Goal: Task Accomplishment & Management: Use online tool/utility

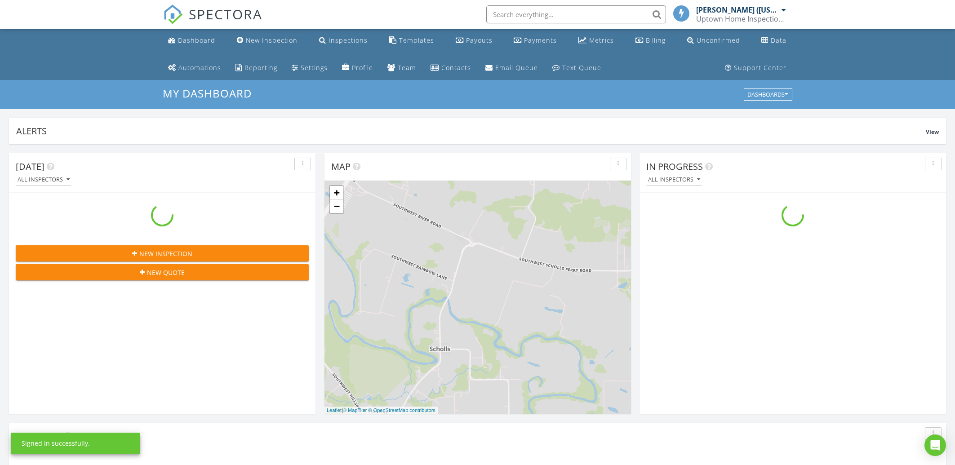
scroll to position [827, 964]
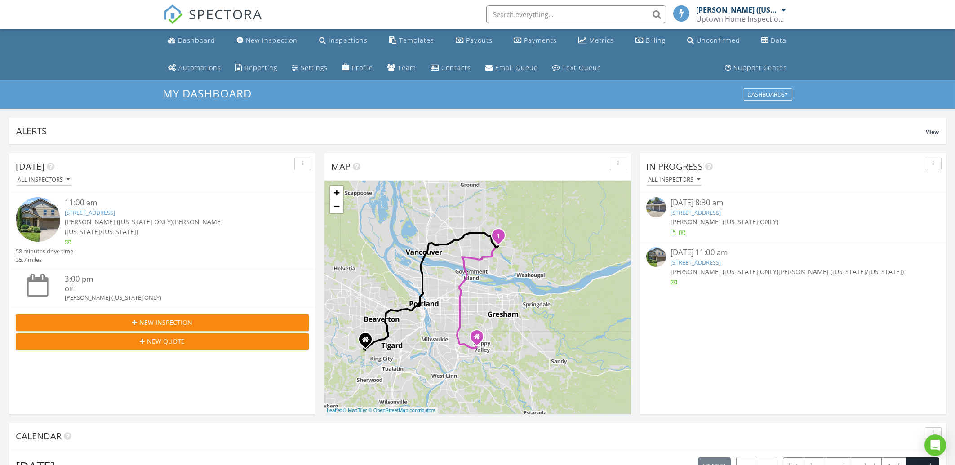
click at [115, 212] on link "8613 Appleton St , Camas, WA 98607" at bounding box center [90, 213] width 50 height 8
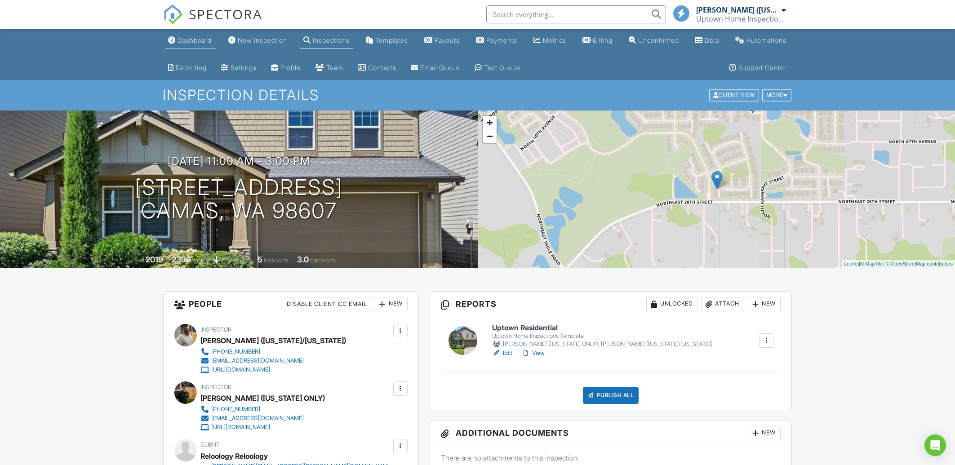
click at [206, 42] on div "Dashboard" at bounding box center [195, 40] width 34 height 8
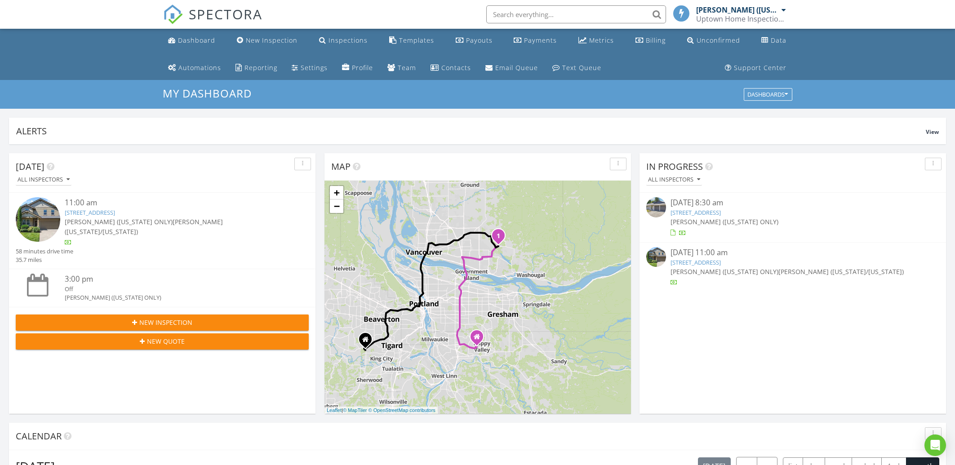
click at [694, 259] on div "08/27/25 11:00 am" at bounding box center [793, 252] width 244 height 11
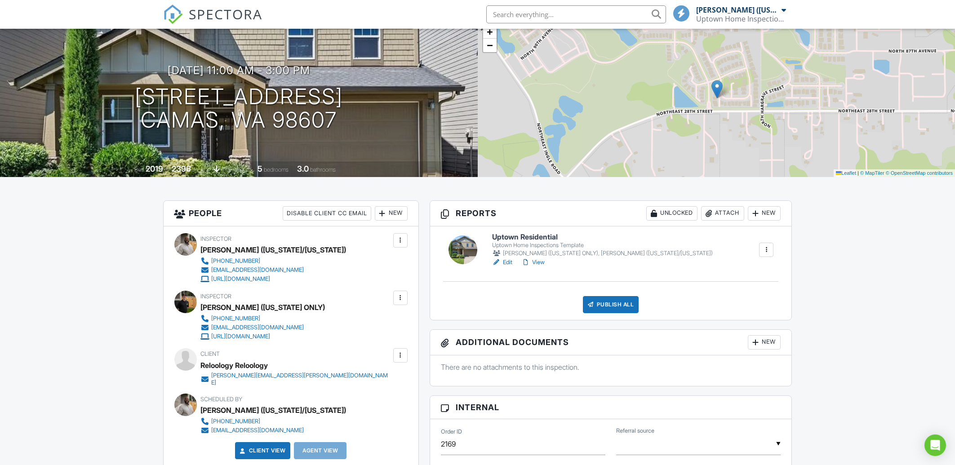
scroll to position [96, 0]
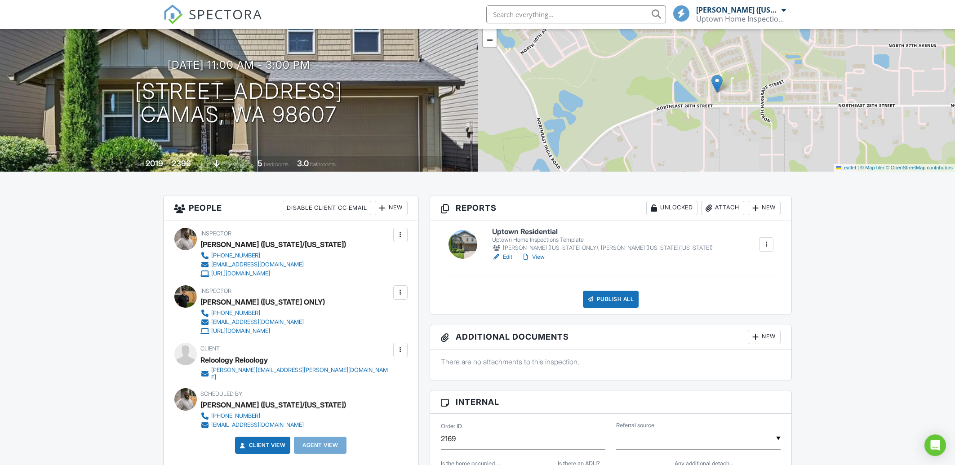
click at [548, 230] on h6 "Uptown Residential" at bounding box center [602, 232] width 221 height 8
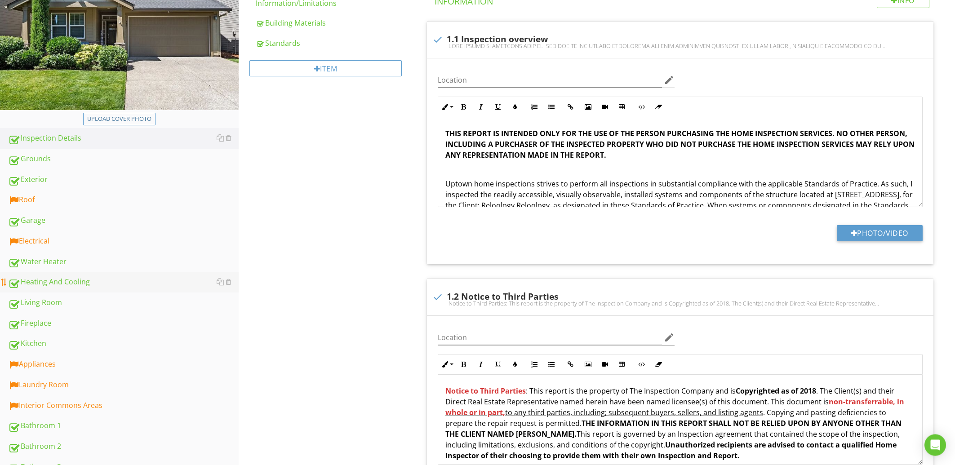
scroll to position [241, 0]
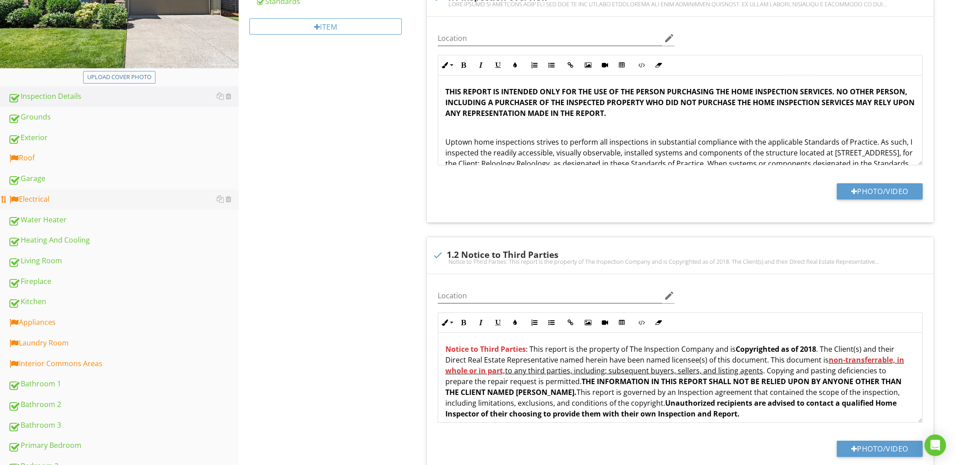
click at [90, 197] on div "Electrical" at bounding box center [123, 200] width 231 height 12
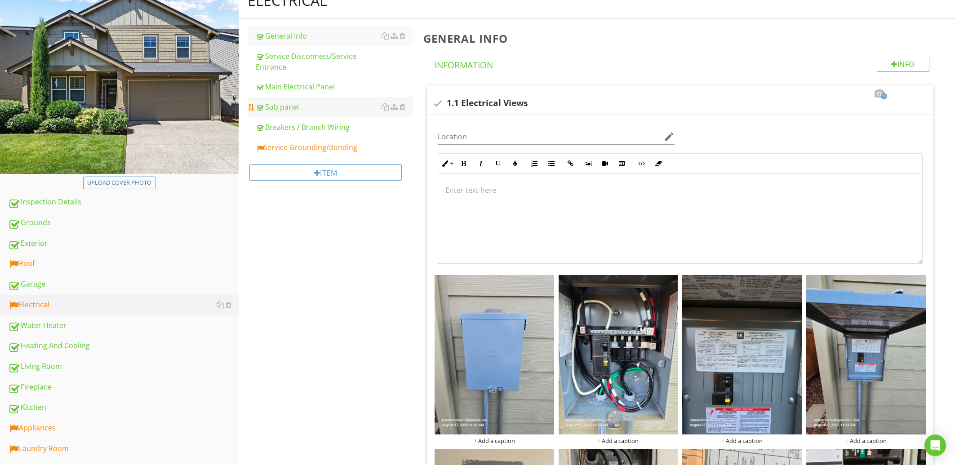
scroll to position [48, 0]
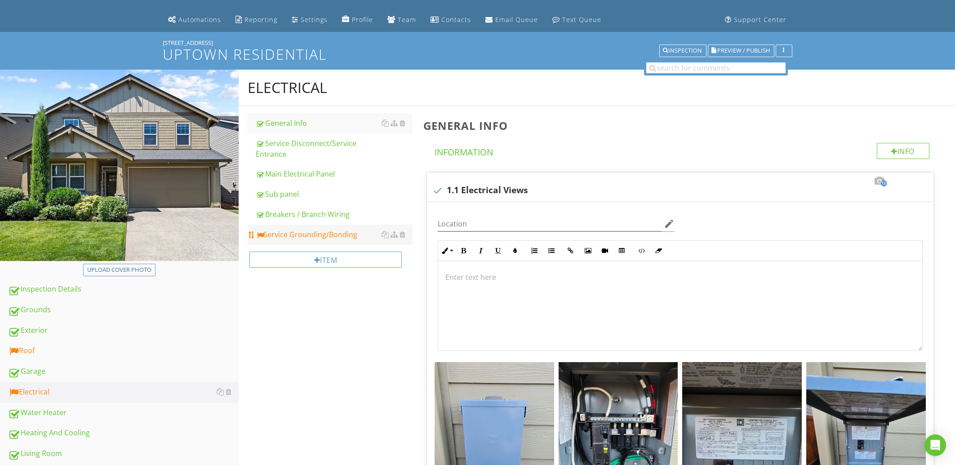
click at [306, 233] on div "Service Grounding/Bonding" at bounding box center [334, 234] width 156 height 11
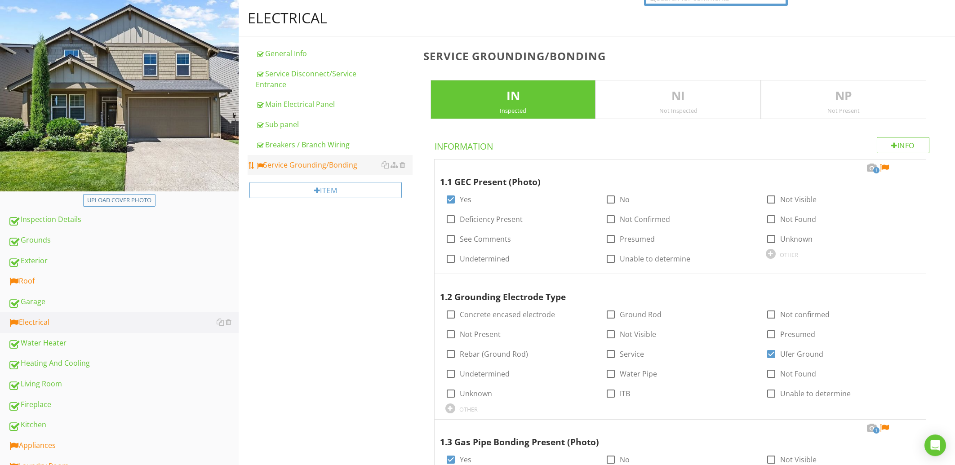
scroll to position [144, 0]
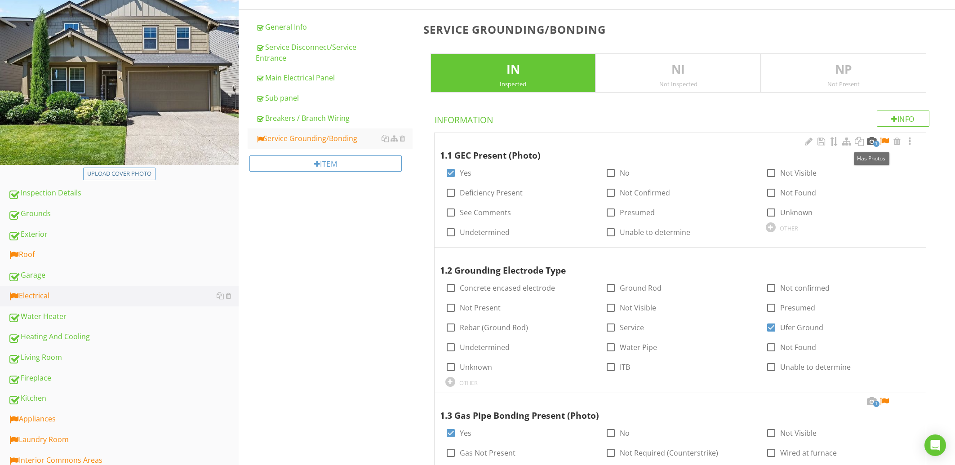
click at [874, 141] on div at bounding box center [872, 141] width 11 height 9
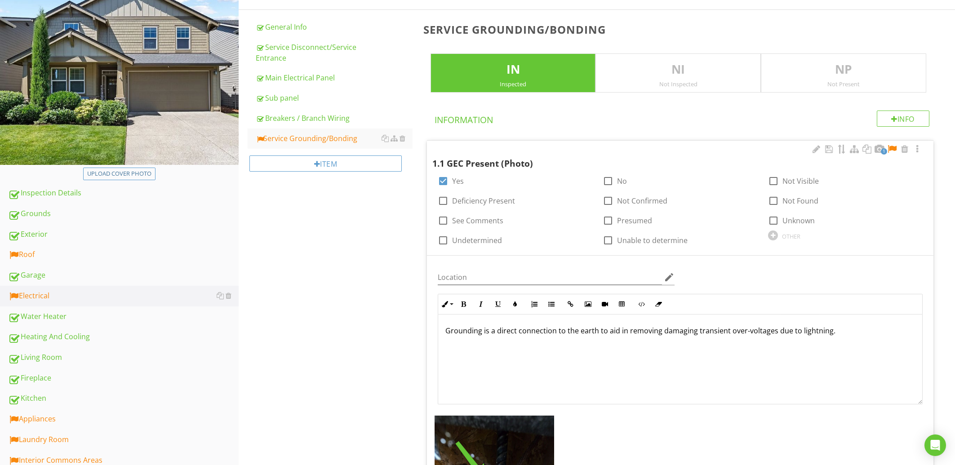
click at [893, 147] on div at bounding box center [892, 149] width 11 height 9
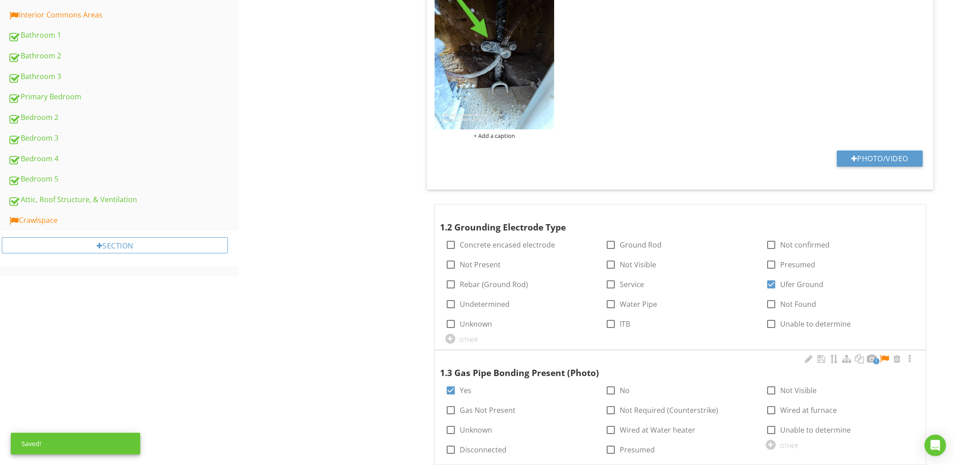
scroll to position [723, 0]
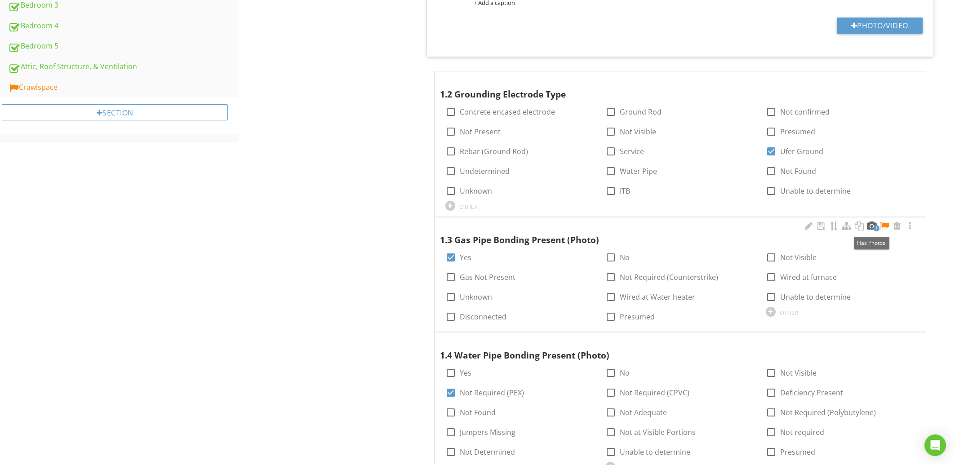
click at [874, 225] on div at bounding box center [872, 226] width 11 height 9
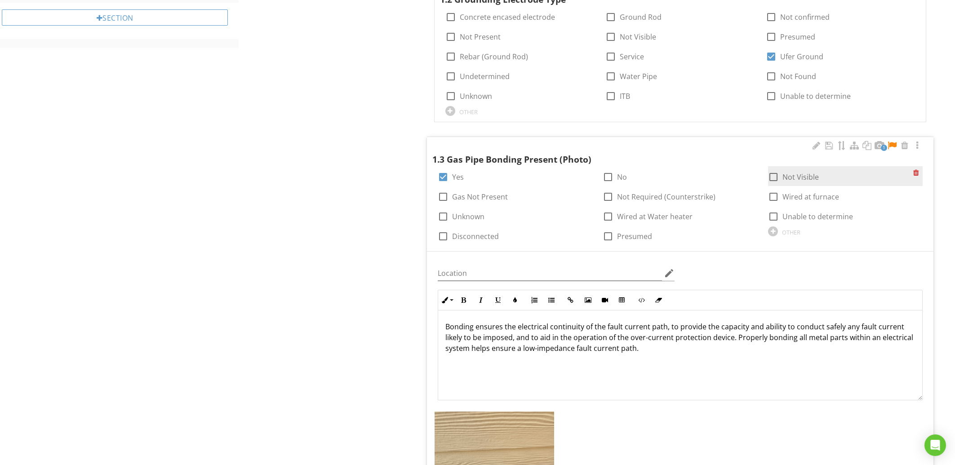
scroll to position [771, 0]
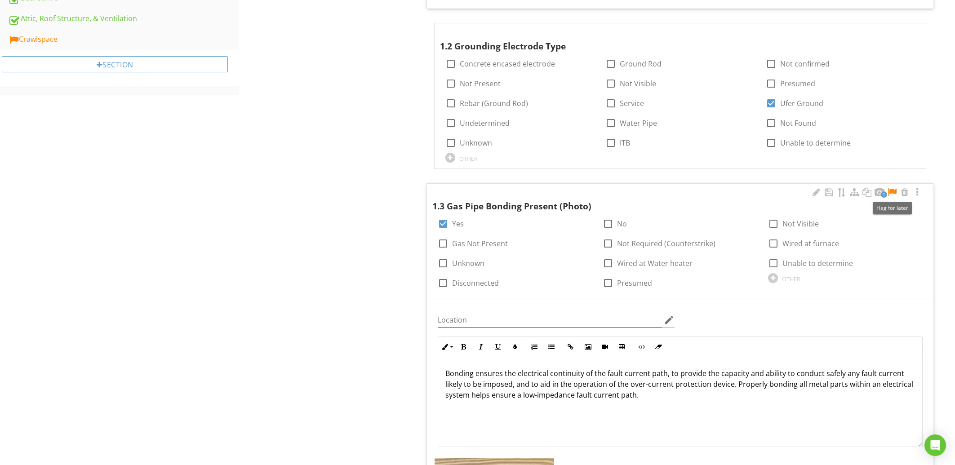
click at [894, 192] on div at bounding box center [892, 192] width 11 height 9
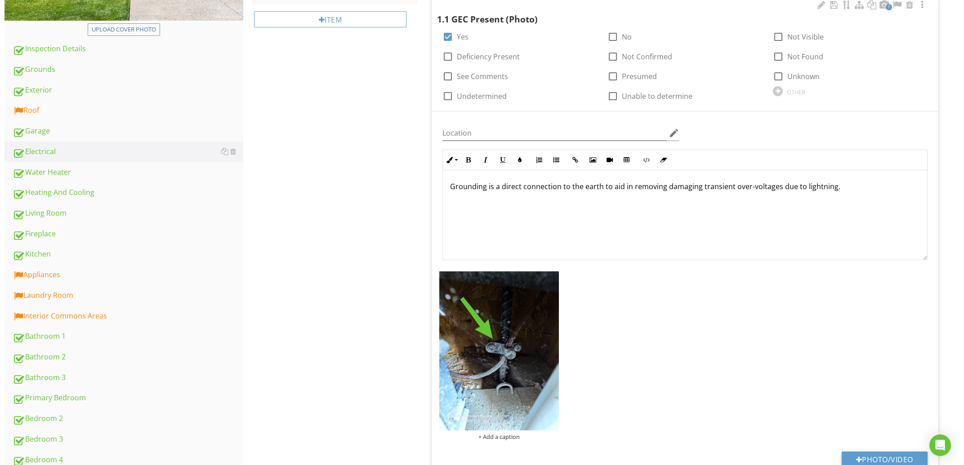
scroll to position [289, 0]
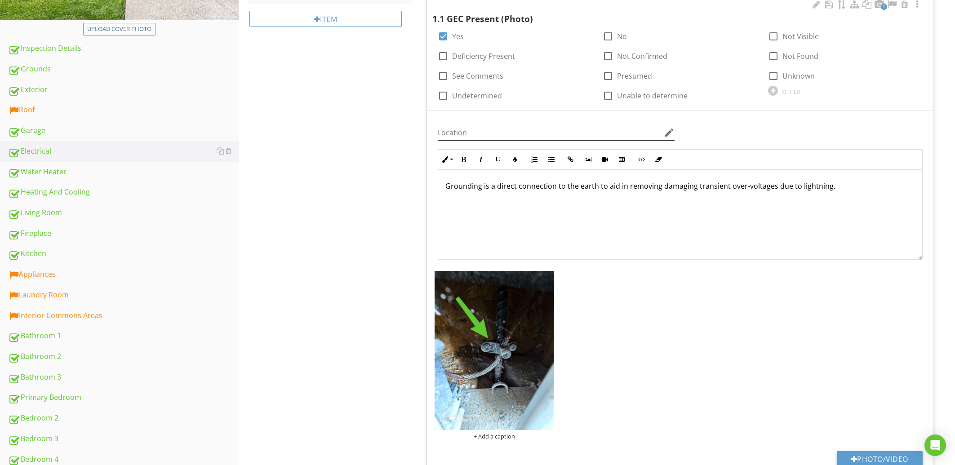
click at [667, 136] on icon "edit" at bounding box center [669, 132] width 11 height 11
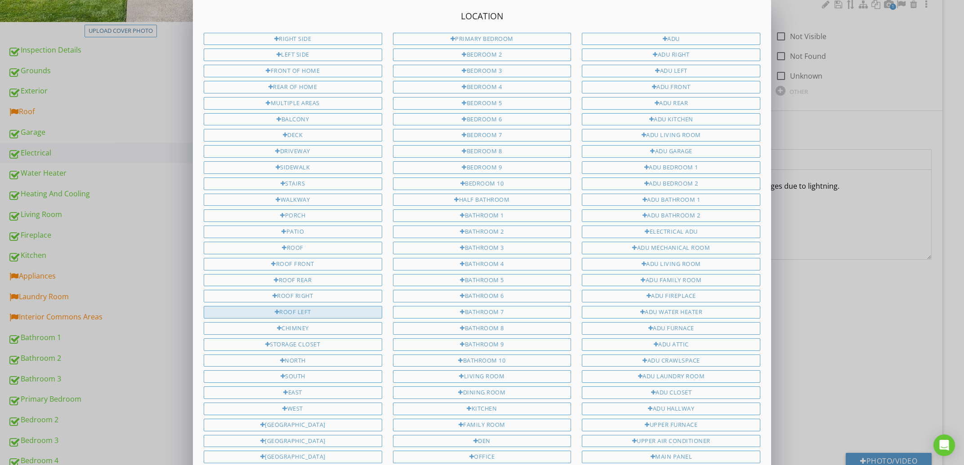
scroll to position [0, 0]
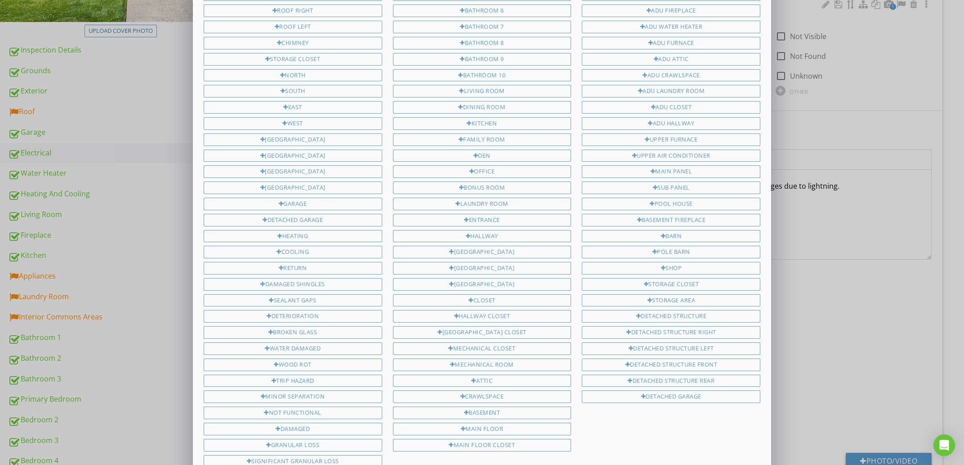
click at [326, 201] on div "Garage" at bounding box center [293, 204] width 179 height 13
type input "Garage"
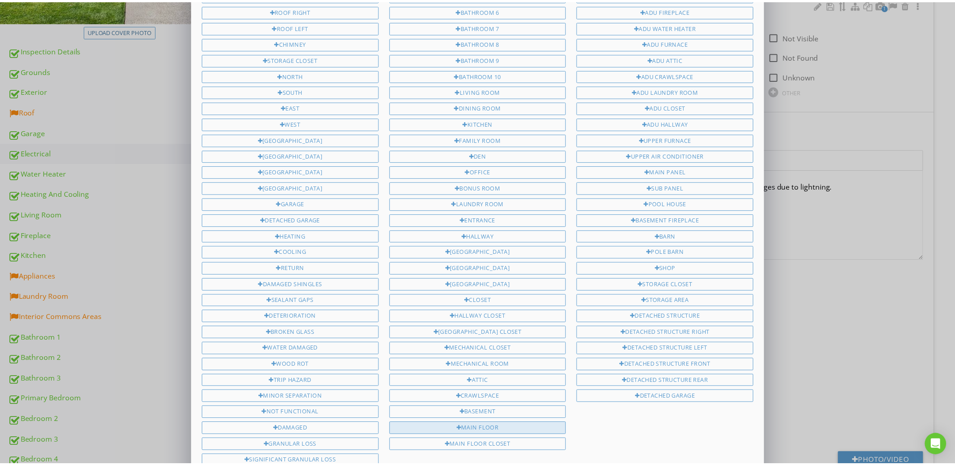
scroll to position [415, 0]
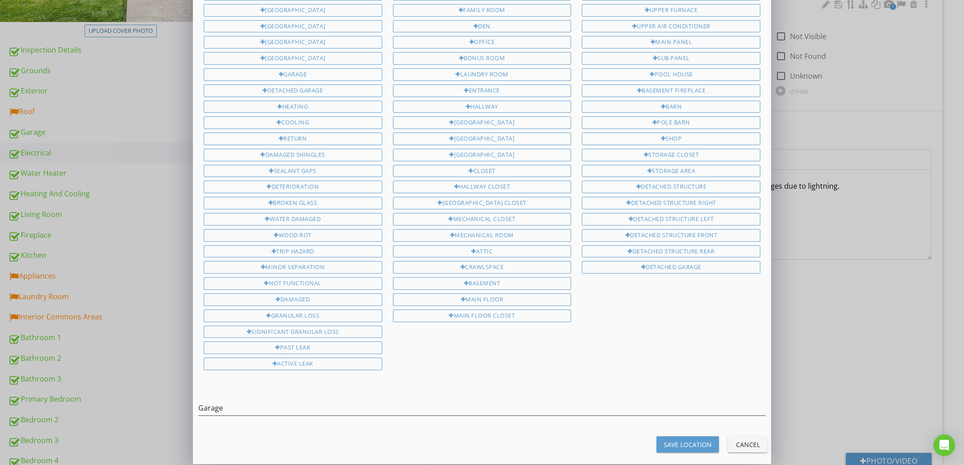
click at [686, 429] on div "Location Right side Left side Front of home Rear of home Multiple Areas Balcony…" at bounding box center [482, 25] width 578 height 880
click at [684, 437] on button "Save Location" at bounding box center [687, 445] width 62 height 16
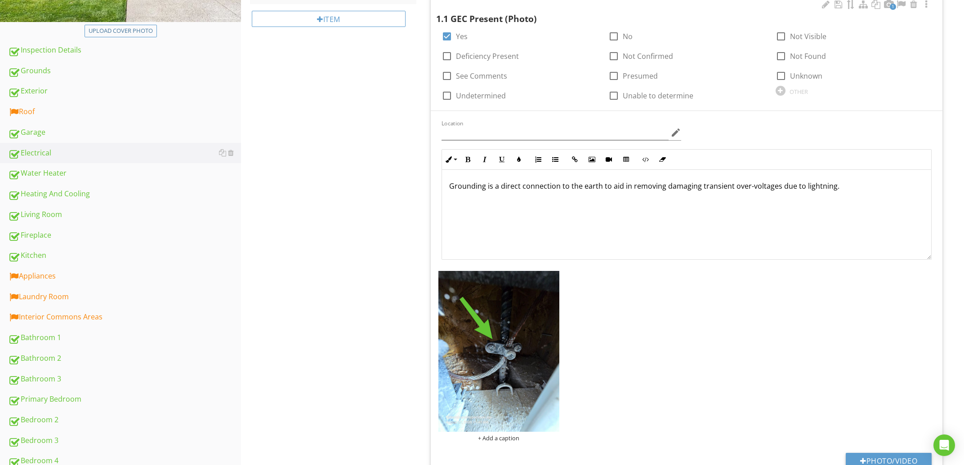
type input "Garage"
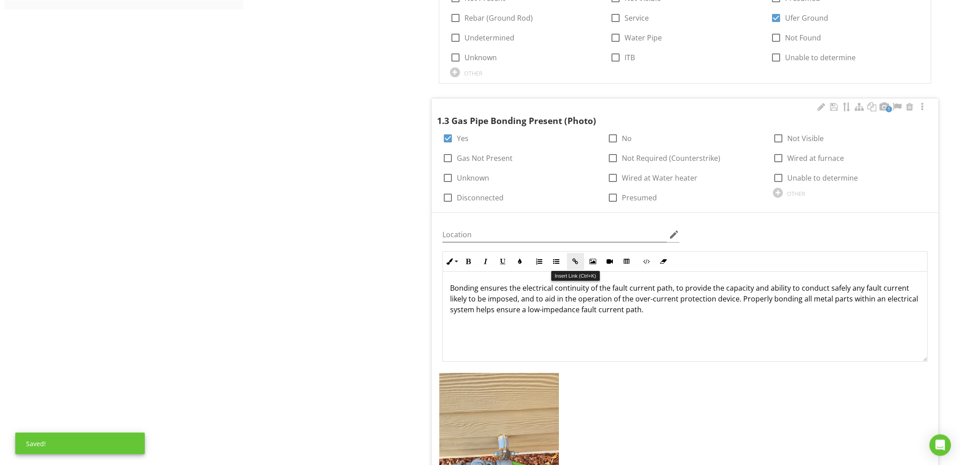
scroll to position [867, 0]
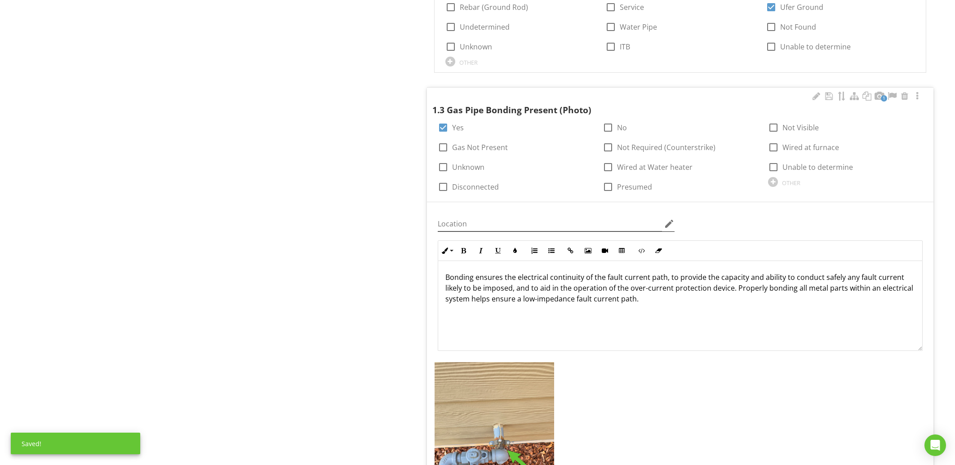
click at [667, 223] on icon "edit" at bounding box center [669, 224] width 11 height 11
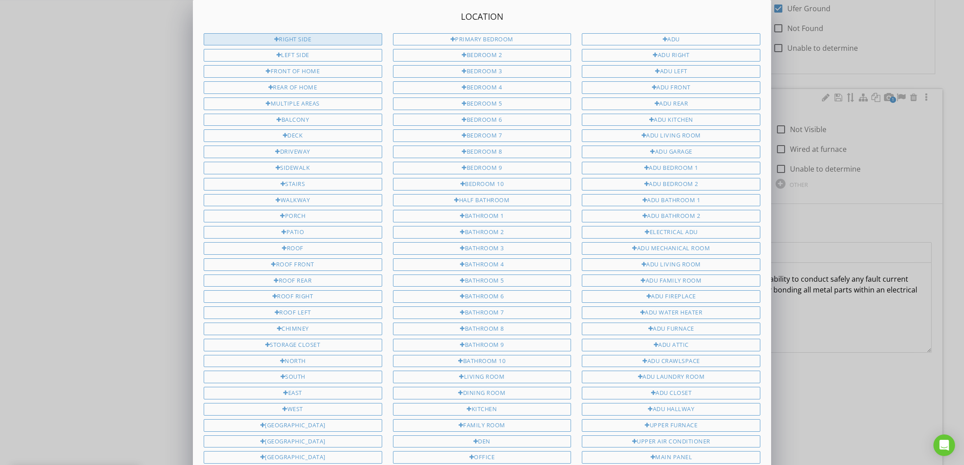
click at [307, 38] on div "Right side" at bounding box center [293, 39] width 179 height 13
type input "Right side"
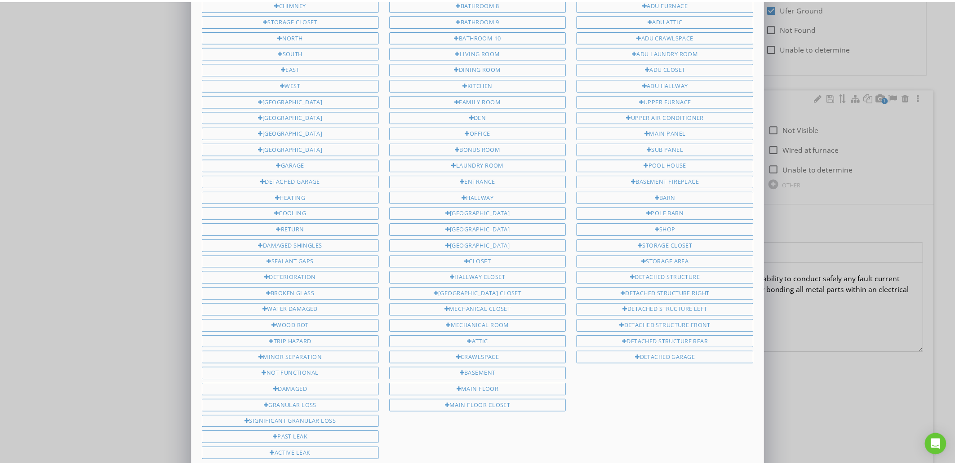
scroll to position [415, 0]
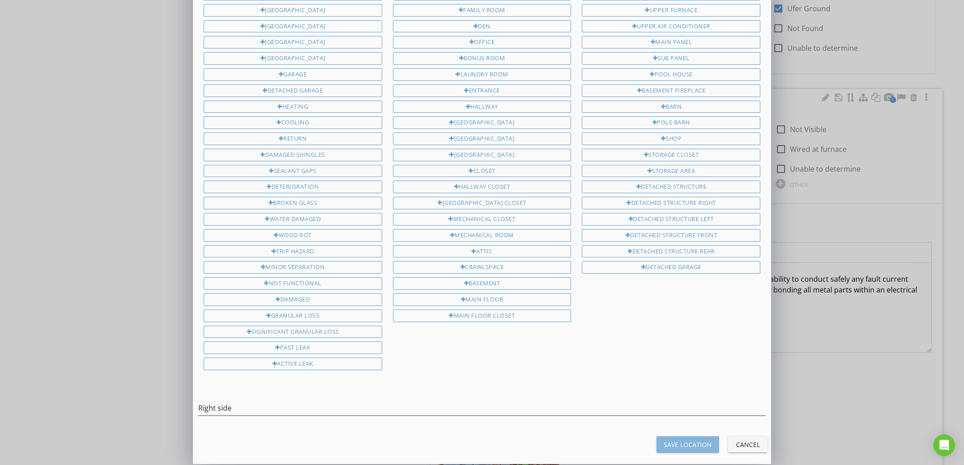
click at [685, 437] on button "Save Location" at bounding box center [687, 445] width 62 height 16
type input "Right side"
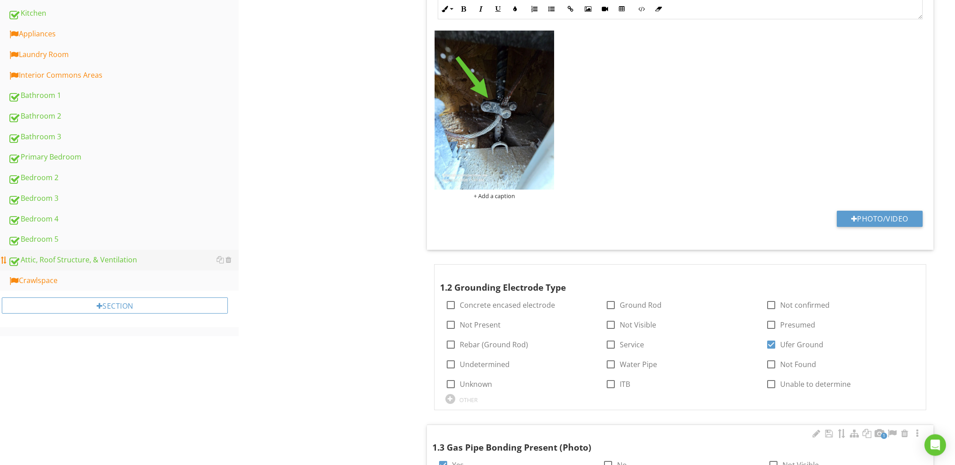
scroll to position [482, 0]
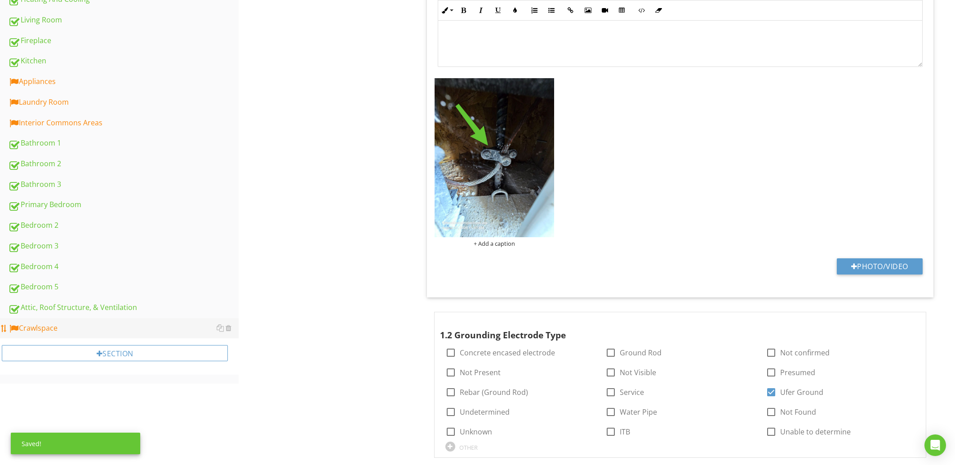
click at [65, 336] on link "Crawlspace" at bounding box center [123, 328] width 231 height 21
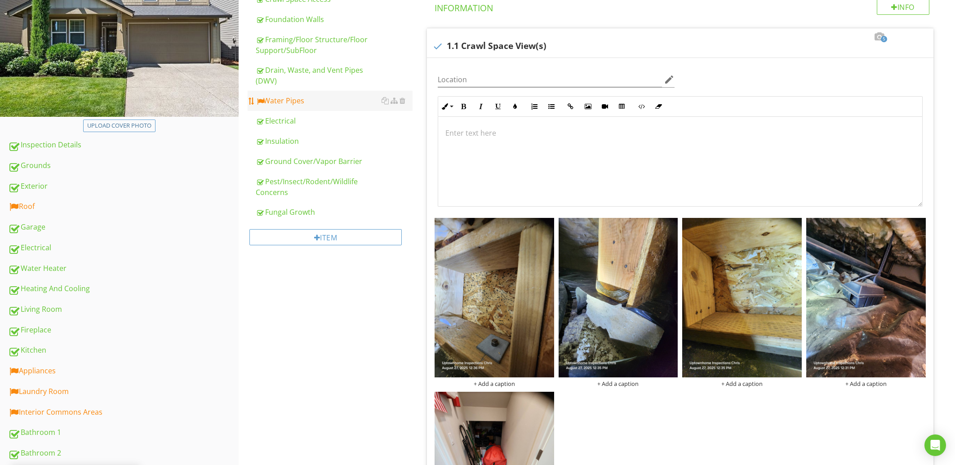
scroll to position [144, 0]
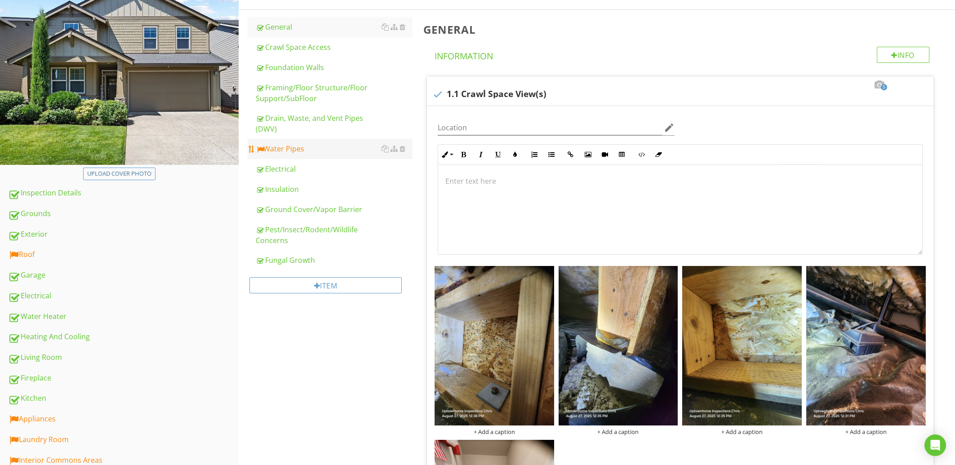
click at [316, 148] on div "Water Pipes" at bounding box center [334, 148] width 156 height 11
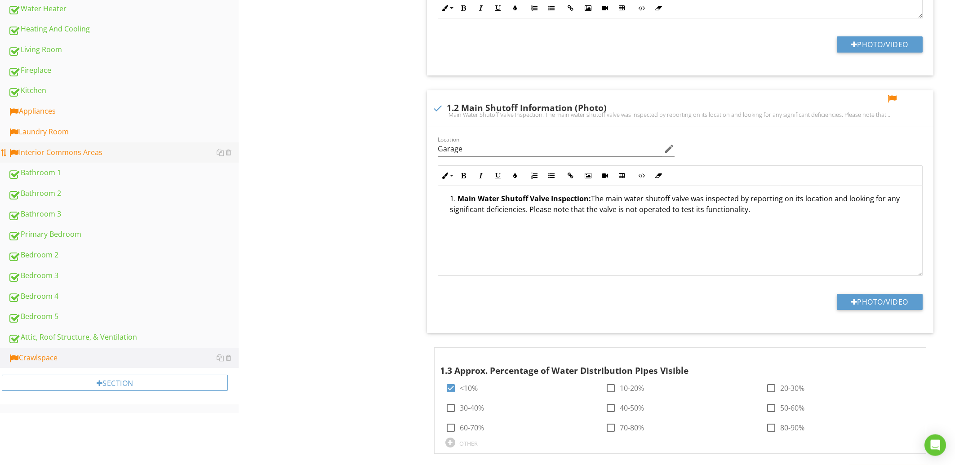
scroll to position [433, 0]
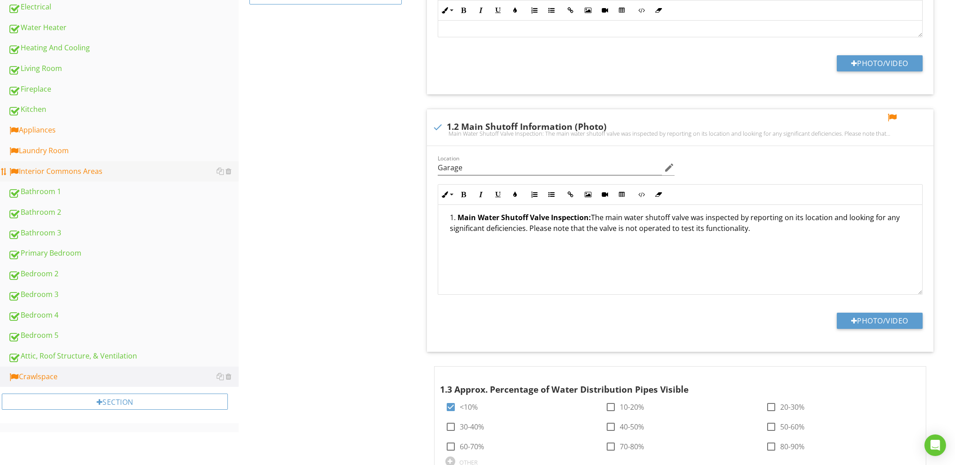
click at [113, 177] on div "Interior Commons Areas" at bounding box center [123, 172] width 231 height 12
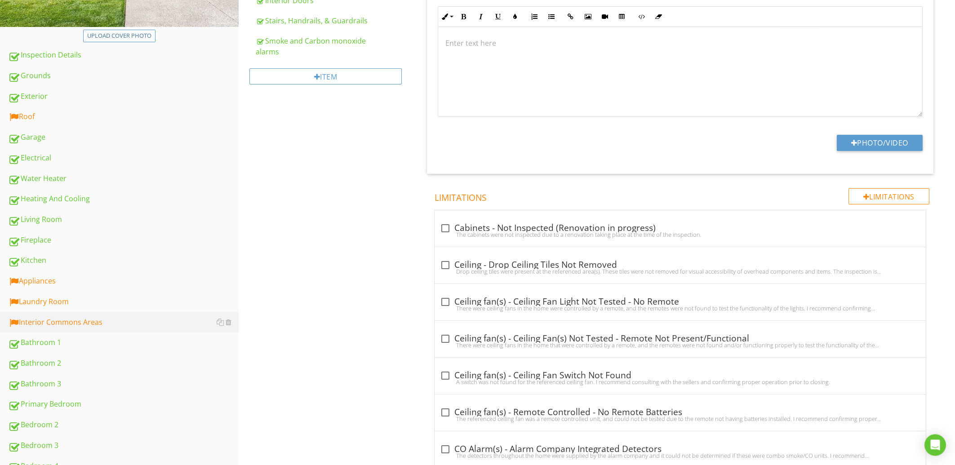
scroll to position [385, 0]
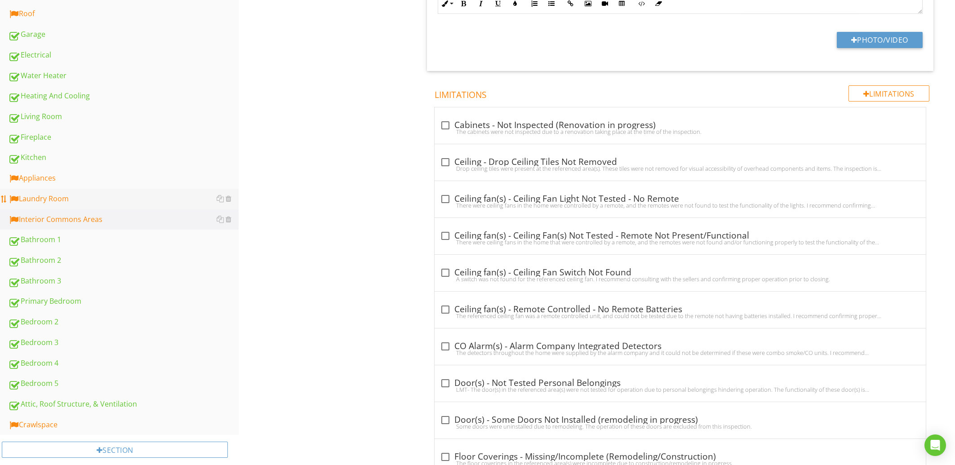
click at [75, 201] on div "Laundry Room" at bounding box center [123, 199] width 231 height 12
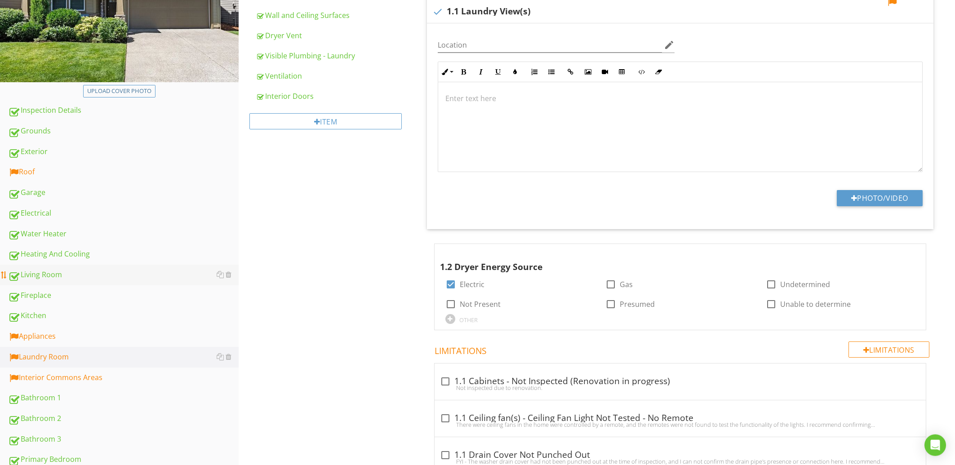
scroll to position [289, 0]
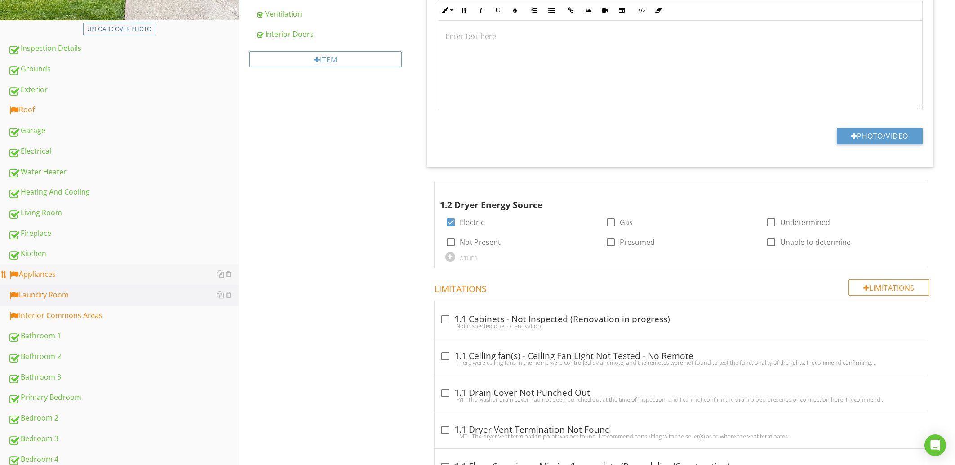
click at [78, 278] on div "Appliances" at bounding box center [123, 275] width 231 height 12
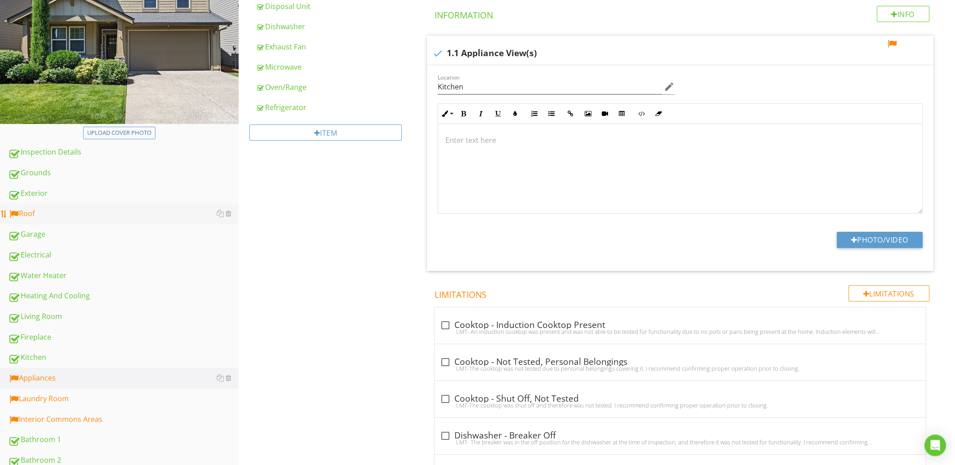
scroll to position [192, 0]
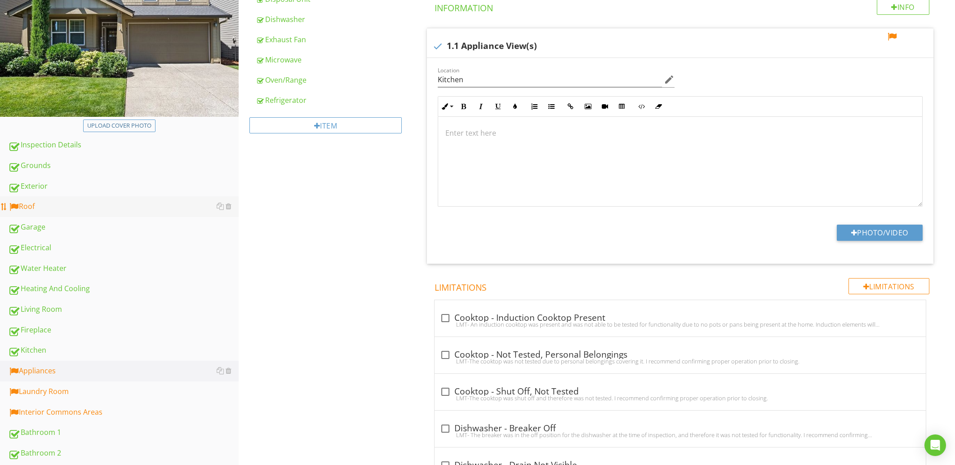
click at [36, 203] on div "Roof" at bounding box center [123, 207] width 231 height 12
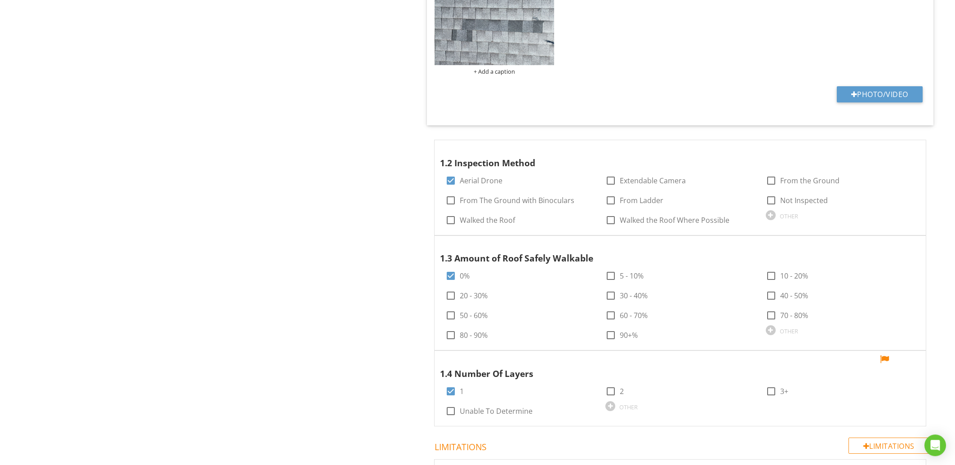
scroll to position [1590, 0]
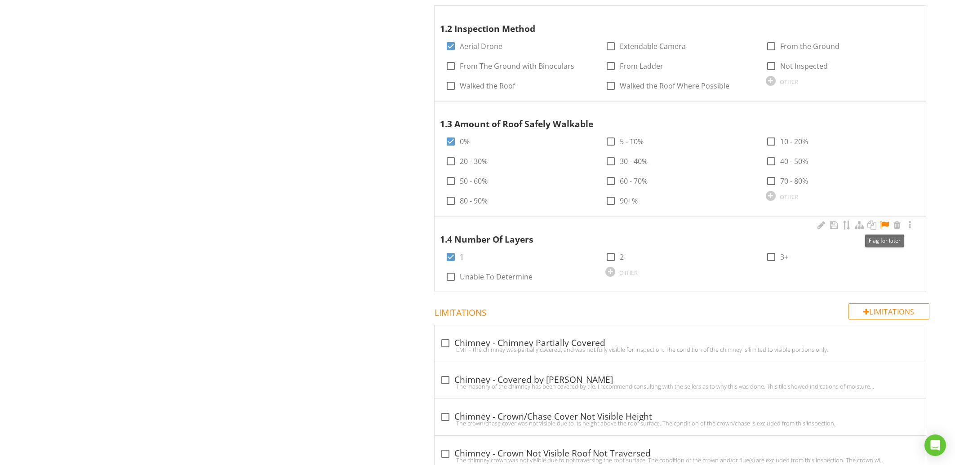
click at [885, 223] on div at bounding box center [884, 225] width 11 height 9
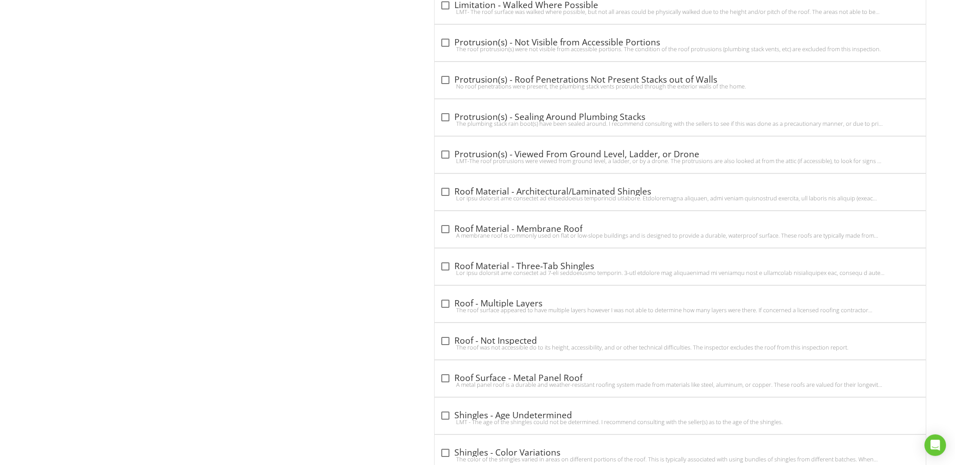
scroll to position [3195, 0]
click at [451, 194] on div at bounding box center [445, 192] width 15 height 15
checkbox input "true"
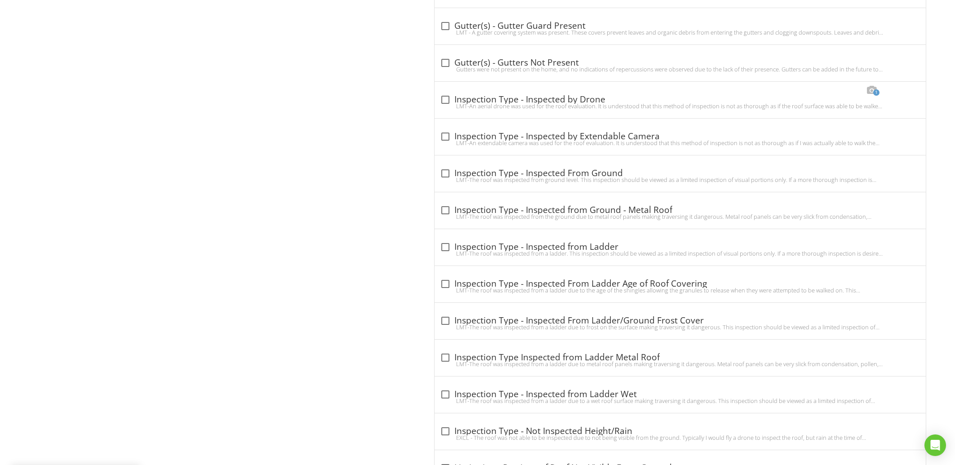
scroll to position [2376, 0]
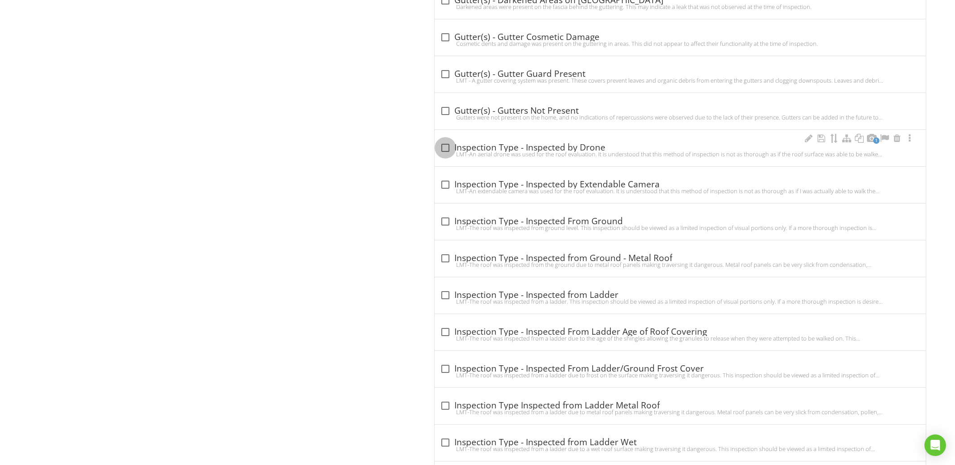
click at [446, 143] on div at bounding box center [445, 147] width 15 height 15
checkbox input "true"
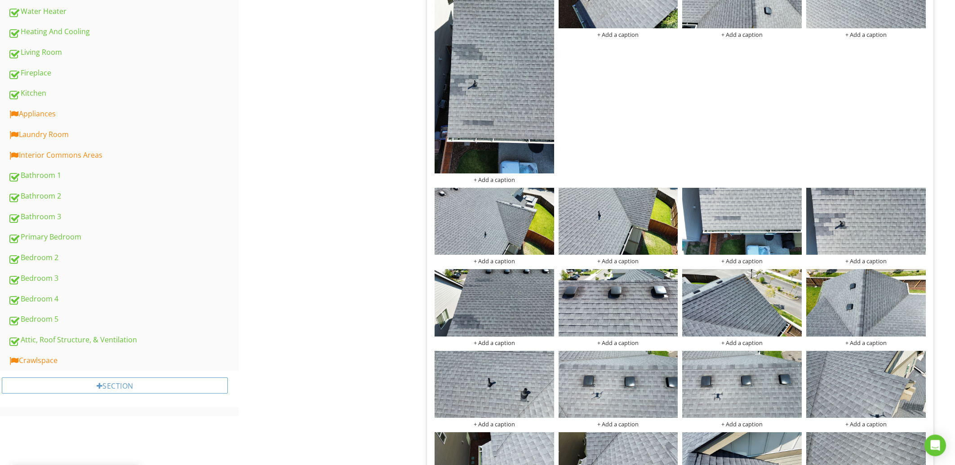
scroll to position [399, 0]
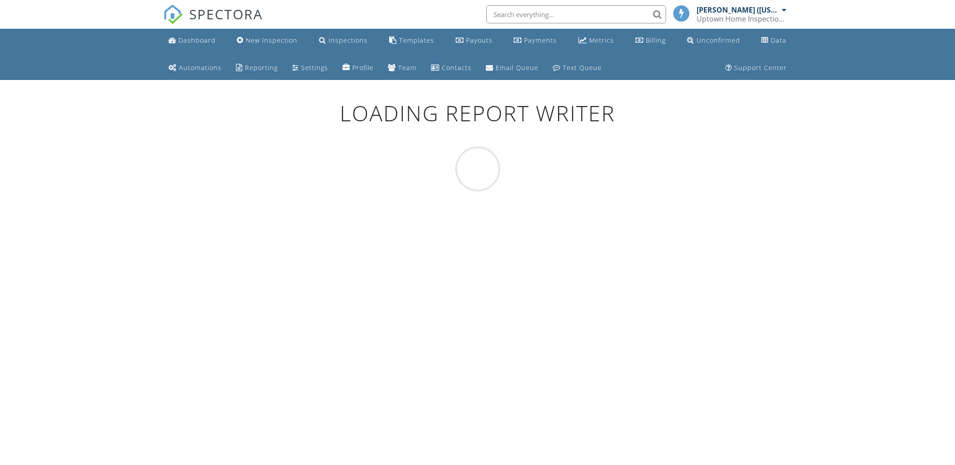
scroll to position [80, 0]
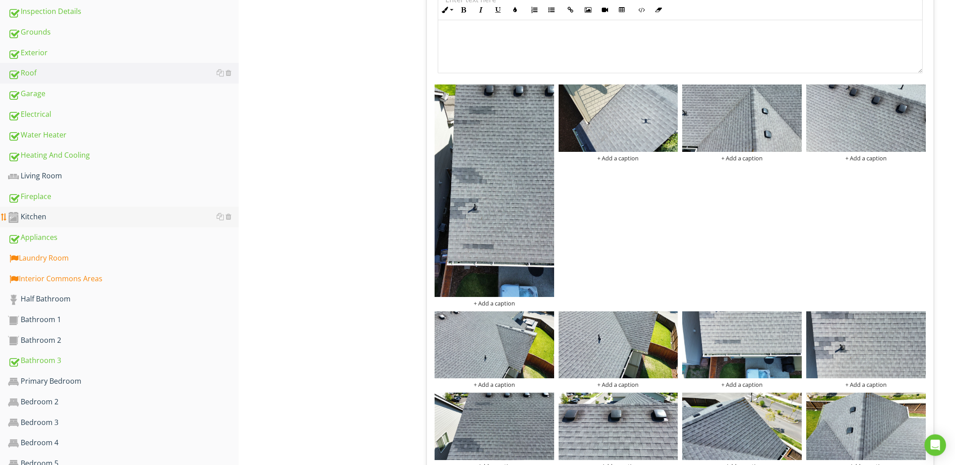
scroll to position [337, 0]
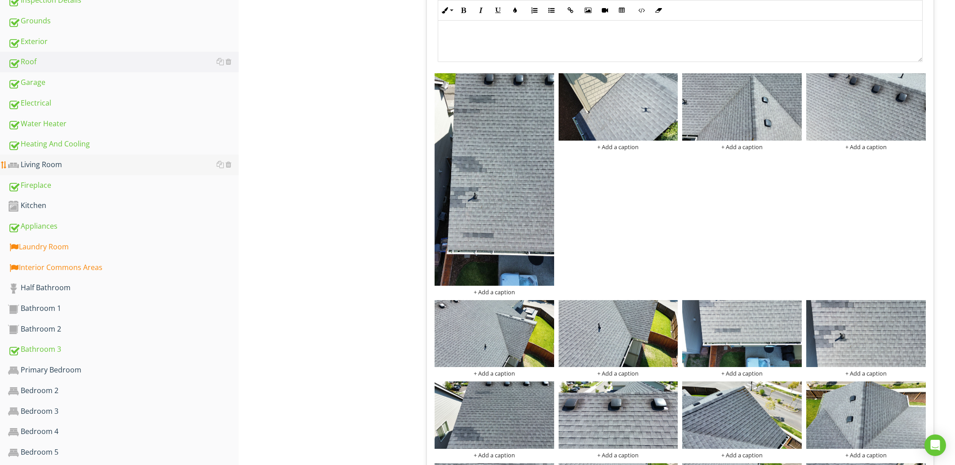
click at [59, 173] on link "Living Room" at bounding box center [123, 165] width 231 height 21
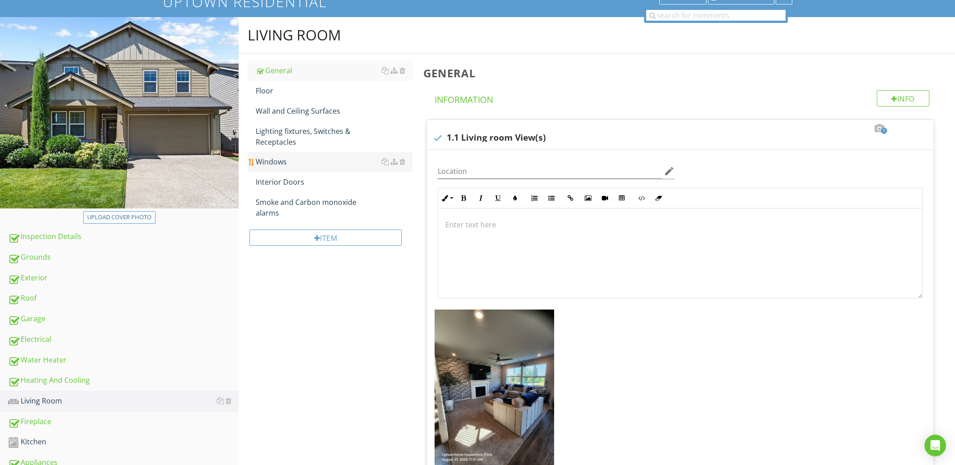
scroll to position [96, 0]
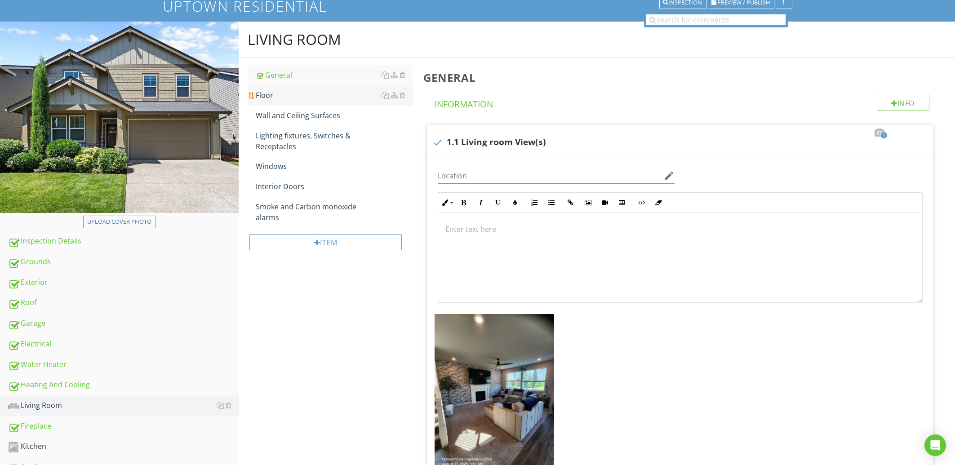
click at [272, 91] on div "Floor" at bounding box center [334, 95] width 156 height 11
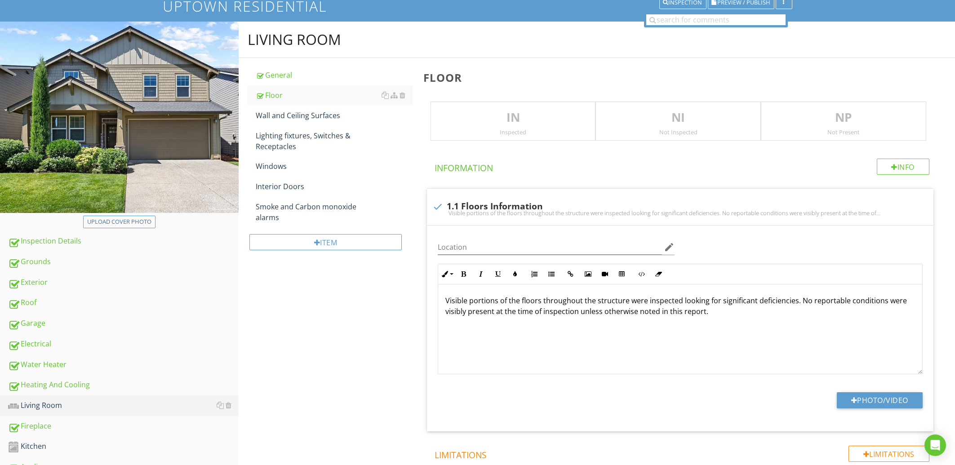
click at [520, 112] on p "IN" at bounding box center [513, 118] width 165 height 18
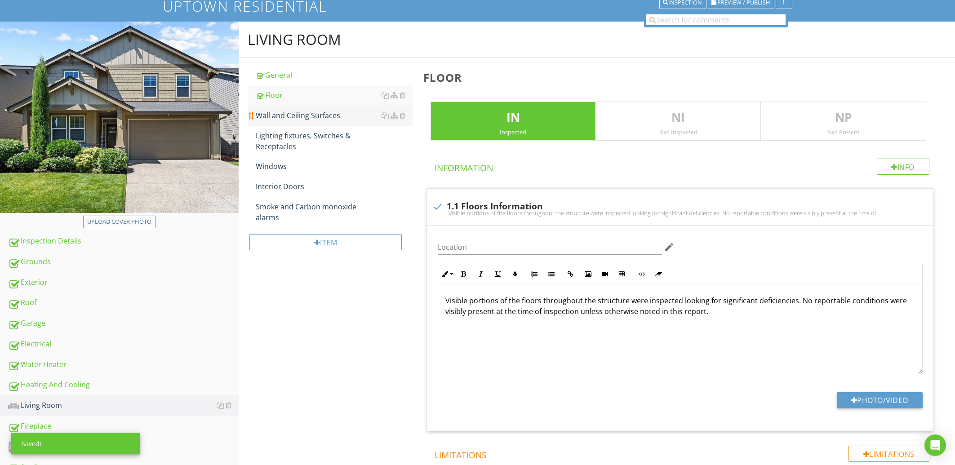
click at [326, 121] on link "Wall and Ceiling Surfaces" at bounding box center [334, 116] width 156 height 20
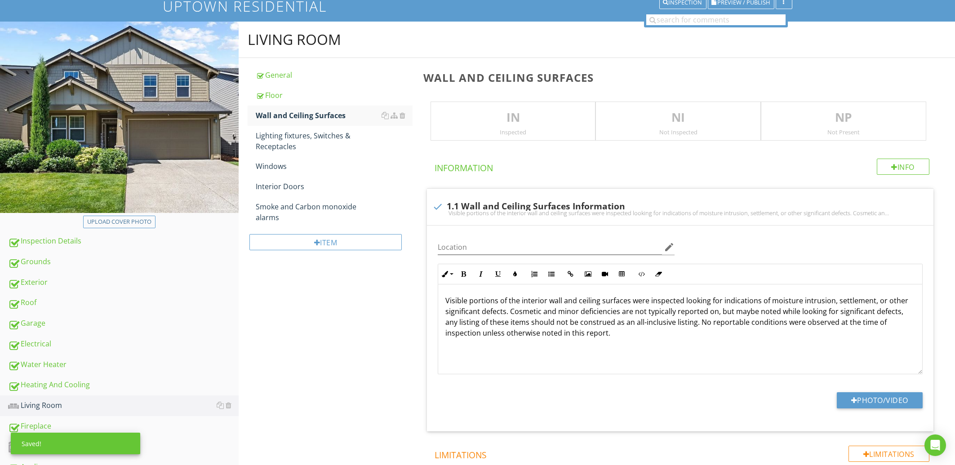
click at [478, 117] on p "IN" at bounding box center [513, 118] width 165 height 18
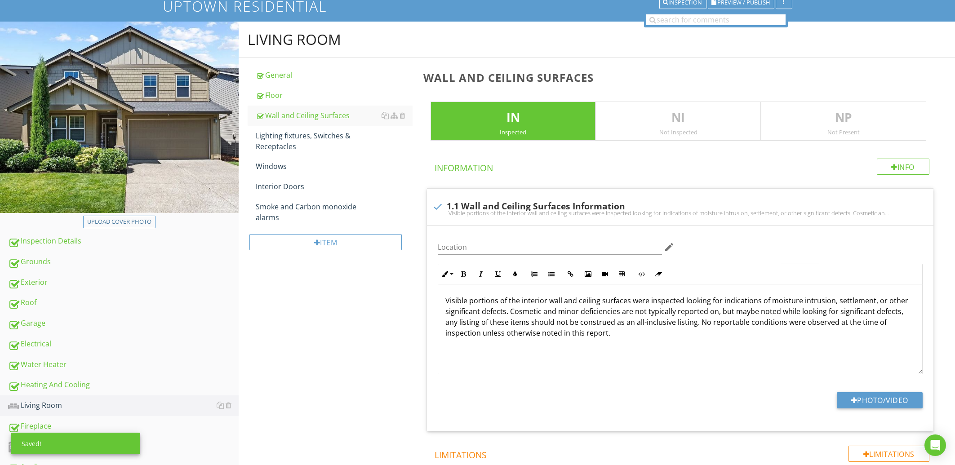
click at [343, 136] on div "Lighting fixtures, Switches & Receptacles" at bounding box center [334, 141] width 156 height 22
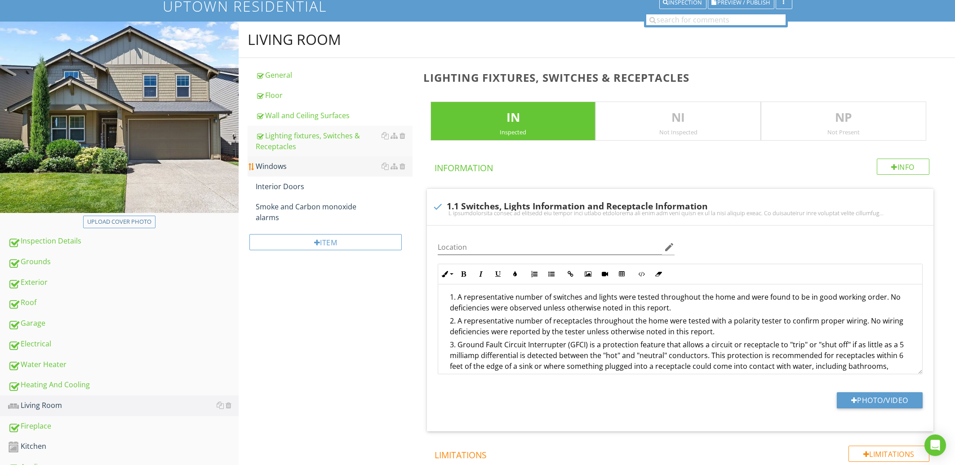
click at [308, 169] on div "Windows" at bounding box center [334, 166] width 156 height 11
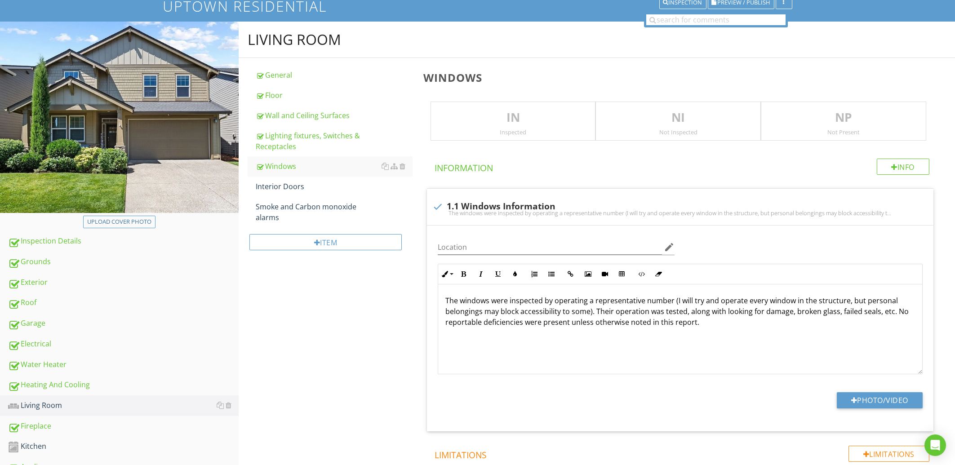
click at [522, 129] on div "Inspected" at bounding box center [513, 132] width 165 height 7
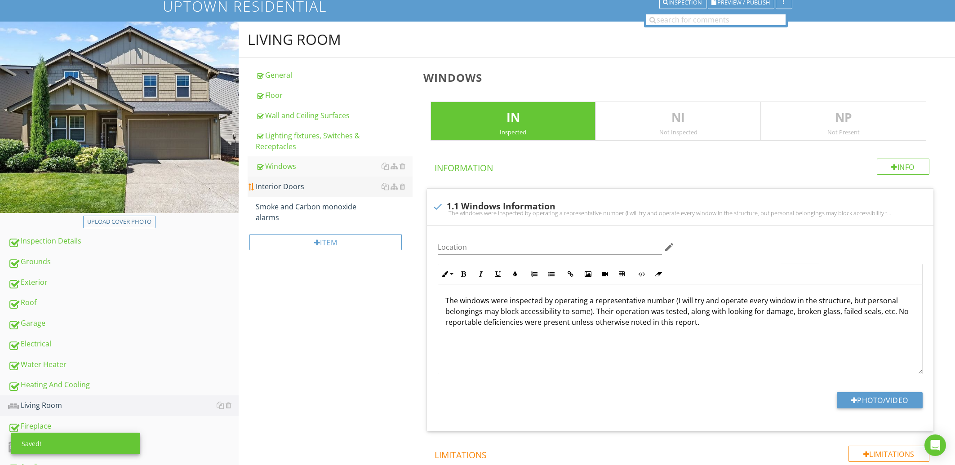
click at [322, 193] on link "Interior Doors" at bounding box center [334, 187] width 156 height 20
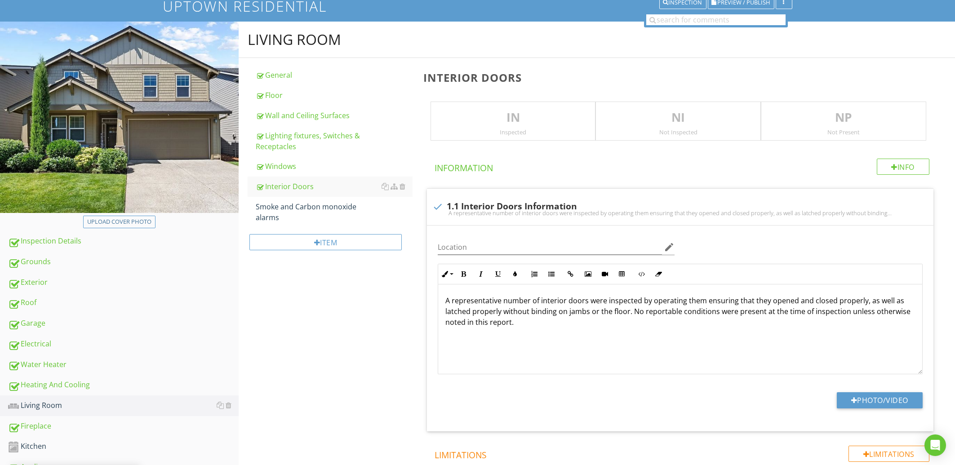
click at [534, 107] on div "IN Inspected" at bounding box center [513, 122] width 165 height 40
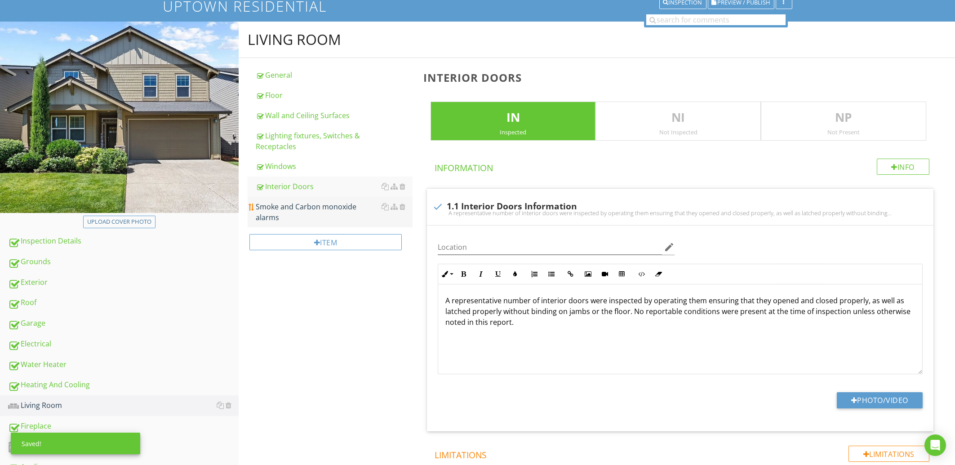
click at [336, 209] on div "Smoke and Carbon monoxide alarms" at bounding box center [334, 212] width 156 height 22
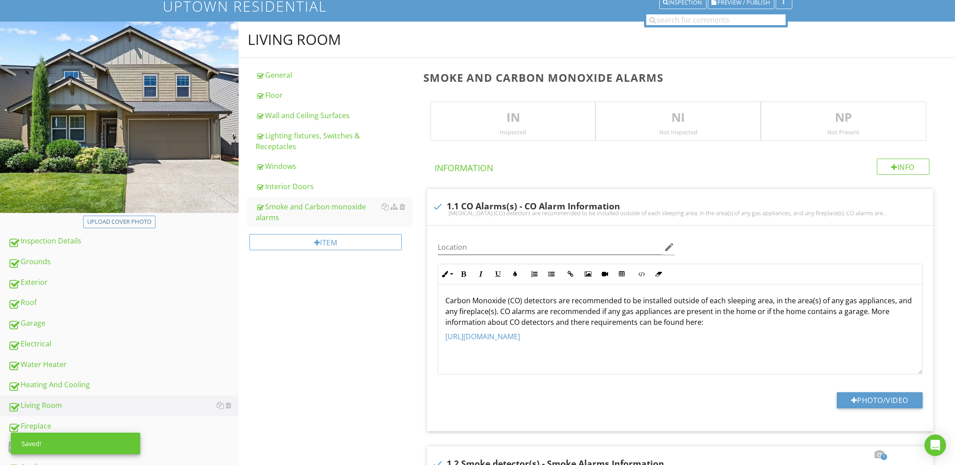
click at [831, 115] on p "NP" at bounding box center [844, 118] width 165 height 18
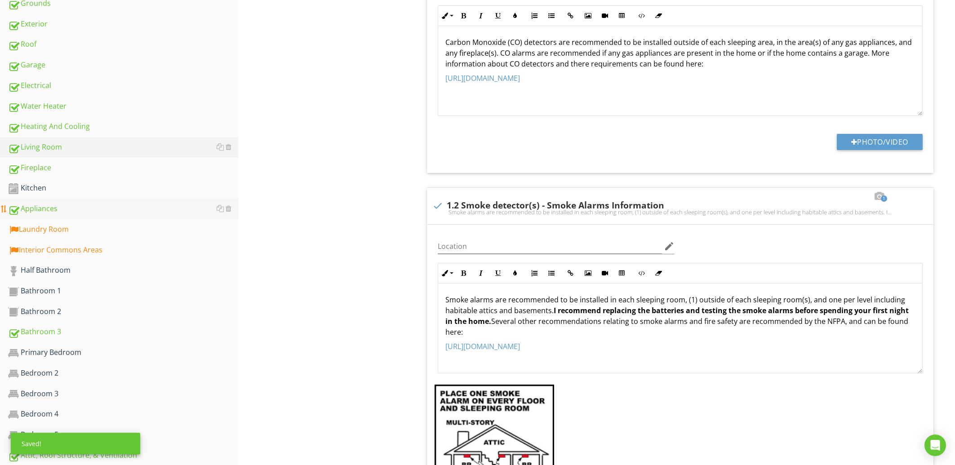
scroll to position [385, 0]
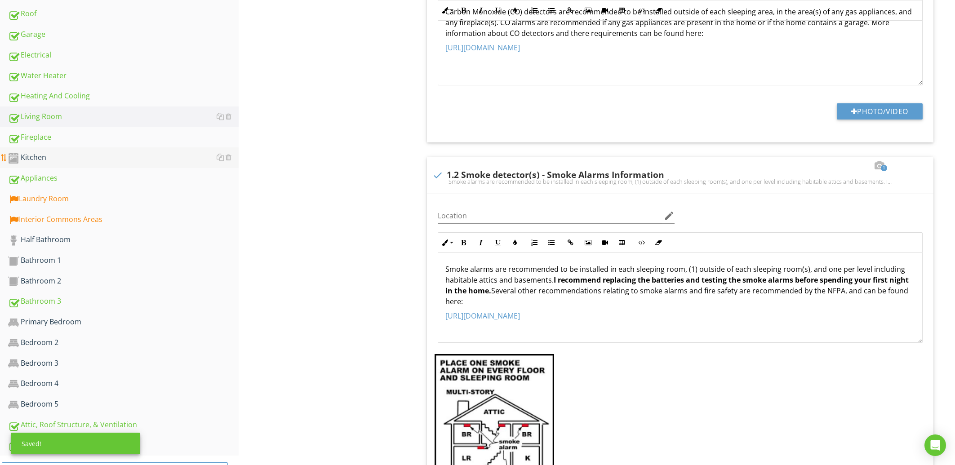
click at [28, 159] on div "Kitchen" at bounding box center [123, 158] width 231 height 12
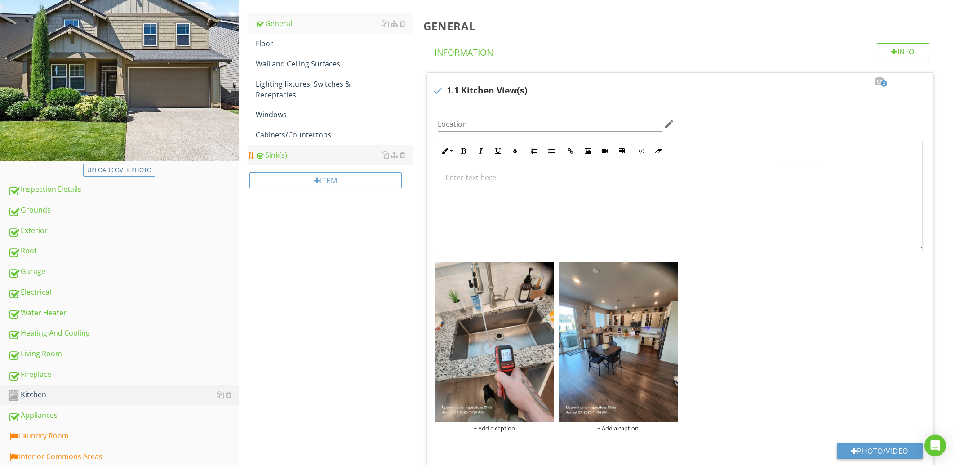
scroll to position [144, 0]
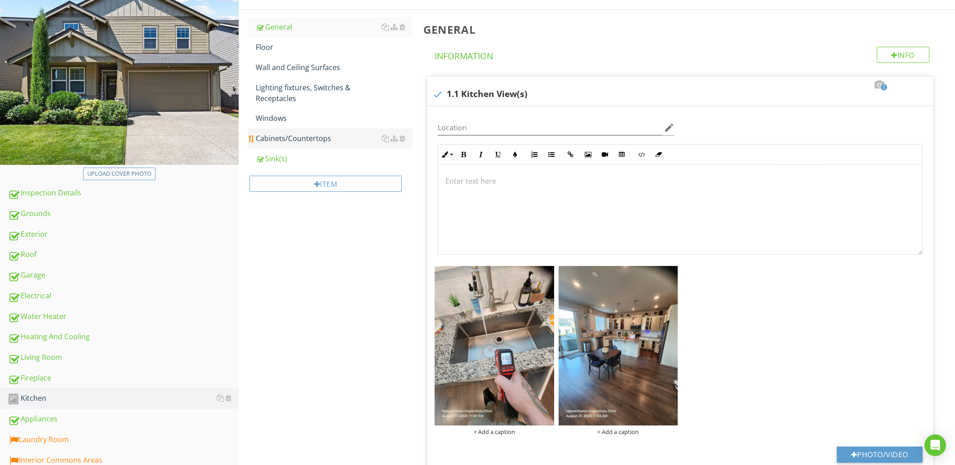
click at [300, 142] on div "Cabinets/Countertops" at bounding box center [334, 138] width 156 height 11
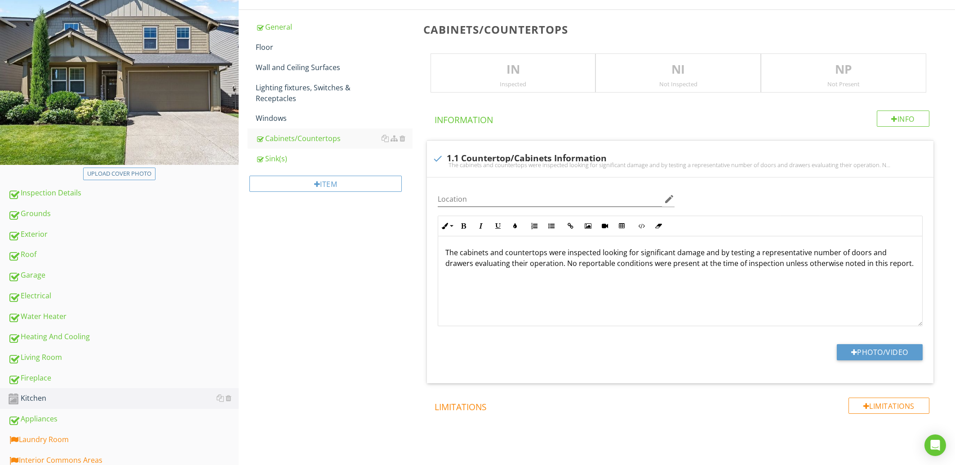
click at [545, 69] on p "IN" at bounding box center [513, 70] width 165 height 18
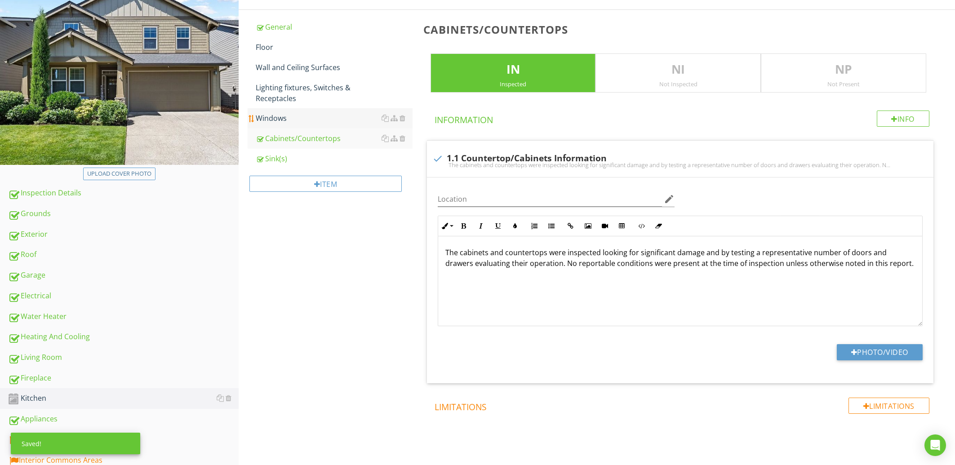
click at [303, 125] on link "Windows" at bounding box center [334, 118] width 156 height 20
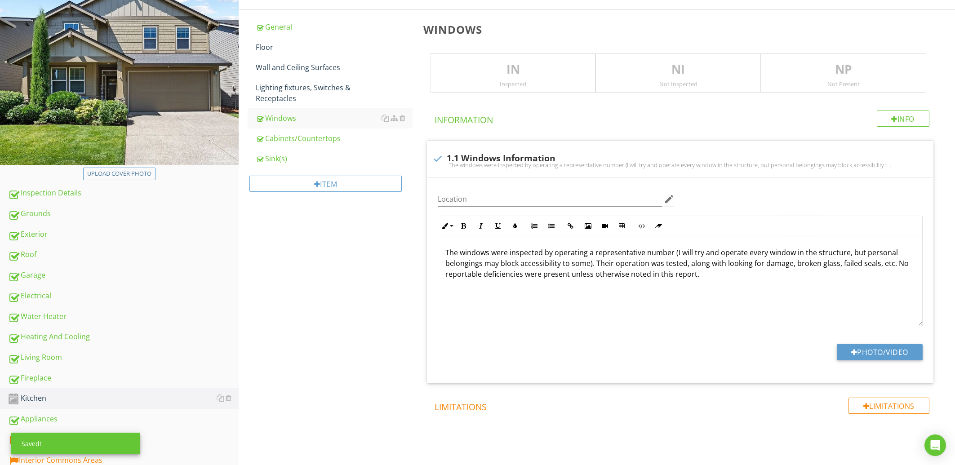
click at [498, 64] on p "IN" at bounding box center [513, 70] width 165 height 18
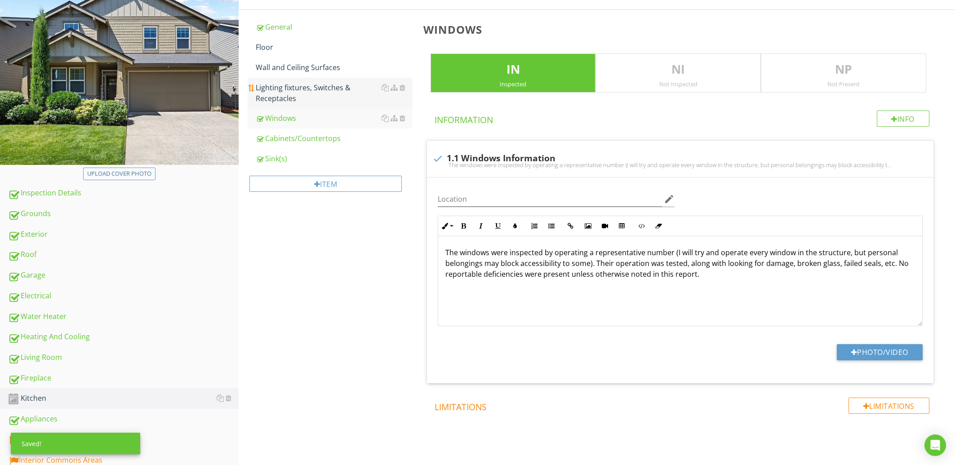
click at [295, 100] on div "Lighting fixtures, Switches & Receptacles" at bounding box center [334, 93] width 156 height 22
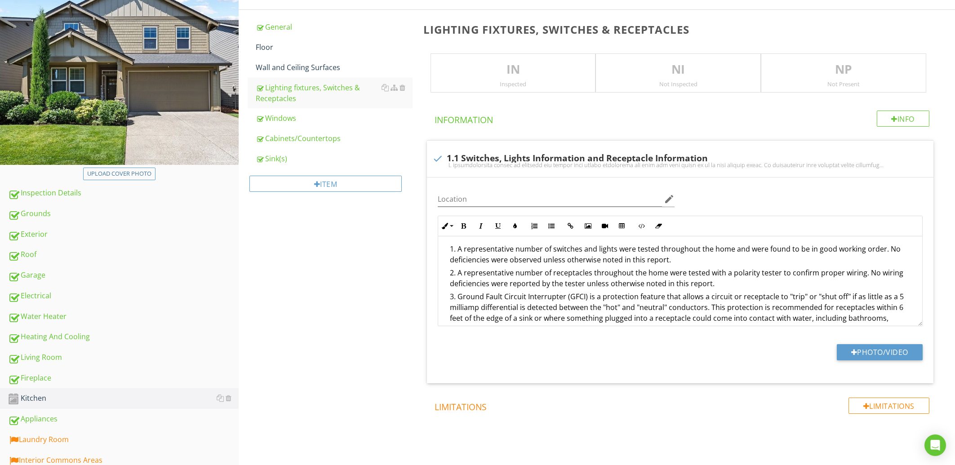
click at [496, 65] on p "IN" at bounding box center [513, 70] width 165 height 18
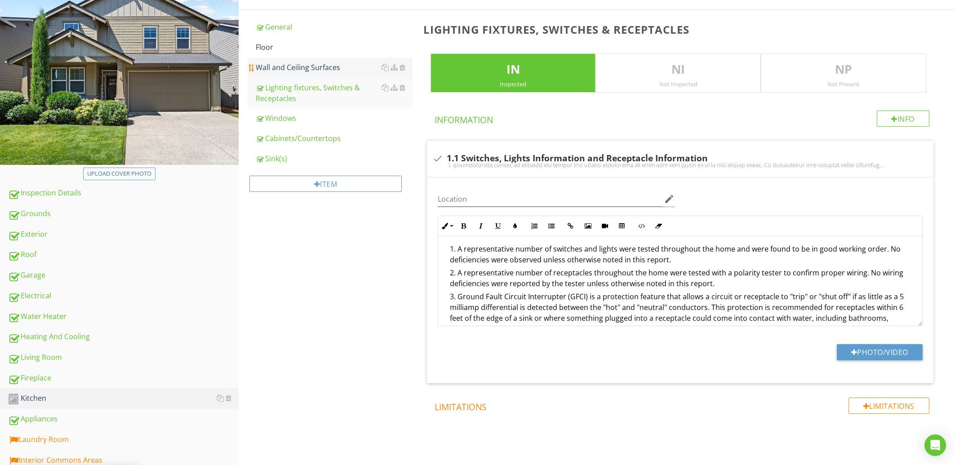
click at [307, 67] on div "Wall and Ceiling Surfaces" at bounding box center [334, 67] width 156 height 11
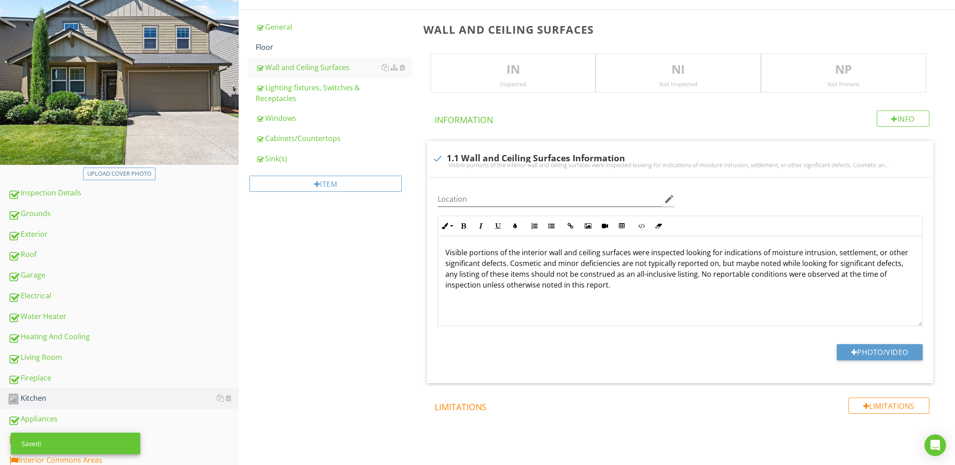
click at [494, 63] on p "IN" at bounding box center [513, 70] width 165 height 18
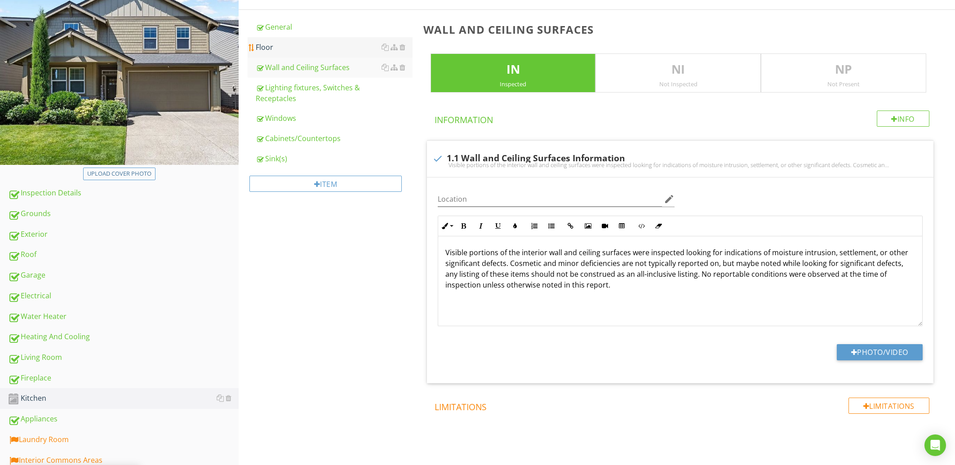
click at [279, 48] on div "Floor" at bounding box center [334, 47] width 156 height 11
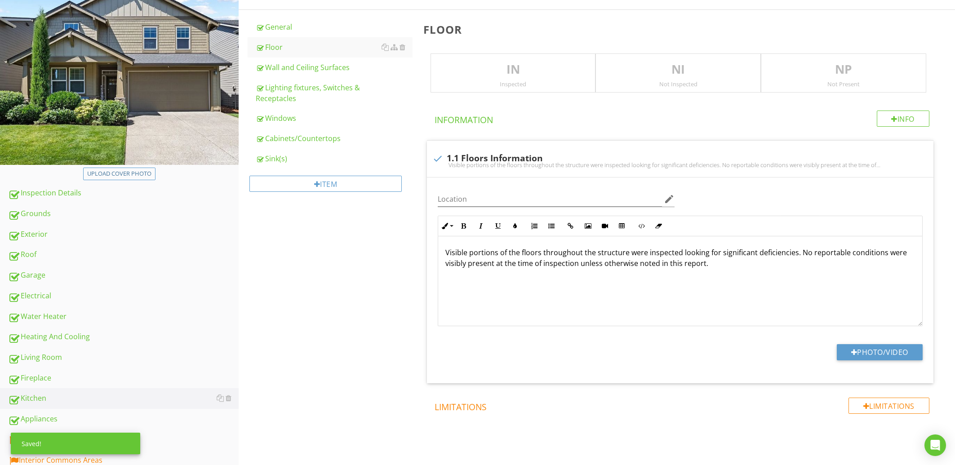
click at [491, 67] on p "IN" at bounding box center [513, 70] width 165 height 18
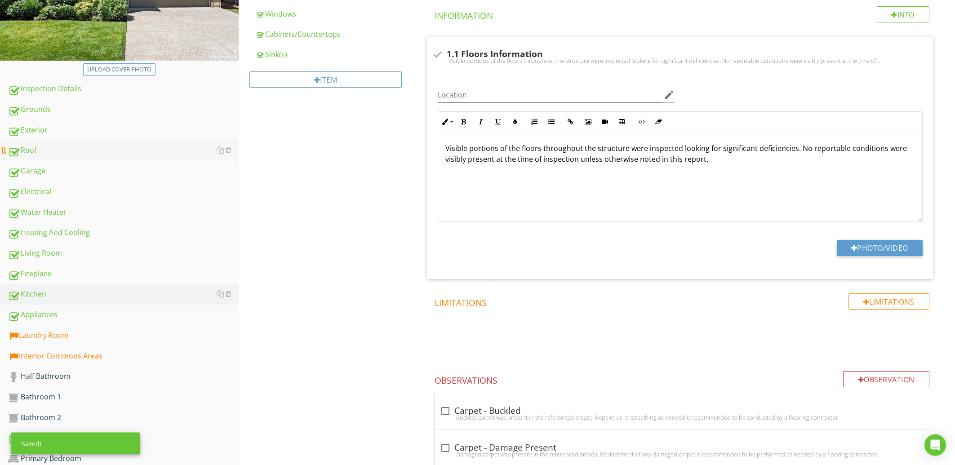
scroll to position [289, 0]
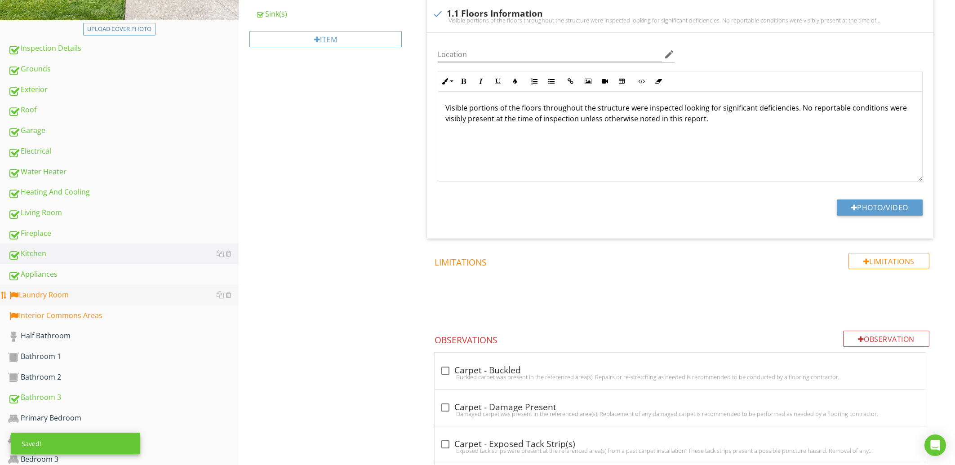
click at [56, 295] on div "Laundry Room" at bounding box center [123, 296] width 231 height 12
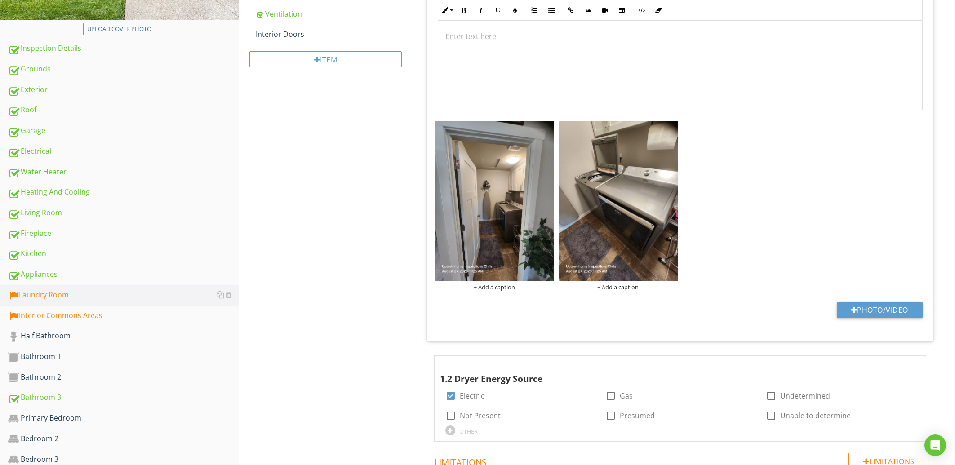
scroll to position [144, 0]
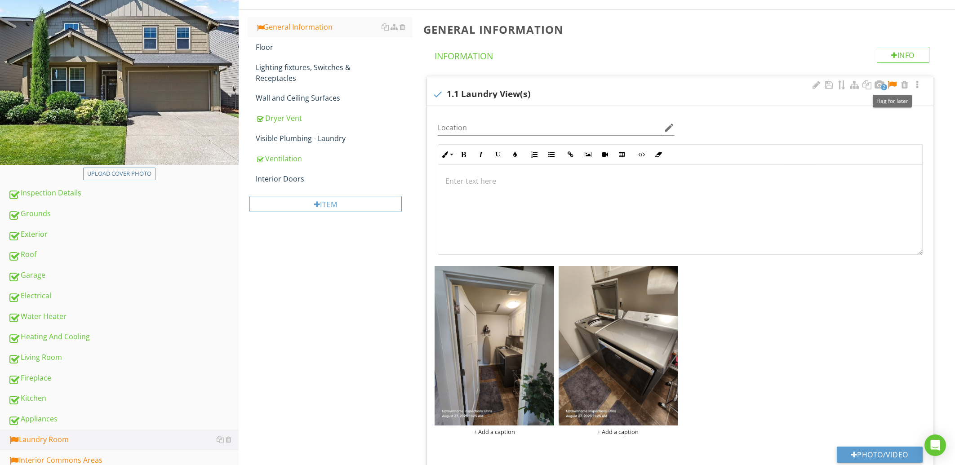
click at [893, 86] on div at bounding box center [892, 84] width 11 height 9
click at [281, 50] on div "Floor" at bounding box center [334, 47] width 156 height 11
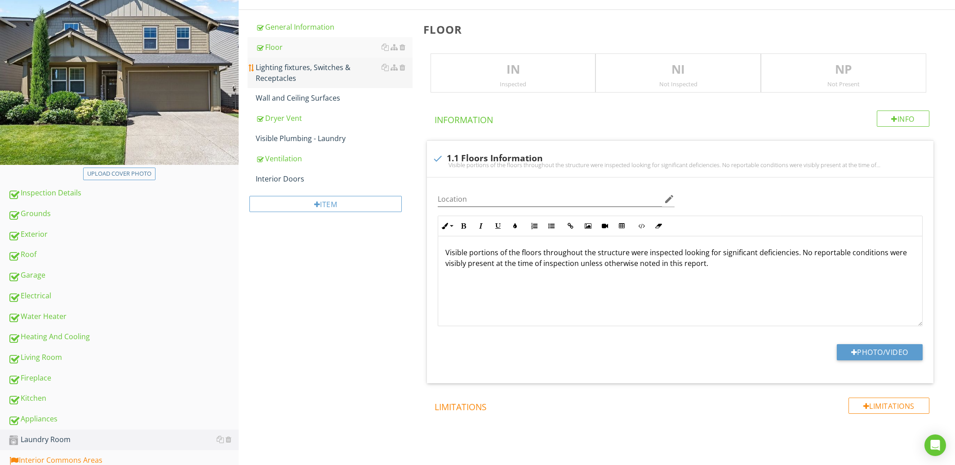
drag, startPoint x: 535, startPoint y: 72, endPoint x: 376, endPoint y: 75, distance: 159.2
click at [535, 71] on p "IN" at bounding box center [513, 70] width 165 height 18
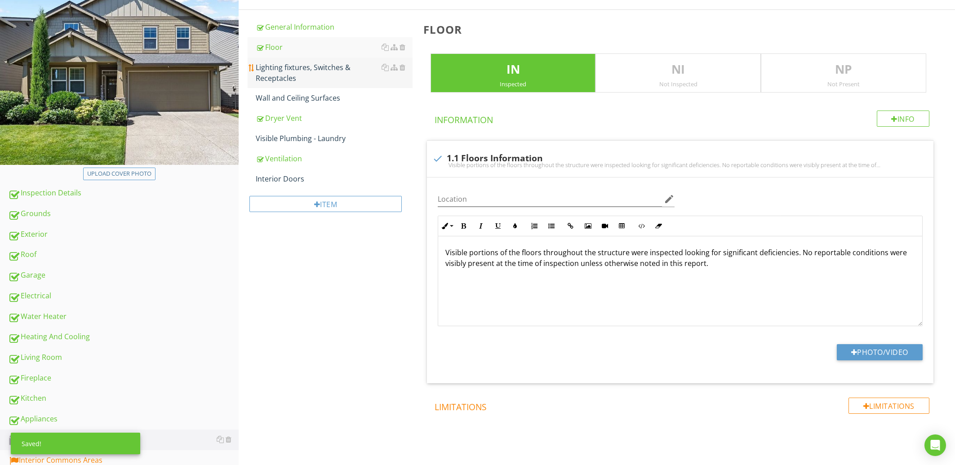
click at [275, 73] on div "Lighting fixtures, Switches & Receptacles" at bounding box center [334, 73] width 156 height 22
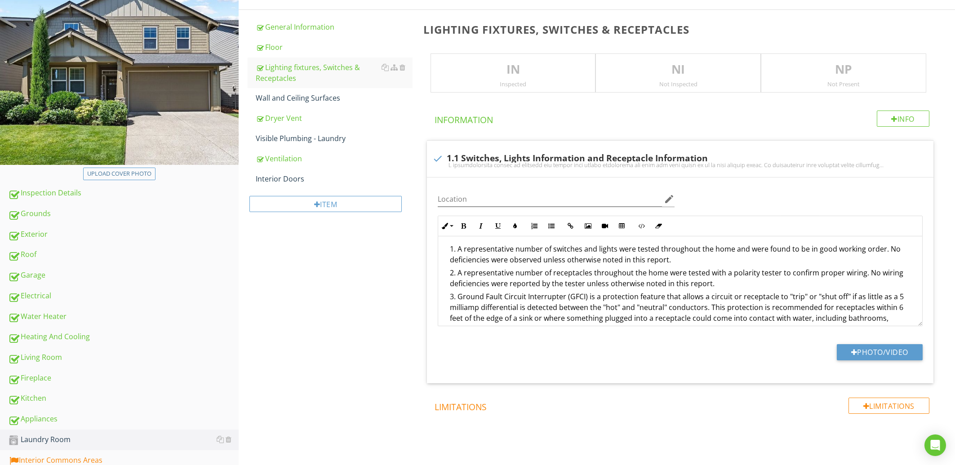
click at [500, 82] on div "Inspected" at bounding box center [513, 83] width 165 height 7
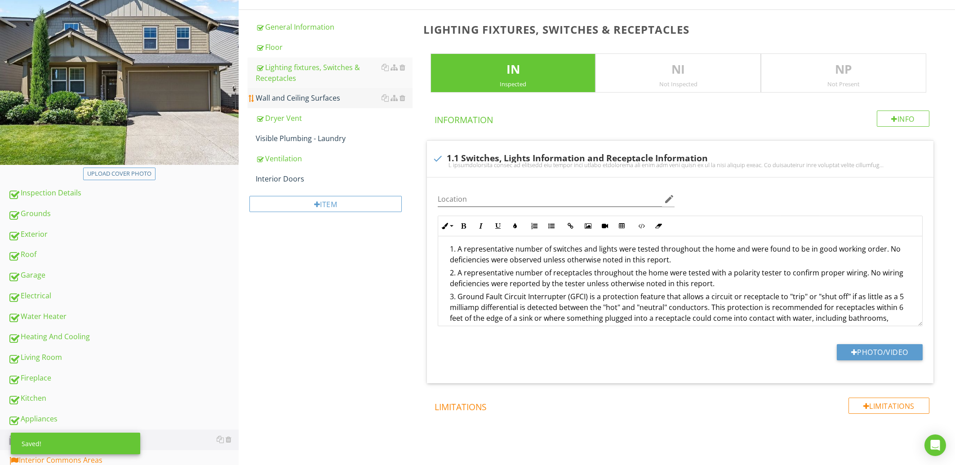
click at [306, 102] on div "Wall and Ceiling Surfaces" at bounding box center [334, 98] width 156 height 11
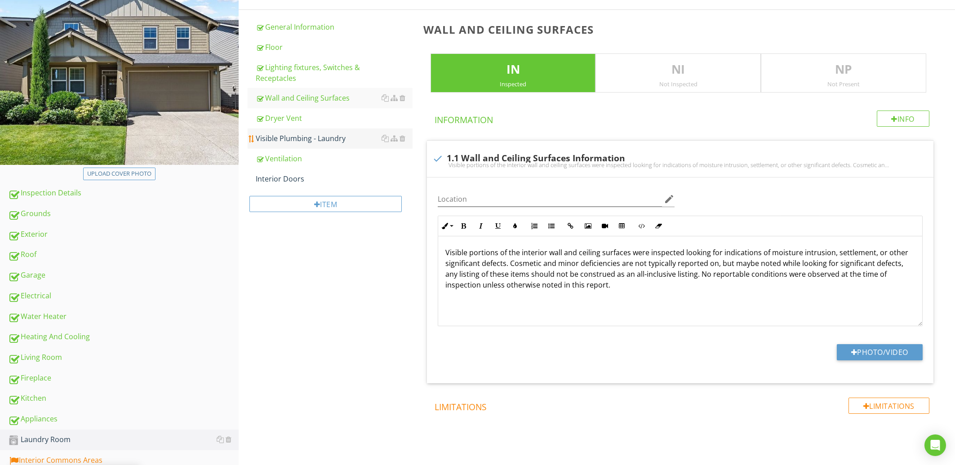
click at [307, 138] on div "Visible Plumbing - Laundry" at bounding box center [334, 138] width 156 height 11
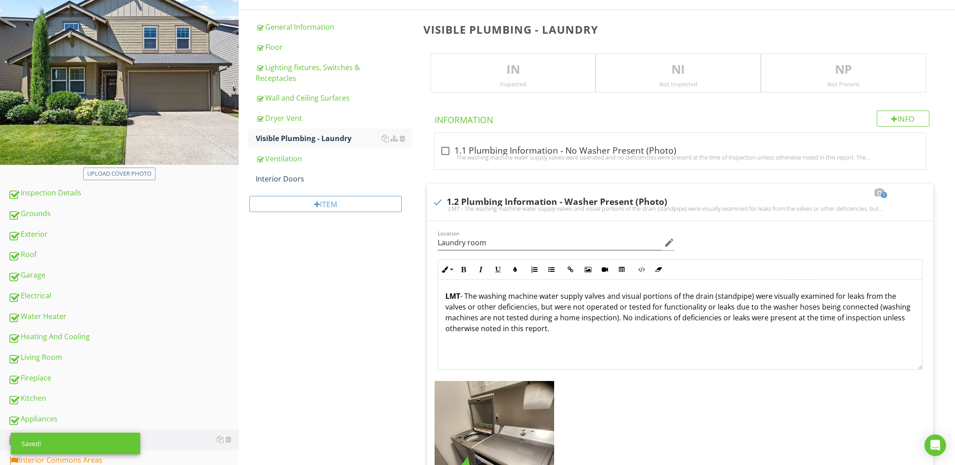
click at [509, 66] on p "IN" at bounding box center [513, 70] width 165 height 18
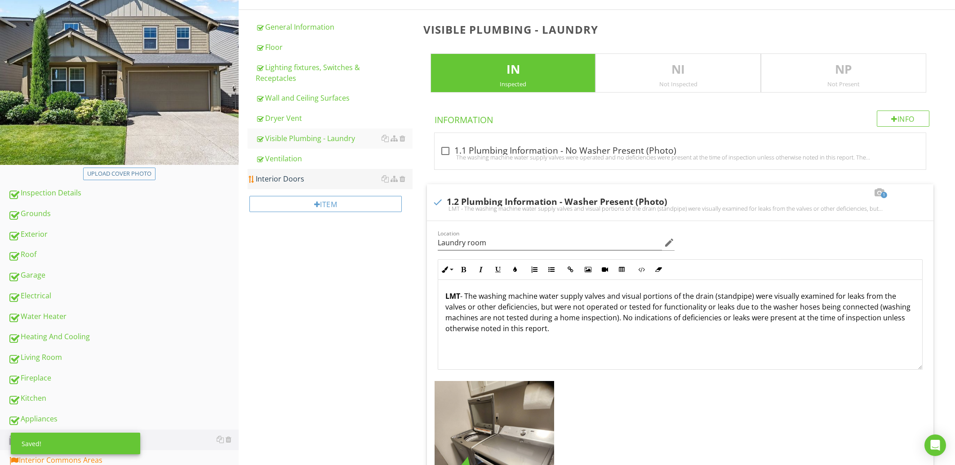
click at [302, 183] on div "Interior Doors" at bounding box center [334, 179] width 156 height 11
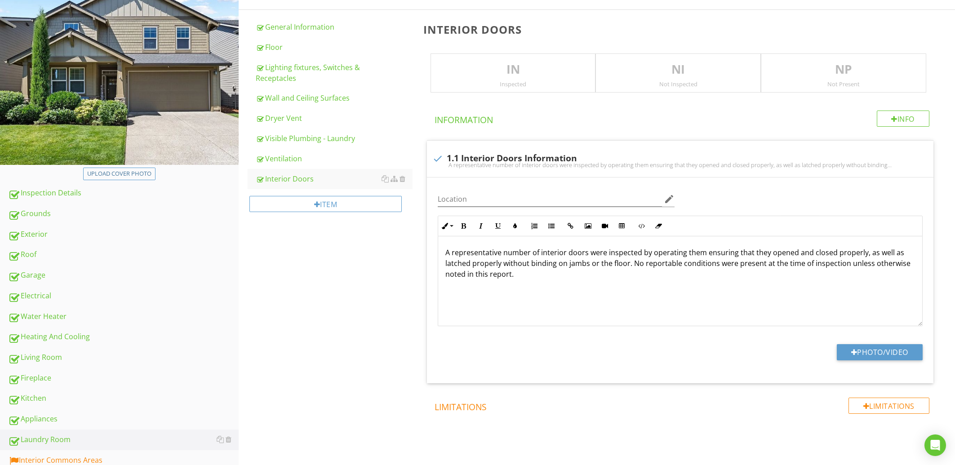
click at [518, 79] on div "IN Inspected" at bounding box center [513, 74] width 165 height 40
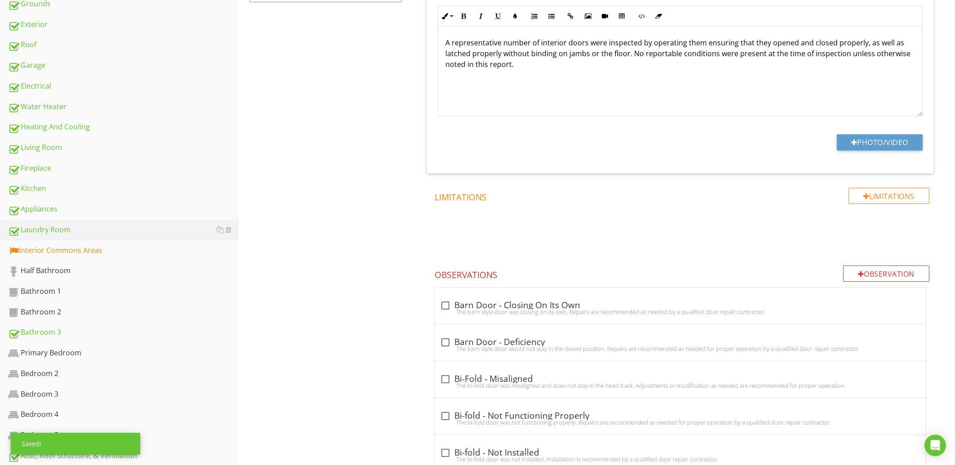
scroll to position [385, 0]
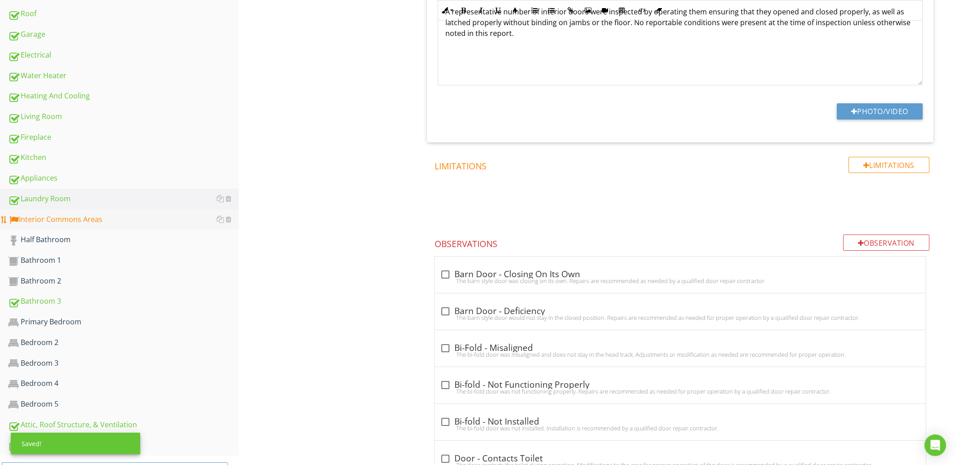
click at [78, 221] on div "Interior Commons Areas" at bounding box center [123, 220] width 231 height 12
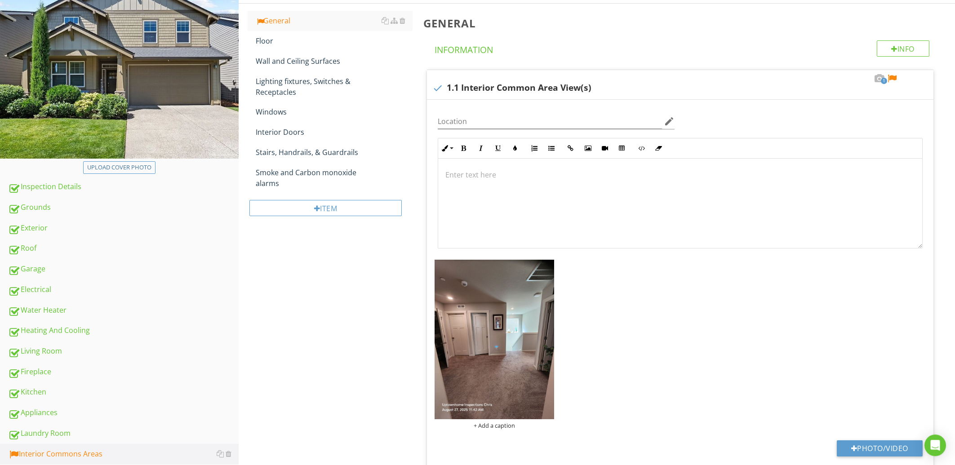
scroll to position [96, 0]
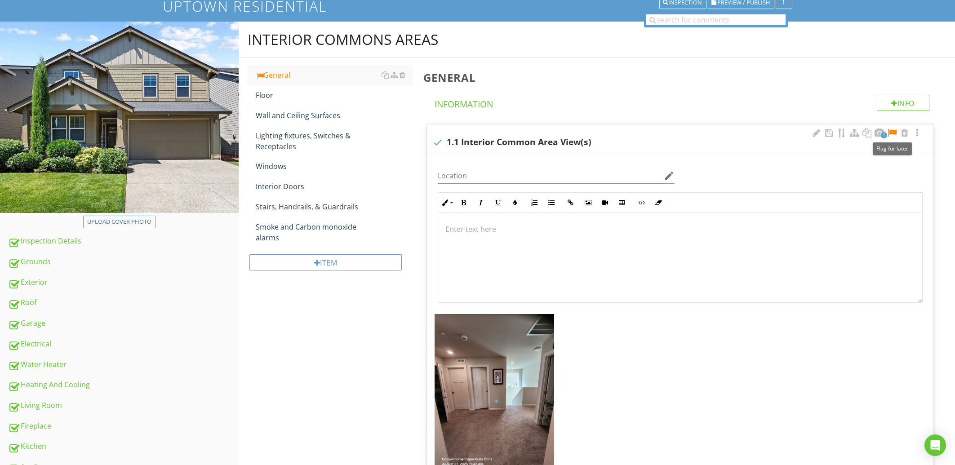
click at [893, 134] on div at bounding box center [892, 133] width 11 height 9
click at [301, 228] on div "Smoke and Carbon monoxide alarms" at bounding box center [334, 233] width 156 height 22
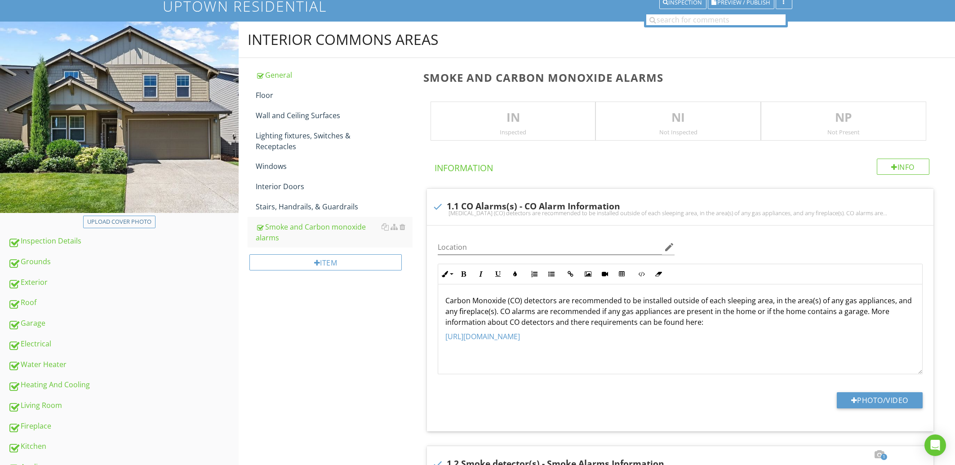
click at [478, 118] on p "IN" at bounding box center [513, 118] width 165 height 18
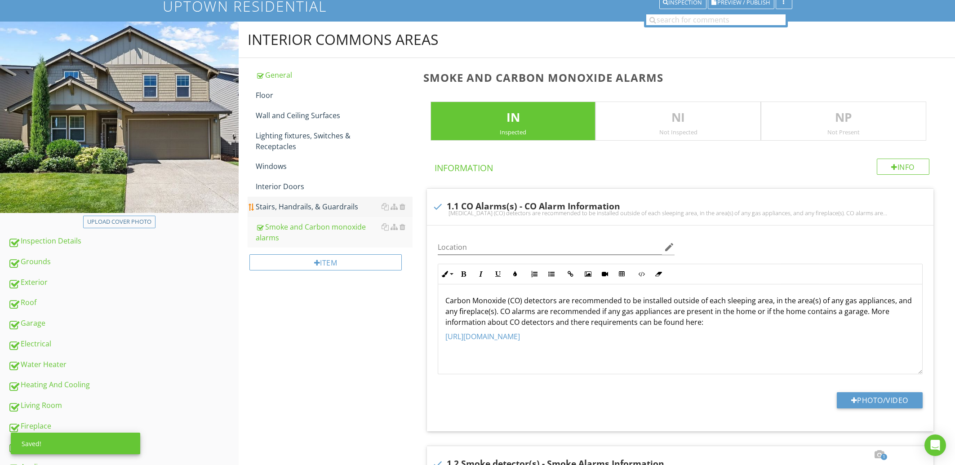
click at [318, 211] on div "Stairs, Handrails, & Guardrails" at bounding box center [334, 206] width 156 height 11
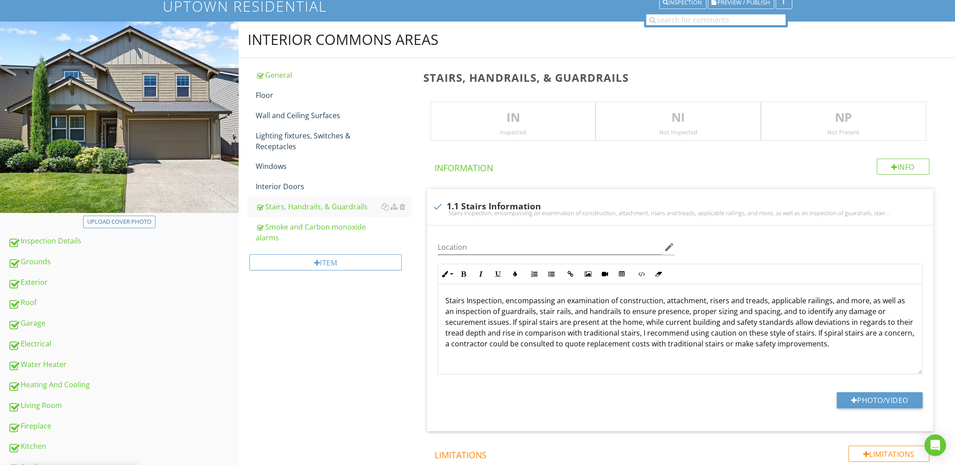
click at [495, 117] on p "IN" at bounding box center [513, 118] width 165 height 18
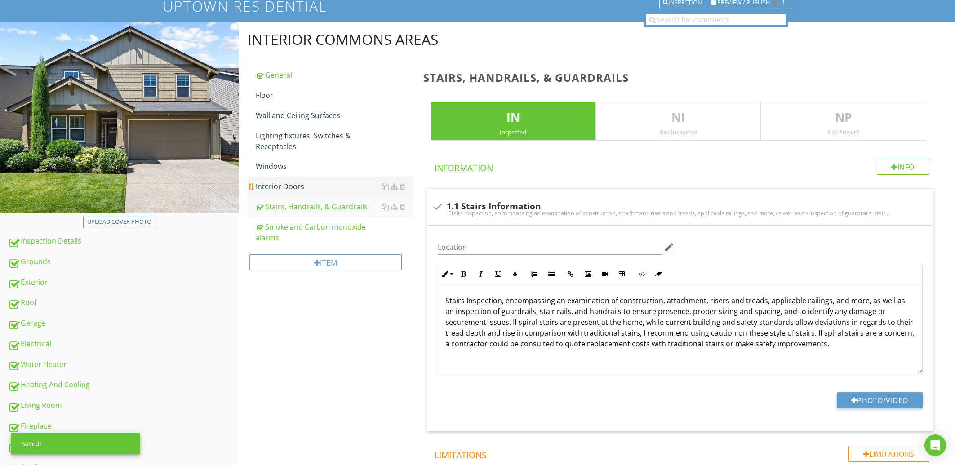
click at [288, 189] on div "Interior Doors" at bounding box center [334, 186] width 156 height 11
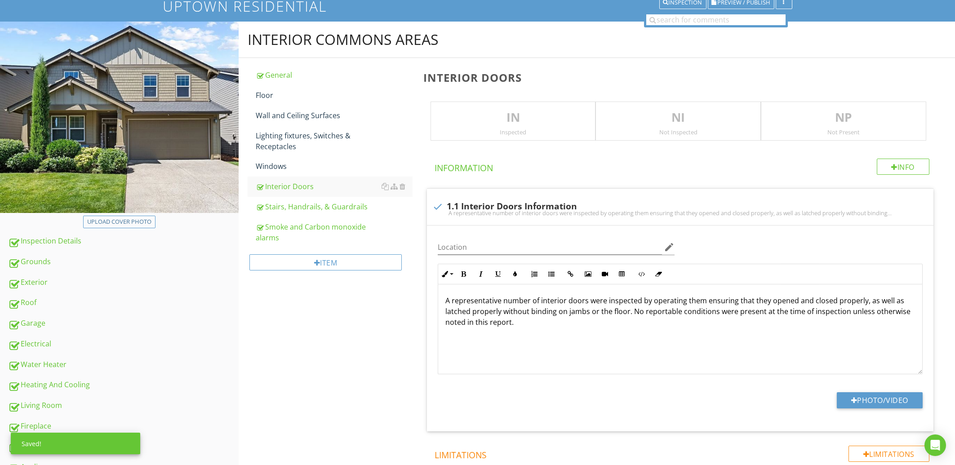
click at [473, 104] on div "IN Inspected" at bounding box center [513, 122] width 165 height 40
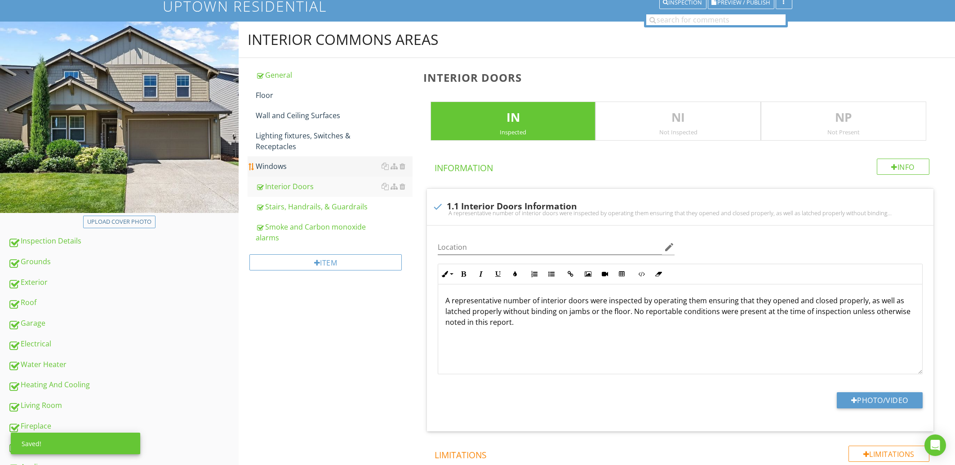
click at [272, 171] on div "Windows" at bounding box center [334, 166] width 156 height 11
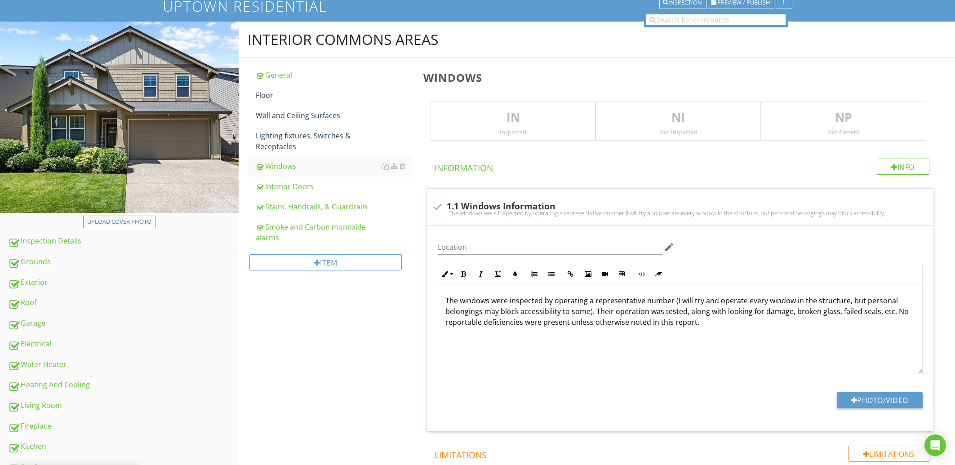
click at [494, 107] on div "IN Inspected" at bounding box center [513, 122] width 165 height 40
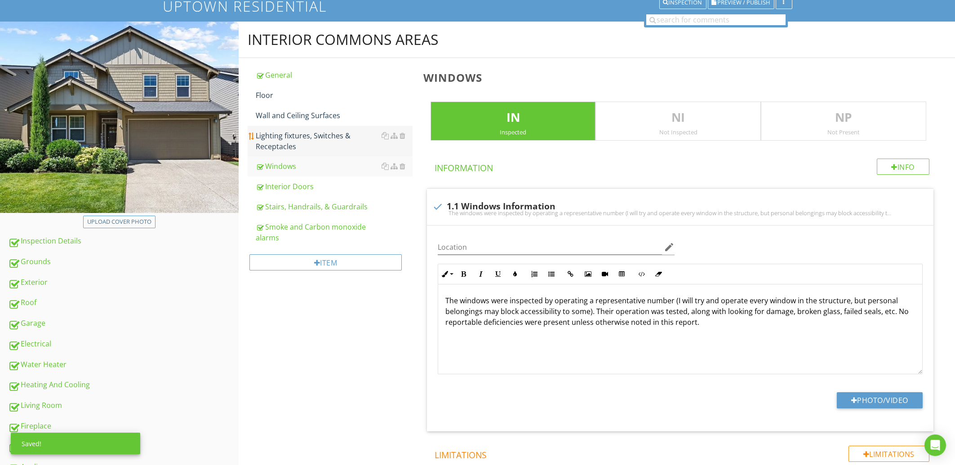
click at [310, 149] on div "Lighting fixtures, Switches & Receptacles" at bounding box center [334, 141] width 156 height 22
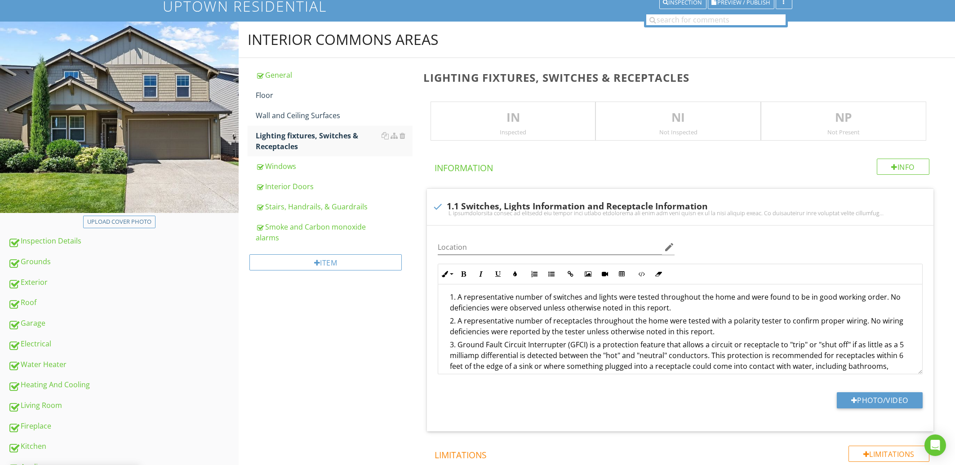
click at [496, 113] on p "IN" at bounding box center [513, 118] width 165 height 18
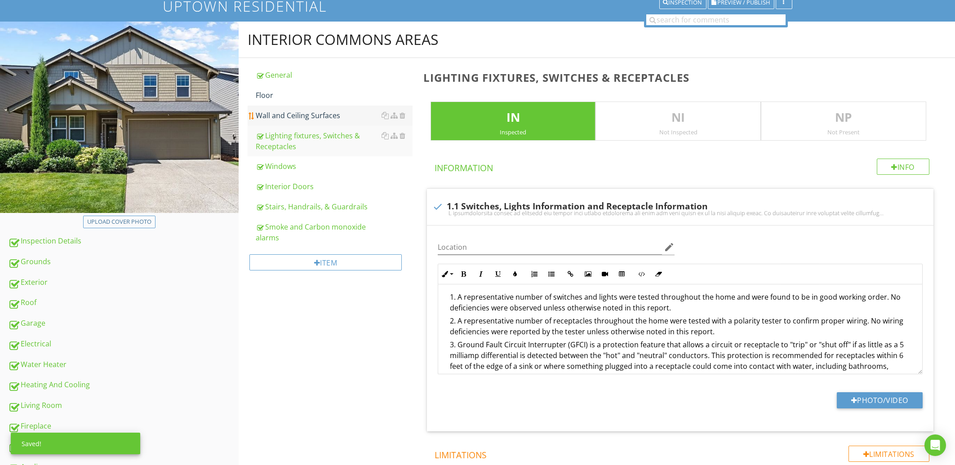
click at [330, 124] on link "Wall and Ceiling Surfaces" at bounding box center [334, 116] width 156 height 20
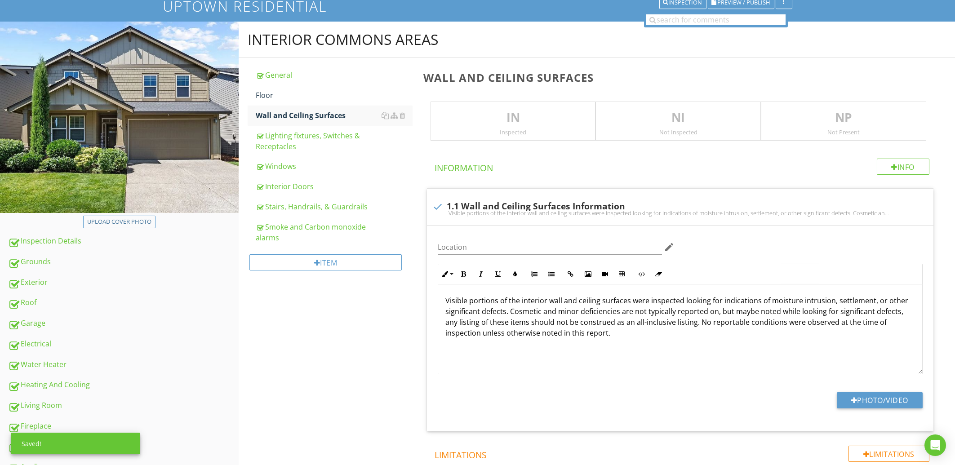
click at [530, 107] on div "IN Inspected" at bounding box center [513, 122] width 165 height 40
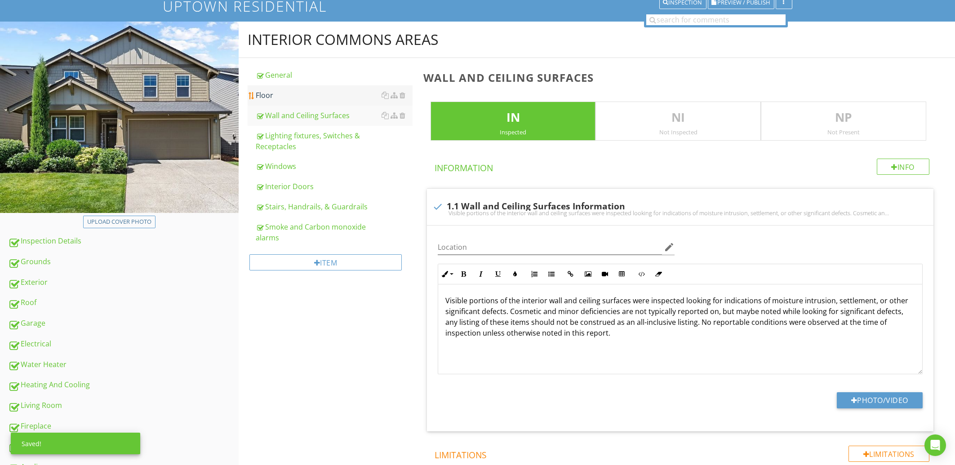
click at [296, 101] on link "Floor" at bounding box center [334, 95] width 156 height 20
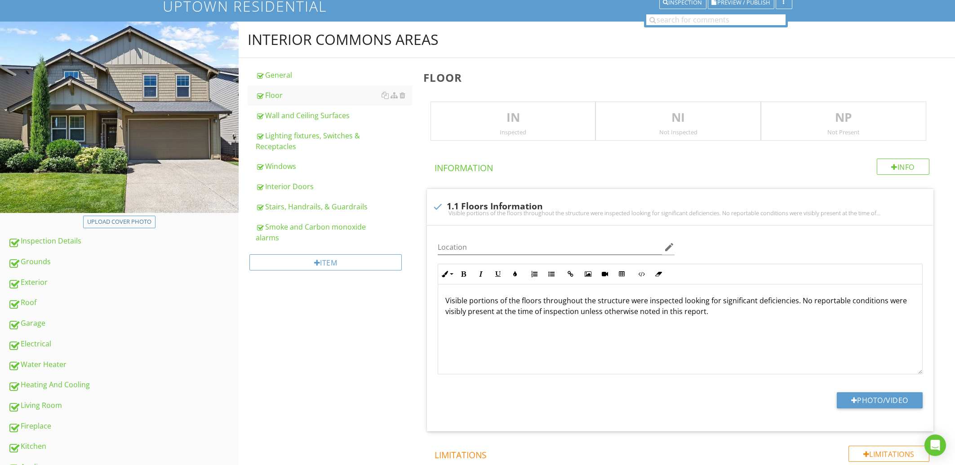
click at [507, 107] on div "IN Inspected" at bounding box center [513, 122] width 165 height 40
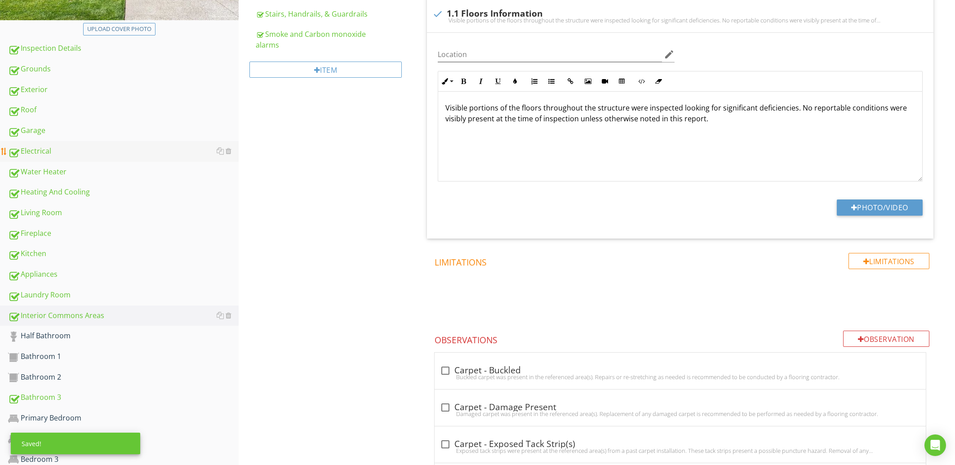
scroll to position [337, 0]
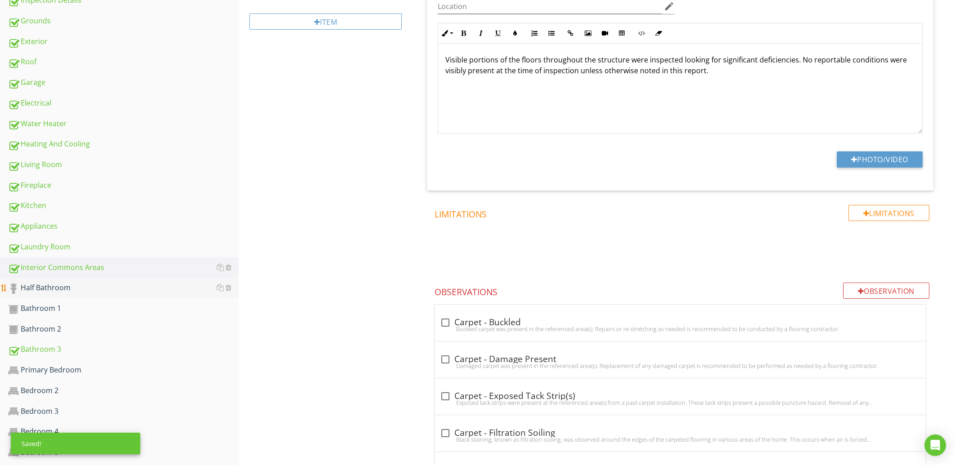
click at [37, 293] on div "Half Bathroom" at bounding box center [123, 288] width 231 height 12
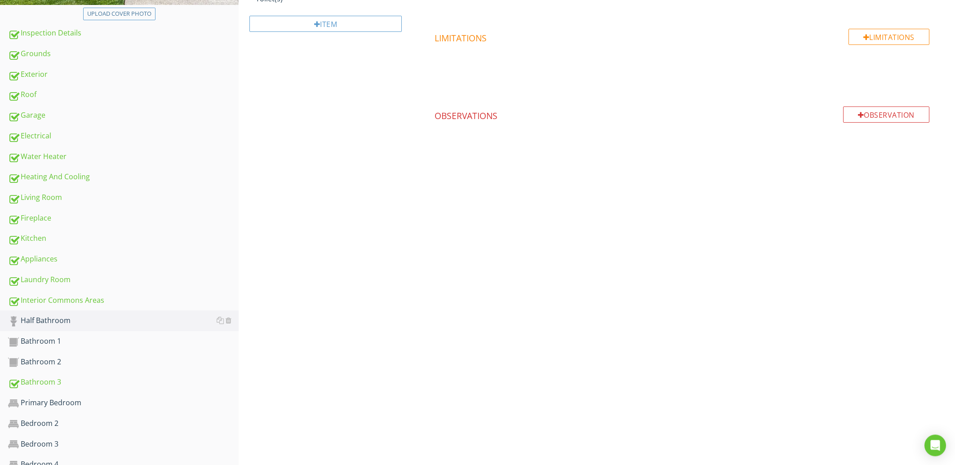
scroll to position [385, 0]
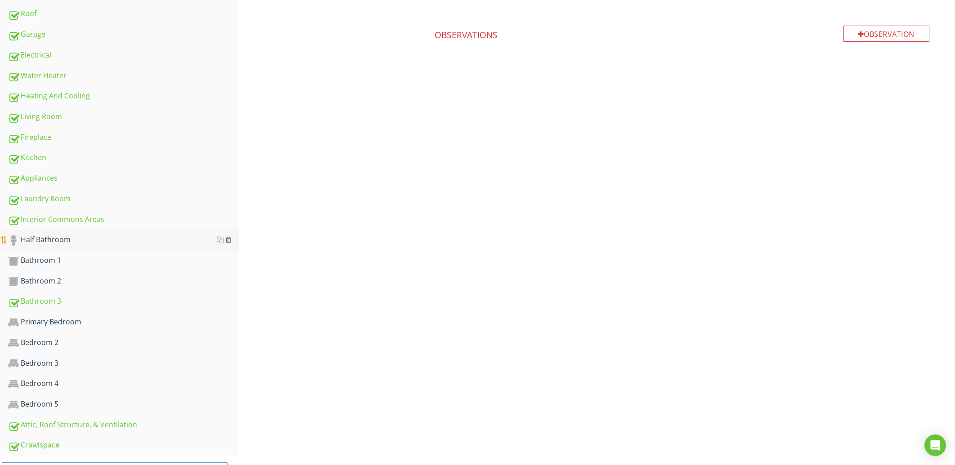
click at [231, 241] on div at bounding box center [229, 239] width 6 height 7
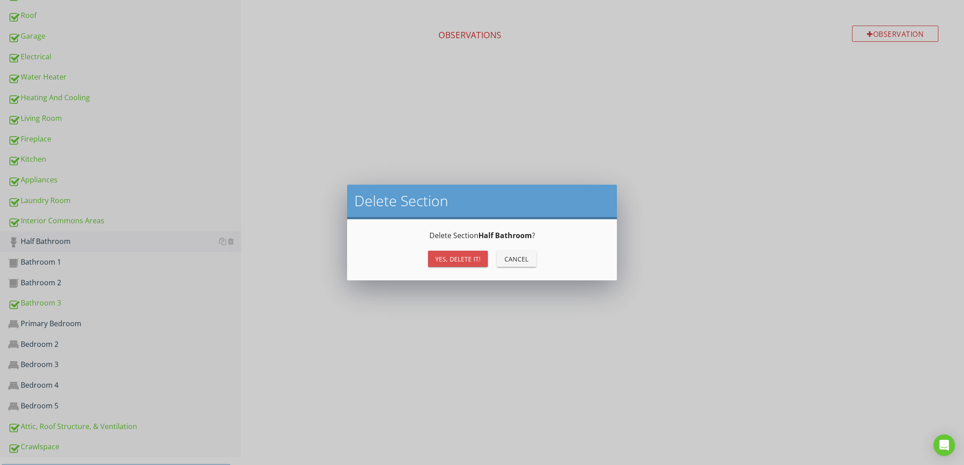
click at [442, 254] on button "Yes, Delete it!" at bounding box center [458, 259] width 60 height 16
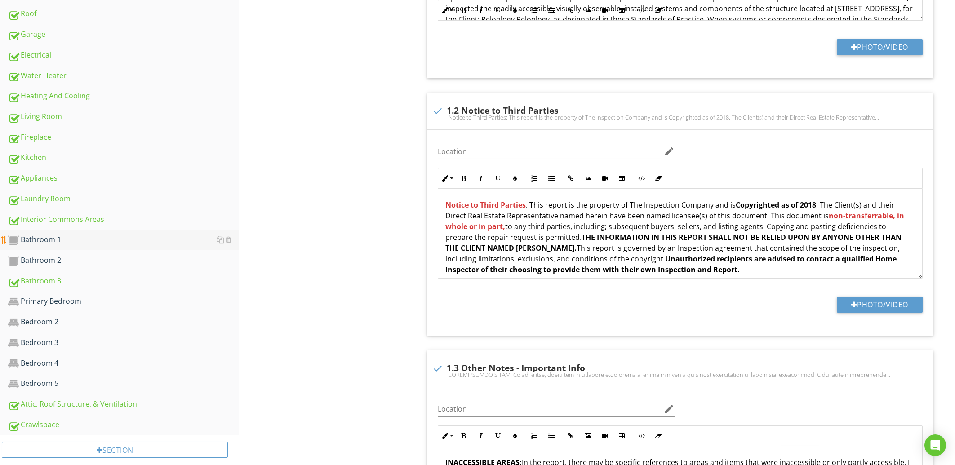
click at [47, 244] on div "Bathroom 1" at bounding box center [123, 240] width 231 height 12
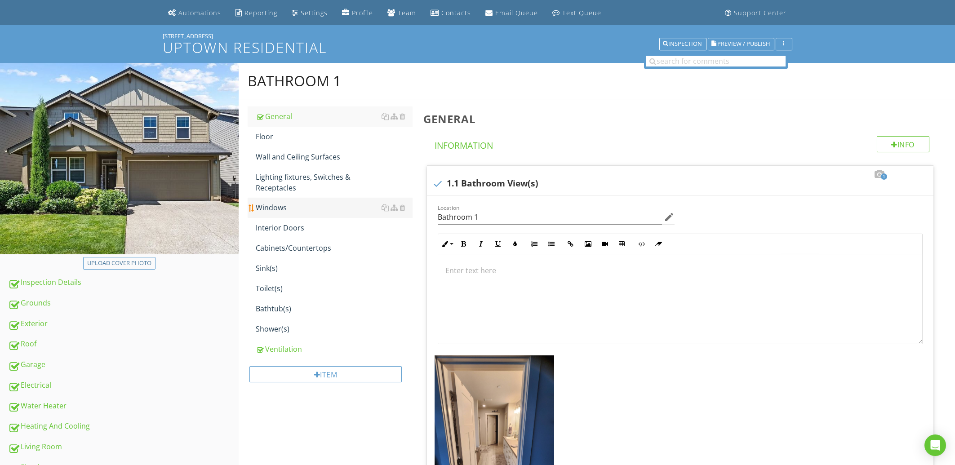
scroll to position [48, 0]
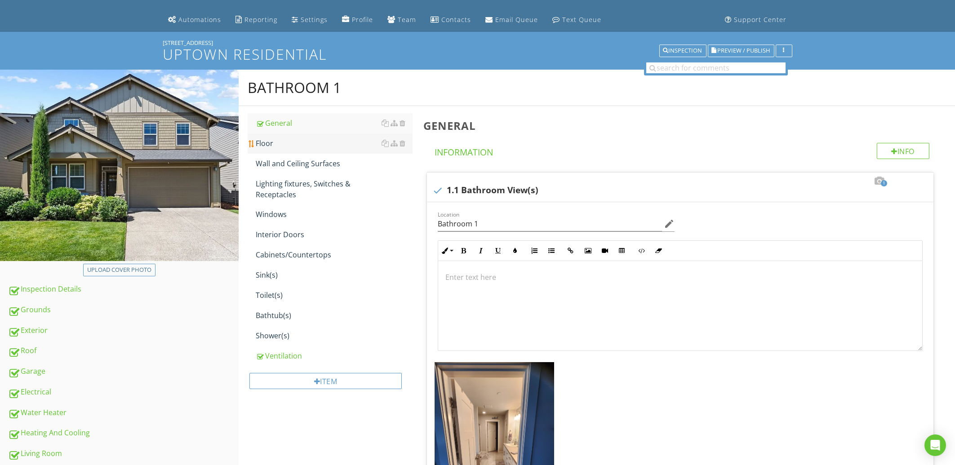
click at [290, 141] on div "Floor" at bounding box center [334, 143] width 156 height 11
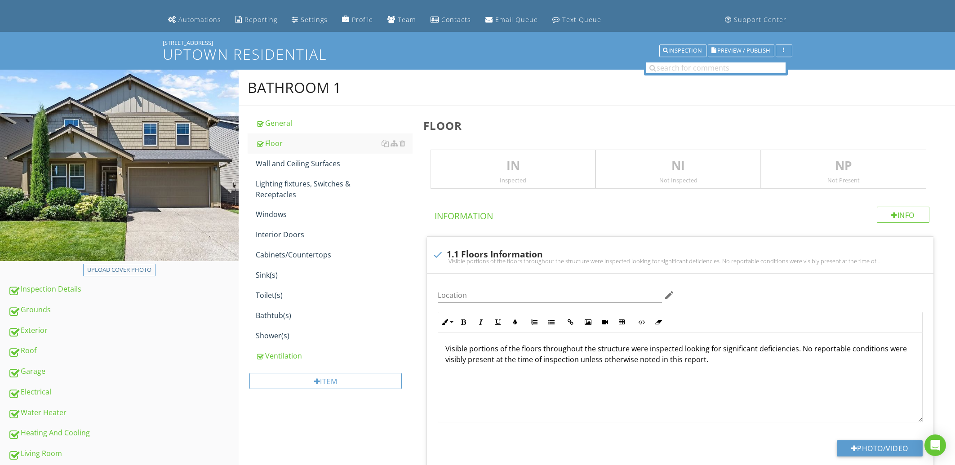
click at [491, 161] on p "IN" at bounding box center [513, 166] width 165 height 18
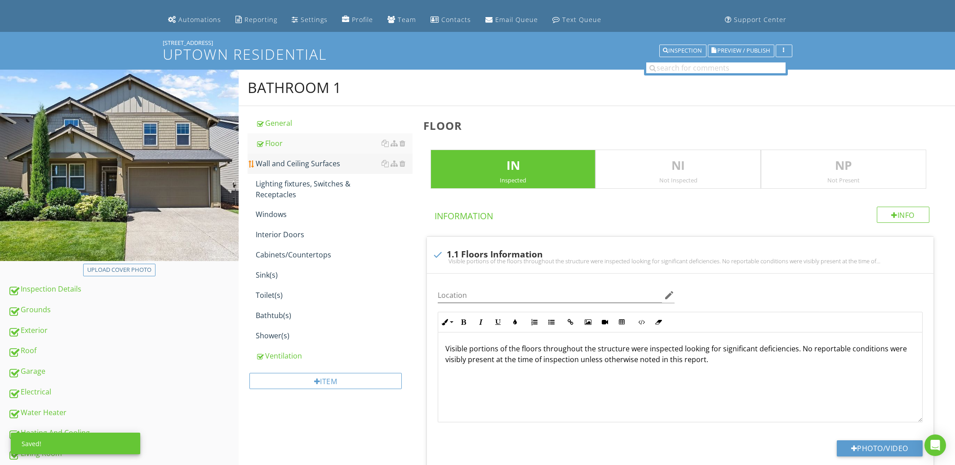
click at [301, 171] on link "Wall and Ceiling Surfaces" at bounding box center [334, 164] width 156 height 20
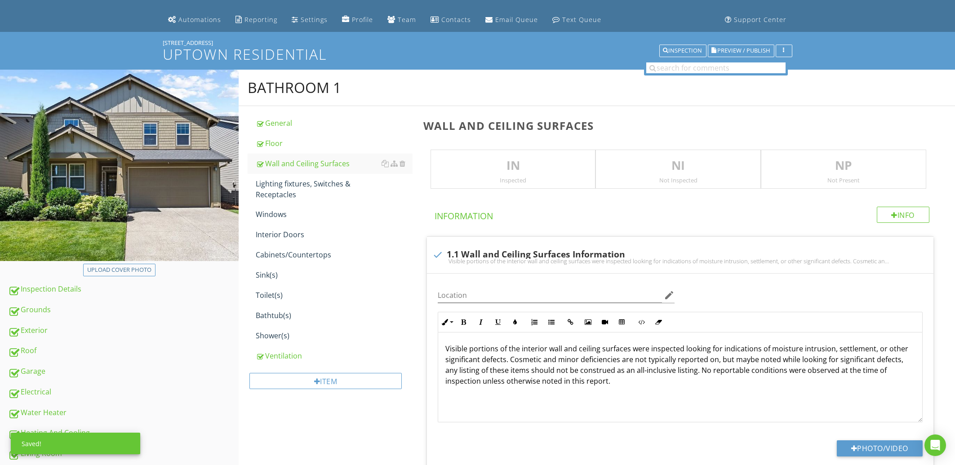
click at [472, 155] on div "IN Inspected" at bounding box center [513, 170] width 165 height 40
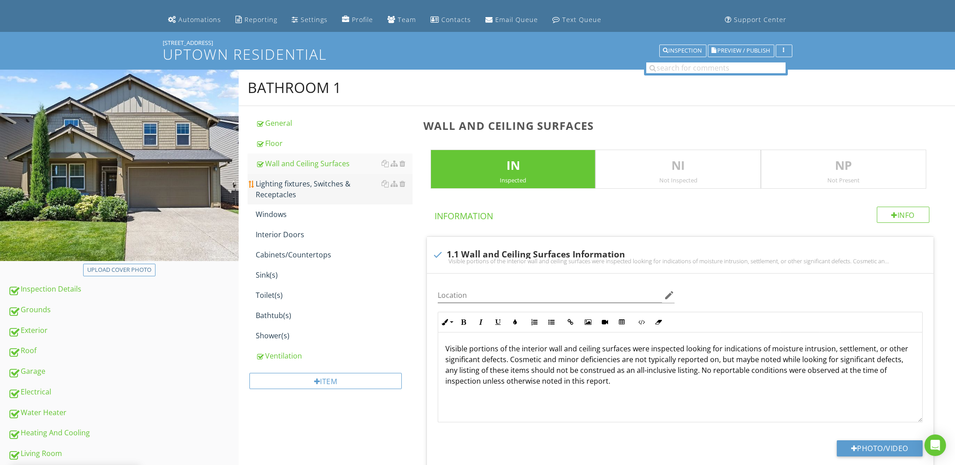
click at [326, 186] on div "Lighting fixtures, Switches & Receptacles" at bounding box center [334, 190] width 156 height 22
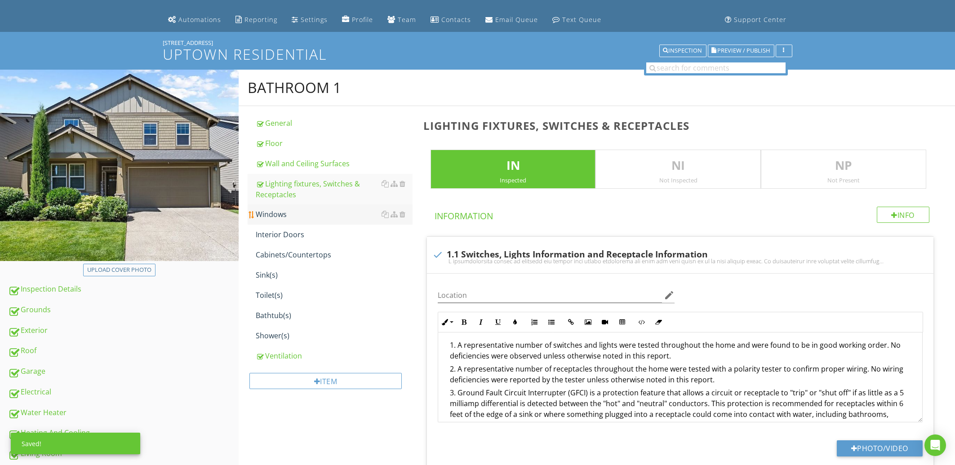
click at [333, 212] on div "Windows" at bounding box center [334, 214] width 156 height 11
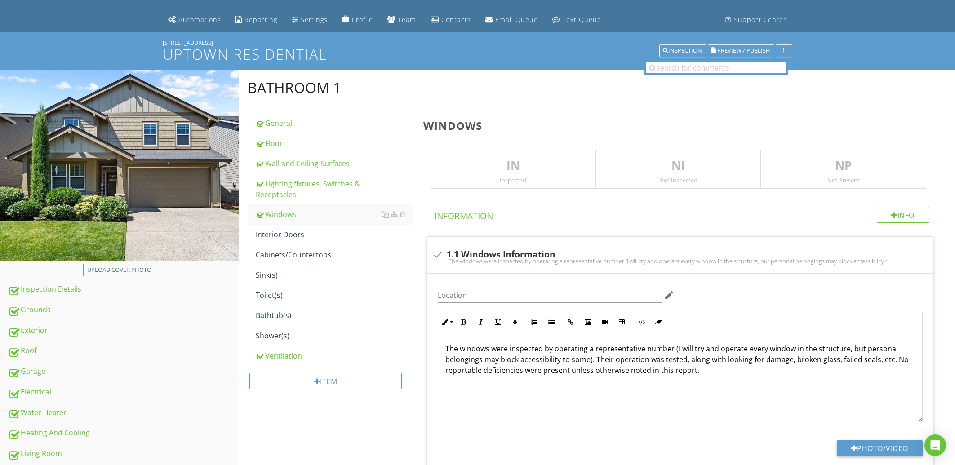
click at [470, 166] on p "IN" at bounding box center [513, 166] width 165 height 18
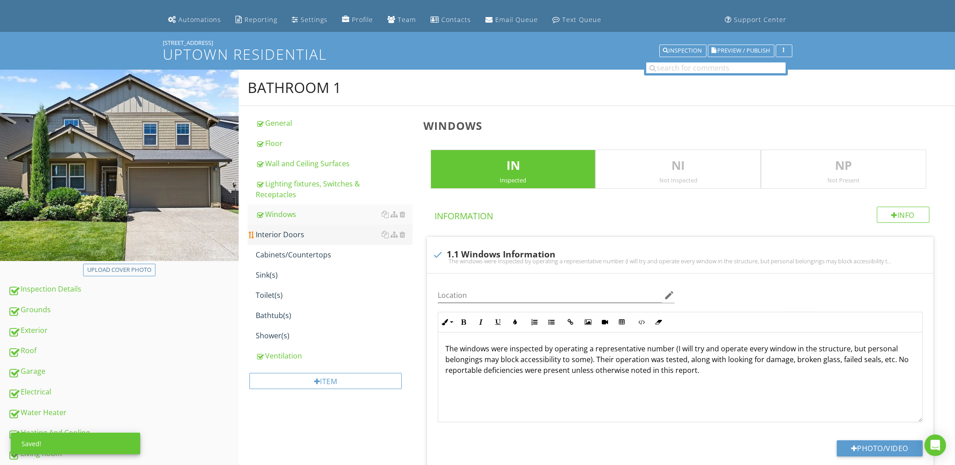
click at [297, 240] on link "Interior Doors" at bounding box center [334, 235] width 156 height 20
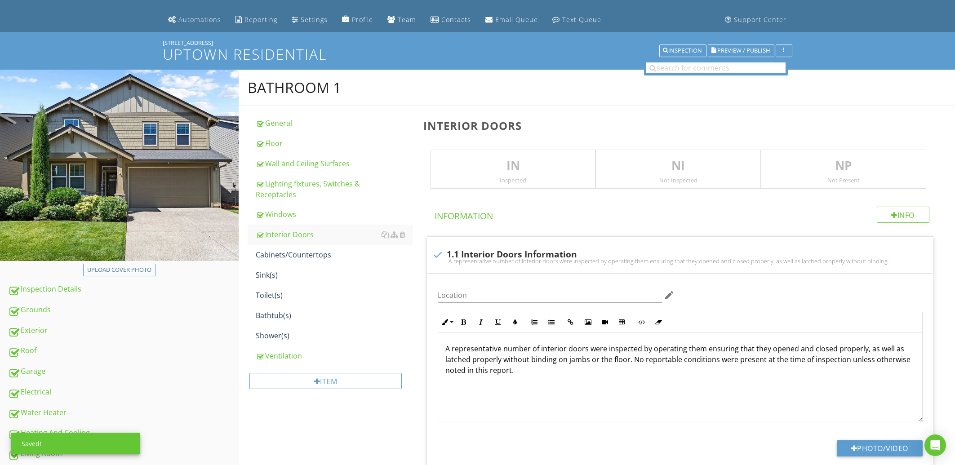
click at [489, 171] on p "IN" at bounding box center [513, 166] width 165 height 18
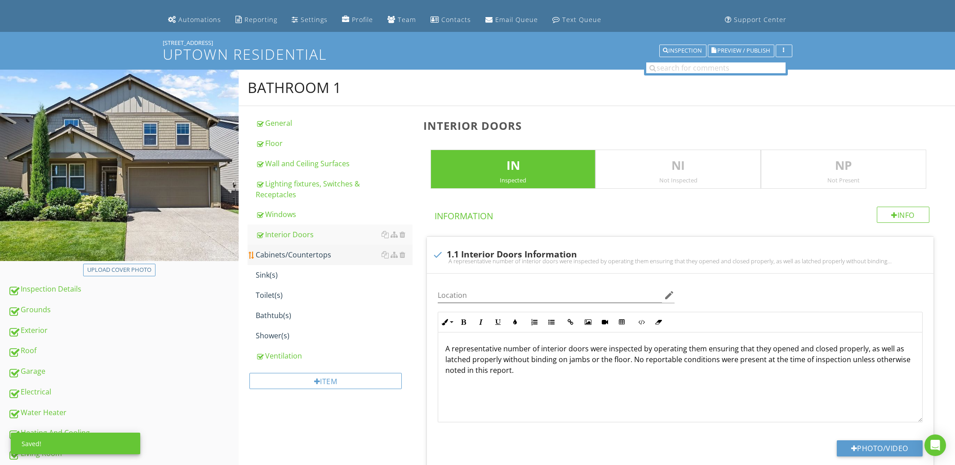
click at [318, 255] on div "Cabinets/Countertops" at bounding box center [334, 255] width 156 height 11
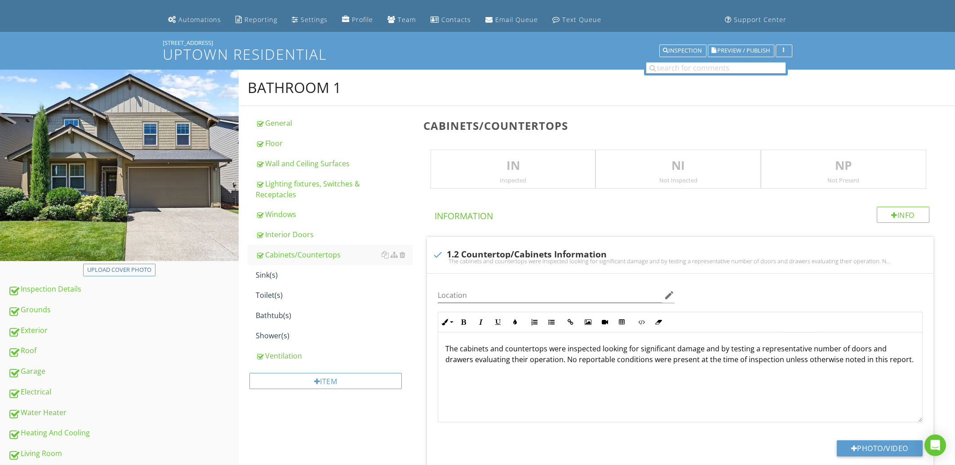
click at [517, 168] on p "IN" at bounding box center [513, 166] width 165 height 18
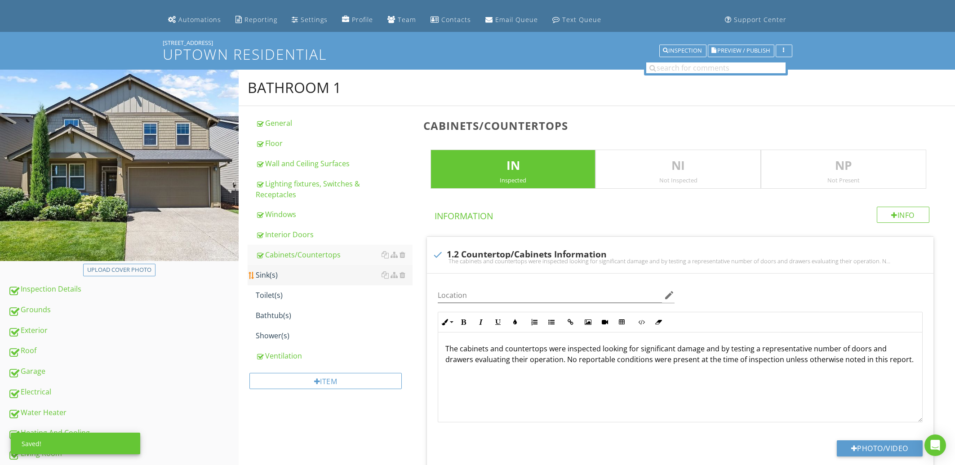
click at [322, 279] on div "Sink(s)" at bounding box center [334, 275] width 156 height 11
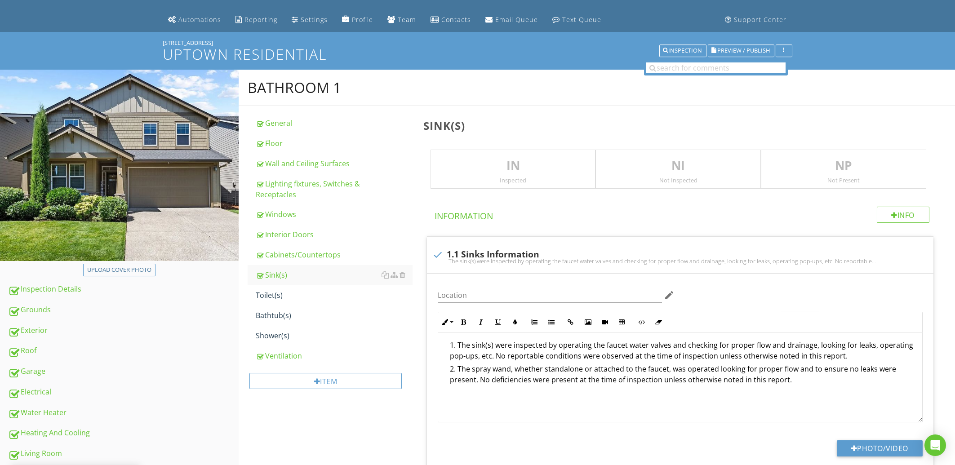
click at [489, 153] on div "IN Inspected" at bounding box center [513, 170] width 165 height 40
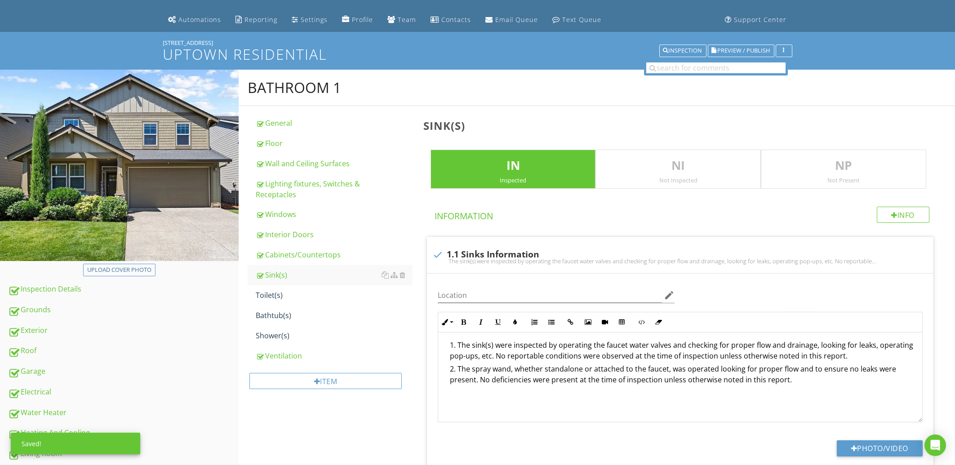
click at [339, 292] on div "Toilet(s)" at bounding box center [334, 295] width 156 height 11
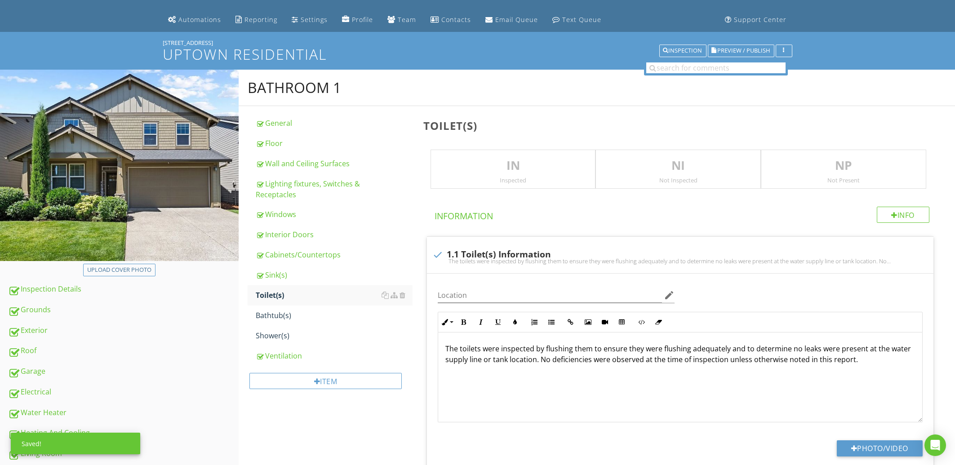
click at [512, 171] on p "IN" at bounding box center [513, 166] width 165 height 18
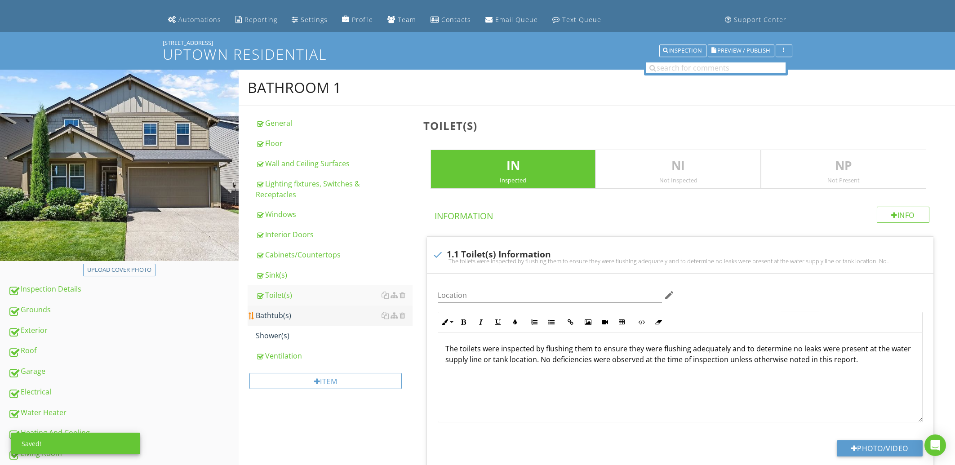
click at [324, 322] on link "Bathtub(s)" at bounding box center [334, 316] width 156 height 20
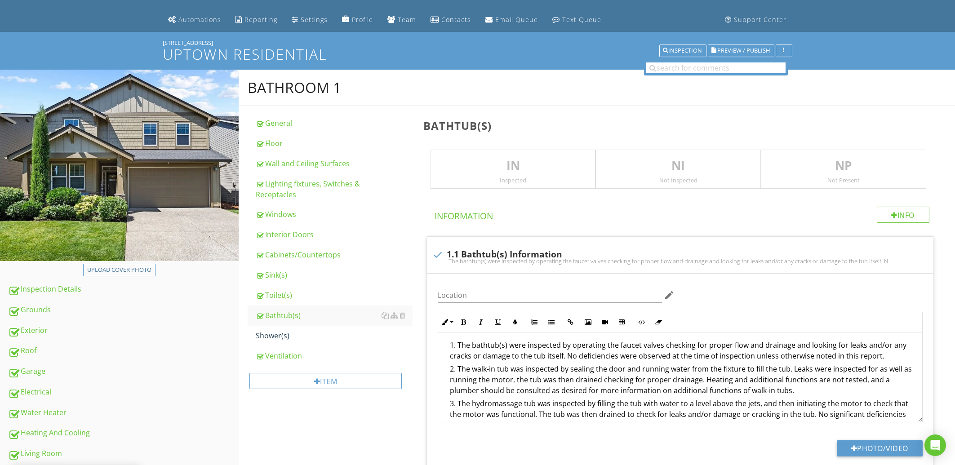
click at [479, 178] on div "Inspected" at bounding box center [513, 180] width 165 height 7
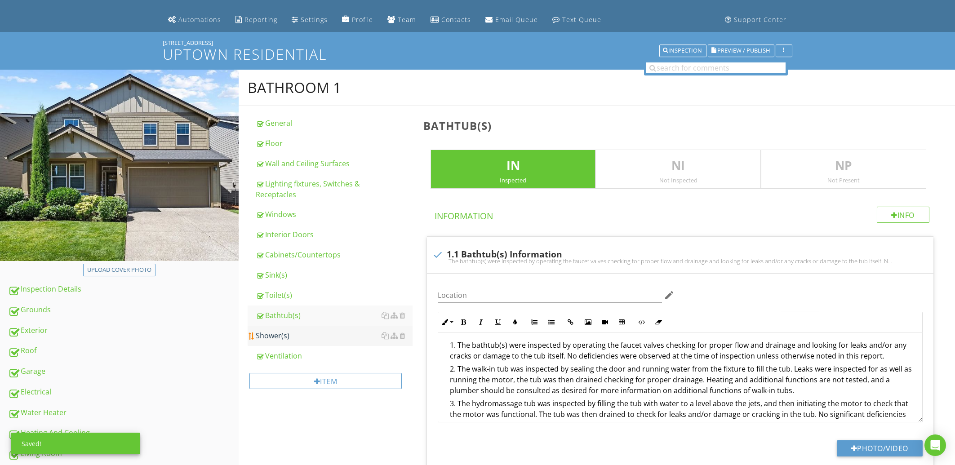
click at [293, 337] on div "Shower(s)" at bounding box center [334, 335] width 156 height 11
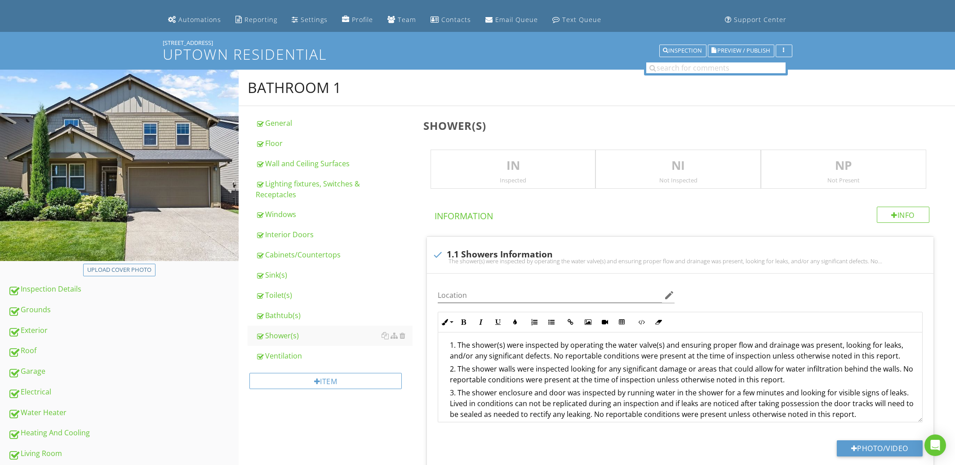
click at [464, 174] on p "IN" at bounding box center [513, 166] width 165 height 18
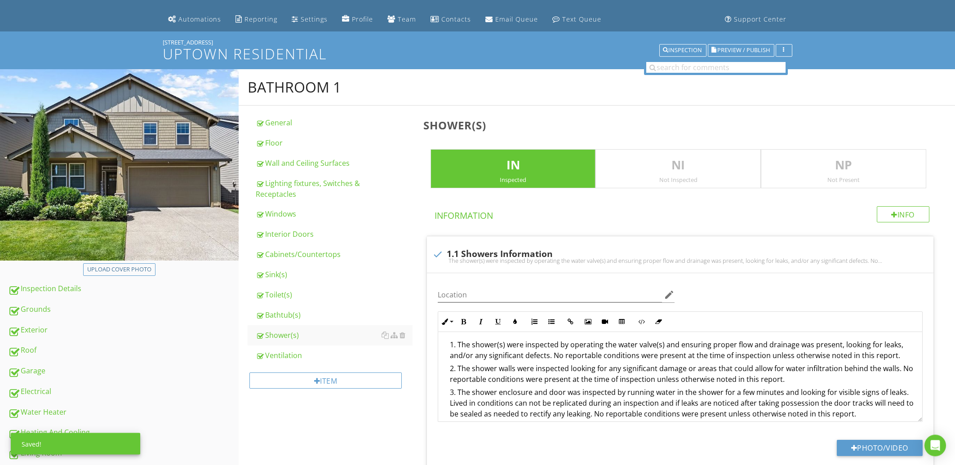
scroll to position [289, 0]
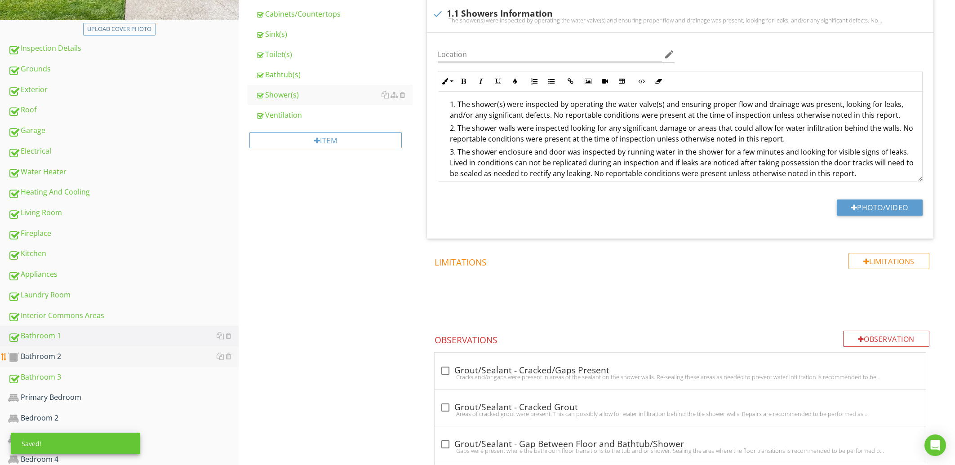
click at [56, 358] on div "Bathroom 2" at bounding box center [123, 357] width 231 height 12
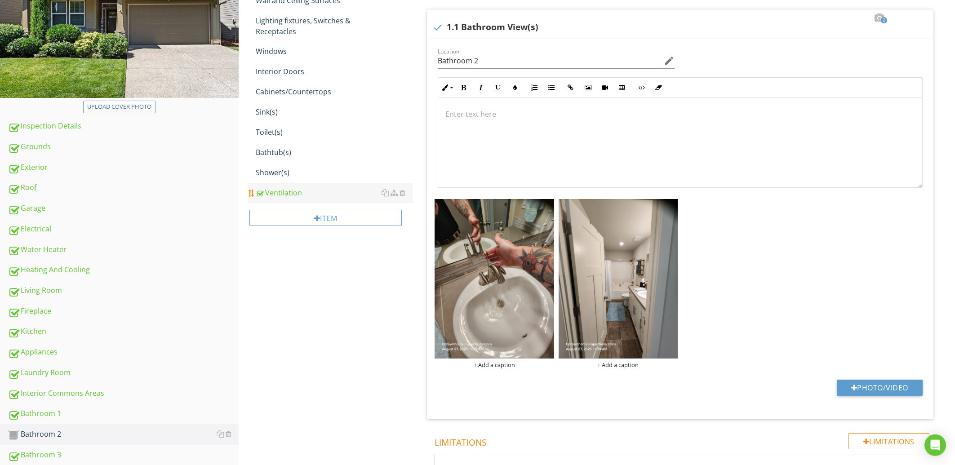
scroll to position [192, 0]
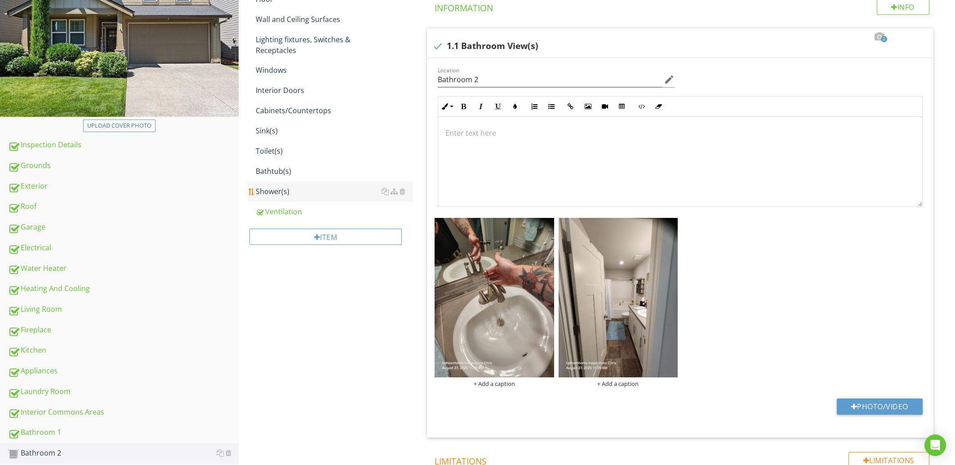
click at [286, 194] on div "Shower(s)" at bounding box center [334, 191] width 156 height 11
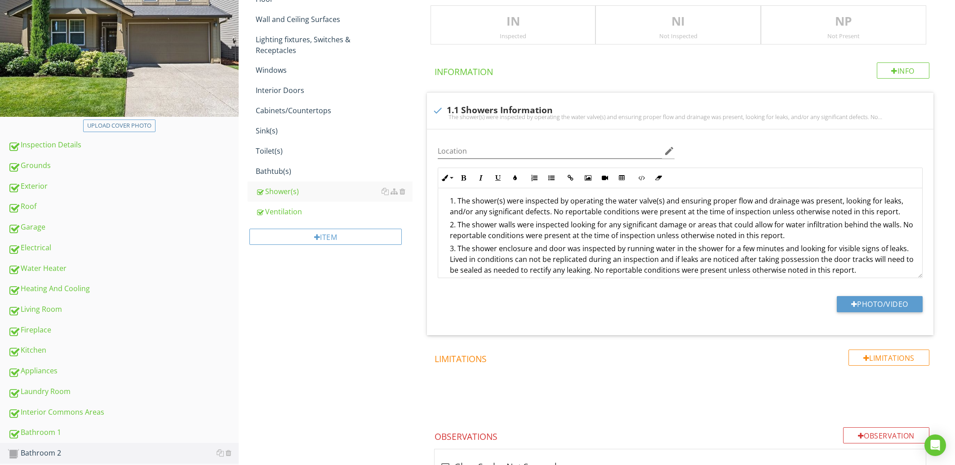
click at [520, 26] on p "IN" at bounding box center [513, 22] width 165 height 18
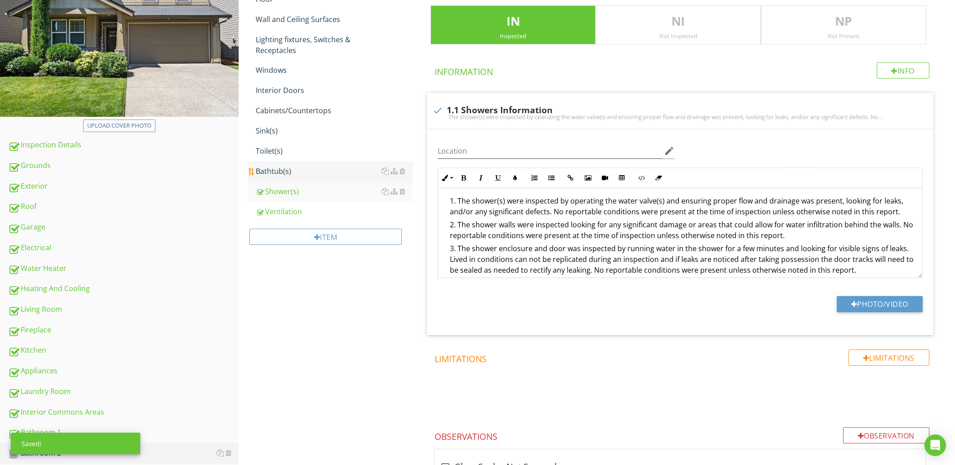
click at [288, 167] on div "Bathtub(s)" at bounding box center [334, 171] width 156 height 11
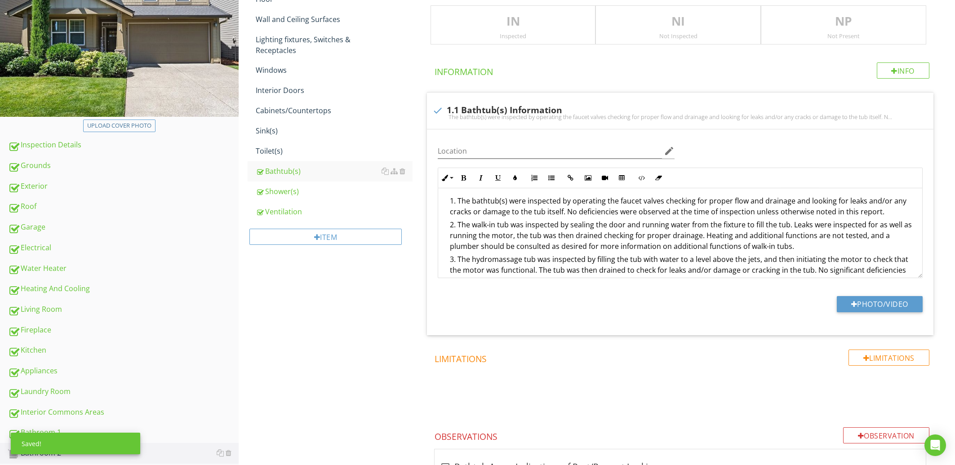
click at [478, 36] on div "Inspected" at bounding box center [513, 35] width 165 height 7
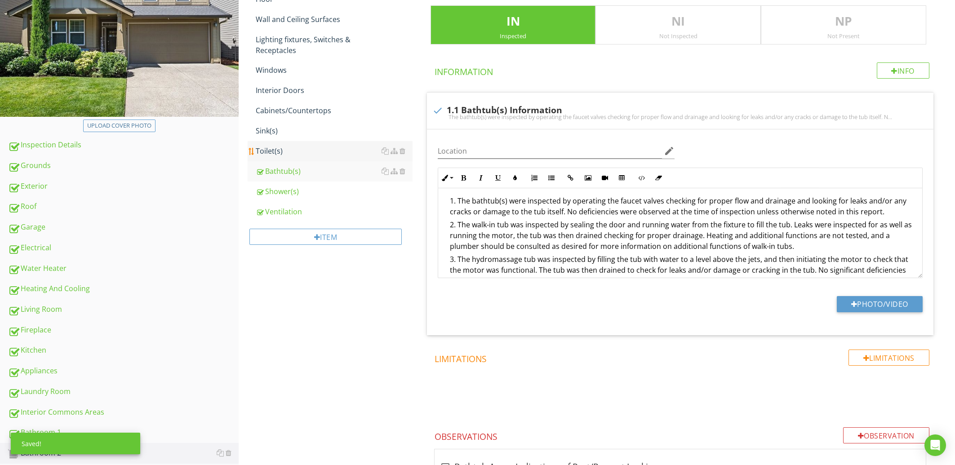
click at [291, 147] on div "Toilet(s)" at bounding box center [334, 151] width 156 height 11
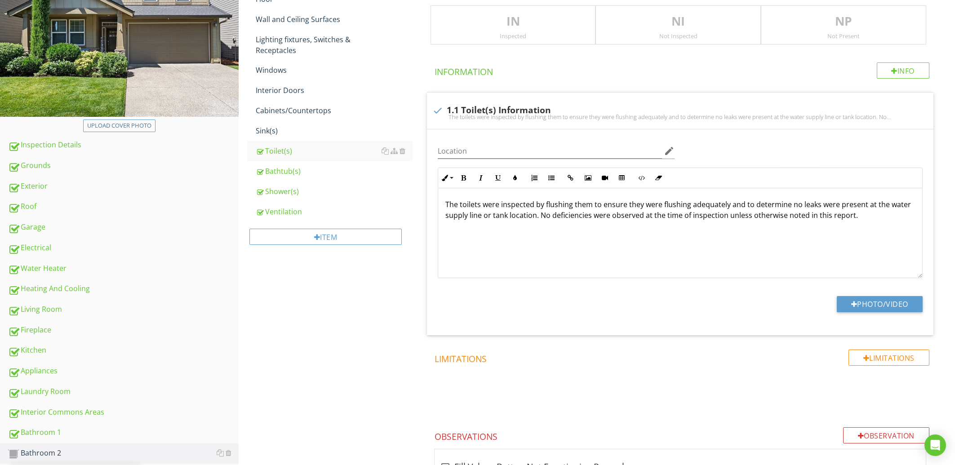
click at [481, 24] on p "IN" at bounding box center [513, 22] width 165 height 18
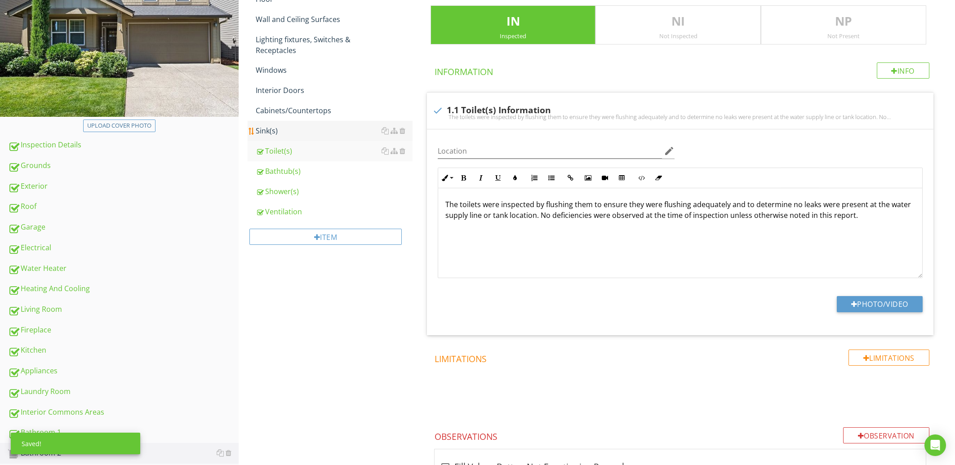
click at [291, 129] on div "Sink(s)" at bounding box center [334, 130] width 156 height 11
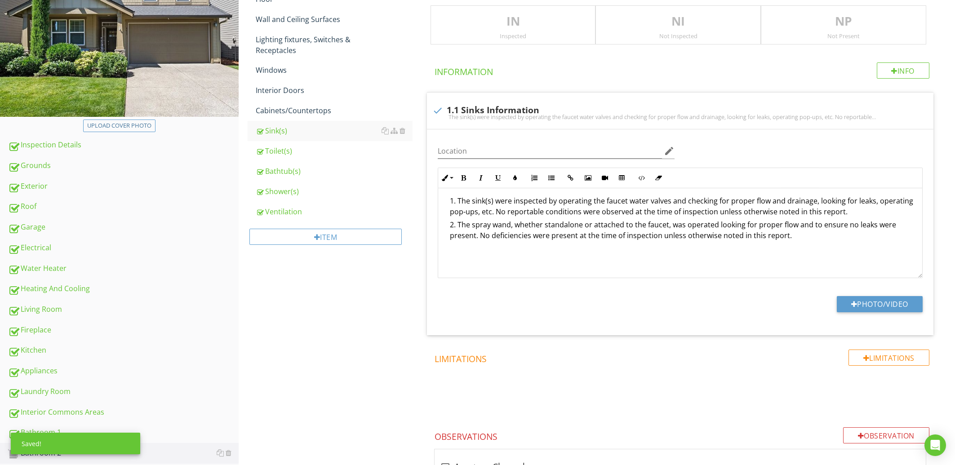
click at [474, 23] on p "IN" at bounding box center [513, 22] width 165 height 18
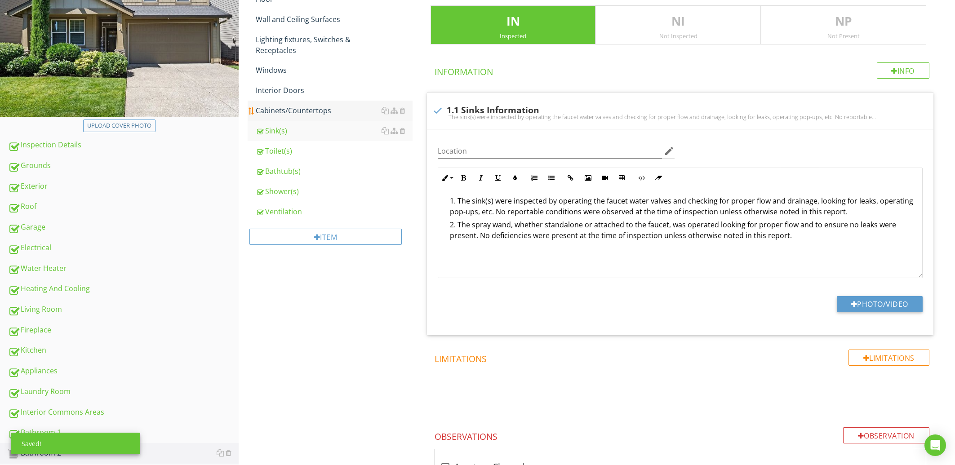
click at [311, 108] on div "Cabinets/Countertops" at bounding box center [334, 110] width 156 height 11
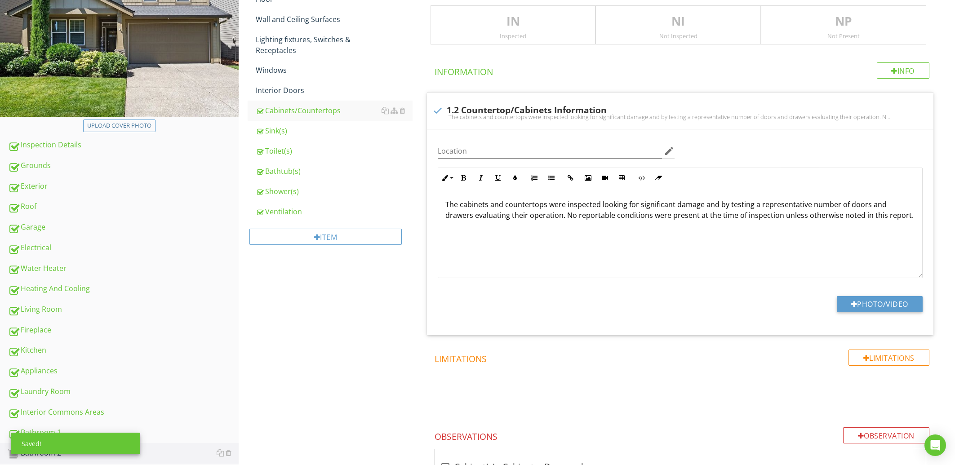
click at [500, 30] on div "IN Inspected" at bounding box center [513, 25] width 165 height 40
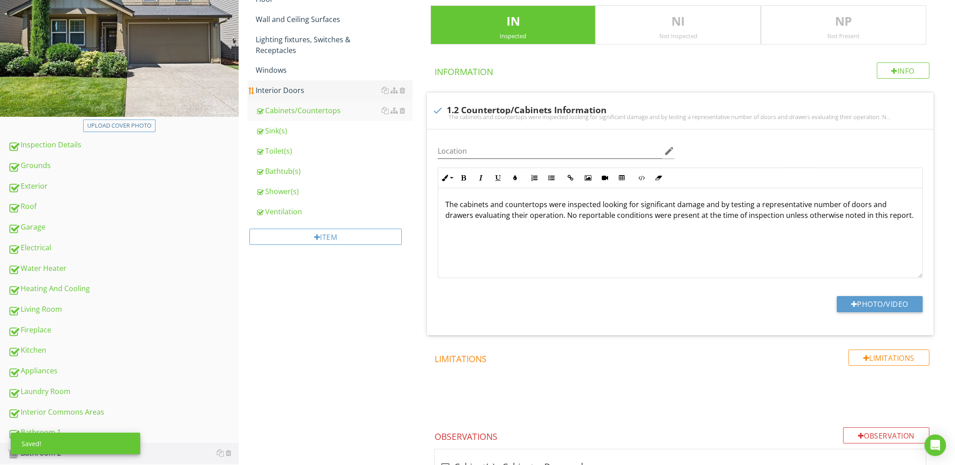
click at [315, 95] on link "Interior Doors" at bounding box center [334, 90] width 156 height 20
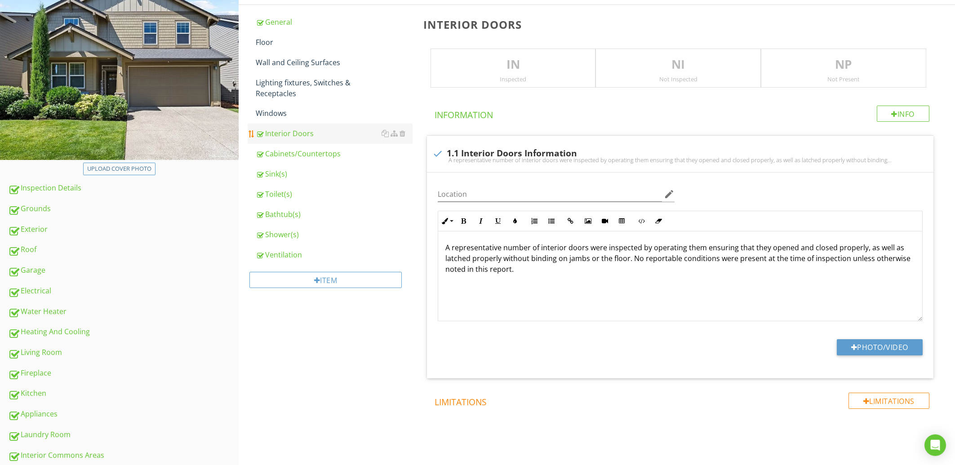
scroll to position [96, 0]
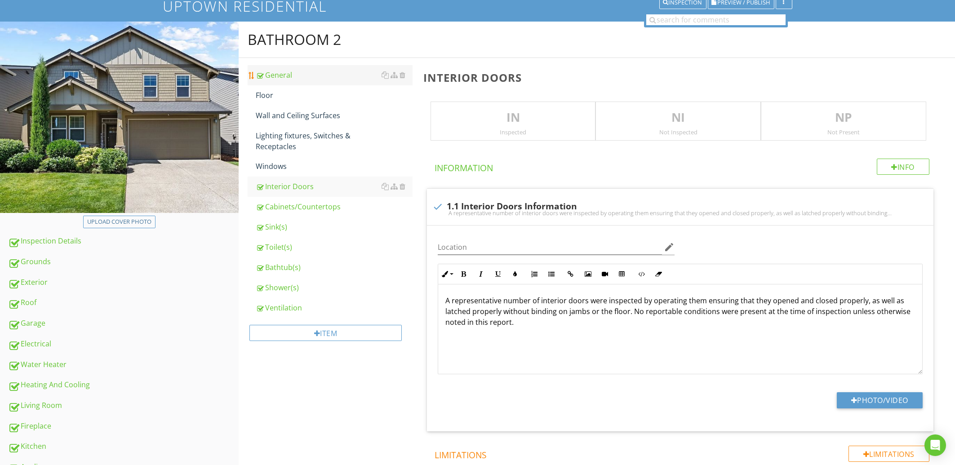
click at [310, 74] on div "General" at bounding box center [334, 75] width 156 height 11
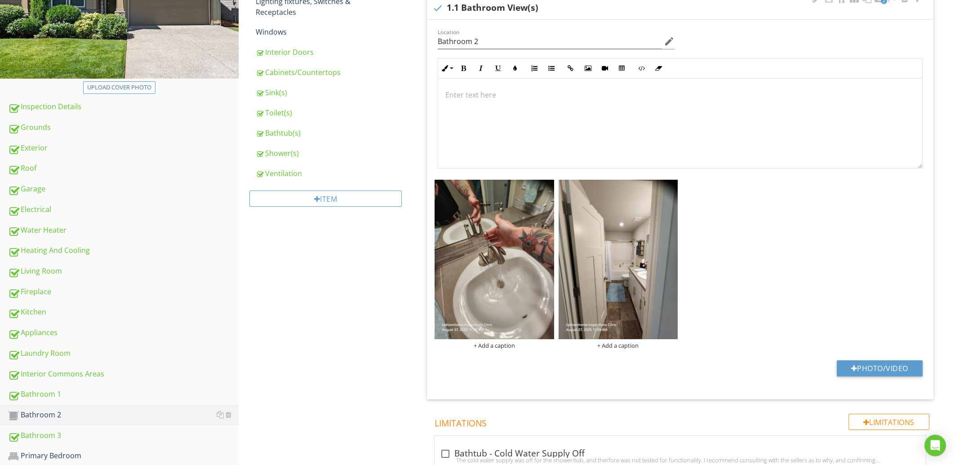
scroll to position [241, 0]
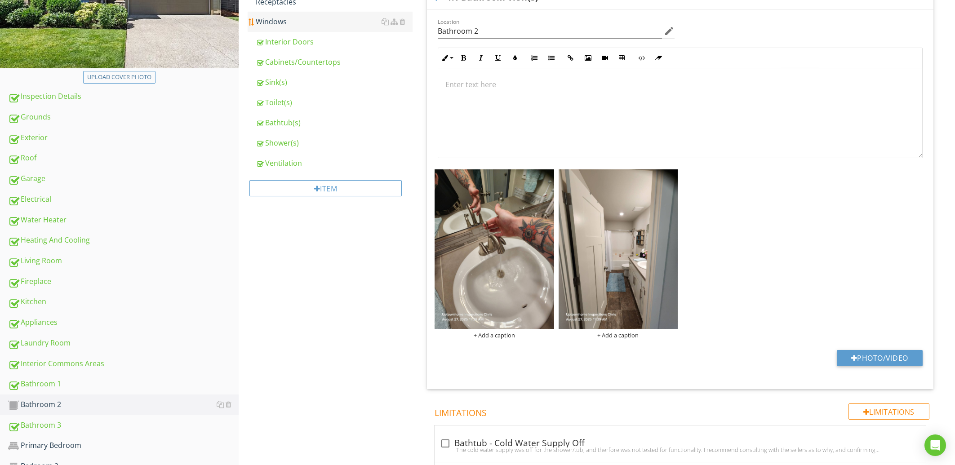
drag, startPoint x: 303, startPoint y: 23, endPoint x: 301, endPoint y: 27, distance: 4.8
click at [303, 22] on div "Windows" at bounding box center [334, 21] width 156 height 11
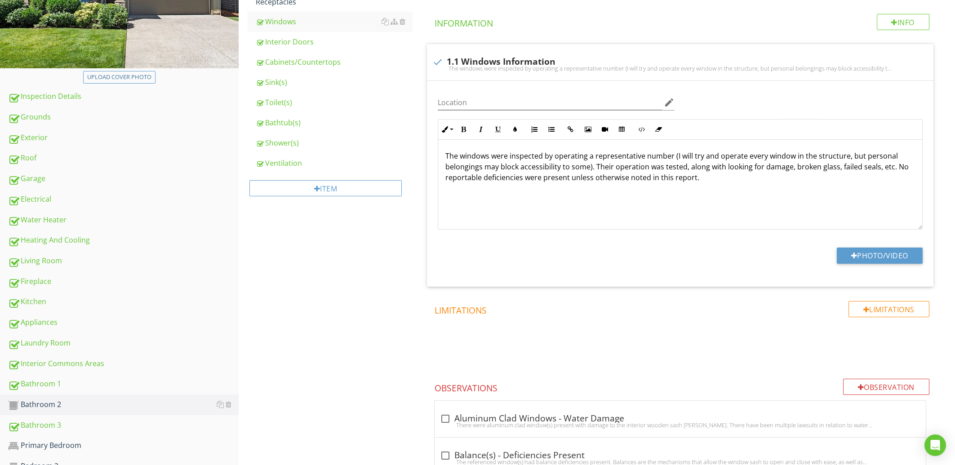
scroll to position [96, 0]
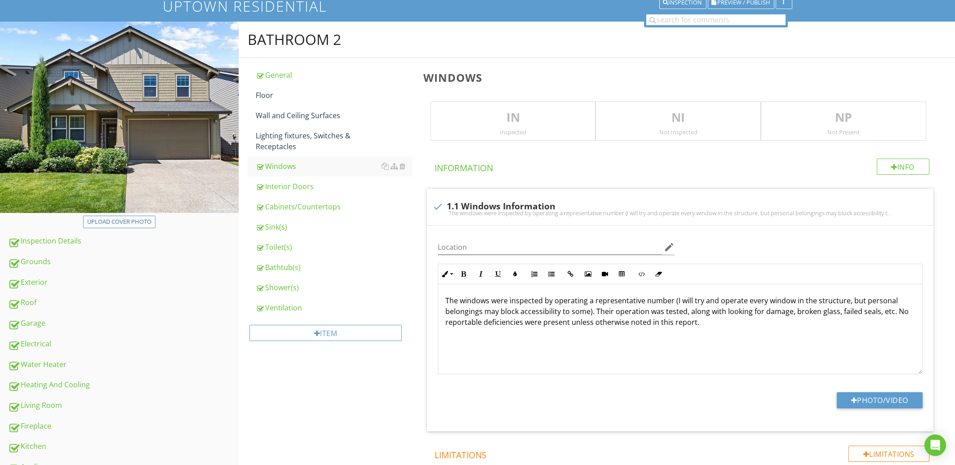
click at [829, 129] on div "Not Present" at bounding box center [844, 132] width 165 height 7
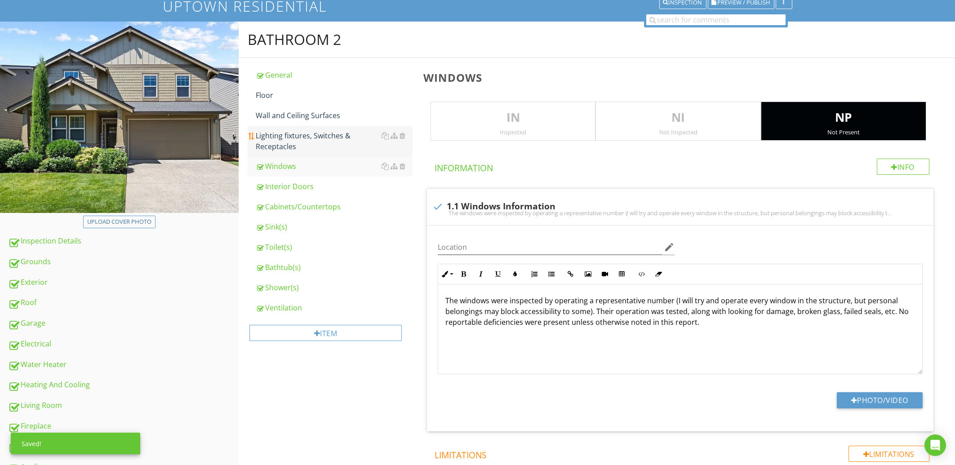
click at [314, 141] on div "Lighting fixtures, Switches & Receptacles" at bounding box center [334, 141] width 156 height 22
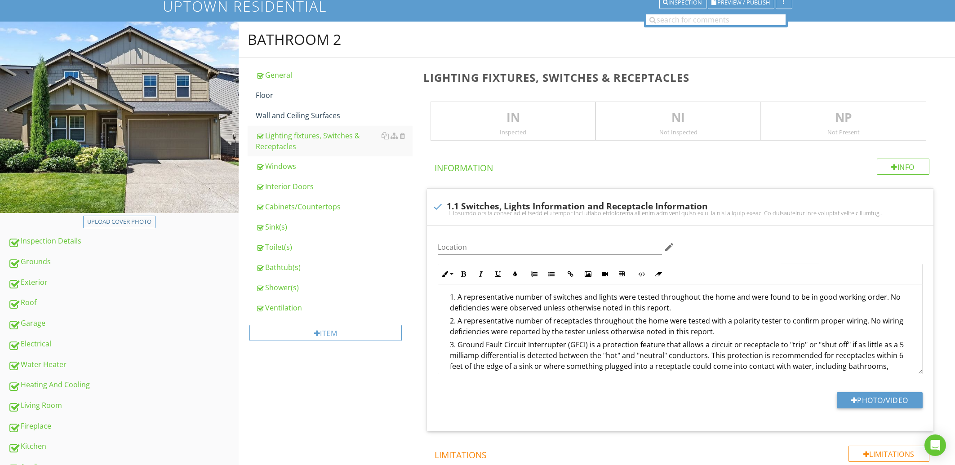
click at [483, 130] on div "Inspected" at bounding box center [513, 132] width 165 height 7
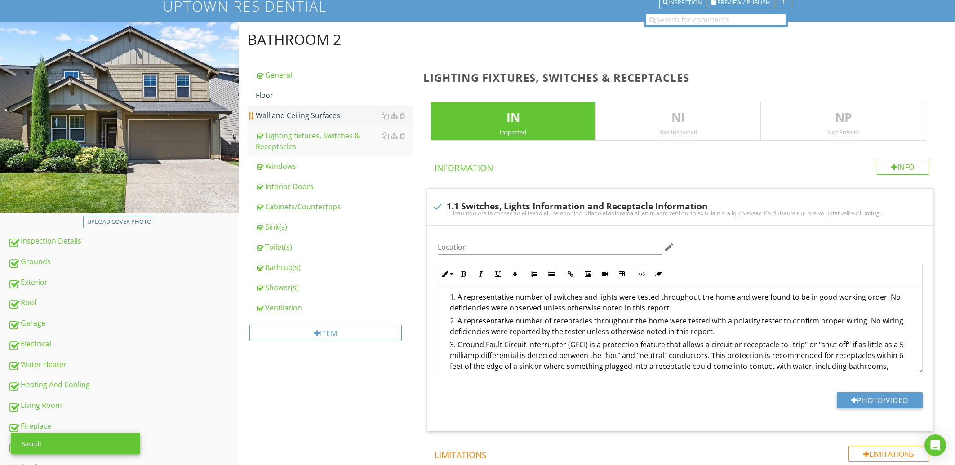
click at [301, 113] on div "Wall and Ceiling Surfaces" at bounding box center [334, 115] width 156 height 11
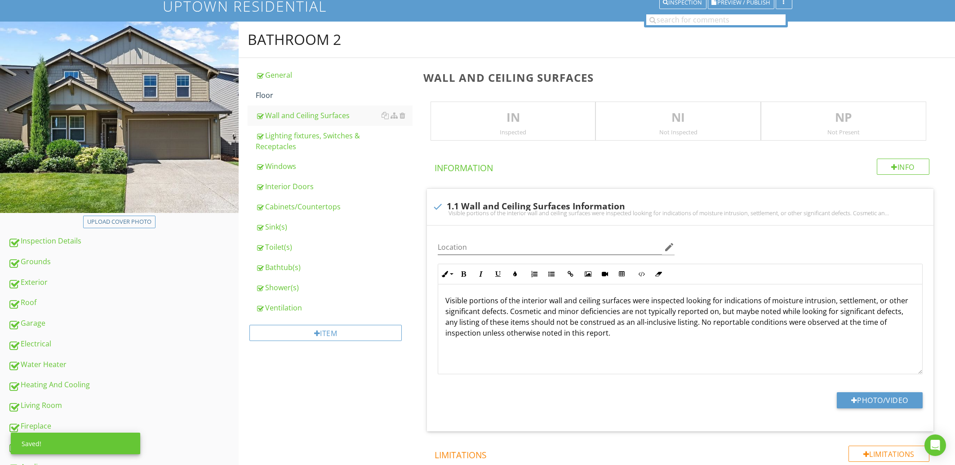
click at [503, 108] on div "IN Inspected" at bounding box center [513, 122] width 165 height 40
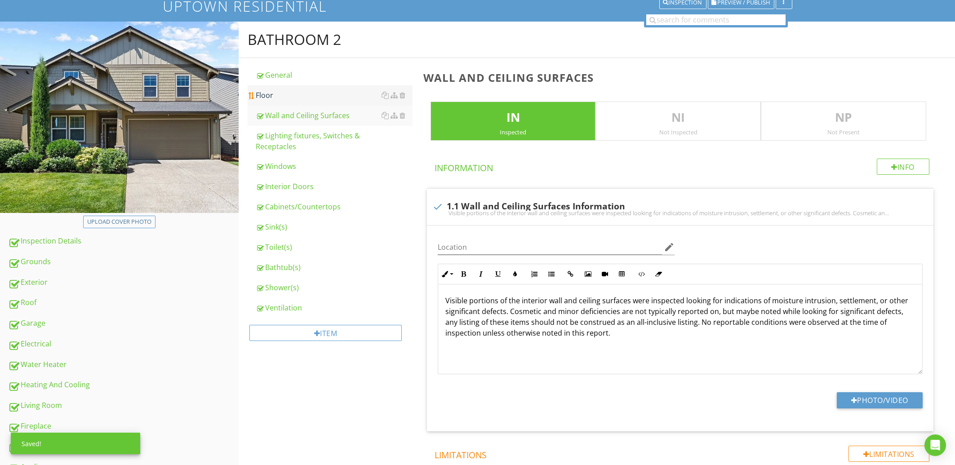
click at [259, 91] on div "Floor" at bounding box center [334, 95] width 156 height 11
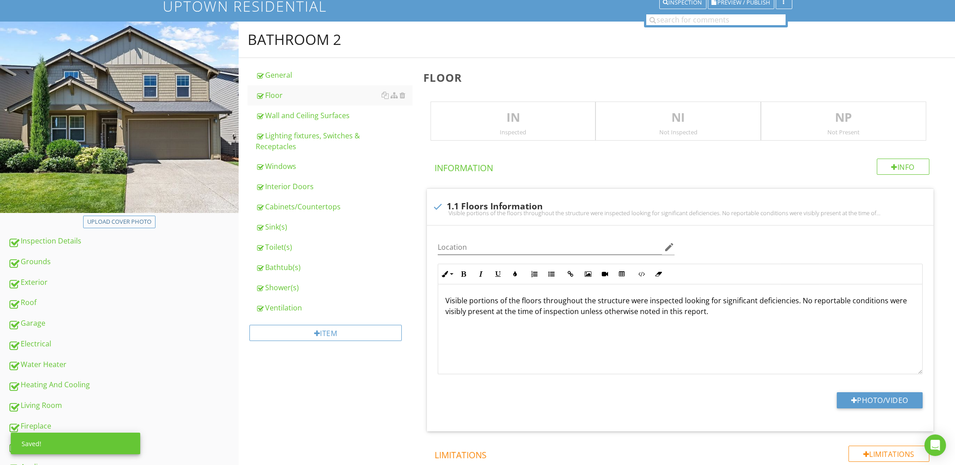
click at [545, 116] on p "IN" at bounding box center [513, 118] width 165 height 18
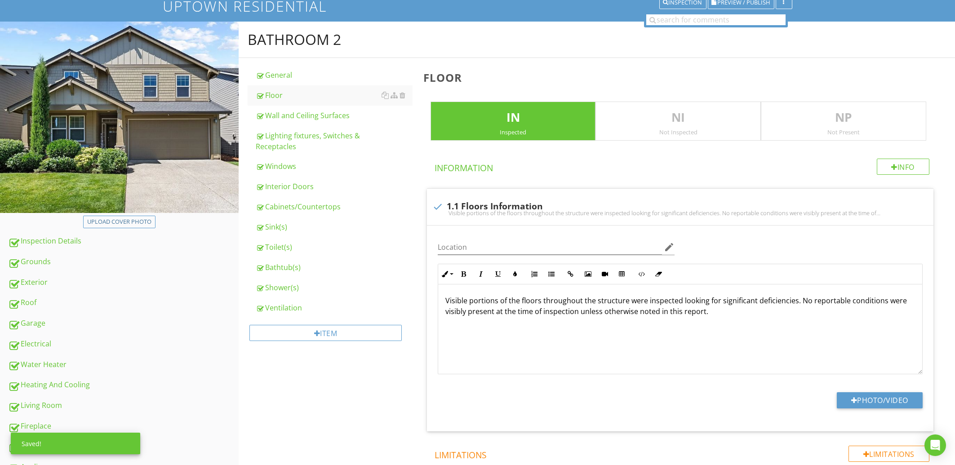
scroll to position [482, 0]
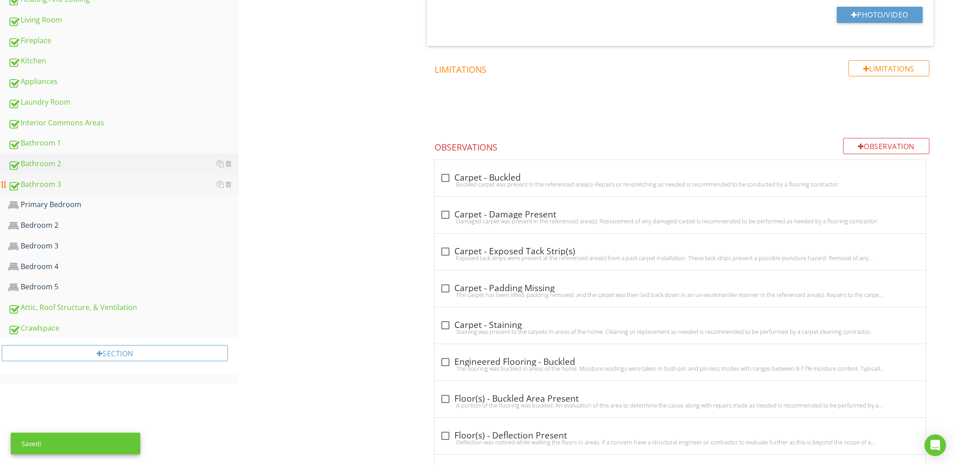
click at [99, 188] on div "Bathroom 3" at bounding box center [123, 185] width 231 height 12
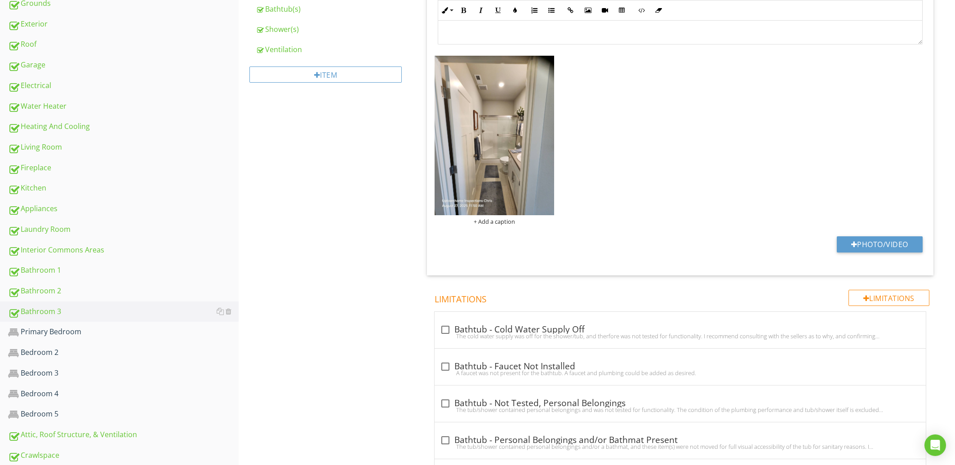
scroll to position [385, 0]
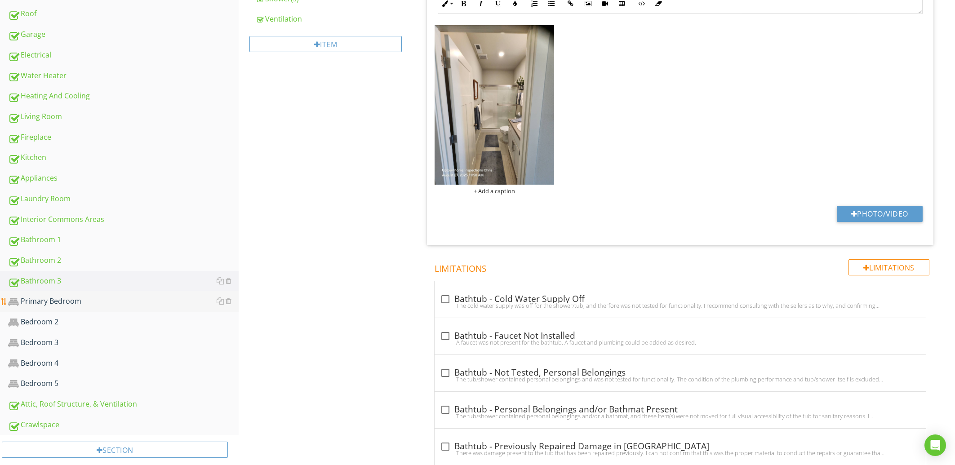
click at [124, 305] on div "Primary Bedroom" at bounding box center [123, 302] width 231 height 12
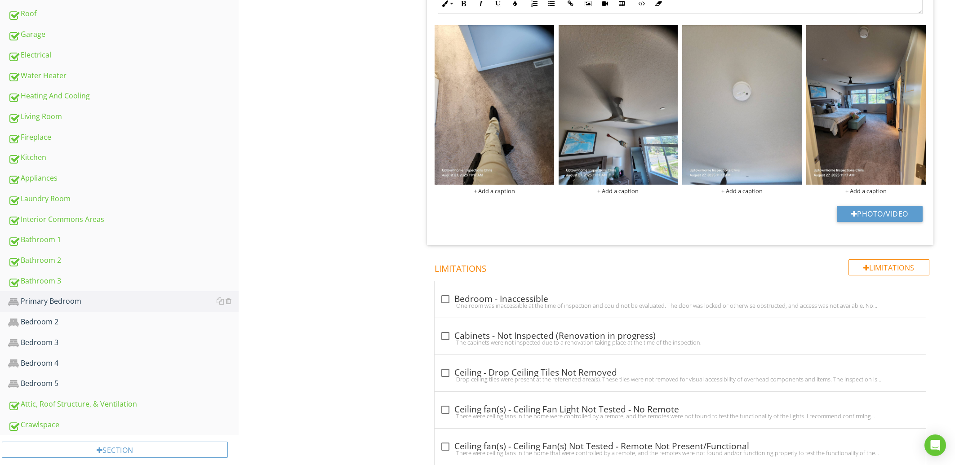
scroll to position [144, 0]
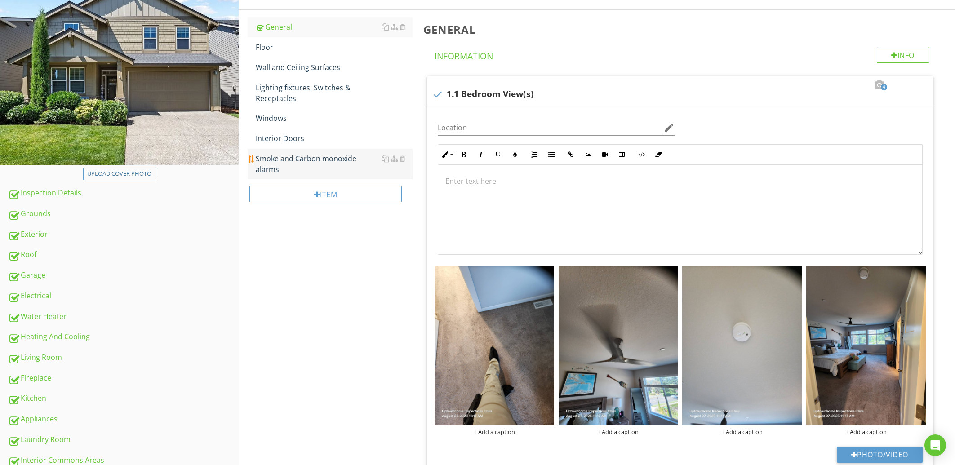
click at [333, 159] on div "Smoke and Carbon monoxide alarms" at bounding box center [334, 164] width 156 height 22
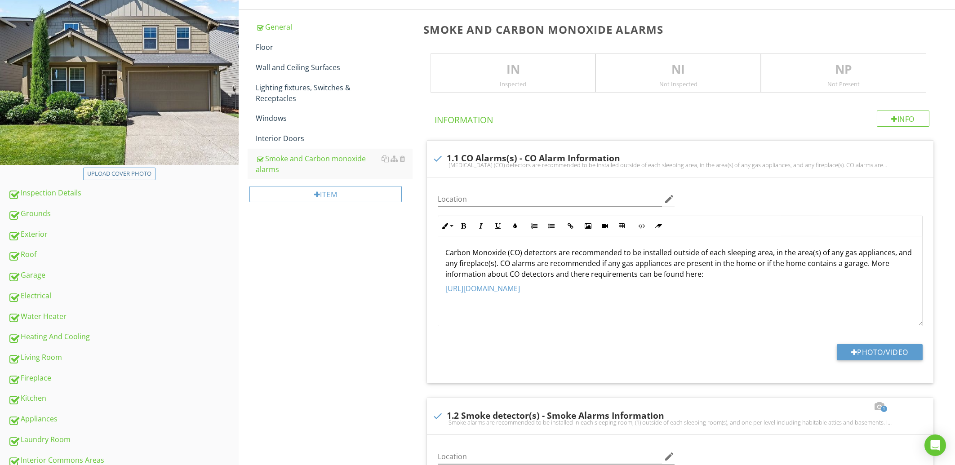
click at [512, 78] on p "IN" at bounding box center [513, 70] width 165 height 18
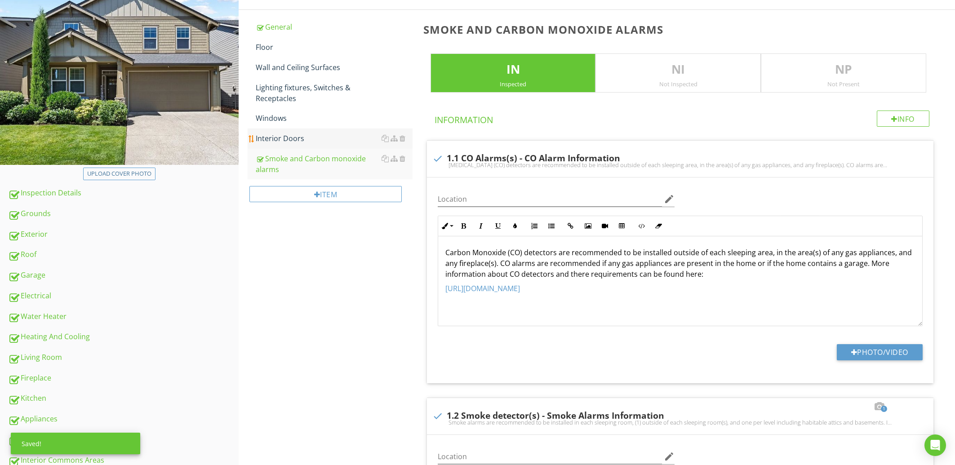
click at [289, 130] on link "Interior Doors" at bounding box center [334, 139] width 156 height 20
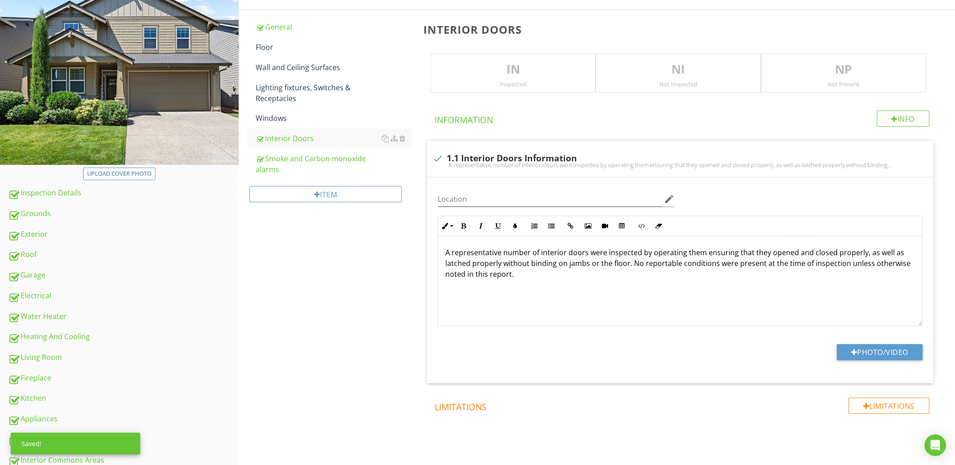
click at [499, 60] on div "IN Inspected" at bounding box center [513, 74] width 165 height 40
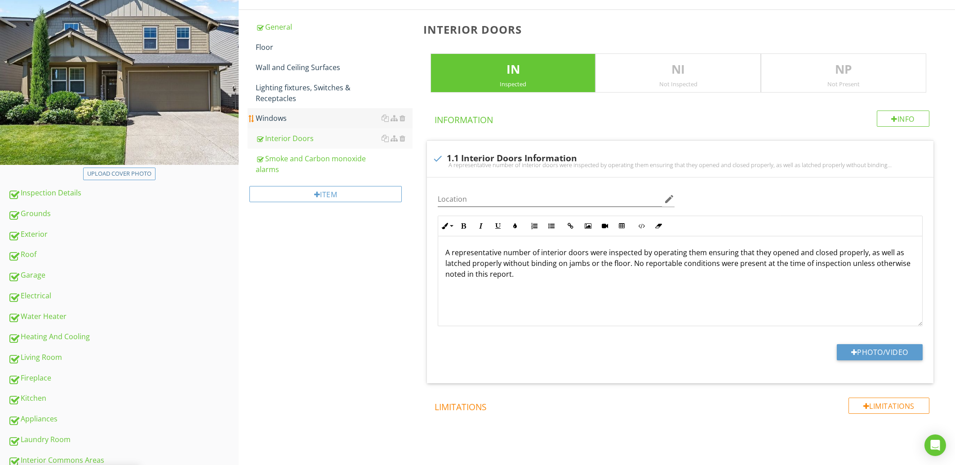
click at [291, 115] on div "Windows" at bounding box center [334, 118] width 156 height 11
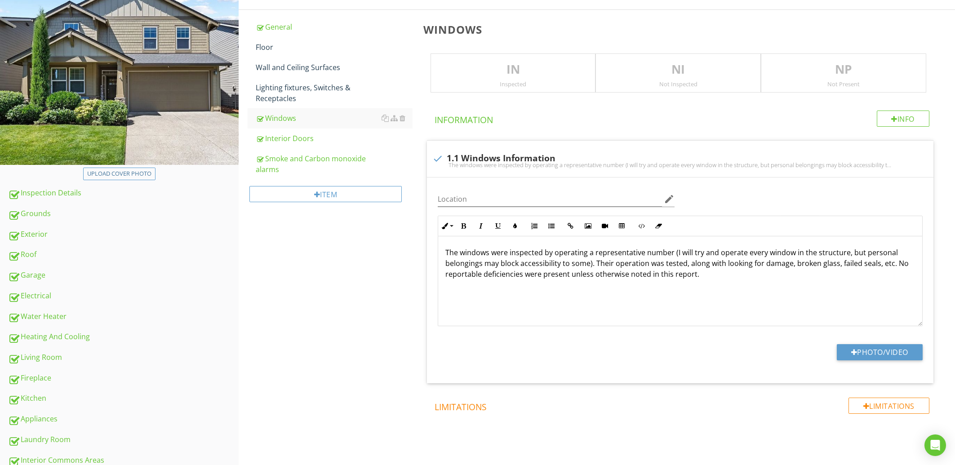
click at [487, 67] on p "IN" at bounding box center [513, 70] width 165 height 18
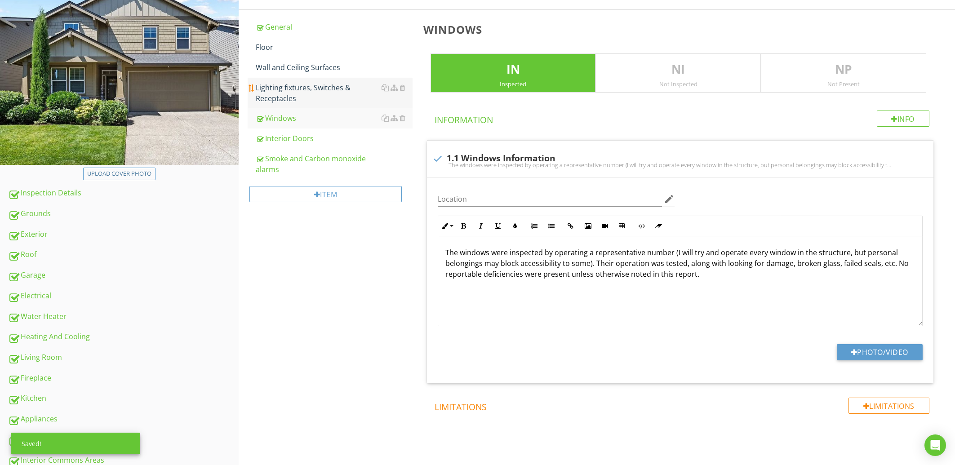
click at [300, 93] on div "Lighting fixtures, Switches & Receptacles" at bounding box center [334, 93] width 156 height 22
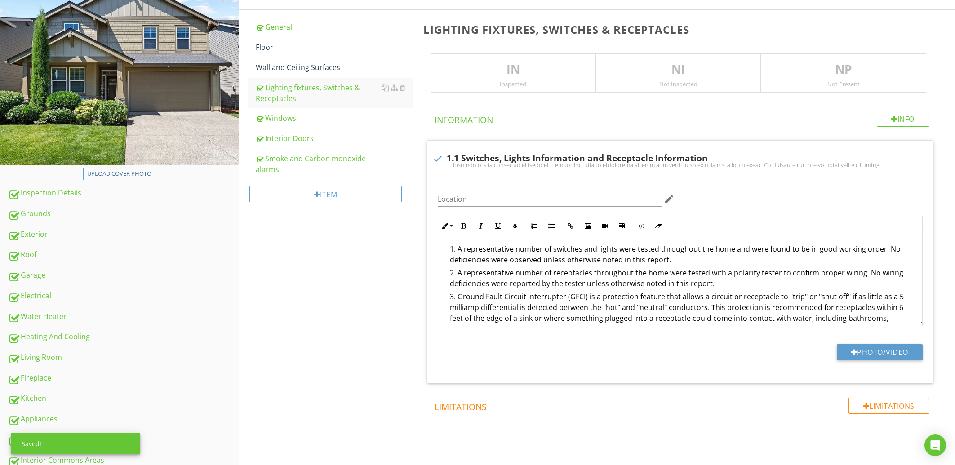
click at [516, 56] on div "IN Inspected" at bounding box center [513, 74] width 165 height 40
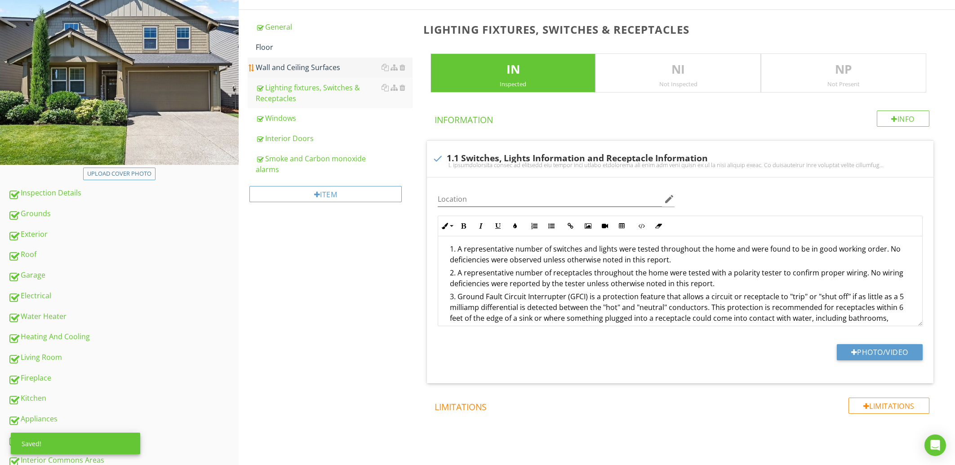
click at [320, 73] on link "Wall and Ceiling Surfaces" at bounding box center [334, 68] width 156 height 20
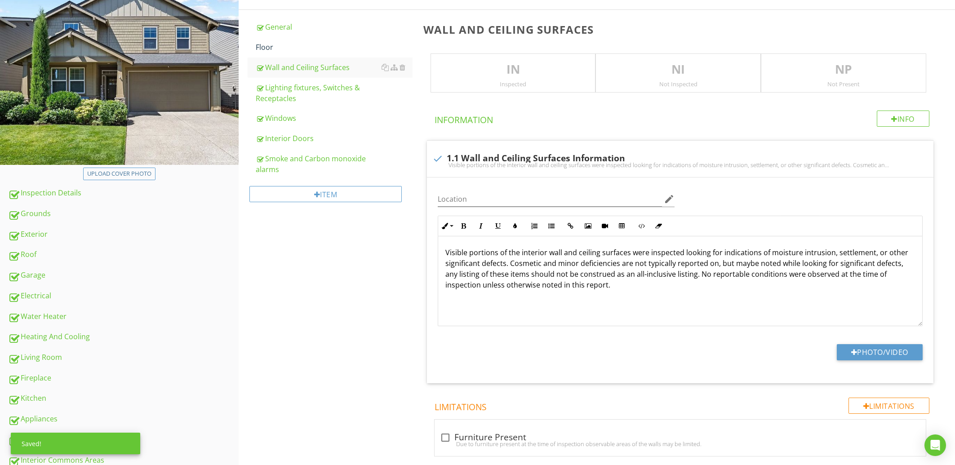
click at [487, 68] on p "IN" at bounding box center [513, 70] width 165 height 18
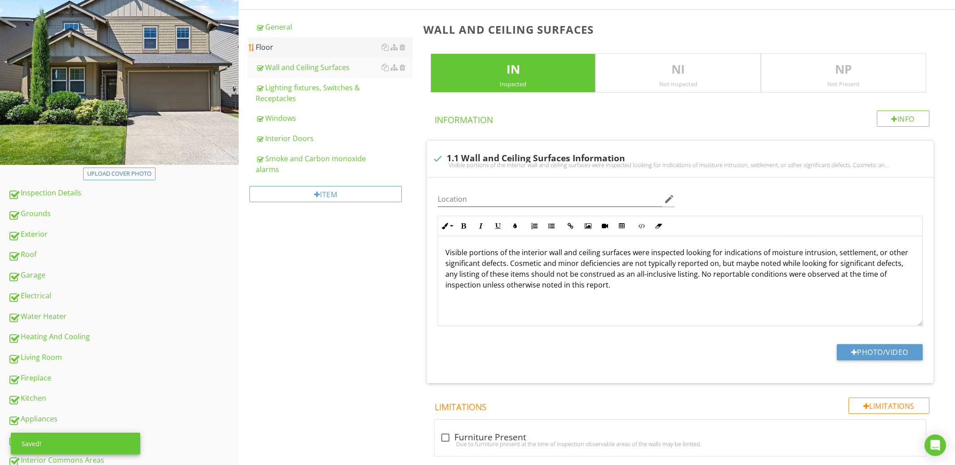
click at [307, 51] on div "Floor" at bounding box center [334, 47] width 156 height 11
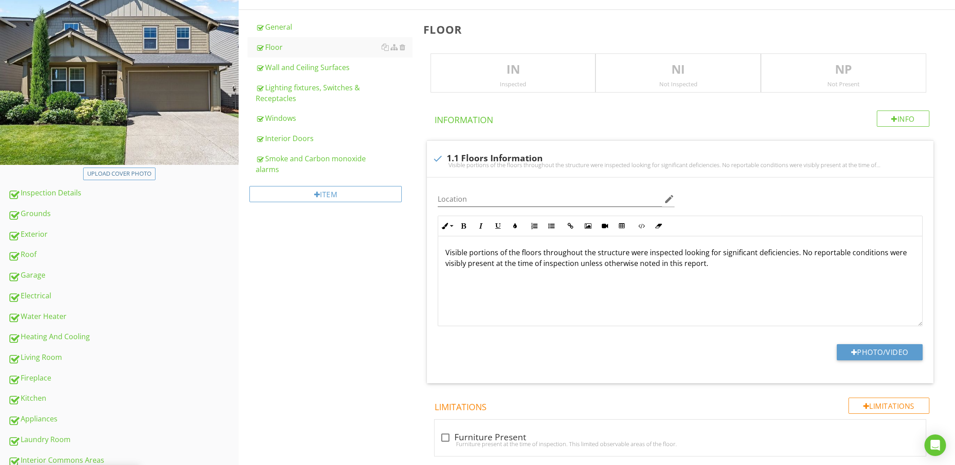
click at [496, 63] on p "IN" at bounding box center [513, 70] width 165 height 18
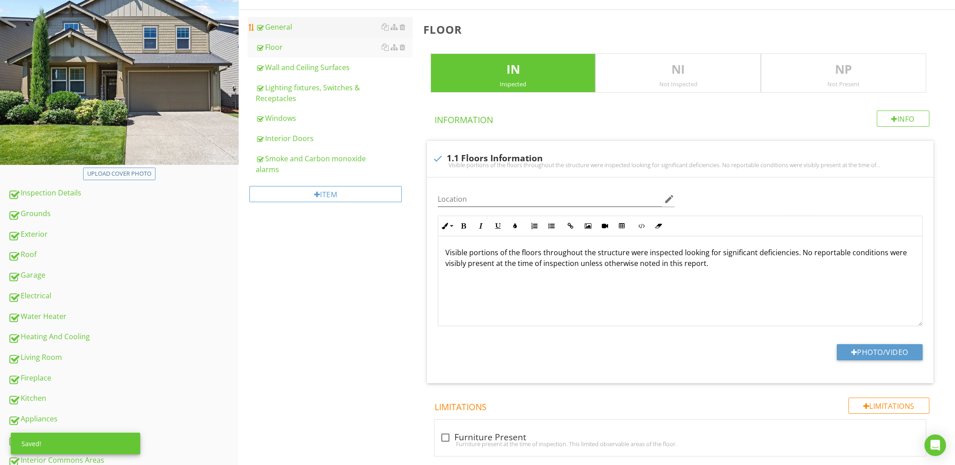
click at [272, 21] on link "General" at bounding box center [334, 27] width 156 height 20
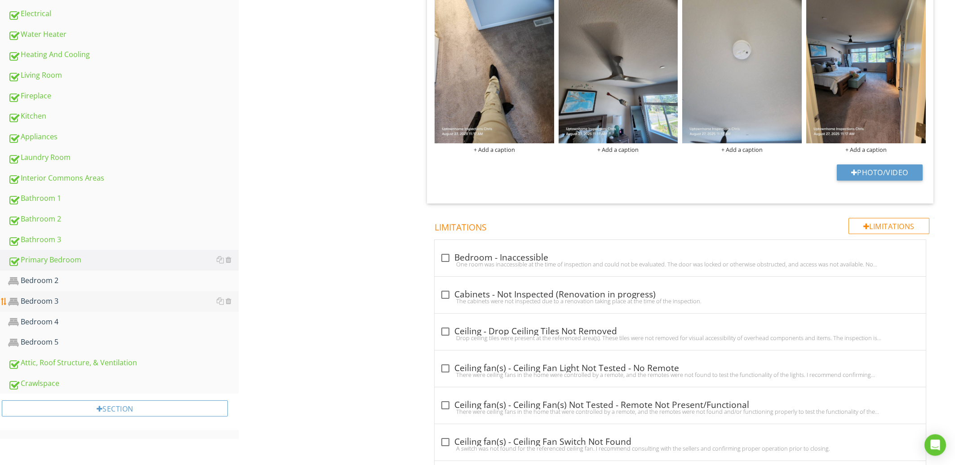
scroll to position [433, 0]
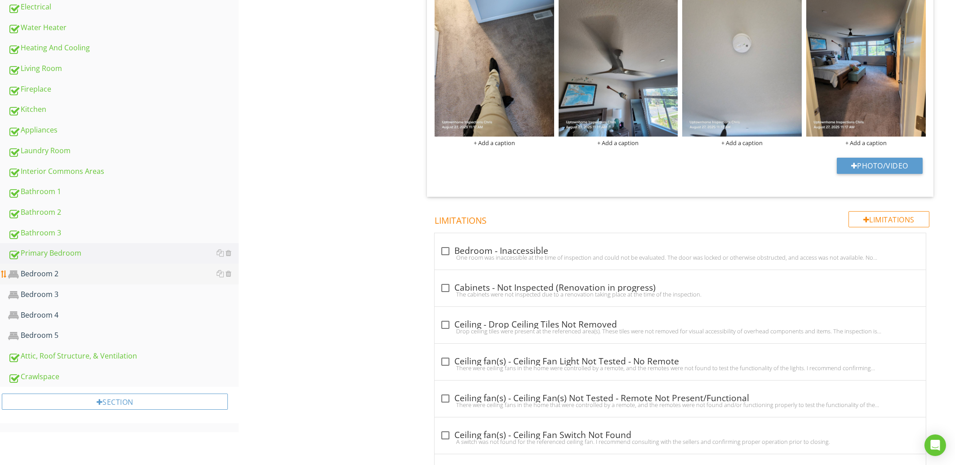
click at [74, 277] on div "Bedroom 2" at bounding box center [123, 274] width 231 height 12
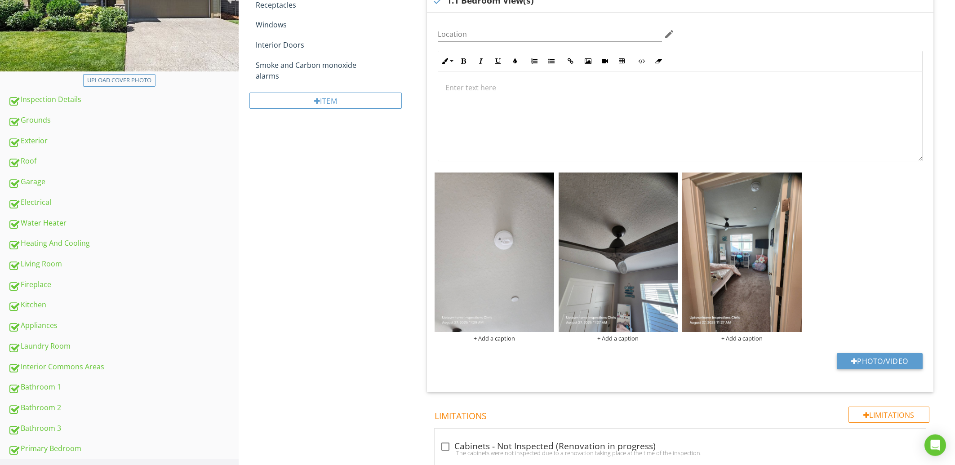
scroll to position [144, 0]
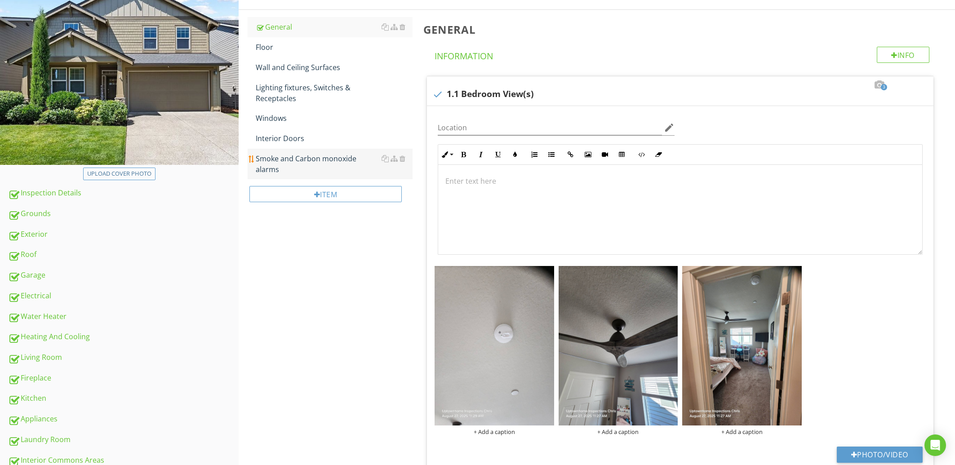
click at [313, 157] on div "Smoke and Carbon monoxide alarms" at bounding box center [334, 164] width 156 height 22
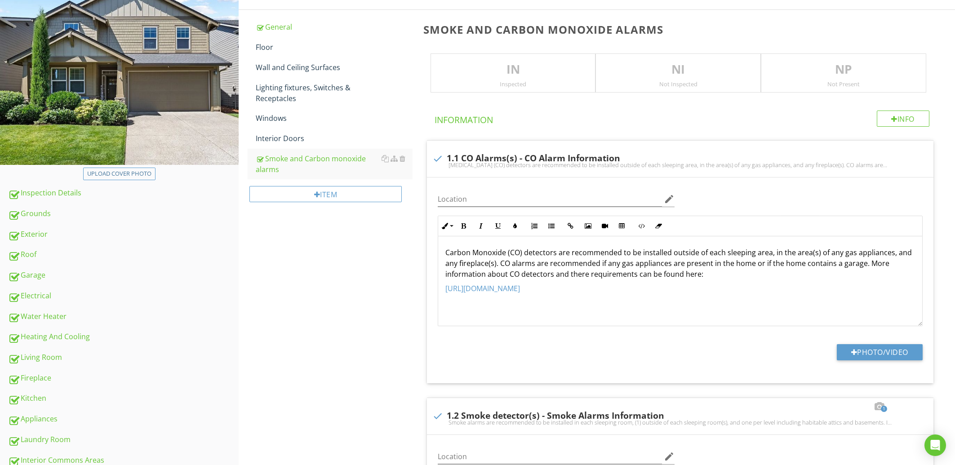
click at [504, 85] on div "Inspected" at bounding box center [513, 83] width 165 height 7
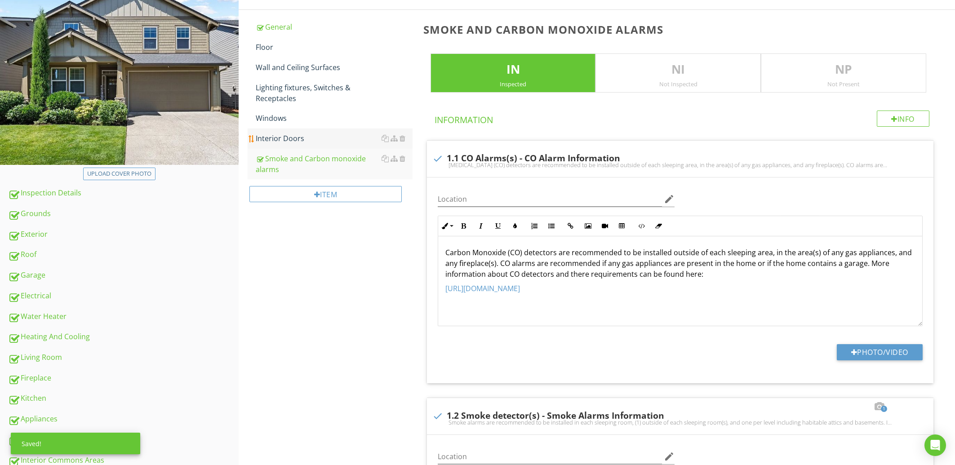
click at [273, 136] on div "Interior Doors" at bounding box center [334, 138] width 156 height 11
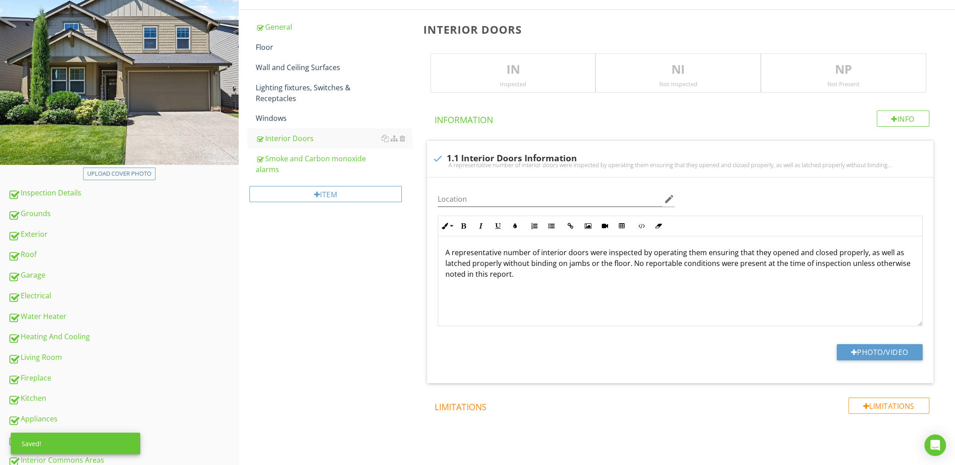
click at [479, 69] on p "IN" at bounding box center [513, 70] width 165 height 18
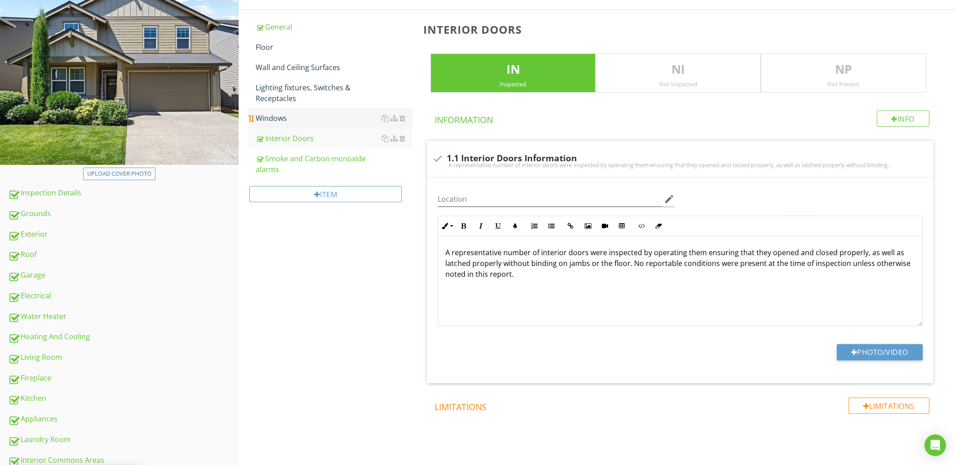
click at [291, 120] on div "Windows" at bounding box center [334, 118] width 156 height 11
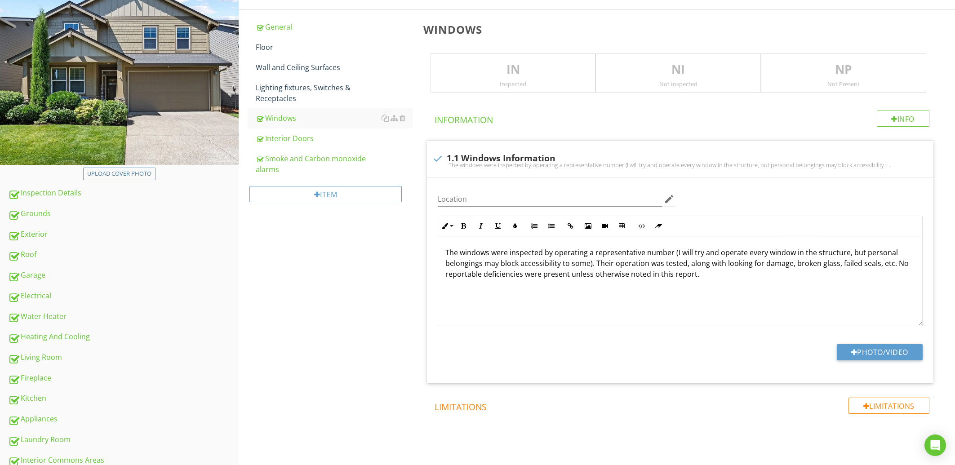
click at [494, 69] on p "IN" at bounding box center [513, 70] width 165 height 18
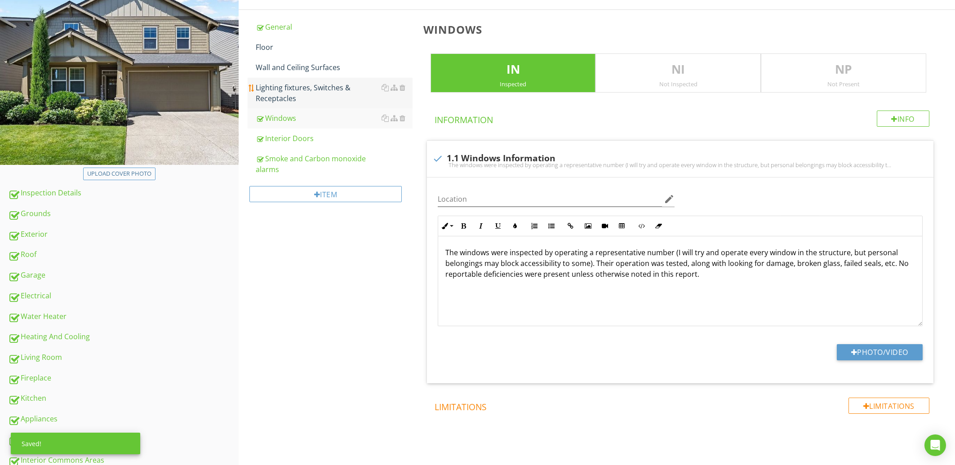
click at [277, 106] on link "Lighting fixtures, Switches & Receptacles" at bounding box center [334, 93] width 156 height 31
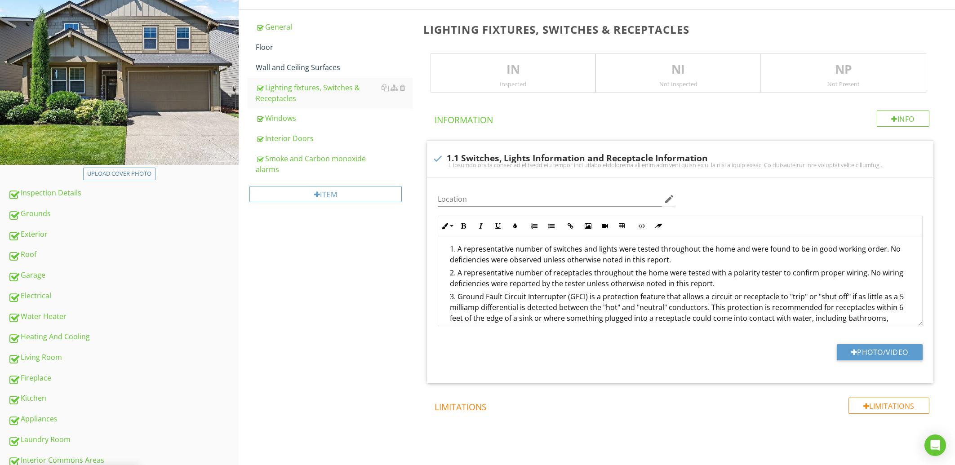
click at [468, 68] on p "IN" at bounding box center [513, 70] width 165 height 18
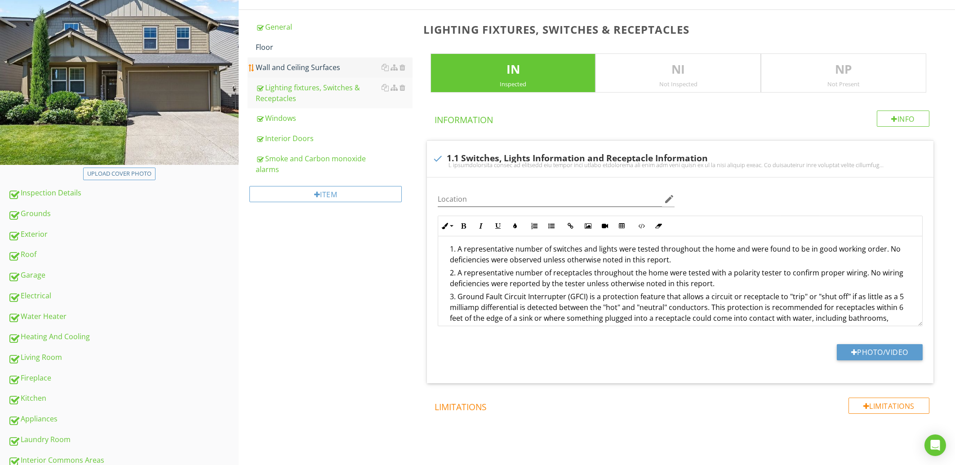
click at [336, 65] on div "Wall and Ceiling Surfaces" at bounding box center [334, 67] width 156 height 11
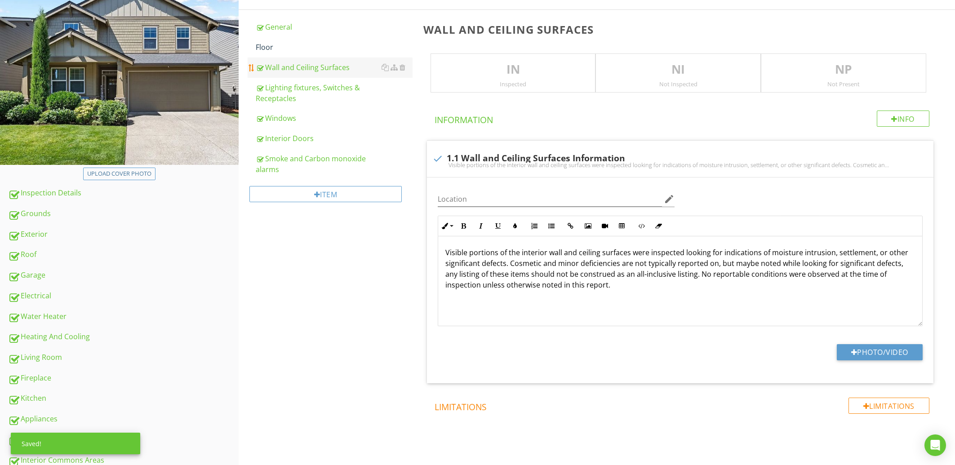
click at [489, 63] on p "IN" at bounding box center [513, 70] width 165 height 18
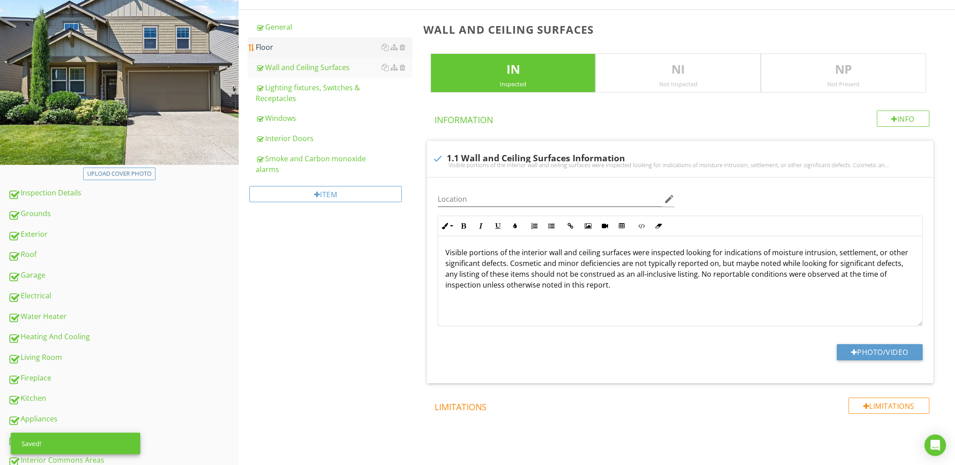
click at [308, 55] on link "Floor" at bounding box center [334, 47] width 156 height 20
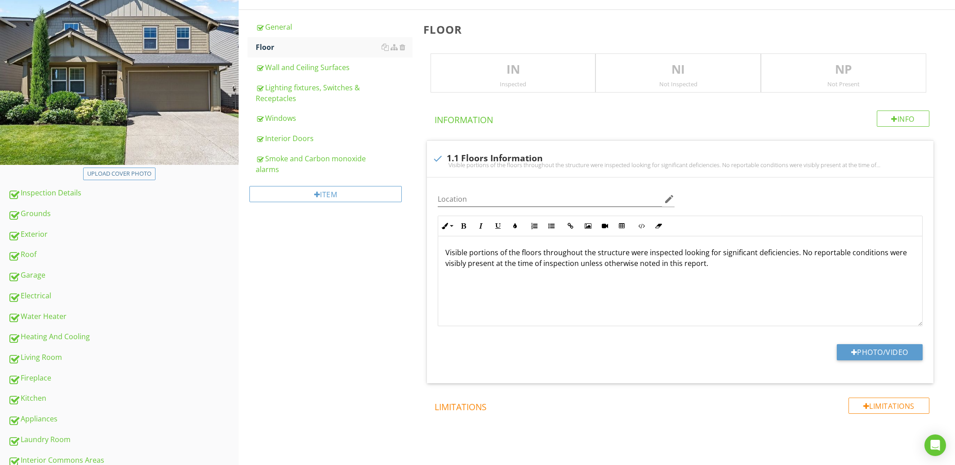
click at [492, 64] on p "IN" at bounding box center [513, 70] width 165 height 18
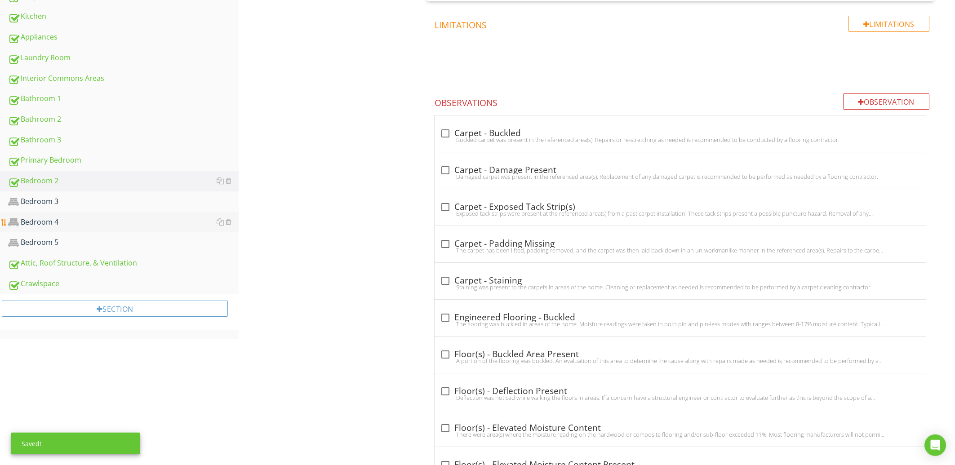
scroll to position [530, 0]
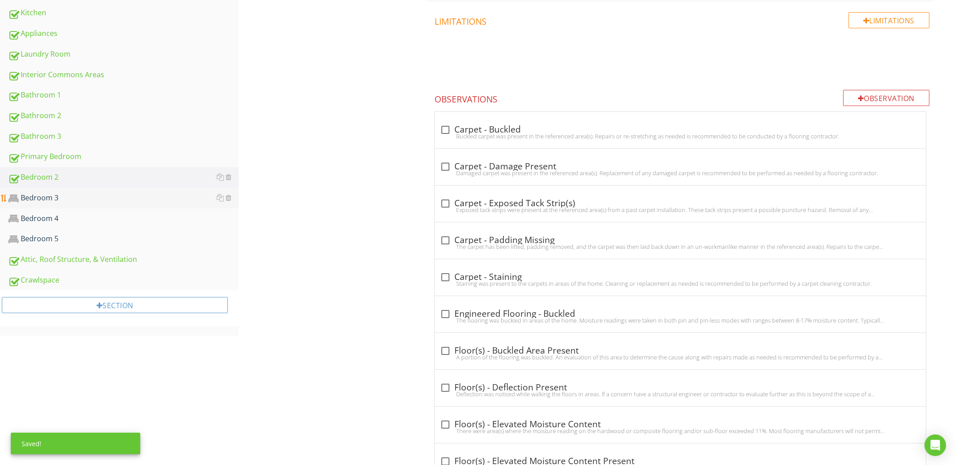
click at [86, 202] on div "Bedroom 3" at bounding box center [123, 198] width 231 height 12
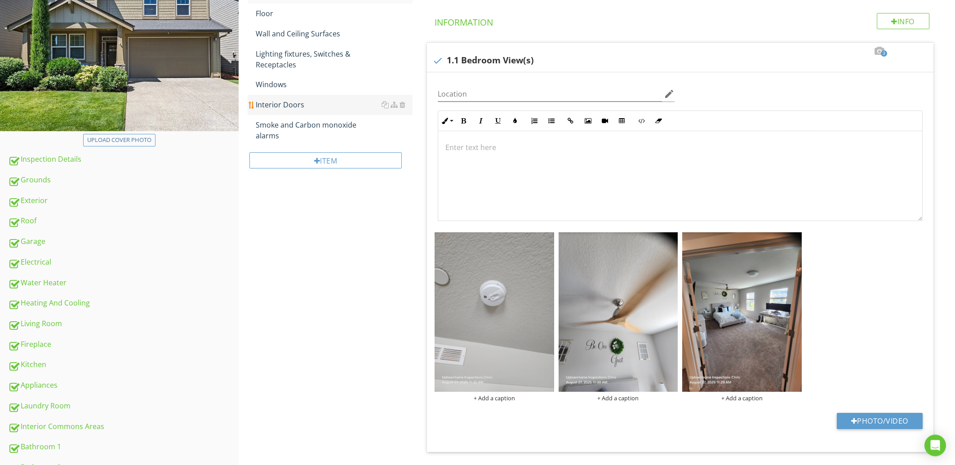
scroll to position [144, 0]
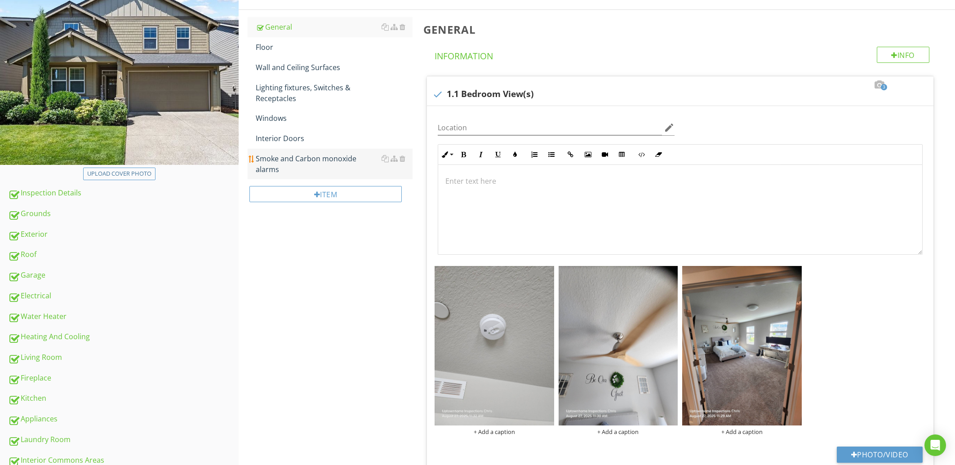
click at [307, 150] on link "Smoke and Carbon monoxide alarms" at bounding box center [334, 164] width 156 height 31
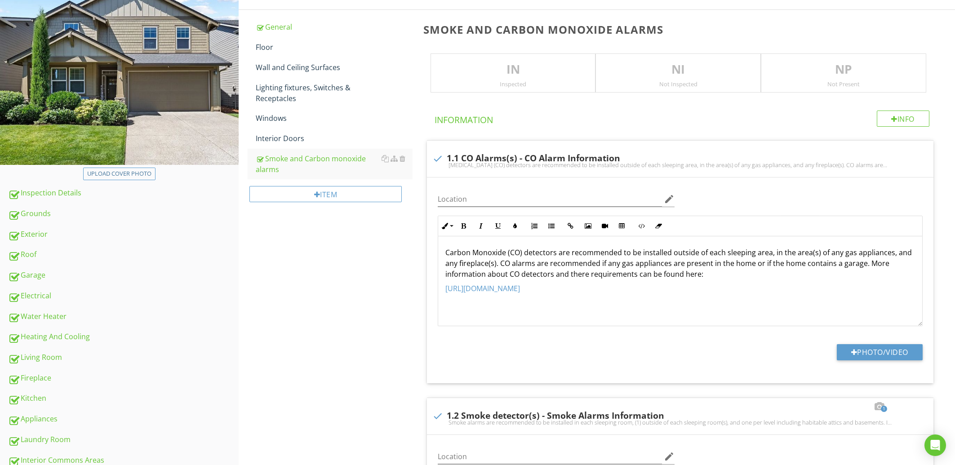
click at [515, 69] on p "IN" at bounding box center [513, 70] width 165 height 18
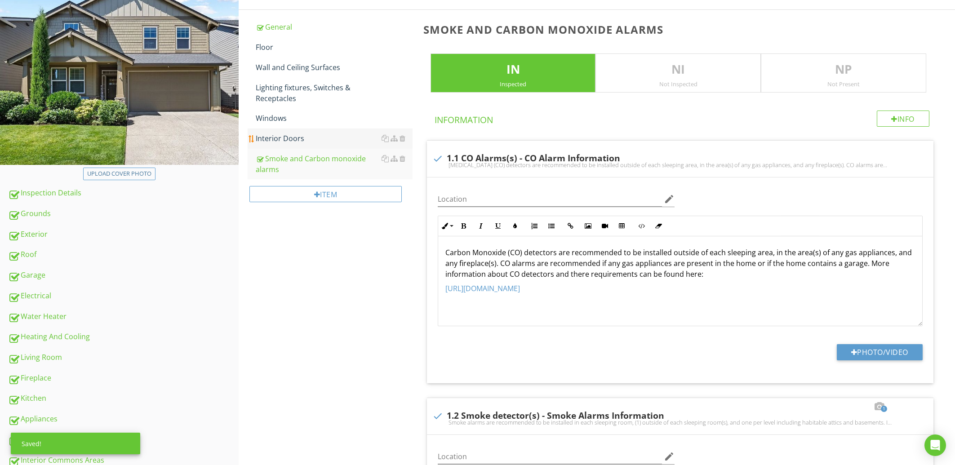
click at [292, 136] on div "Interior Doors" at bounding box center [334, 138] width 156 height 11
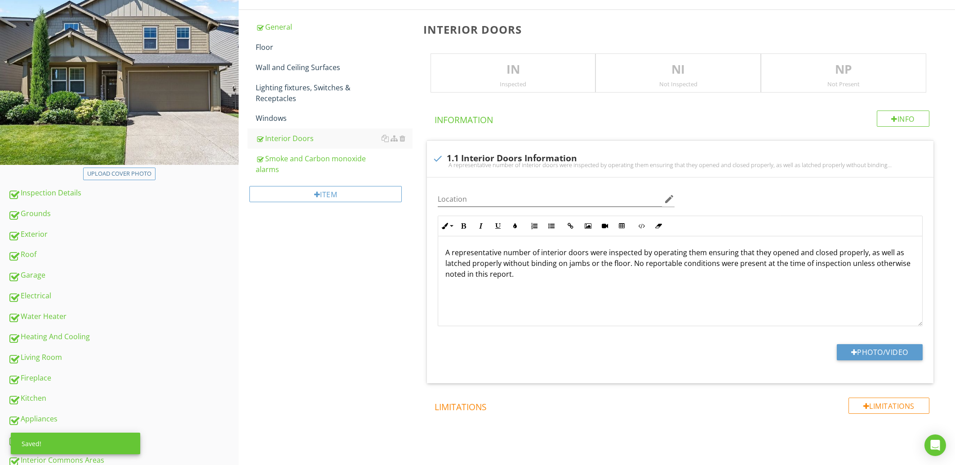
click at [499, 74] on p "IN" at bounding box center [513, 70] width 165 height 18
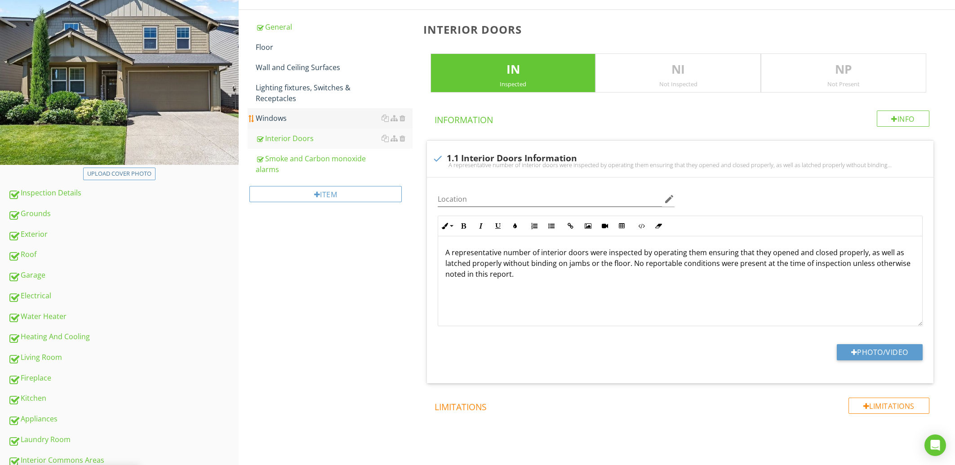
click at [294, 111] on link "Windows" at bounding box center [334, 118] width 156 height 20
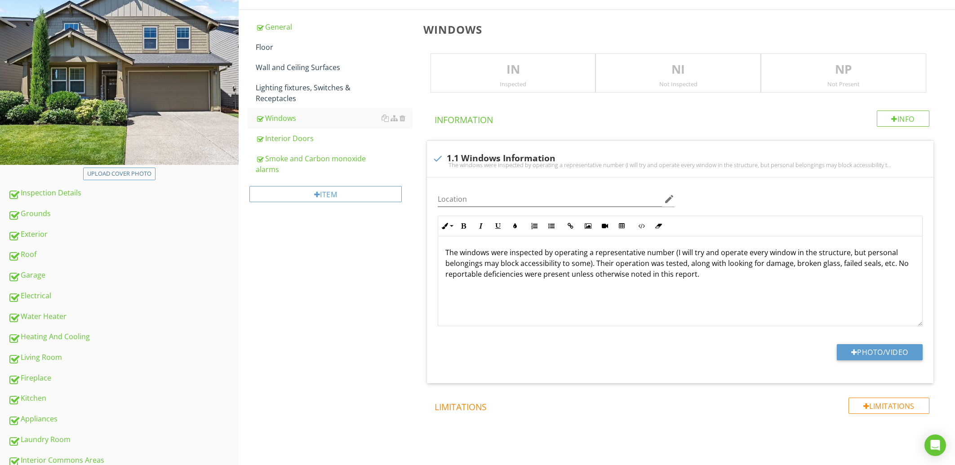
click at [495, 63] on p "IN" at bounding box center [513, 70] width 165 height 18
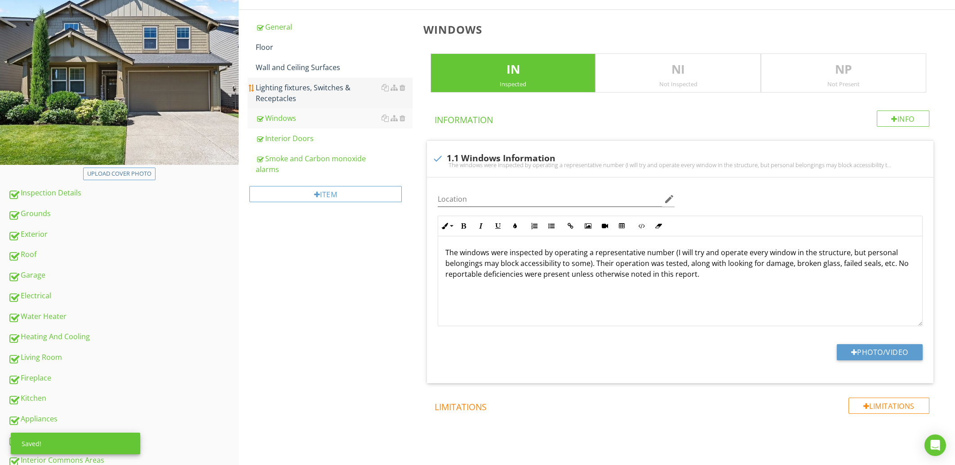
click at [304, 97] on div "Lighting fixtures, Switches & Receptacles" at bounding box center [334, 93] width 156 height 22
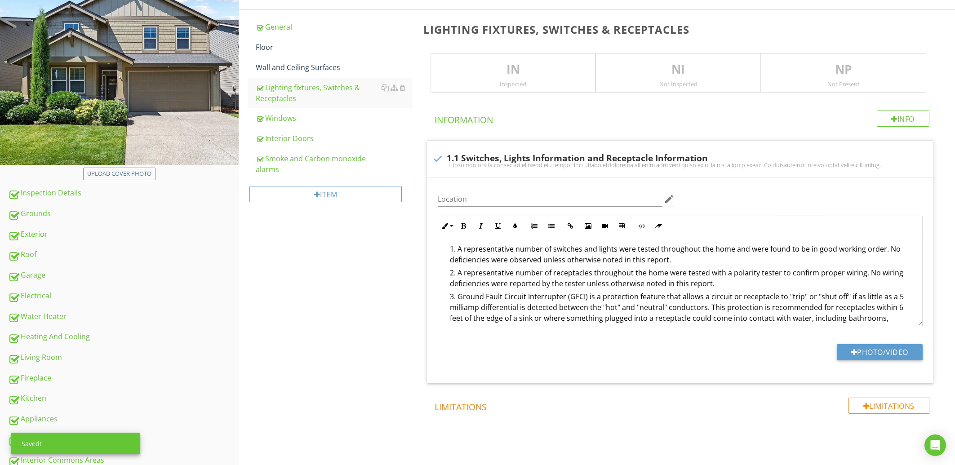
click at [486, 67] on p "IN" at bounding box center [513, 70] width 165 height 18
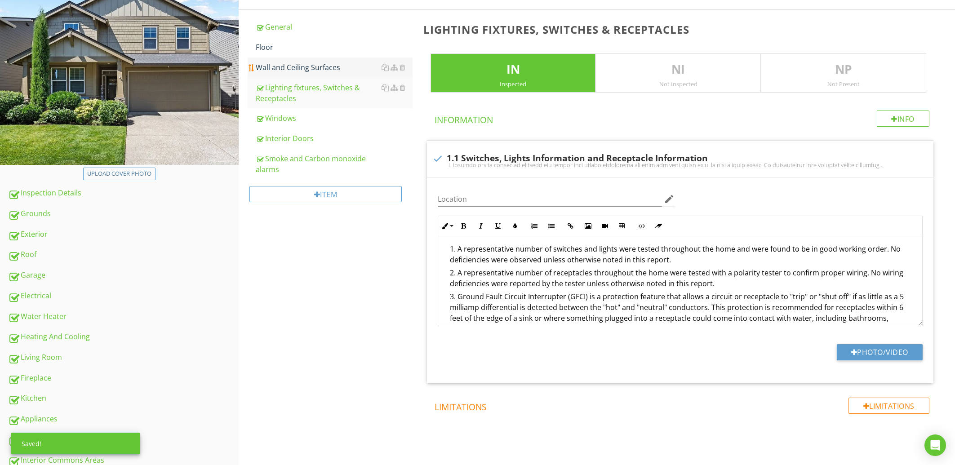
click at [294, 76] on link "Wall and Ceiling Surfaces" at bounding box center [334, 68] width 156 height 20
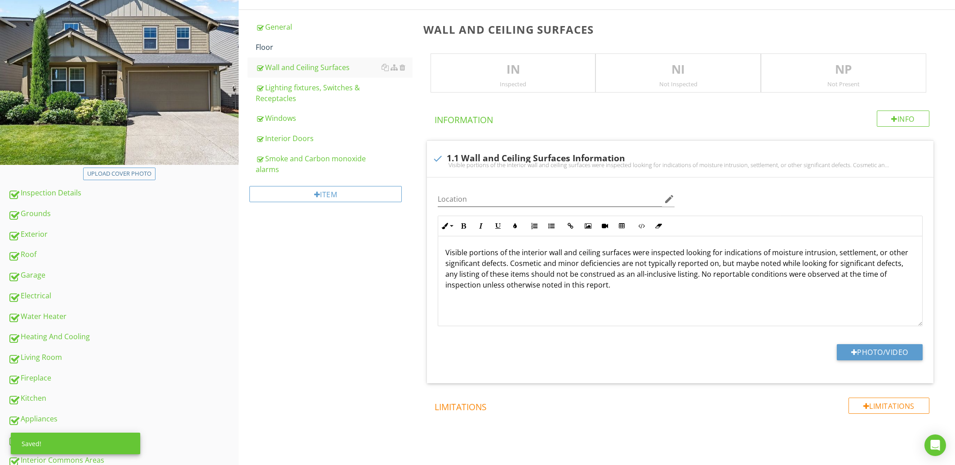
click at [491, 74] on p "IN" at bounding box center [513, 70] width 165 height 18
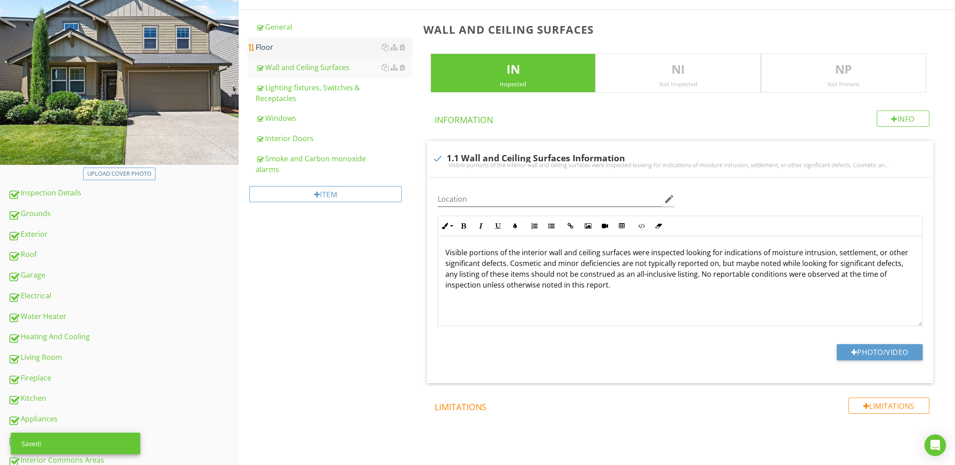
click at [279, 57] on link "Floor" at bounding box center [334, 47] width 156 height 20
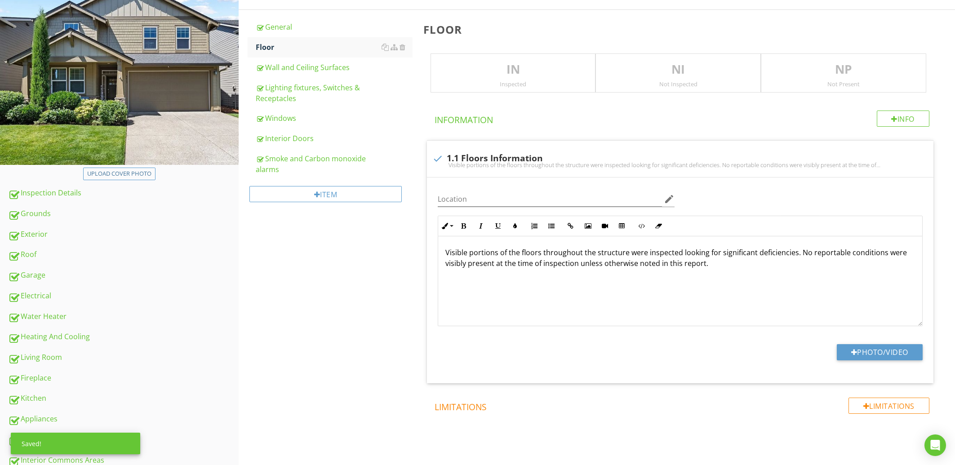
click at [487, 67] on p "IN" at bounding box center [513, 70] width 165 height 18
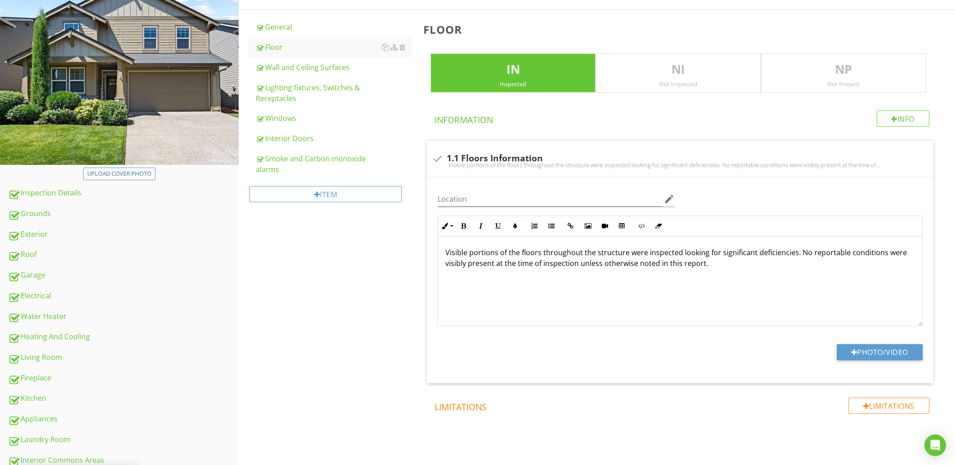
scroll to position [530, 0]
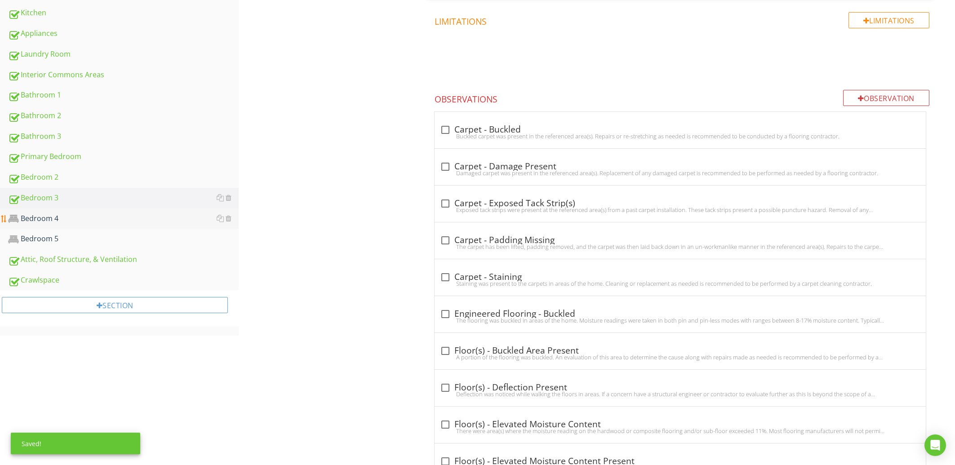
click at [92, 223] on div "Bedroom 4" at bounding box center [123, 219] width 231 height 12
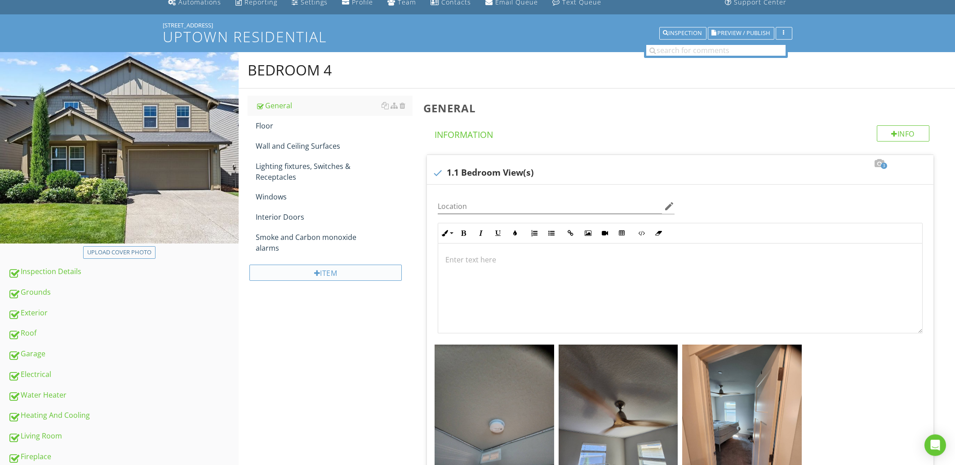
scroll to position [48, 0]
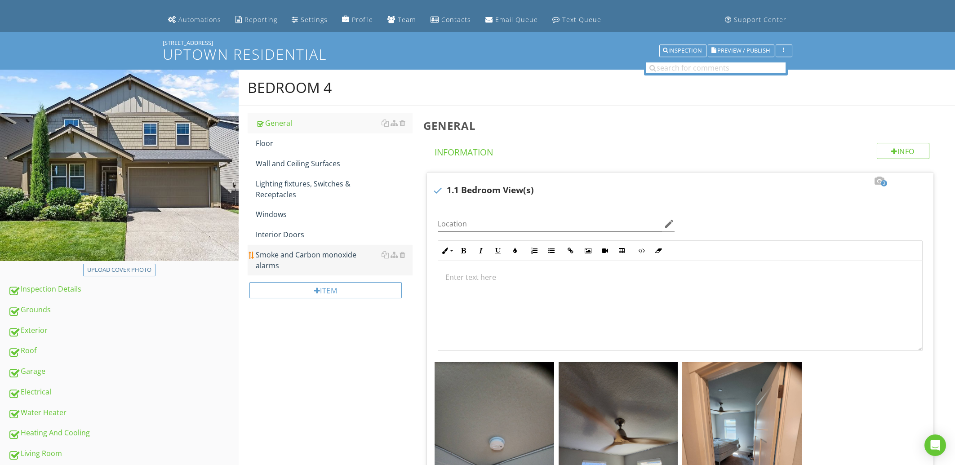
click at [311, 258] on div "Smoke and Carbon monoxide alarms" at bounding box center [334, 261] width 156 height 22
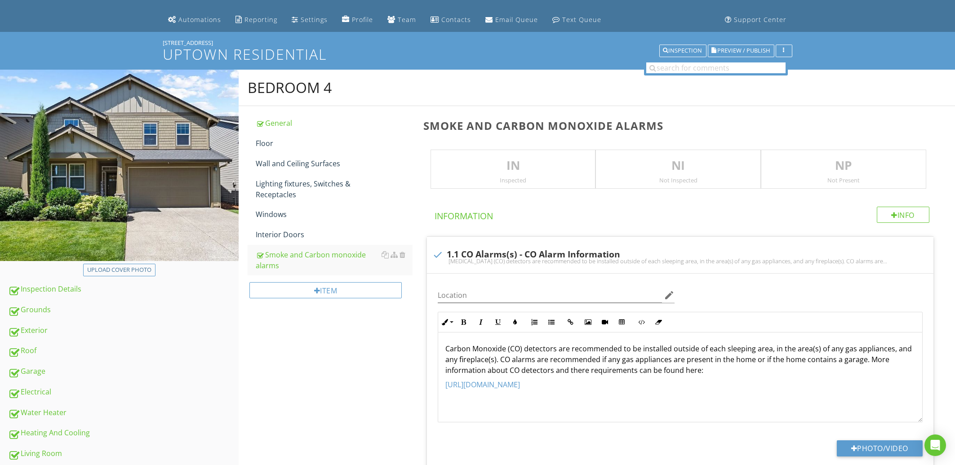
click at [468, 158] on p "IN" at bounding box center [513, 166] width 165 height 18
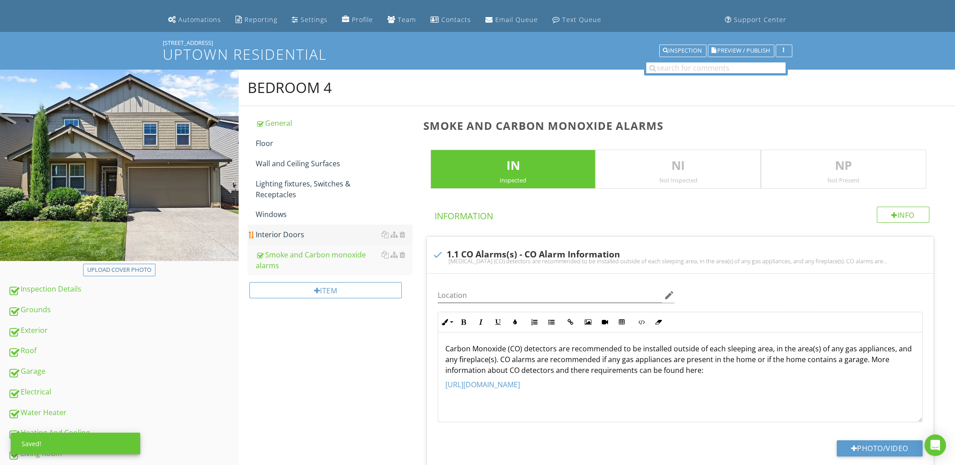
click at [279, 233] on div "Interior Doors" at bounding box center [334, 234] width 156 height 11
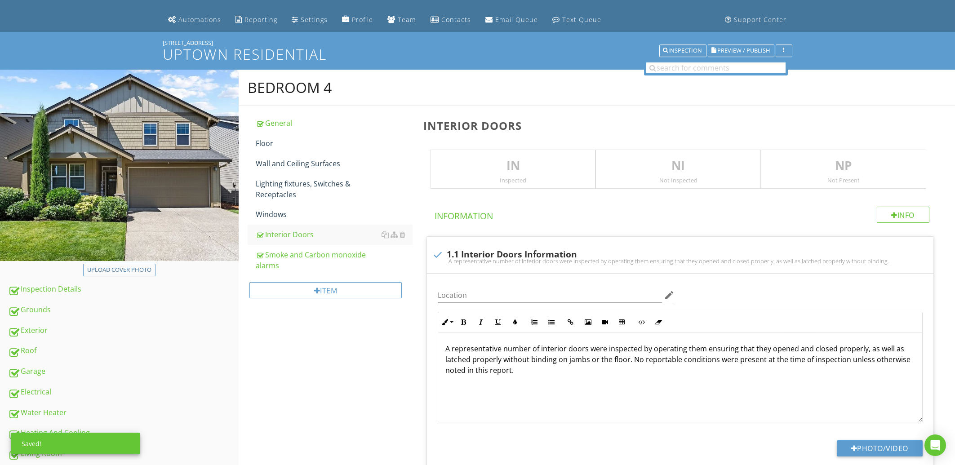
click at [477, 155] on div "IN Inspected" at bounding box center [513, 170] width 165 height 40
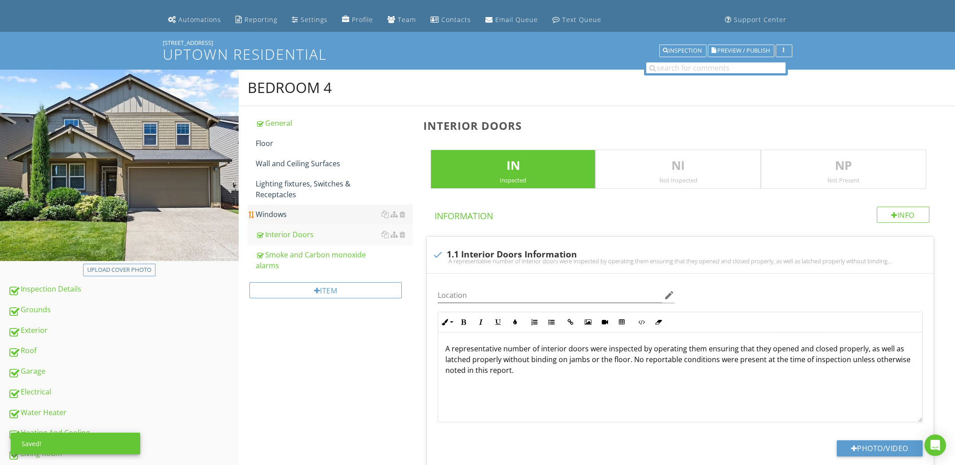
click at [292, 207] on link "Windows" at bounding box center [334, 215] width 156 height 20
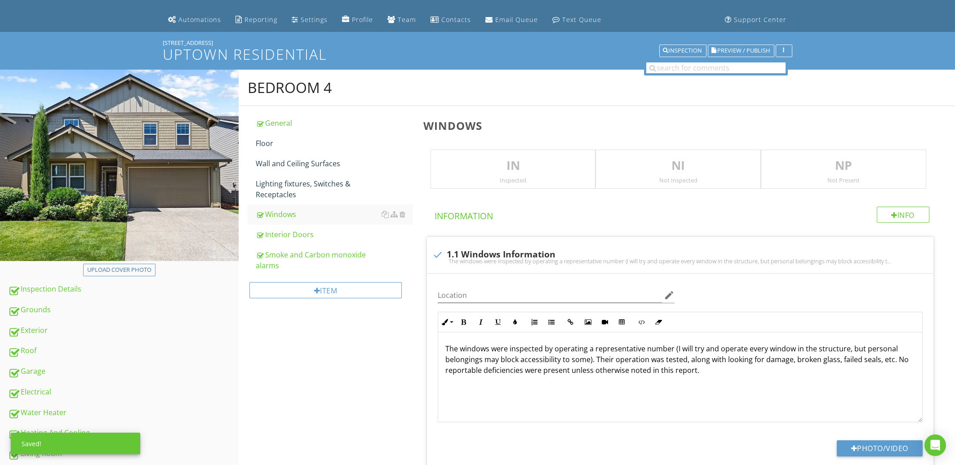
click at [471, 151] on div "IN Inspected" at bounding box center [513, 170] width 165 height 40
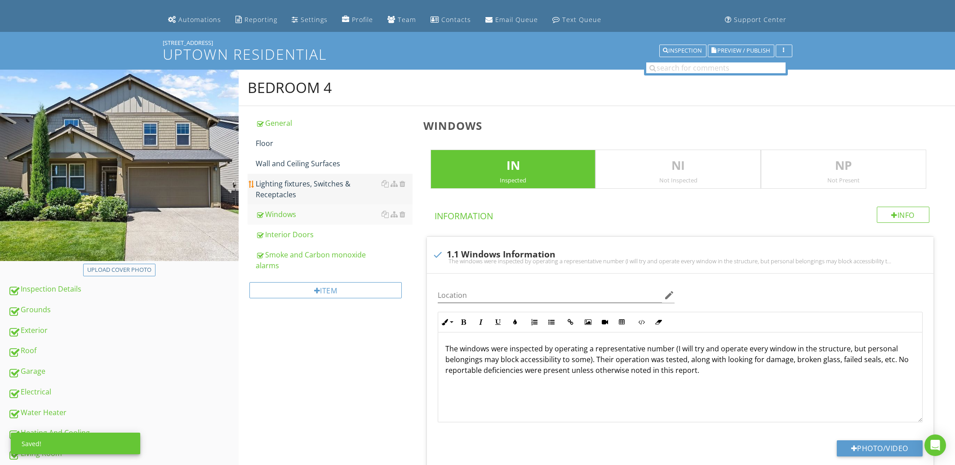
click at [295, 196] on div "Lighting fixtures, Switches & Receptacles" at bounding box center [334, 190] width 156 height 22
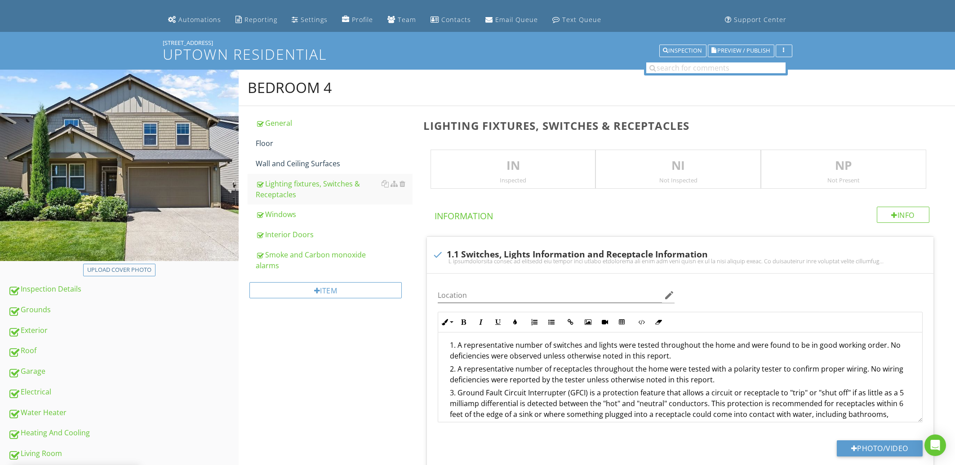
click at [476, 158] on p "IN" at bounding box center [513, 166] width 165 height 18
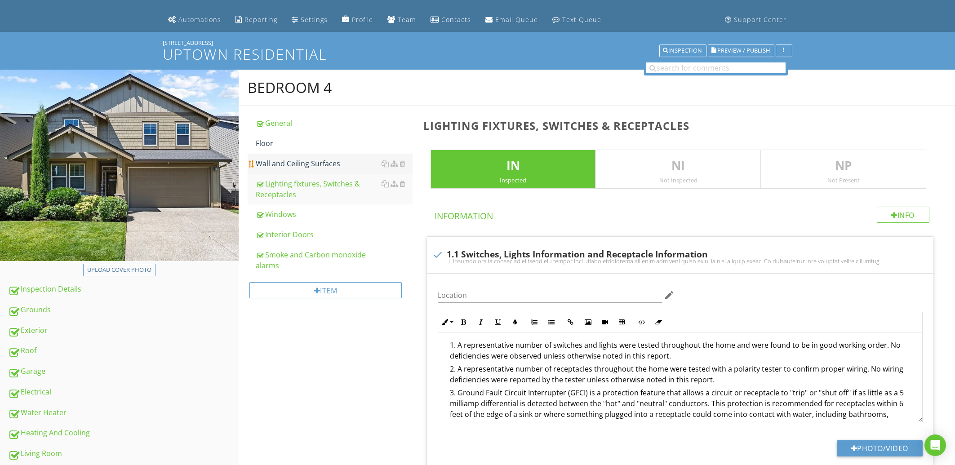
click at [333, 165] on div "Wall and Ceiling Surfaces" at bounding box center [334, 163] width 156 height 11
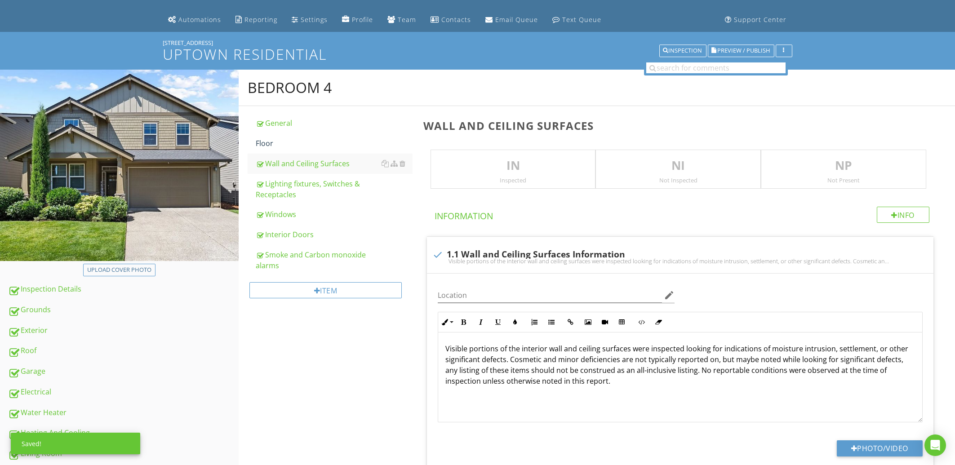
click at [476, 162] on p "IN" at bounding box center [513, 166] width 165 height 18
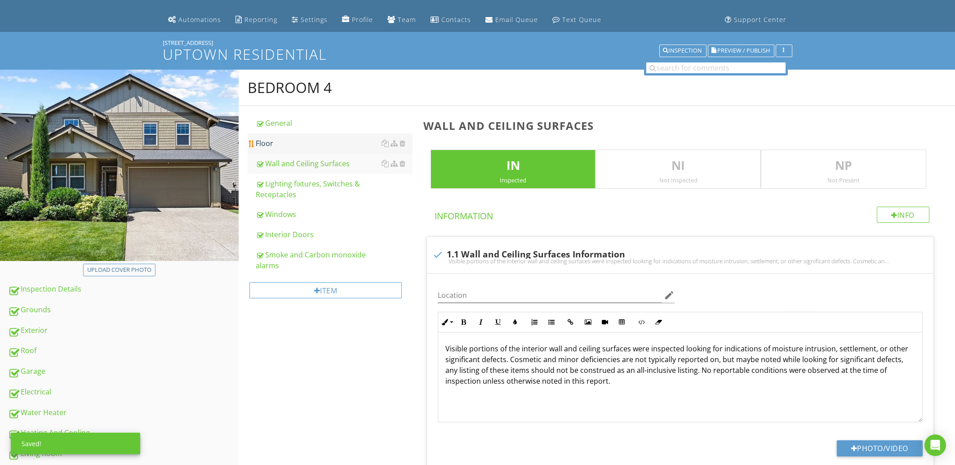
click at [297, 146] on div "Floor" at bounding box center [334, 143] width 156 height 11
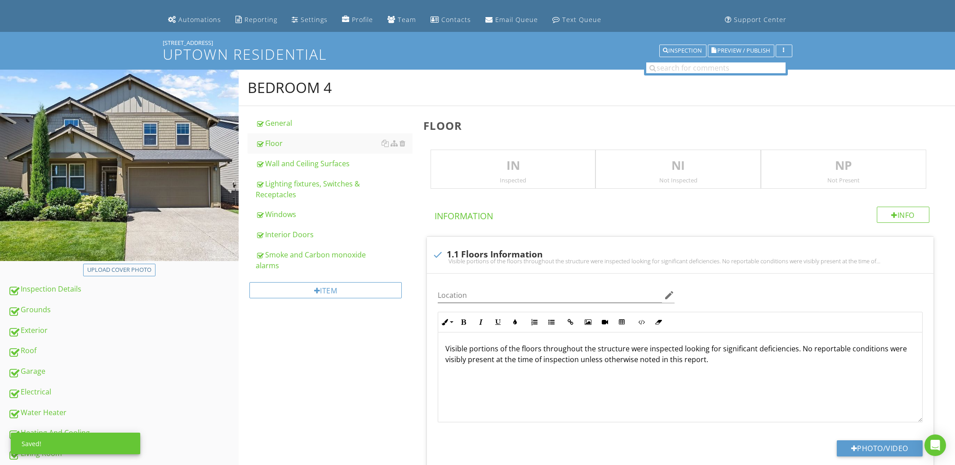
click at [462, 161] on p "IN" at bounding box center [513, 166] width 165 height 18
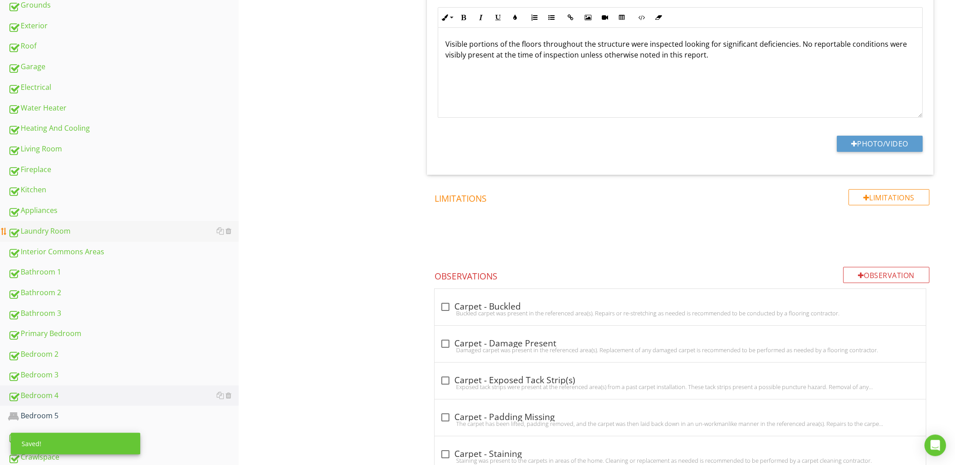
scroll to position [433, 0]
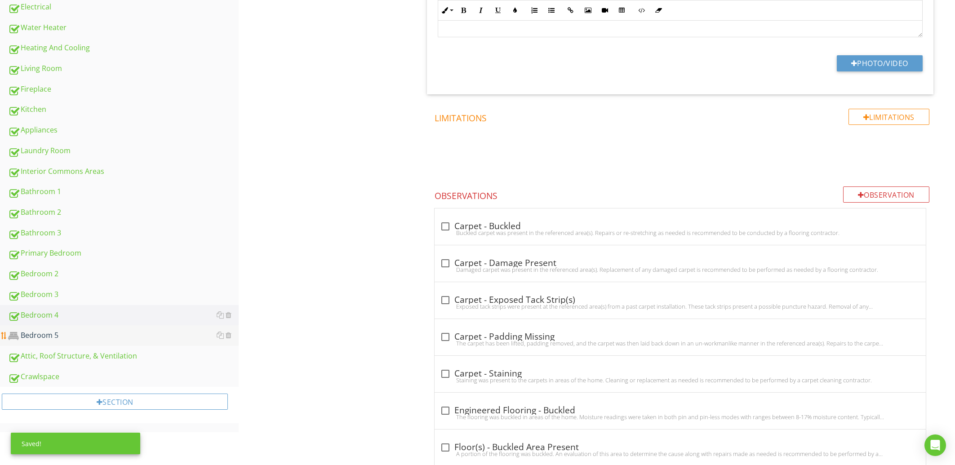
click at [89, 342] on div "Bedroom 5" at bounding box center [123, 336] width 231 height 12
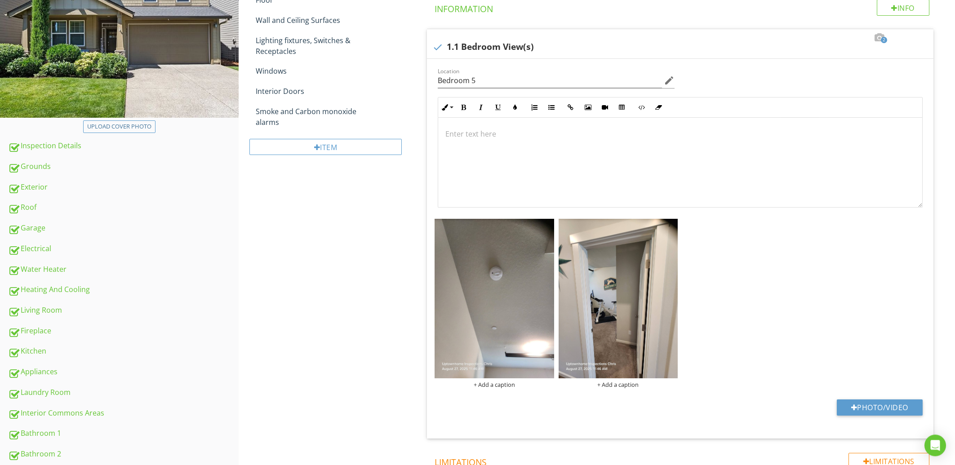
scroll to position [144, 0]
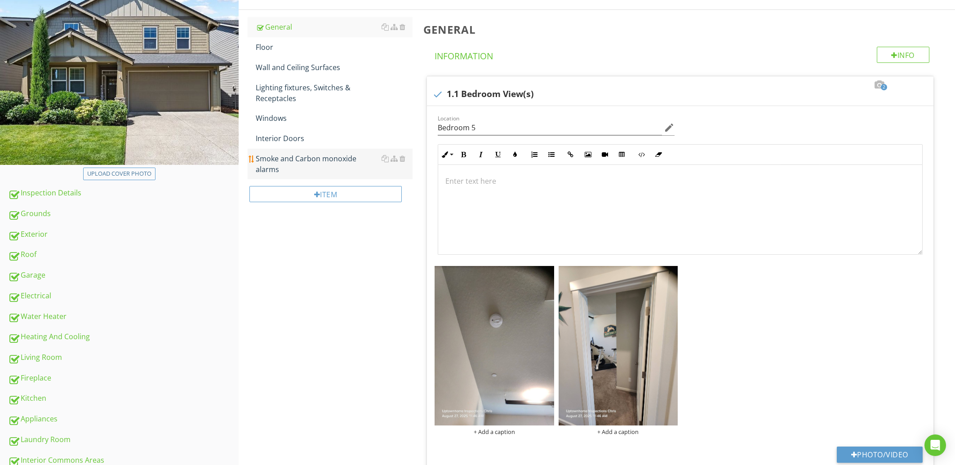
click at [326, 162] on div "Smoke and Carbon monoxide alarms" at bounding box center [334, 164] width 156 height 22
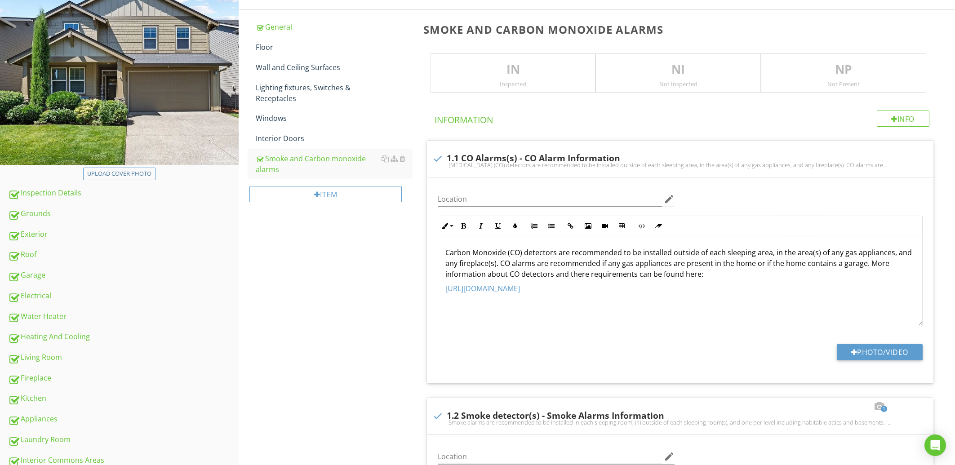
click at [477, 83] on div "Inspected" at bounding box center [513, 83] width 165 height 7
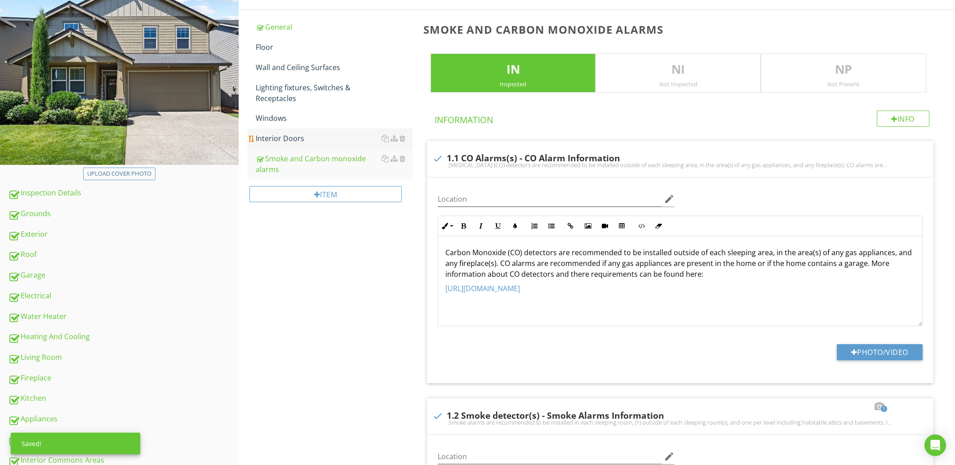
click at [273, 132] on link "Interior Doors" at bounding box center [334, 139] width 156 height 20
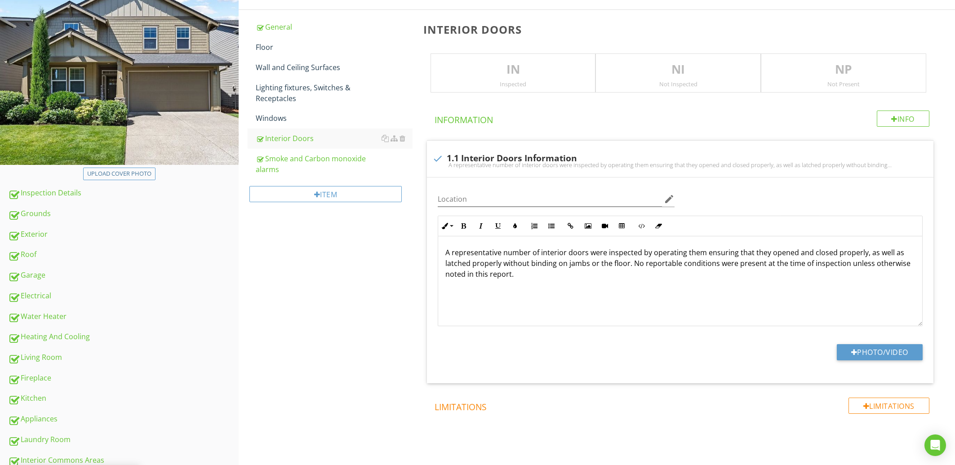
click at [465, 68] on p "IN" at bounding box center [513, 70] width 165 height 18
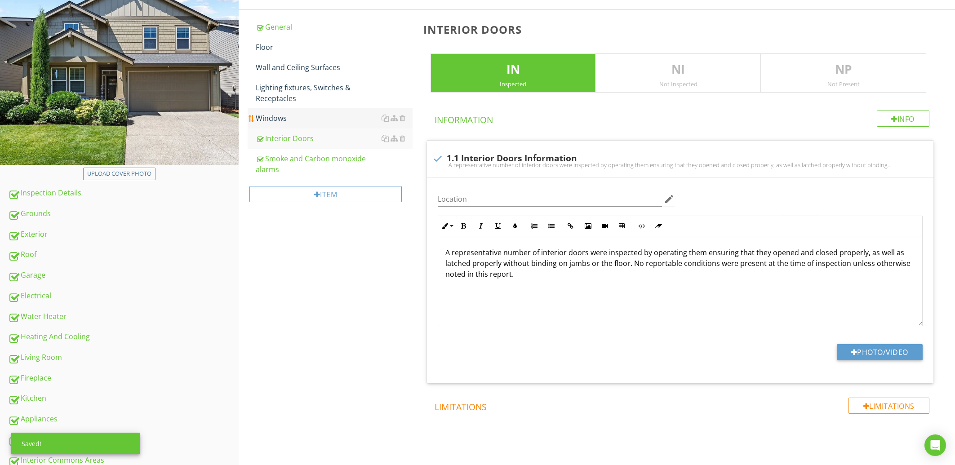
click at [306, 113] on div "Windows" at bounding box center [334, 118] width 156 height 11
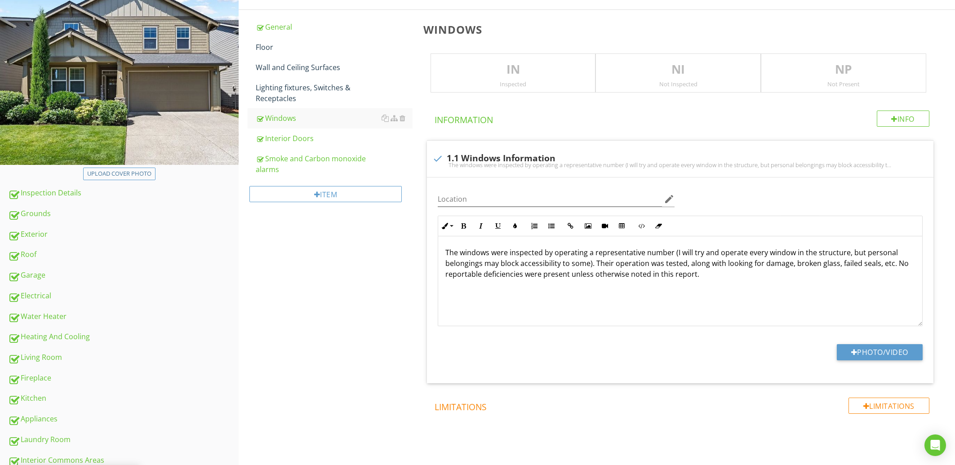
click at [486, 56] on div "IN Inspected" at bounding box center [513, 74] width 165 height 40
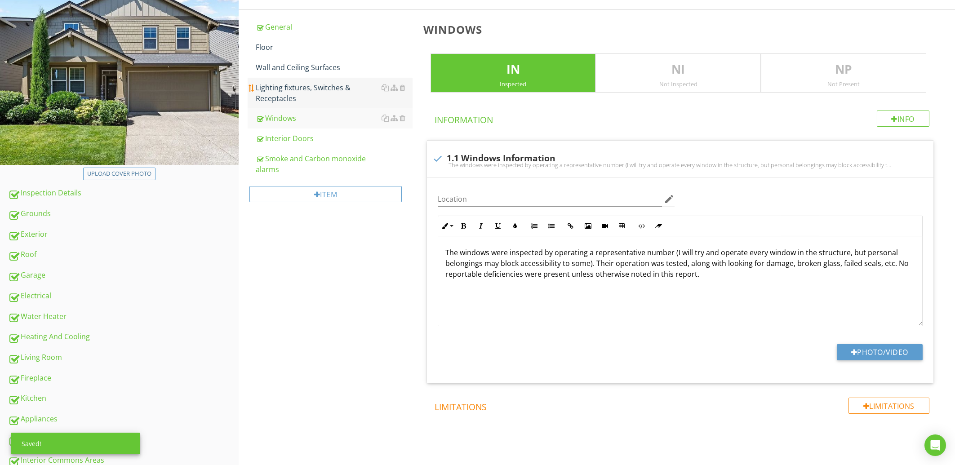
click at [288, 90] on div "Lighting fixtures, Switches & Receptacles" at bounding box center [334, 93] width 156 height 22
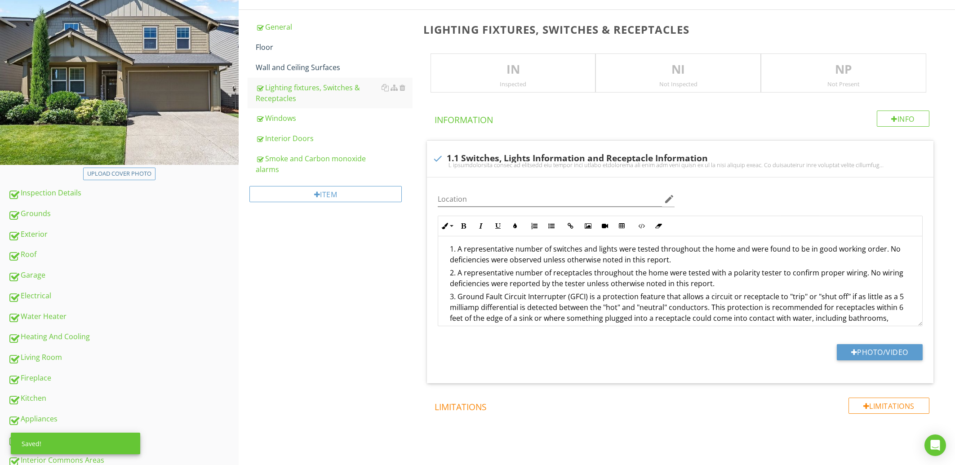
click at [500, 63] on p "IN" at bounding box center [513, 70] width 165 height 18
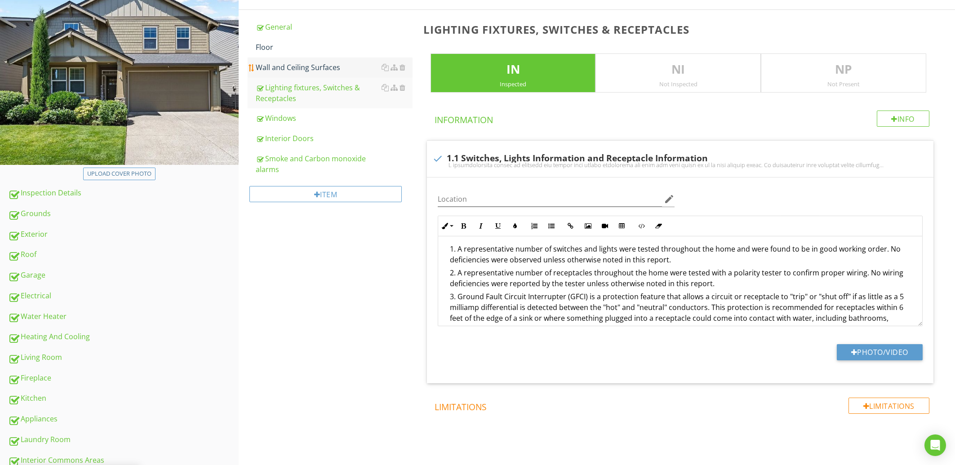
click at [296, 68] on div "Wall and Ceiling Surfaces" at bounding box center [334, 67] width 156 height 11
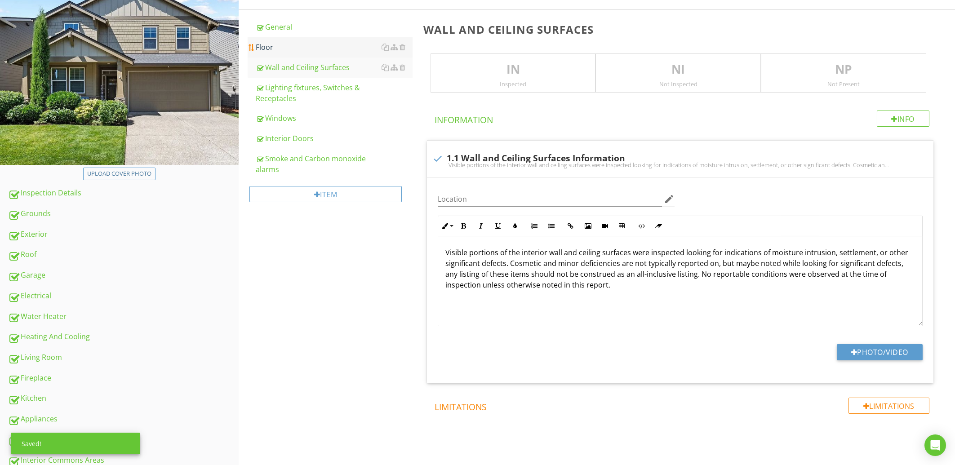
click at [477, 72] on p "IN" at bounding box center [513, 70] width 165 height 18
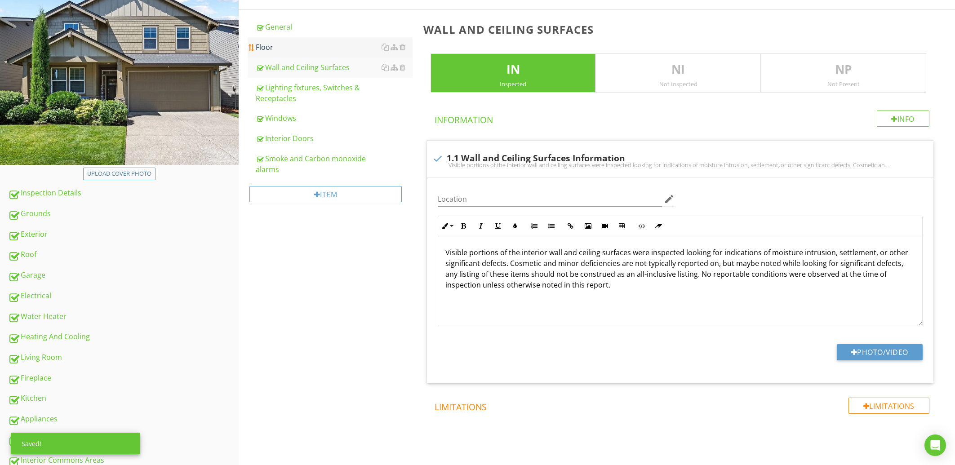
click at [292, 51] on div "Floor" at bounding box center [334, 47] width 156 height 11
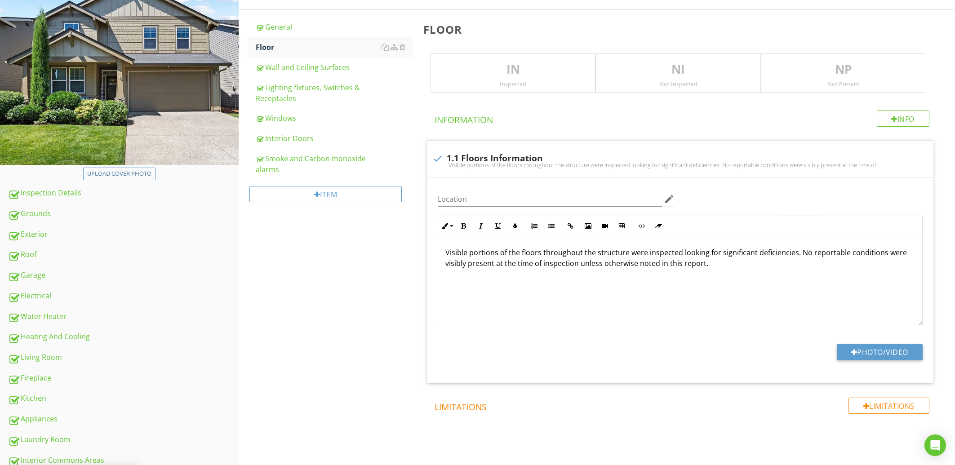
click at [500, 77] on p "IN" at bounding box center [513, 70] width 165 height 18
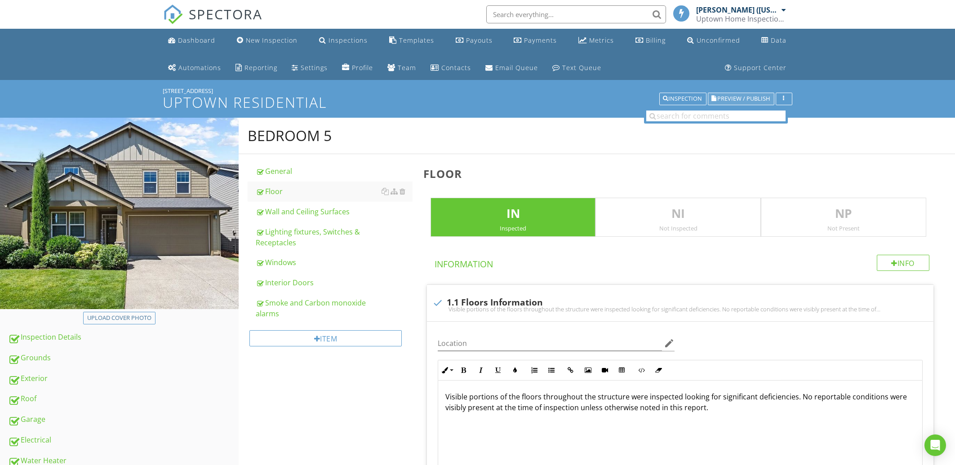
click at [727, 99] on span "Preview / Publish" at bounding box center [744, 99] width 53 height 6
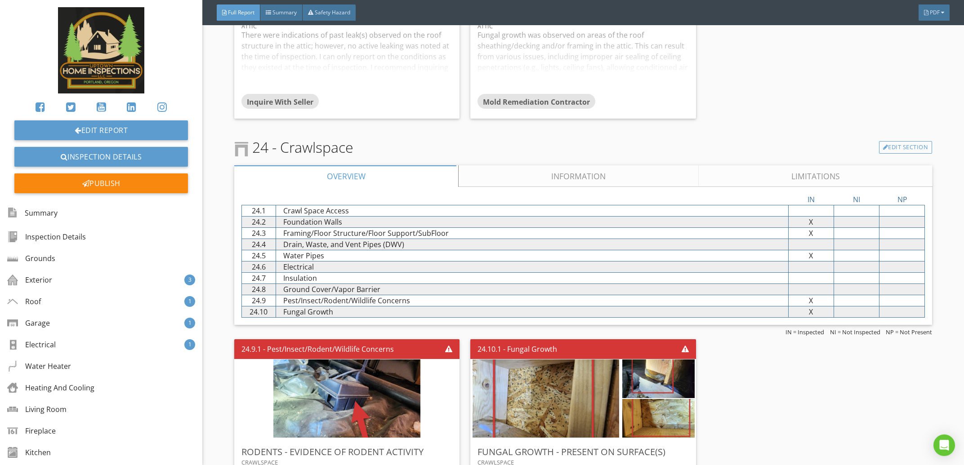
scroll to position [9272, 0]
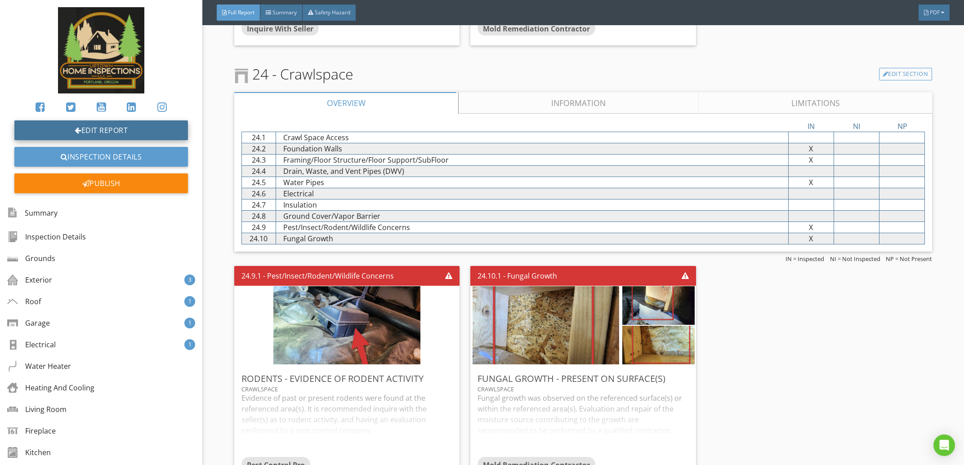
click at [149, 129] on link "Edit Report" at bounding box center [101, 131] width 174 height 20
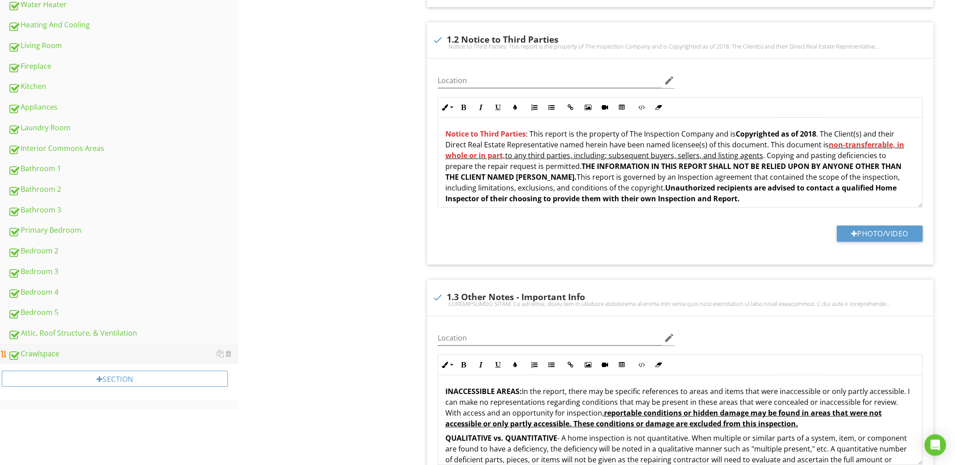
scroll to position [482, 0]
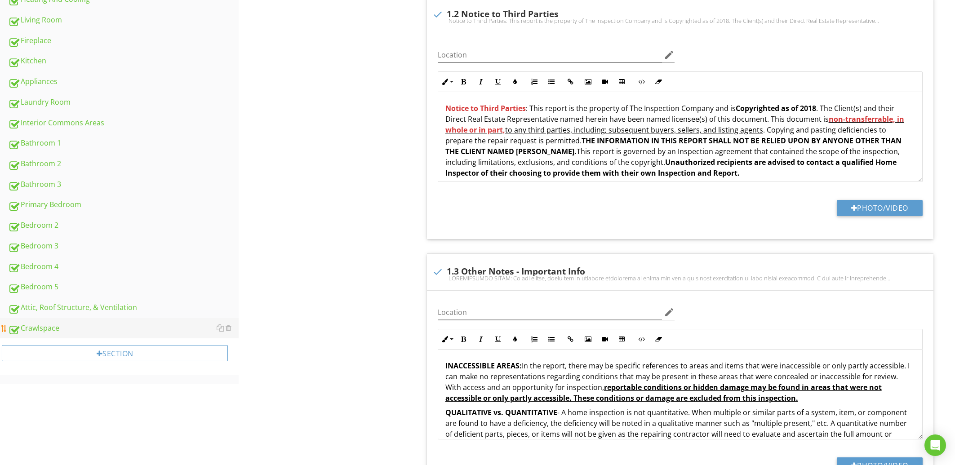
click at [70, 326] on div "Crawlspace" at bounding box center [123, 329] width 231 height 12
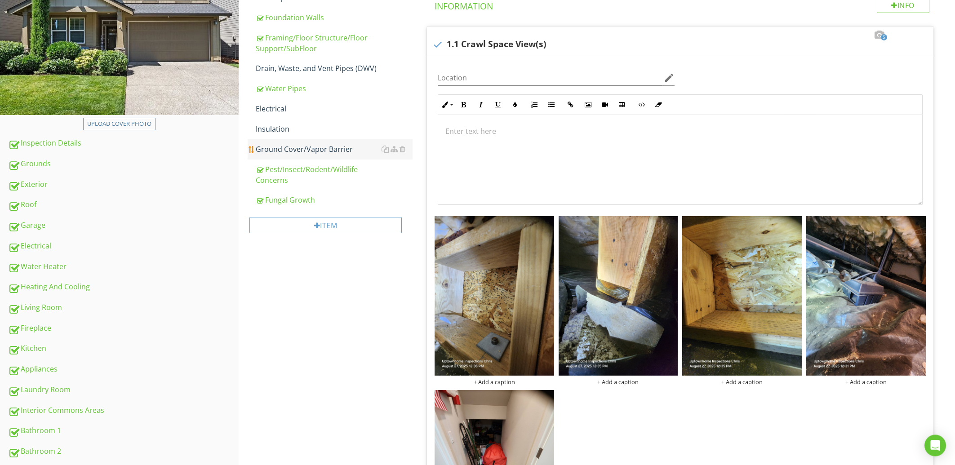
scroll to position [192, 0]
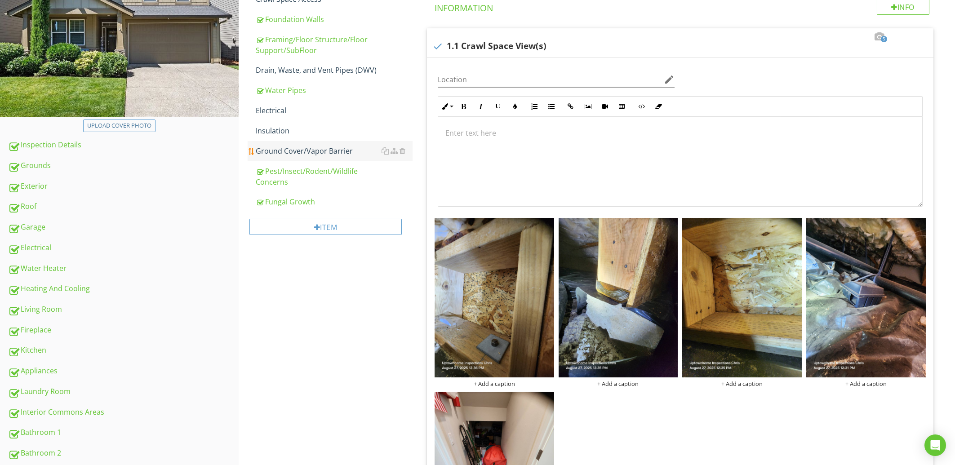
click at [284, 160] on link "Ground Cover/Vapor Barrier" at bounding box center [334, 151] width 156 height 20
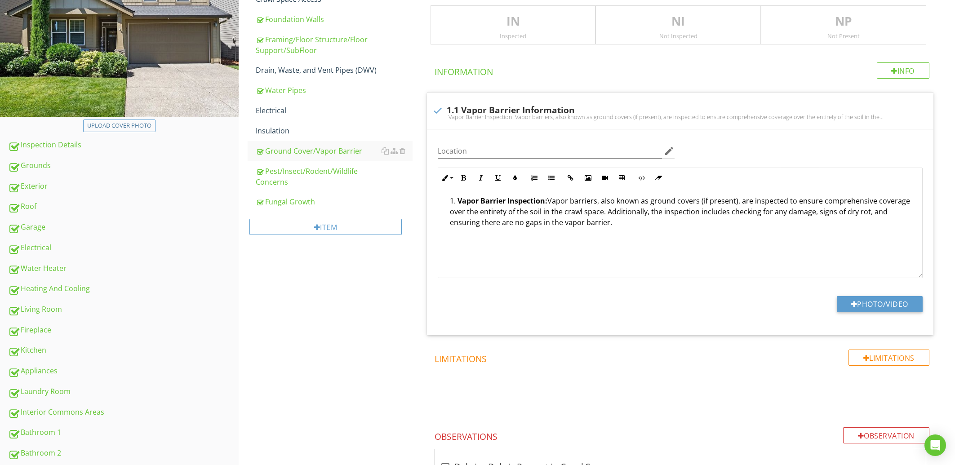
click at [494, 43] on div "IN Inspected" at bounding box center [513, 25] width 165 height 40
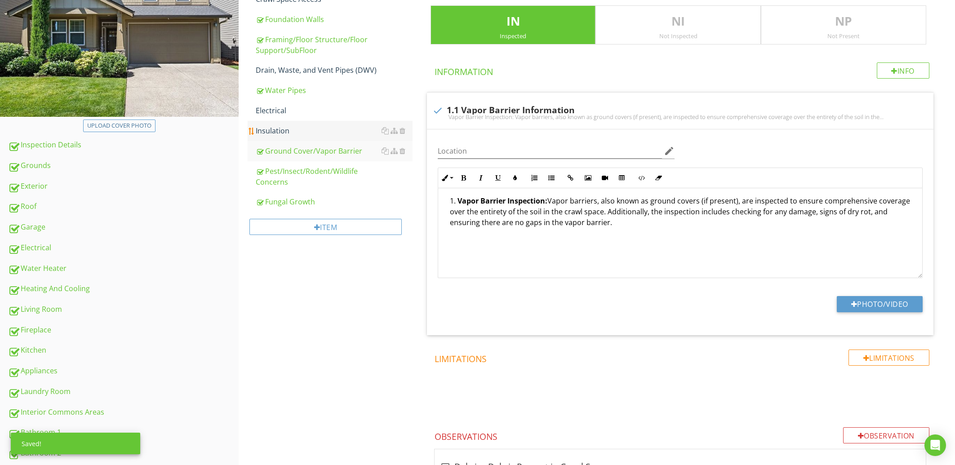
click at [309, 126] on div "Insulation" at bounding box center [334, 130] width 156 height 11
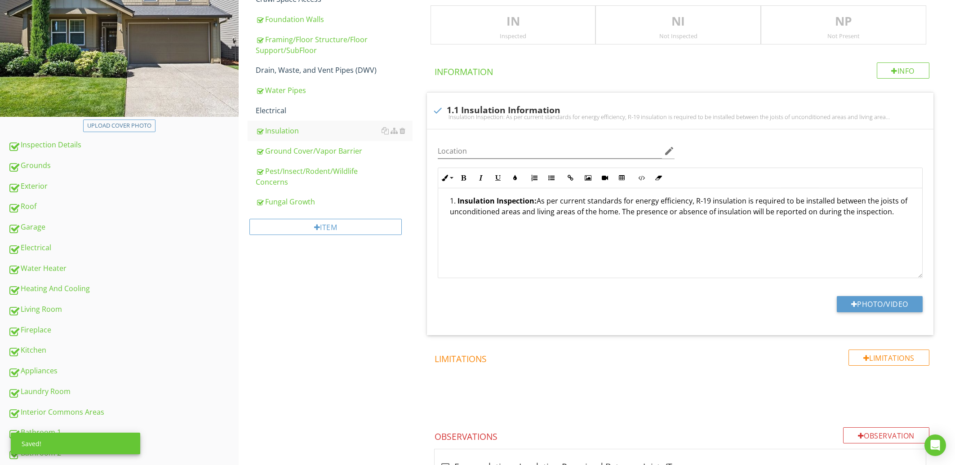
click at [484, 27] on p "IN" at bounding box center [513, 22] width 165 height 18
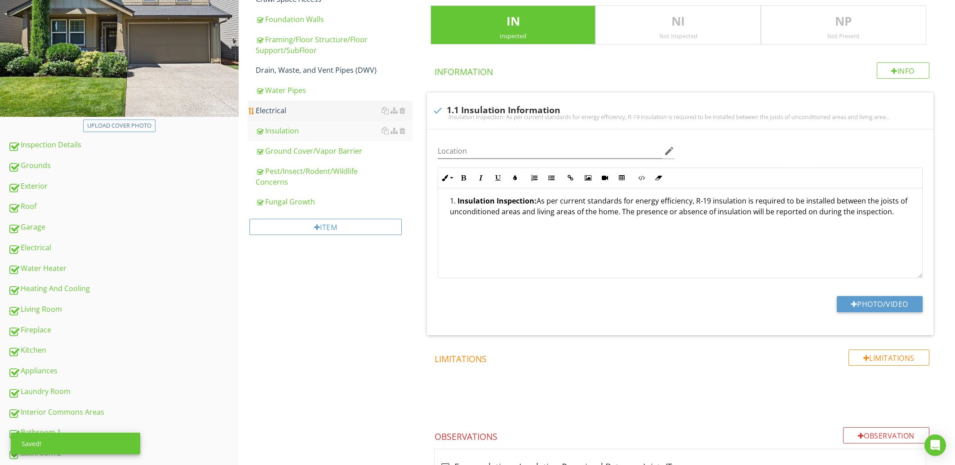
click at [295, 106] on div "Electrical" at bounding box center [334, 110] width 156 height 11
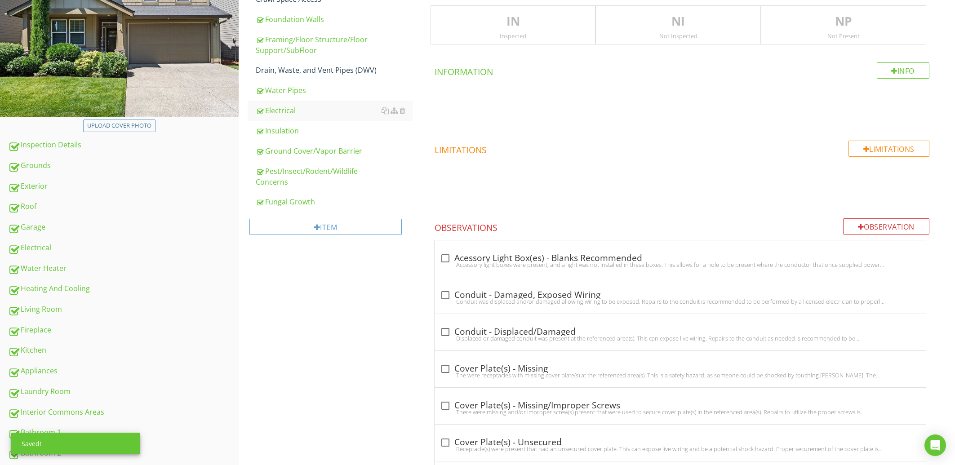
click at [470, 26] on p "IN" at bounding box center [513, 22] width 165 height 18
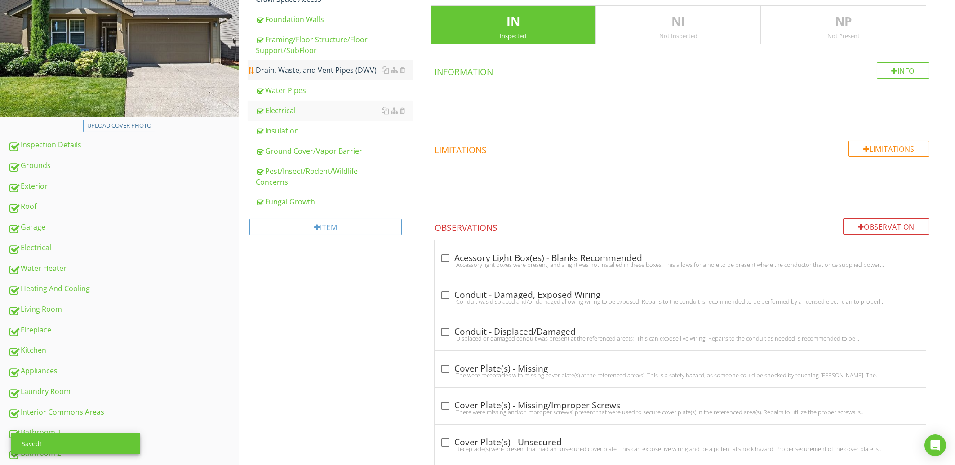
click at [275, 69] on div "Drain, Waste, and Vent Pipes (DWV)" at bounding box center [334, 70] width 156 height 11
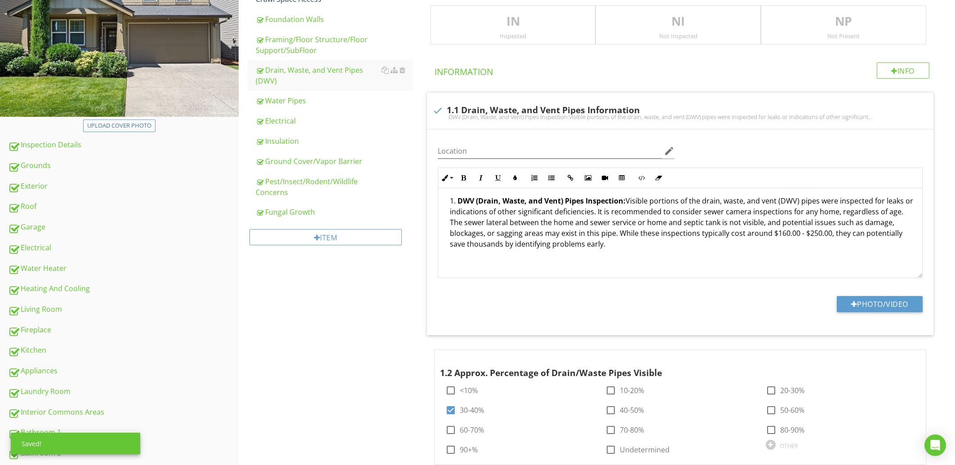
click at [535, 36] on div "Inspected" at bounding box center [513, 35] width 165 height 7
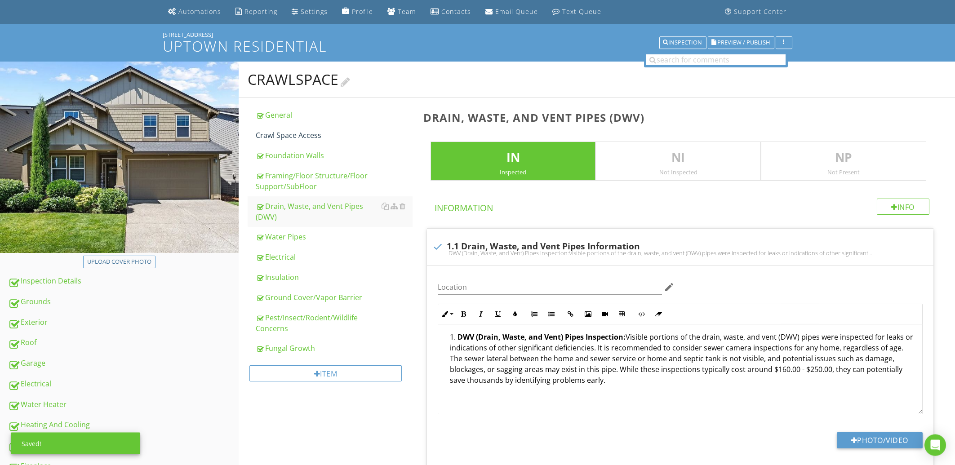
scroll to position [48, 0]
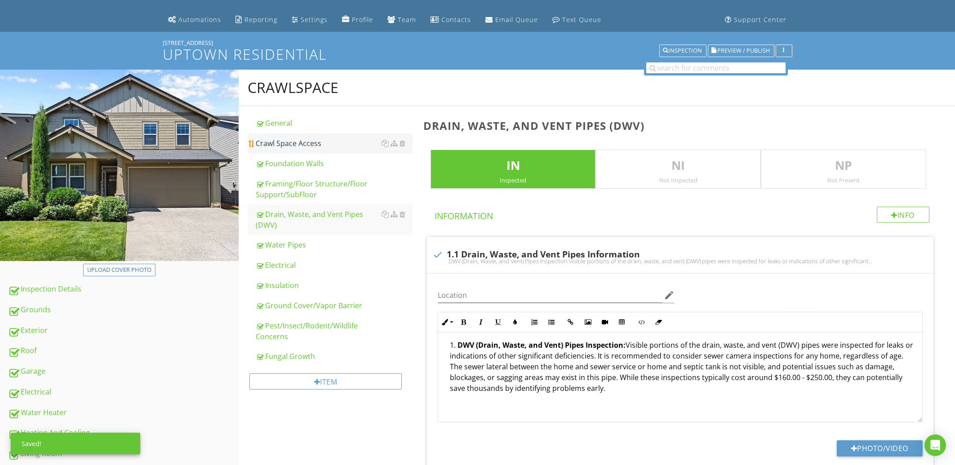
click at [299, 151] on link "Crawl Space Access" at bounding box center [334, 144] width 156 height 20
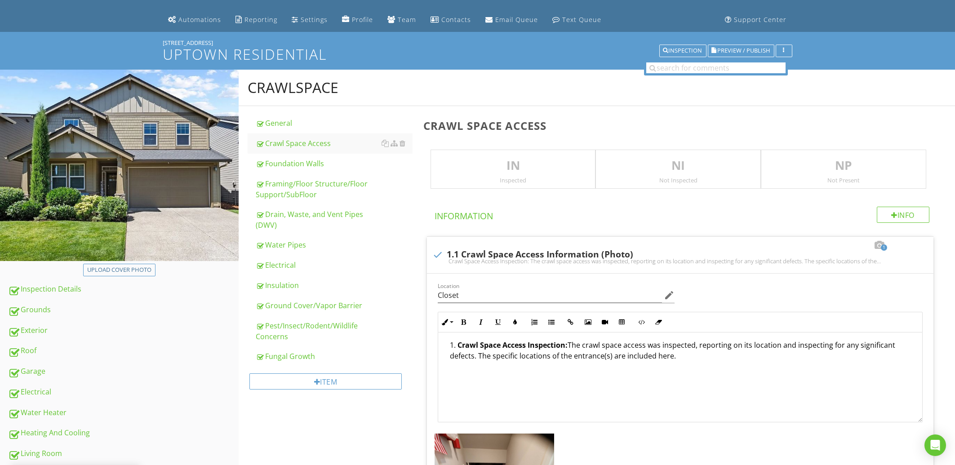
click at [509, 168] on p "IN" at bounding box center [513, 166] width 165 height 18
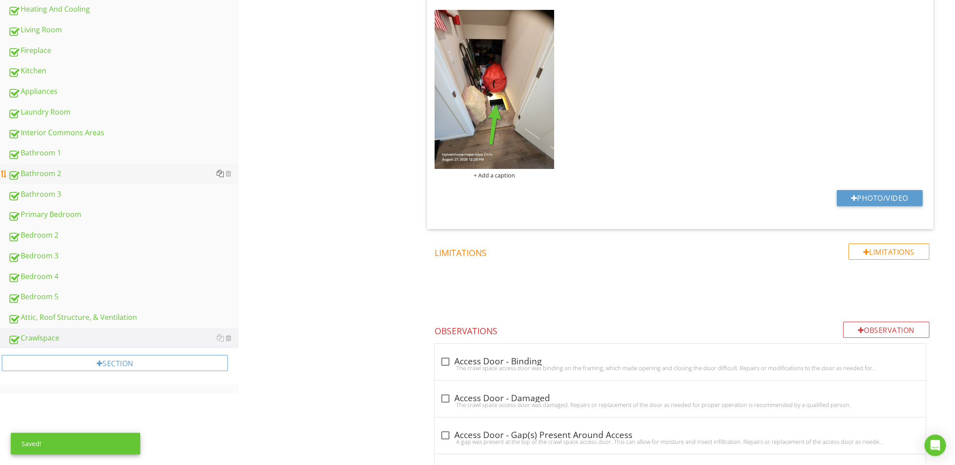
scroll to position [482, 0]
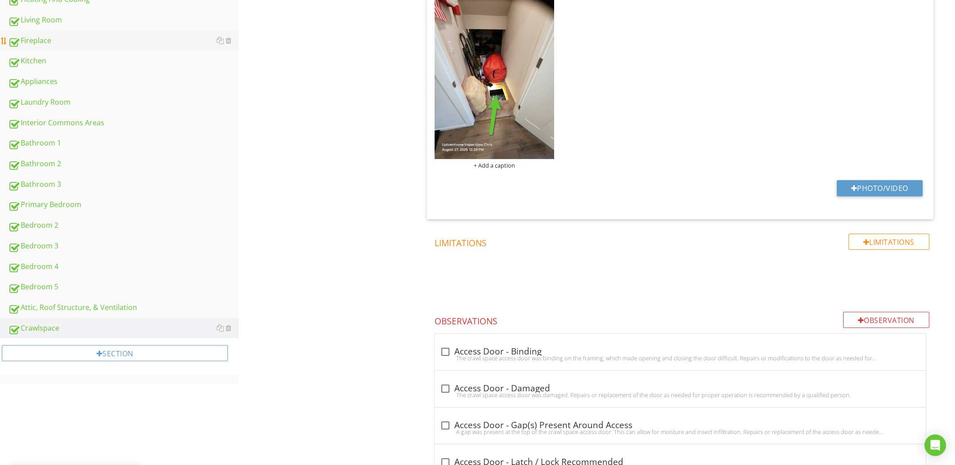
click at [65, 36] on div "Fireplace" at bounding box center [123, 41] width 231 height 12
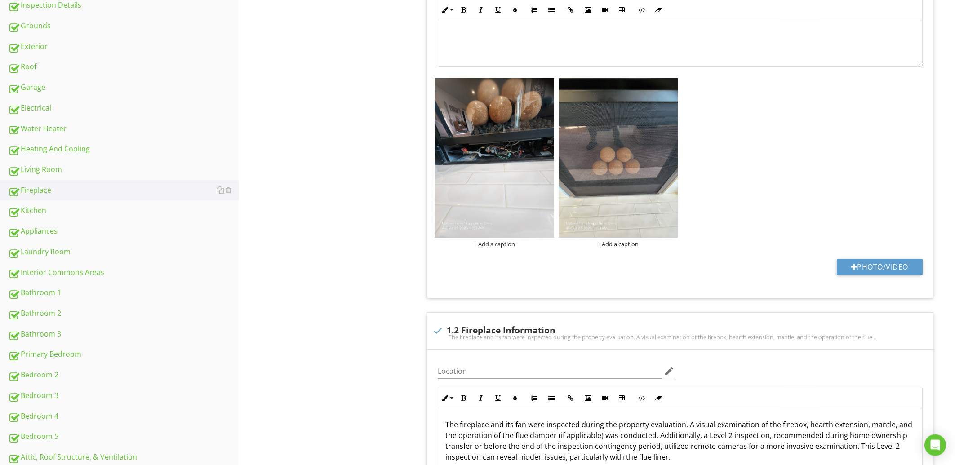
scroll to position [192, 0]
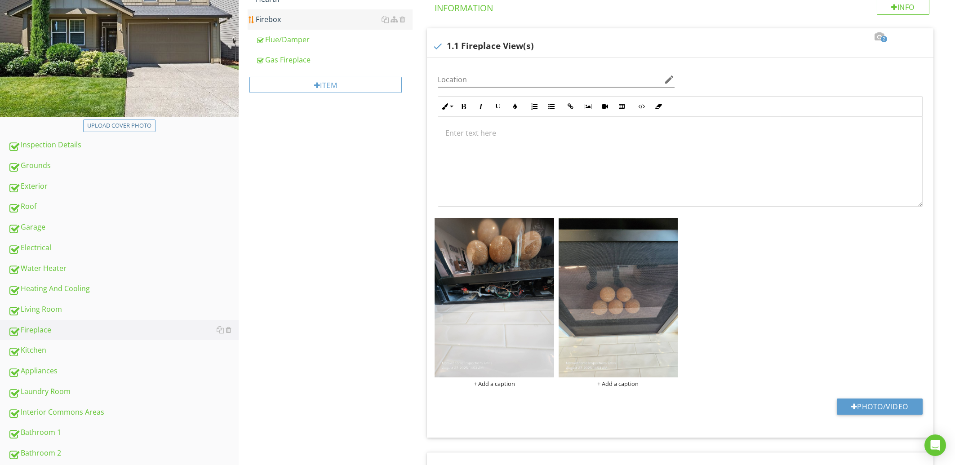
click at [283, 16] on div "Firebox" at bounding box center [334, 19] width 156 height 11
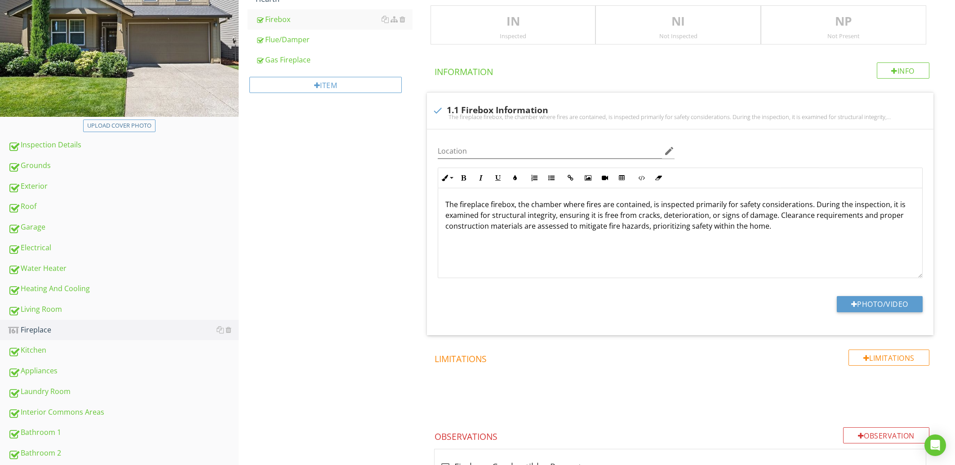
click at [530, 38] on div "Inspected" at bounding box center [513, 35] width 165 height 7
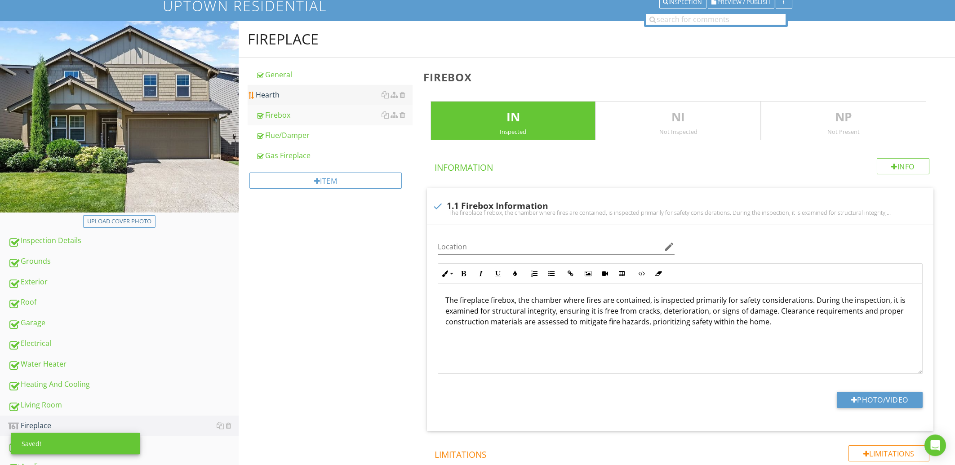
scroll to position [96, 0]
click at [326, 99] on div "Hearth" at bounding box center [334, 95] width 156 height 11
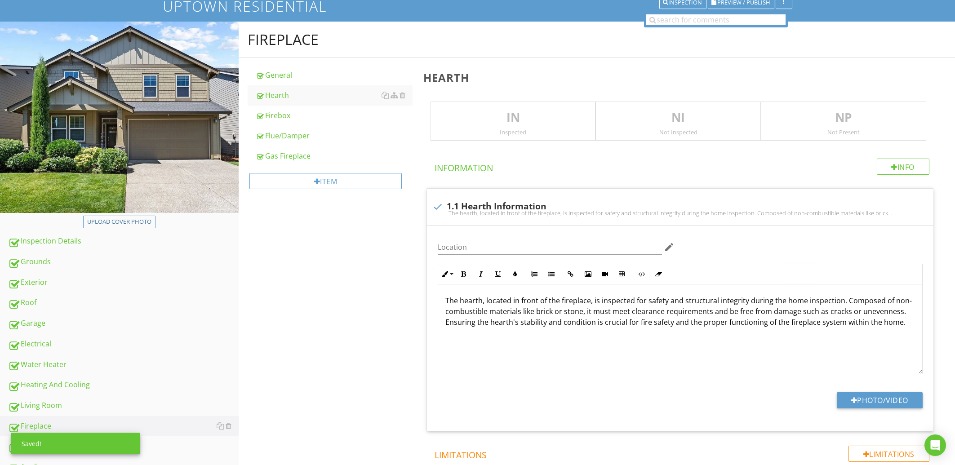
click at [513, 125] on p "IN" at bounding box center [513, 118] width 165 height 18
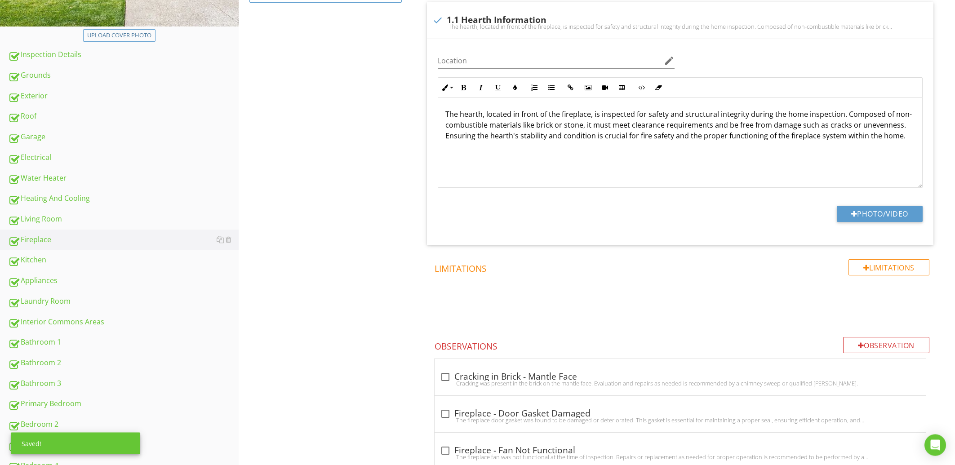
scroll to position [337, 0]
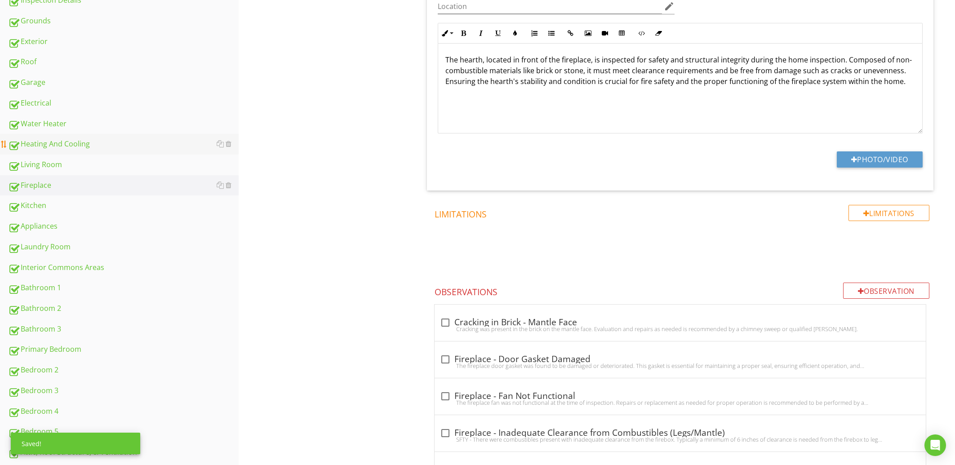
click at [89, 149] on div "Heating And Cooling" at bounding box center [123, 144] width 231 height 12
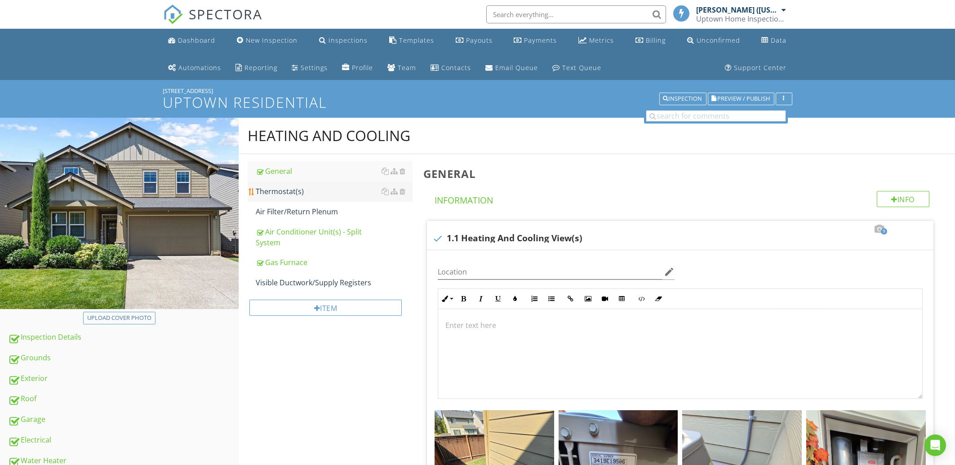
click at [307, 194] on div "Thermostat(s)" at bounding box center [334, 191] width 156 height 11
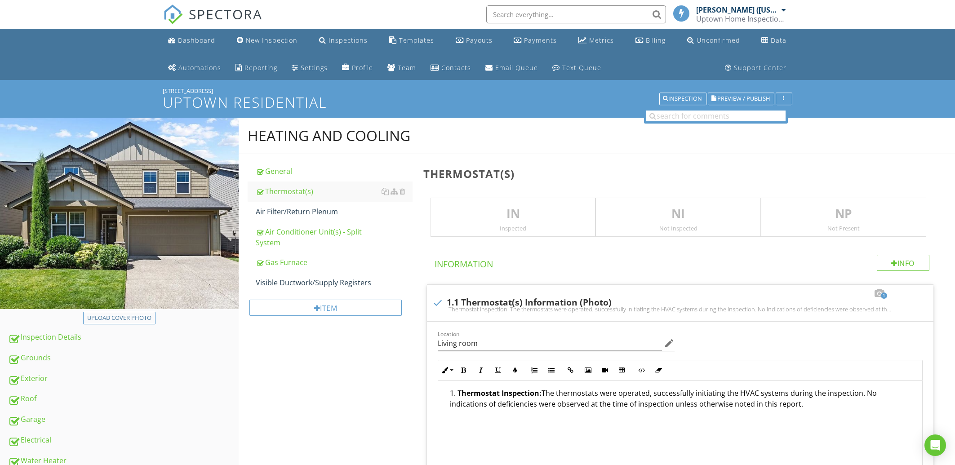
click at [514, 215] on p "IN" at bounding box center [513, 214] width 165 height 18
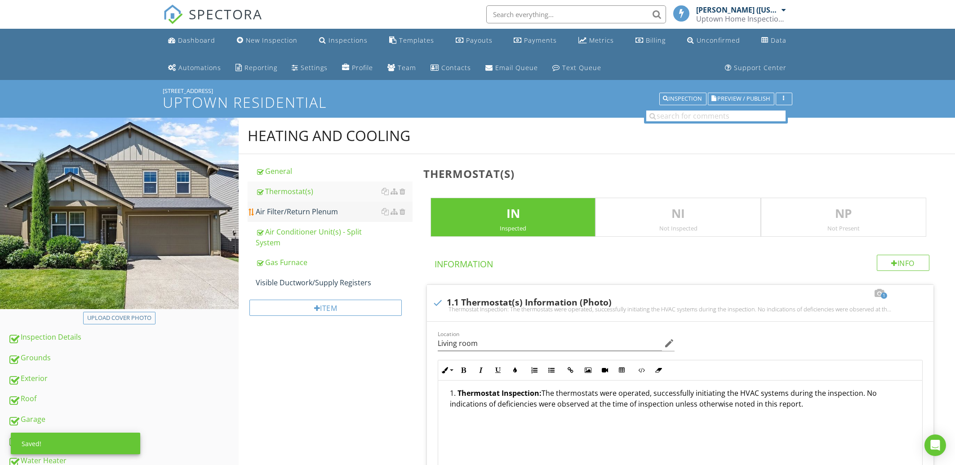
click at [332, 219] on link "Air Filter/Return Plenum" at bounding box center [334, 212] width 156 height 20
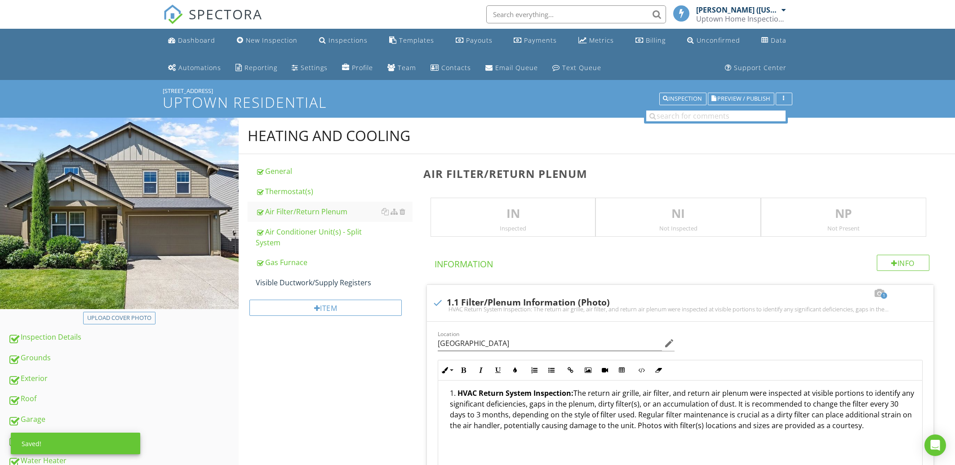
click at [495, 220] on p "IN" at bounding box center [513, 214] width 165 height 18
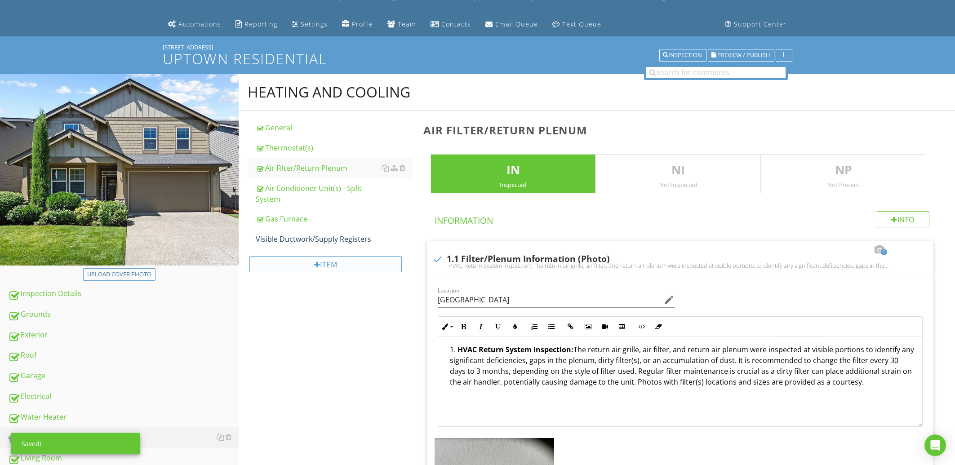
scroll to position [96, 0]
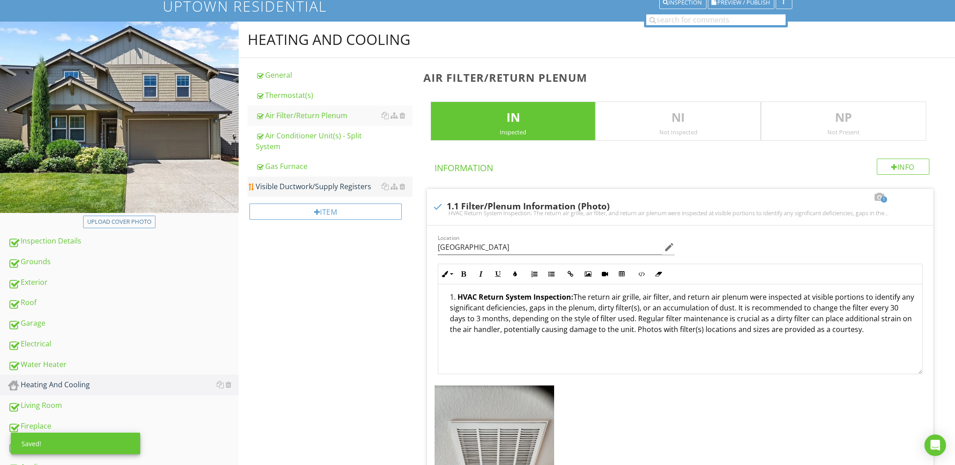
click at [279, 189] on div "Visible Ductwork/Supply Registers" at bounding box center [334, 186] width 156 height 11
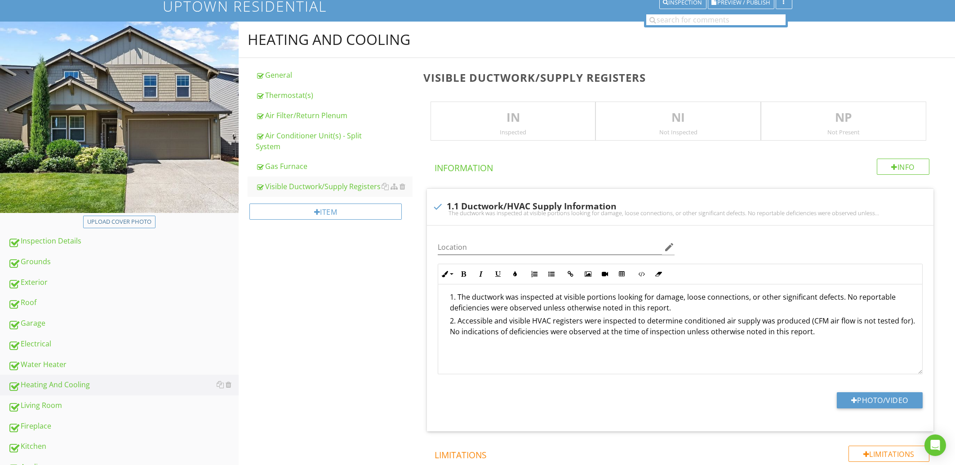
click at [508, 127] on div "IN Inspected" at bounding box center [513, 122] width 165 height 40
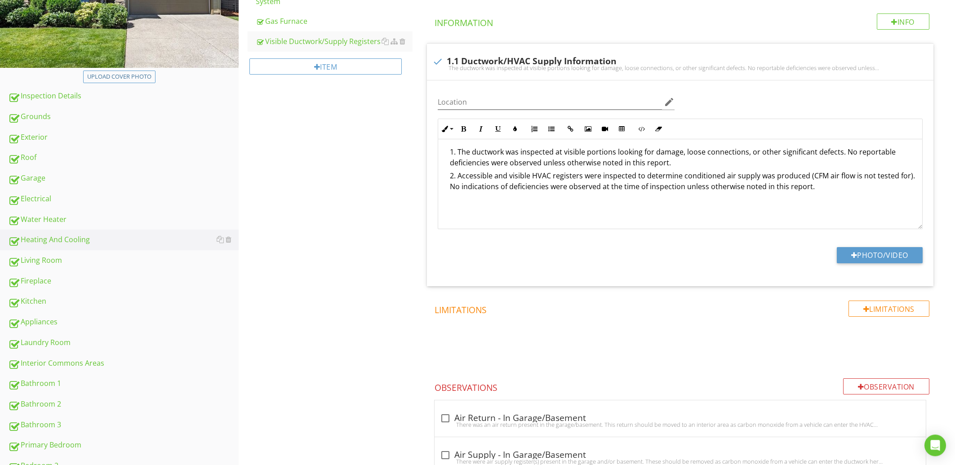
scroll to position [241, 0]
click at [69, 195] on div "Electrical" at bounding box center [123, 200] width 231 height 12
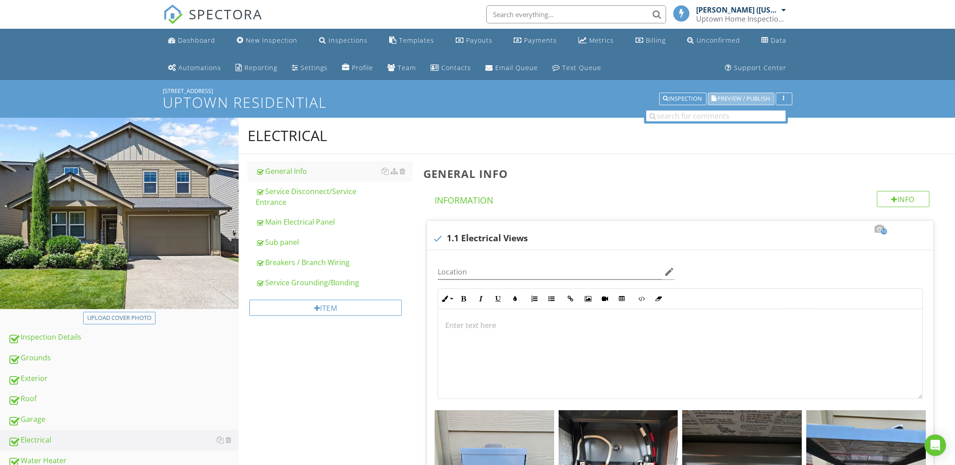
click at [728, 97] on span "Preview / Publish" at bounding box center [744, 99] width 53 height 6
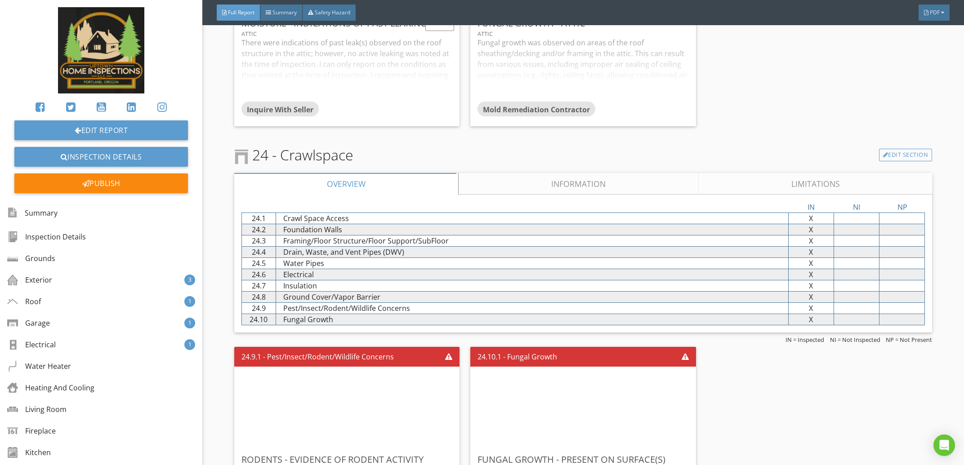
scroll to position [9044, 0]
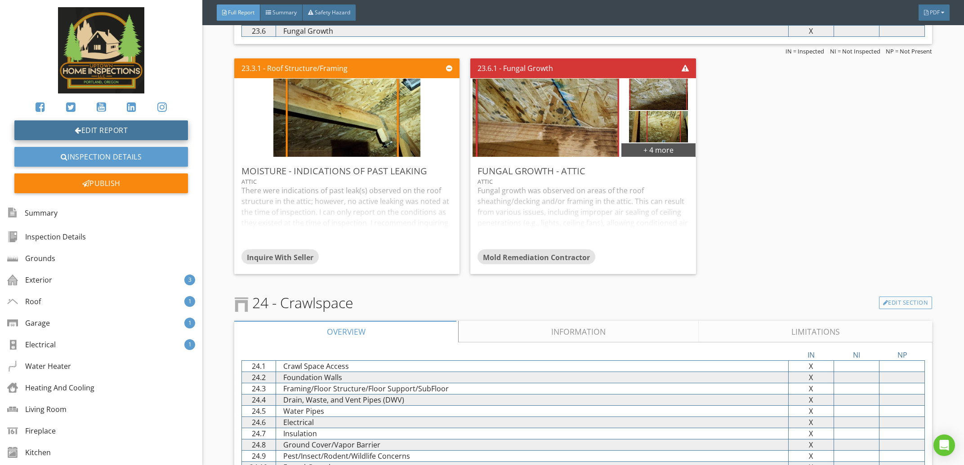
click at [144, 132] on link "Edit Report" at bounding box center [101, 131] width 174 height 20
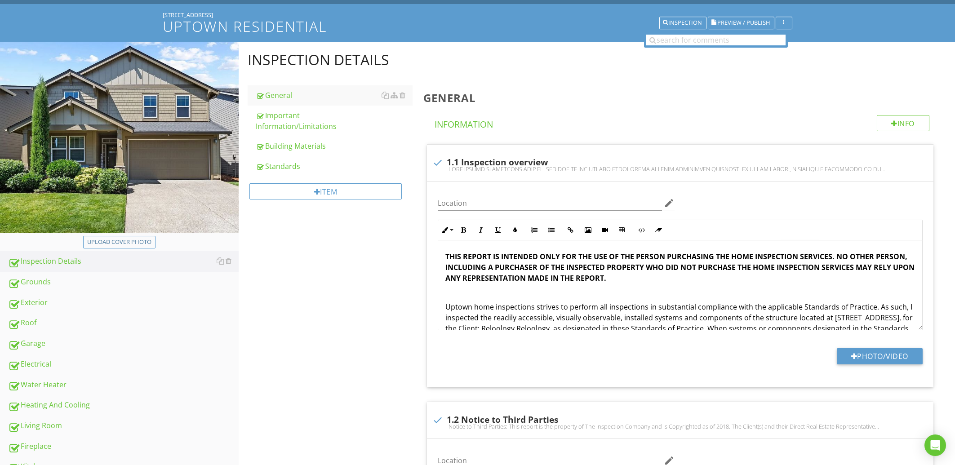
scroll to position [433, 0]
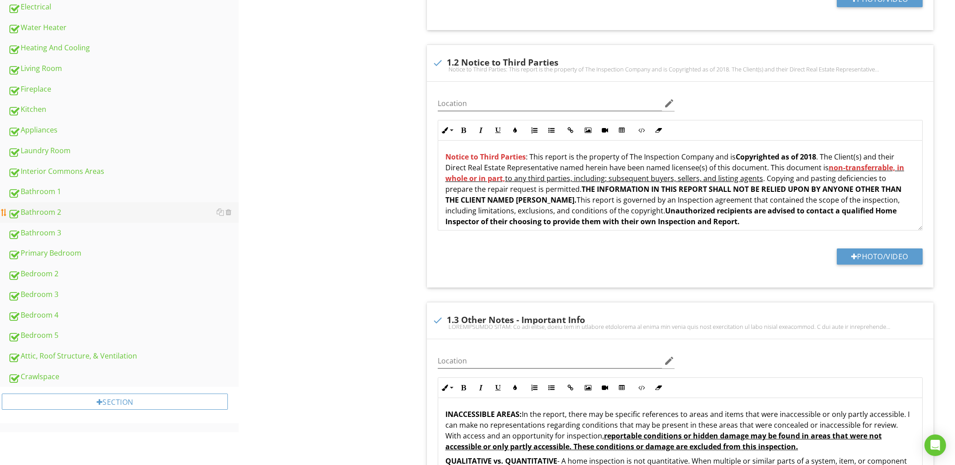
click at [73, 210] on div "Bathroom 2" at bounding box center [123, 213] width 231 height 12
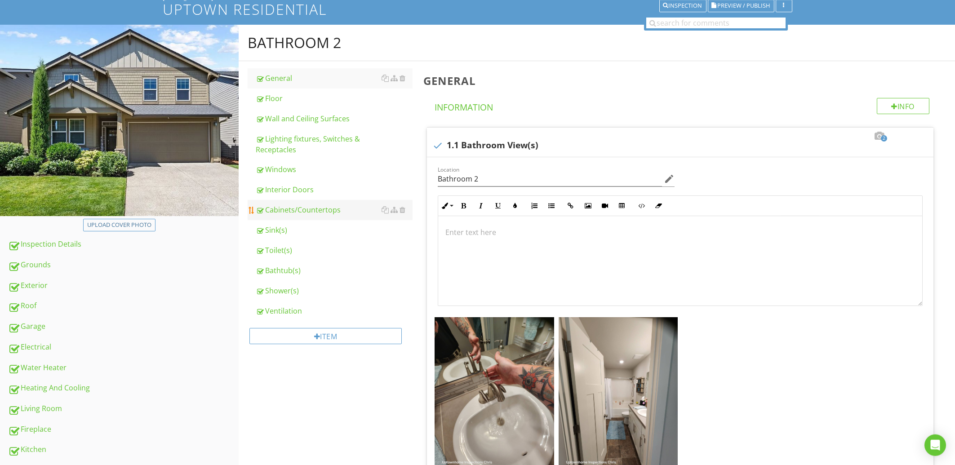
scroll to position [96, 0]
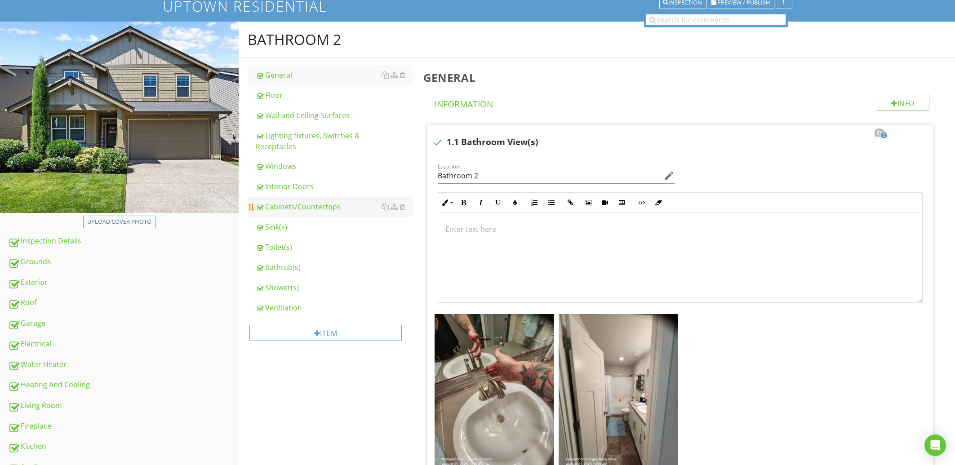
click at [294, 211] on div "Cabinets/Countertops" at bounding box center [334, 206] width 156 height 11
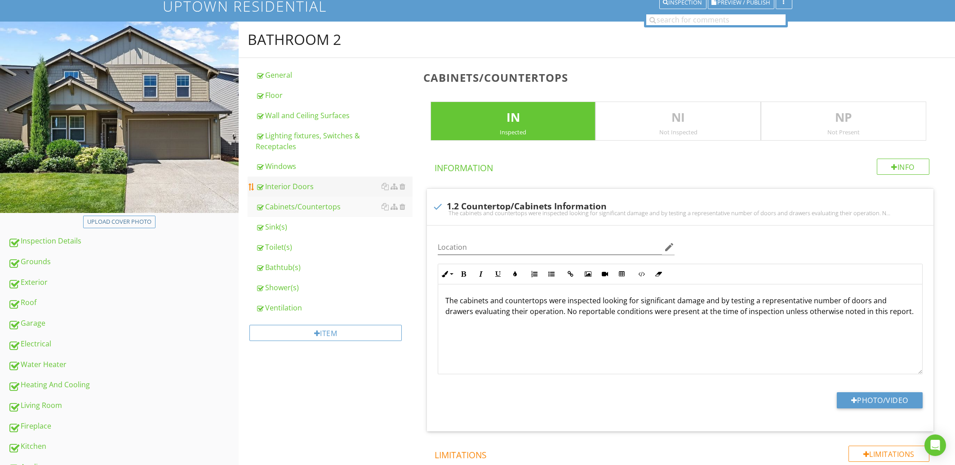
click at [293, 185] on div "Interior Doors" at bounding box center [334, 186] width 156 height 11
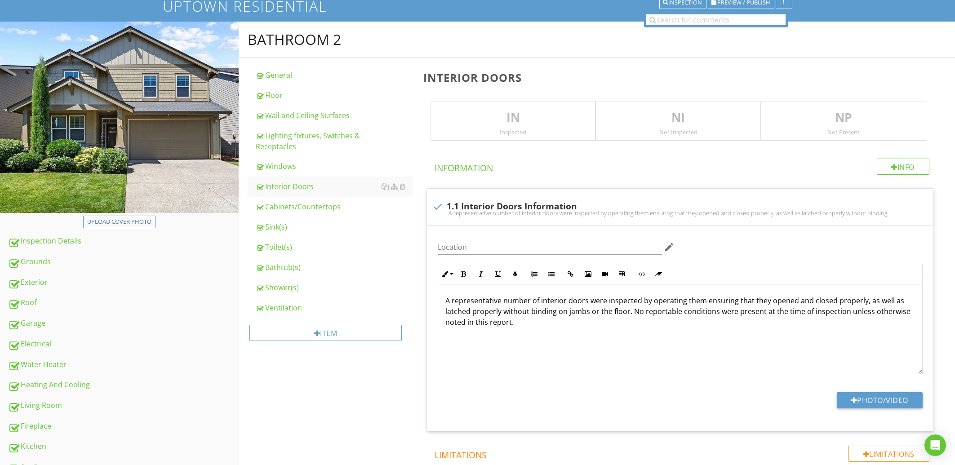
click at [481, 111] on p "IN" at bounding box center [513, 118] width 165 height 18
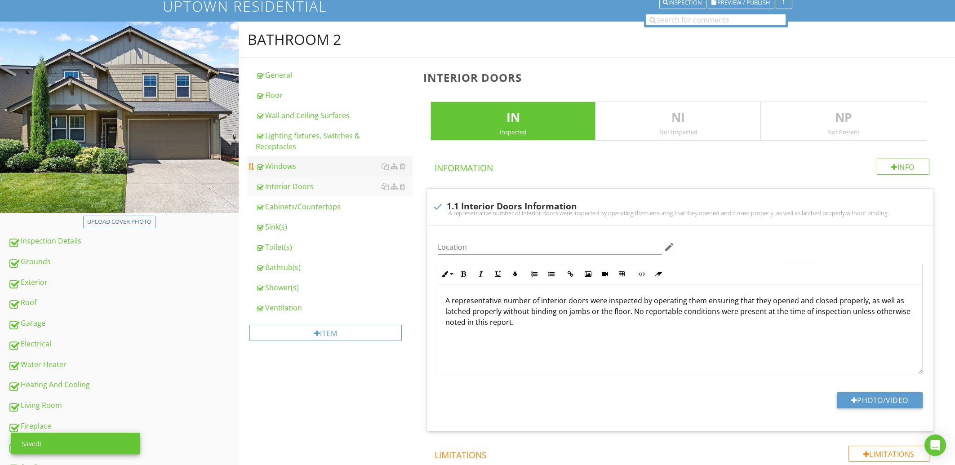
click at [295, 170] on div "Windows" at bounding box center [334, 166] width 156 height 11
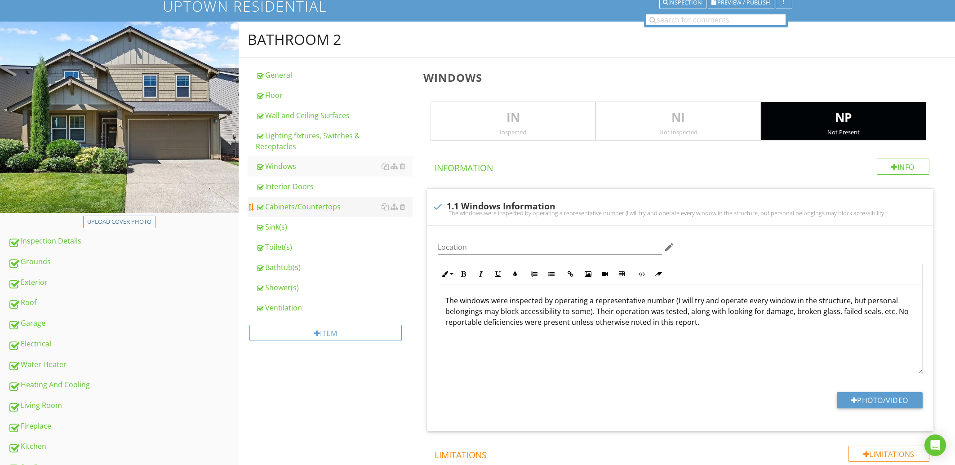
click at [296, 210] on div "Cabinets/Countertops" at bounding box center [334, 206] width 156 height 11
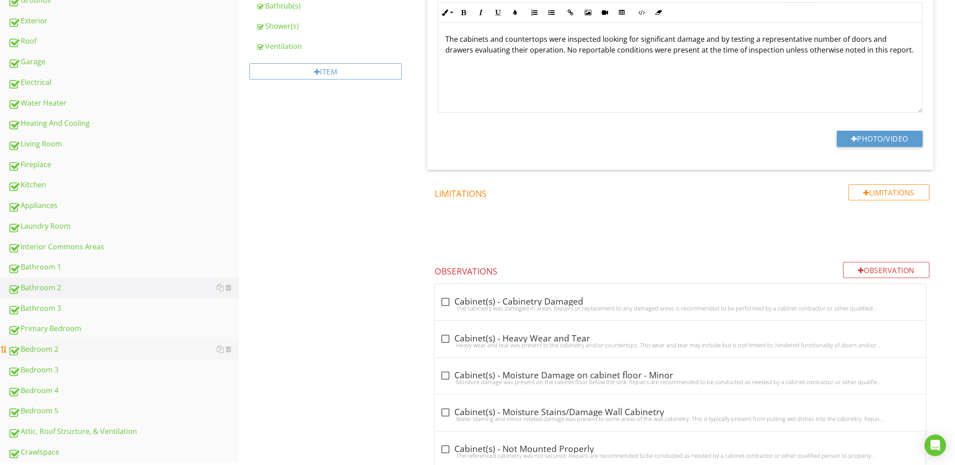
scroll to position [482, 0]
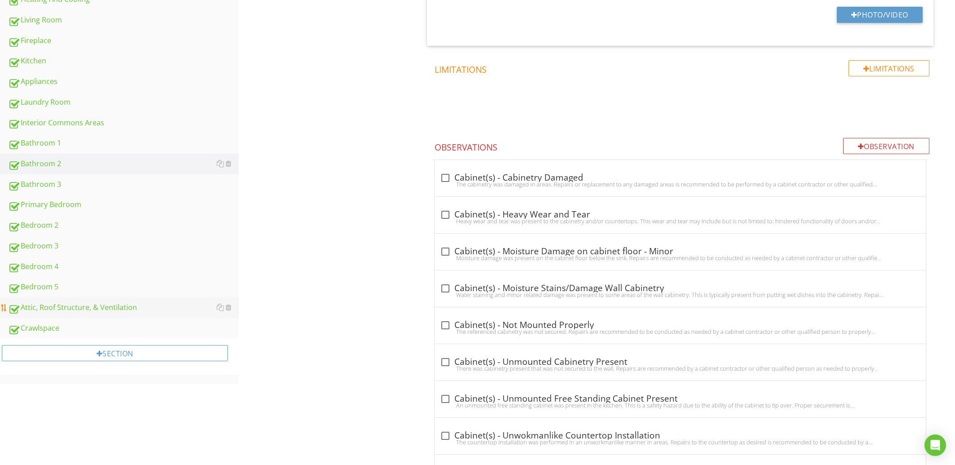
click at [44, 317] on link "Attic, Roof Structure, & Ventilation" at bounding box center [123, 308] width 231 height 21
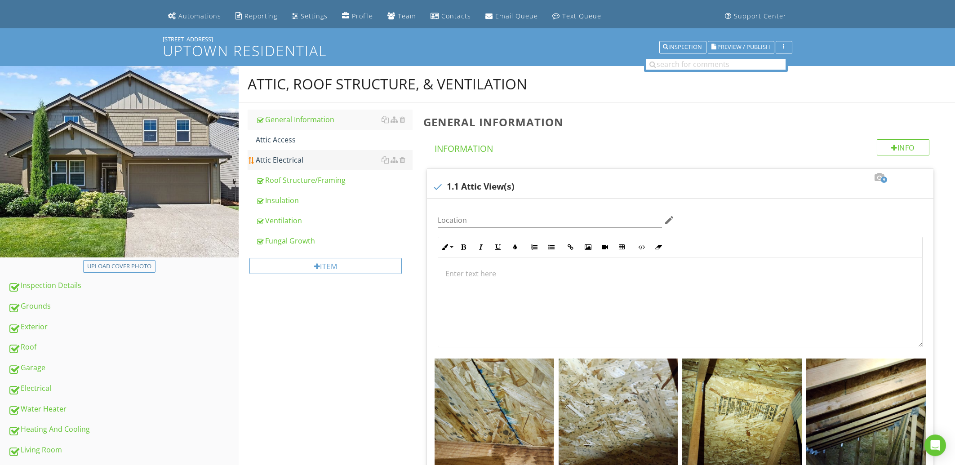
scroll to position [48, 0]
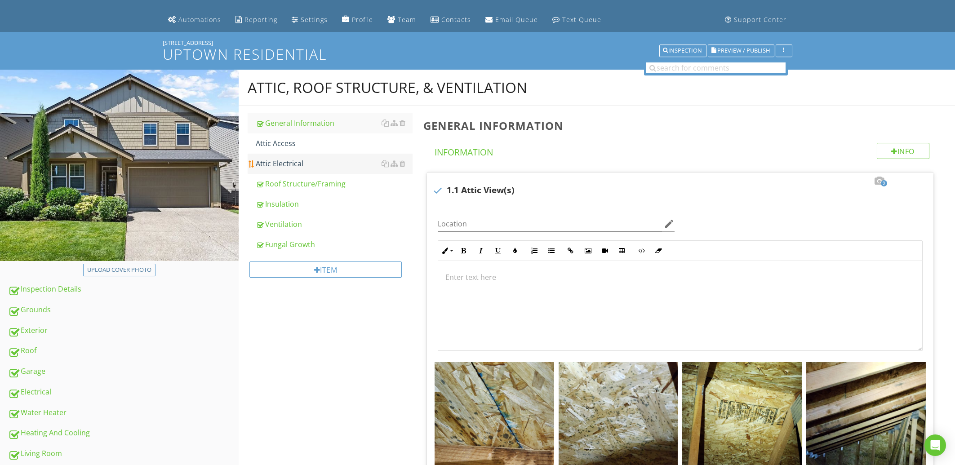
click at [302, 166] on div "Attic Electrical" at bounding box center [334, 163] width 156 height 11
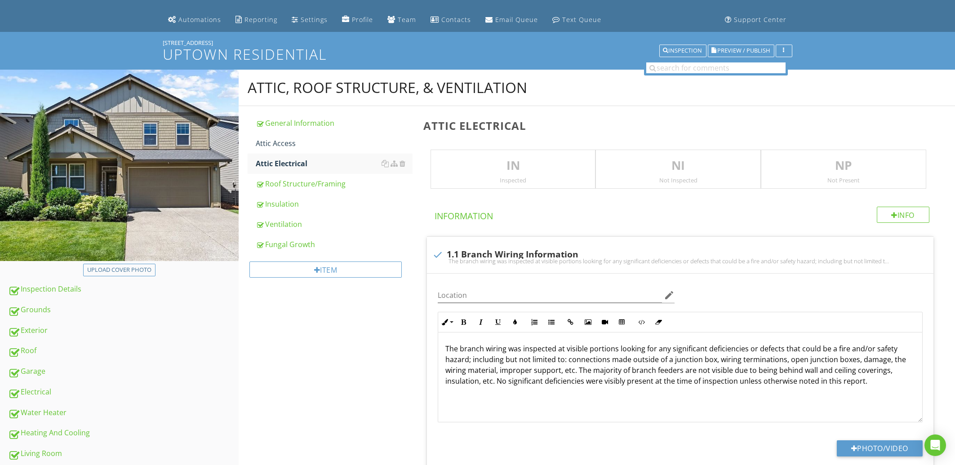
click at [517, 175] on div "IN Inspected" at bounding box center [513, 170] width 165 height 40
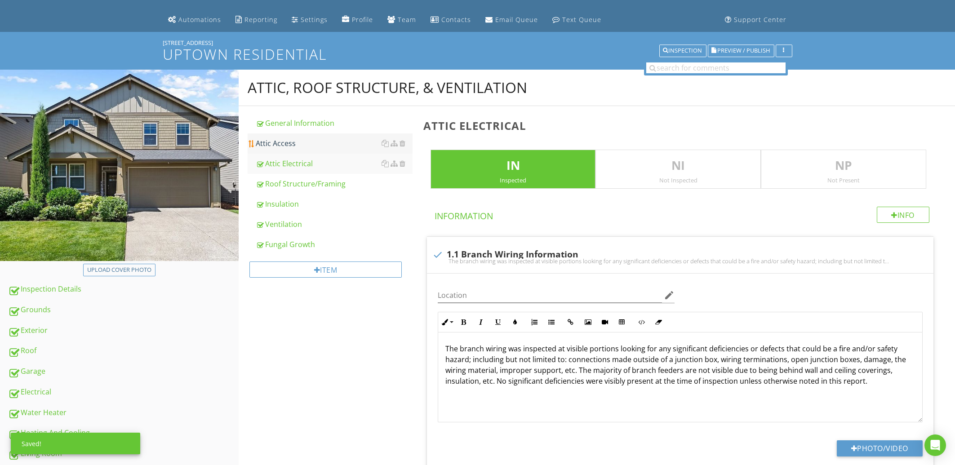
click at [299, 146] on div "Attic Access" at bounding box center [334, 143] width 156 height 11
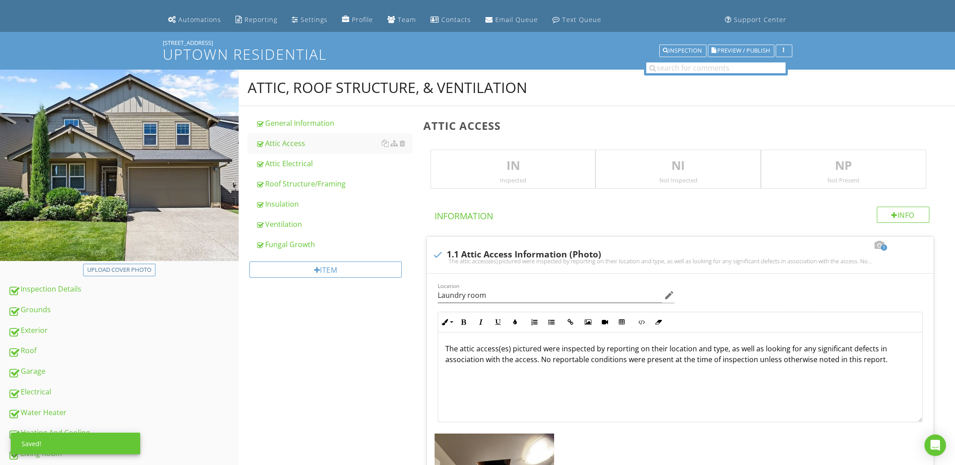
click at [525, 172] on p "IN" at bounding box center [513, 166] width 165 height 18
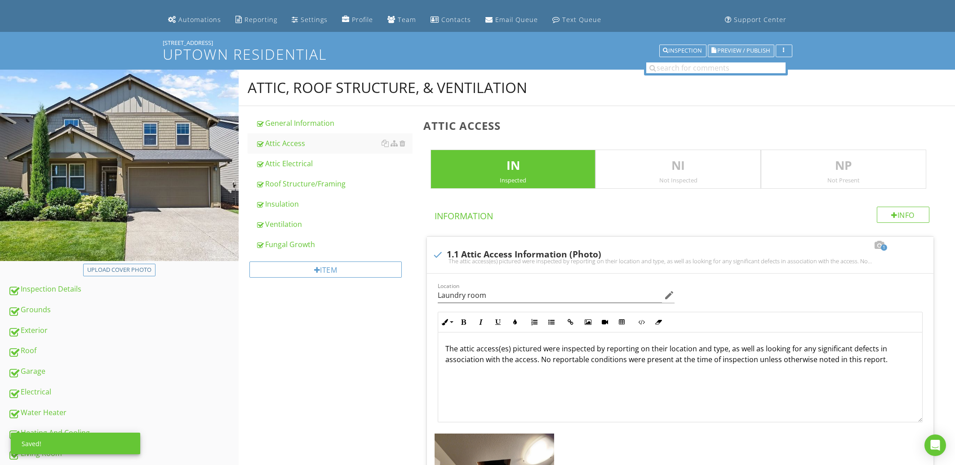
click at [726, 46] on button "Preview / Publish" at bounding box center [741, 51] width 67 height 13
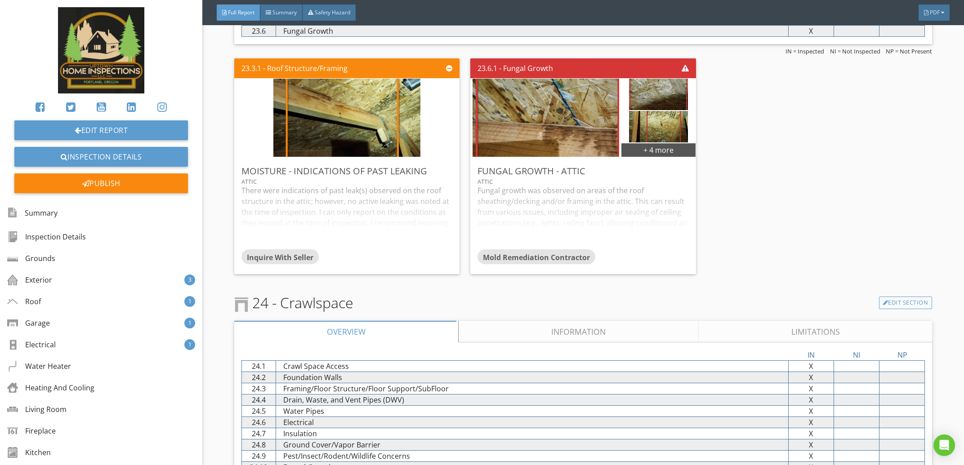
scroll to position [9101, 0]
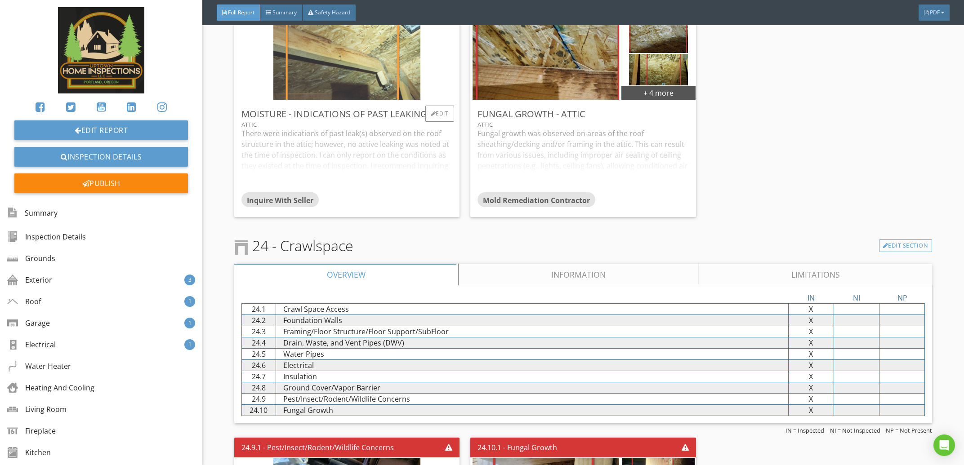
click at [362, 72] on img at bounding box center [346, 61] width 147 height 196
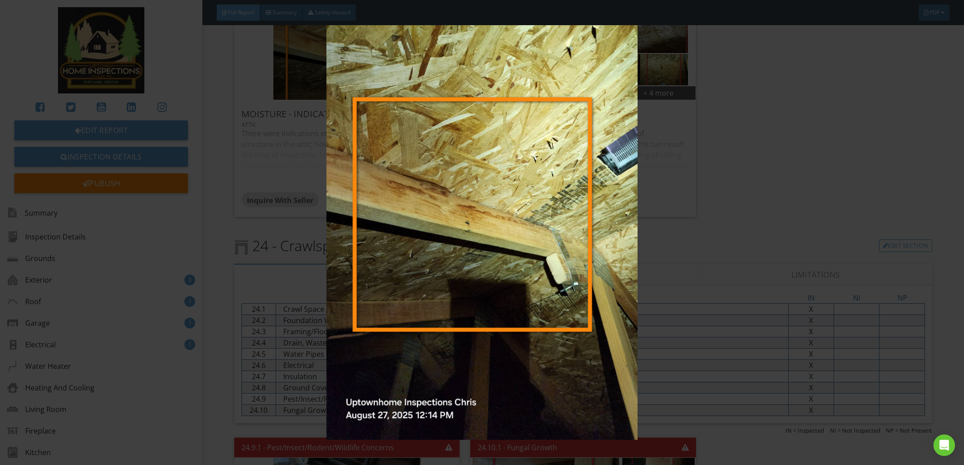
click at [407, 67] on img at bounding box center [482, 232] width 888 height 415
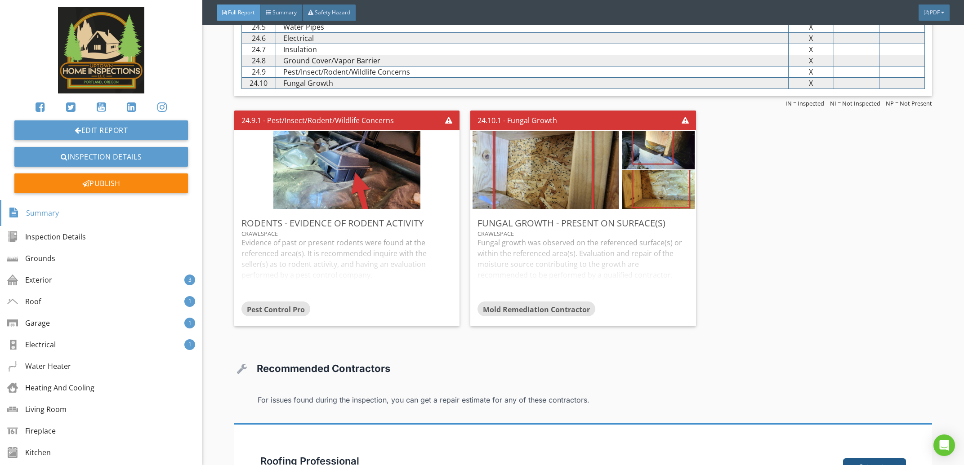
scroll to position [9444, 0]
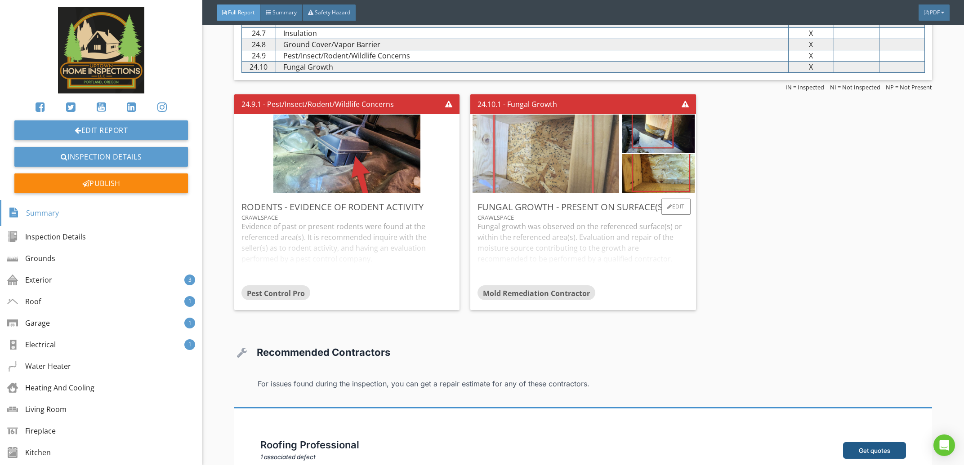
click at [554, 192] on img at bounding box center [546, 154] width 147 height 196
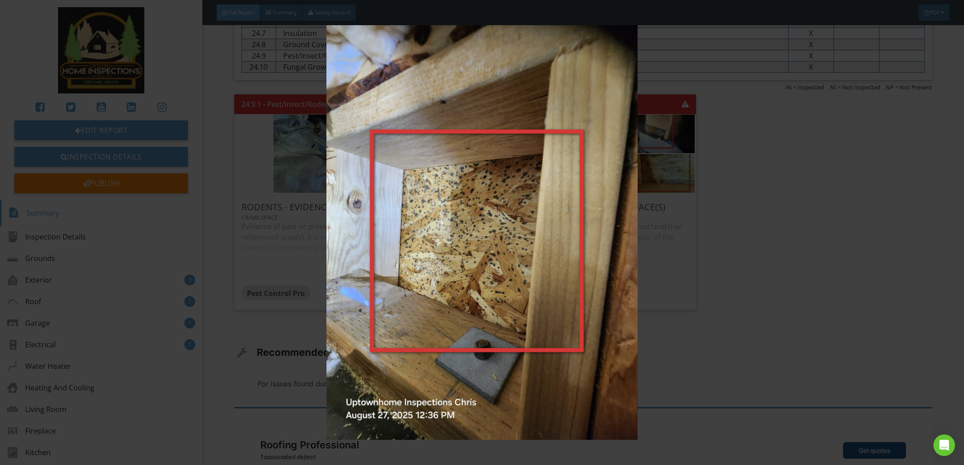
click at [552, 192] on img at bounding box center [482, 232] width 888 height 415
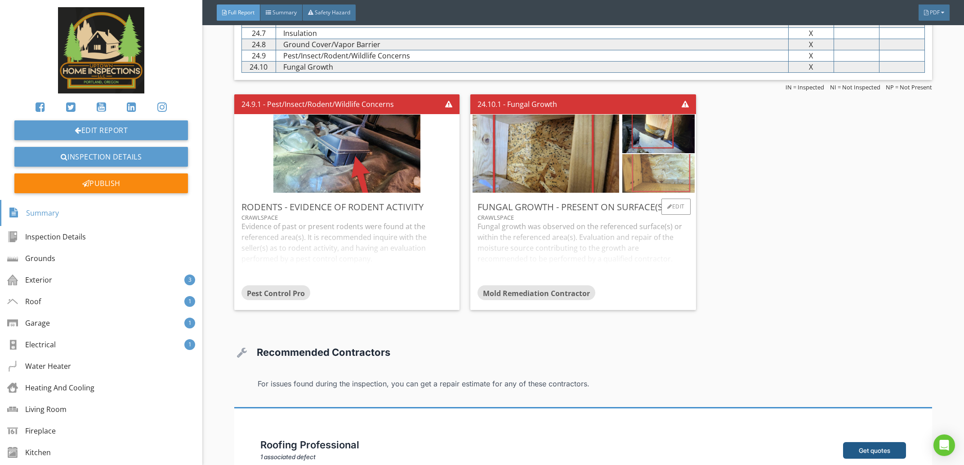
click at [658, 194] on img at bounding box center [658, 173] width 72 height 97
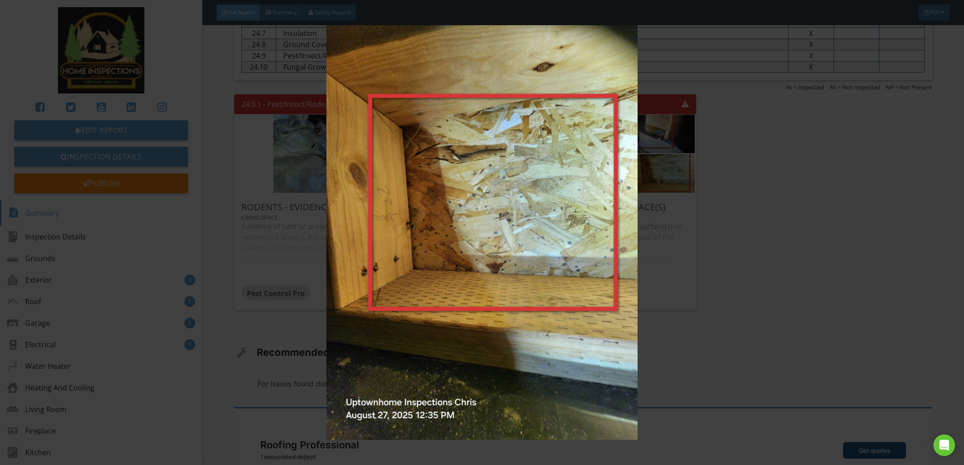
click at [656, 194] on img at bounding box center [482, 232] width 888 height 415
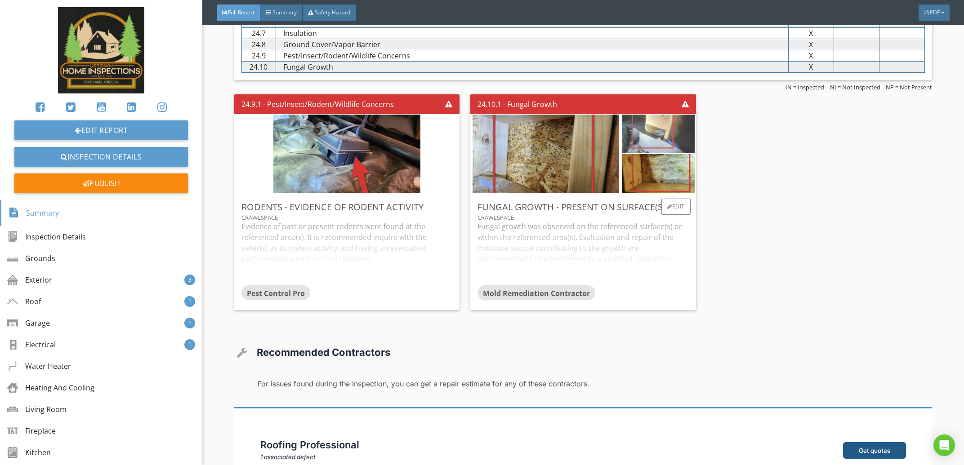
click at [660, 148] on img at bounding box center [658, 134] width 72 height 97
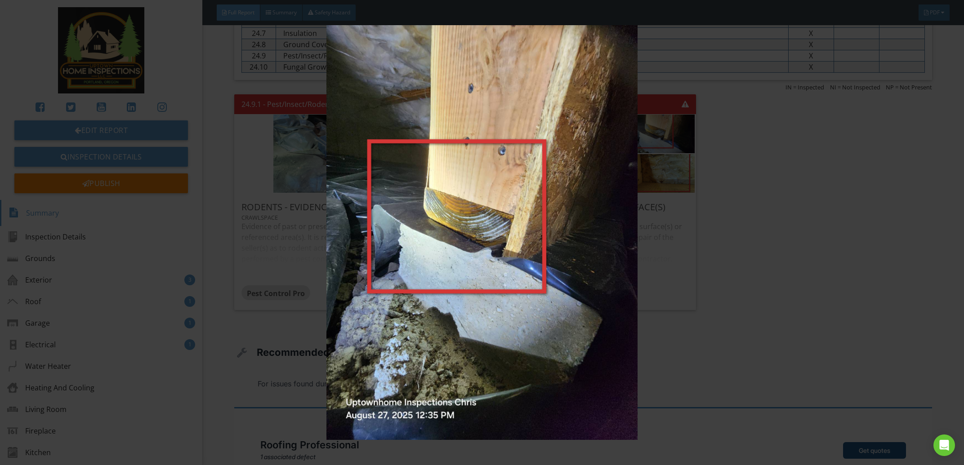
click at [637, 159] on img at bounding box center [482, 232] width 888 height 415
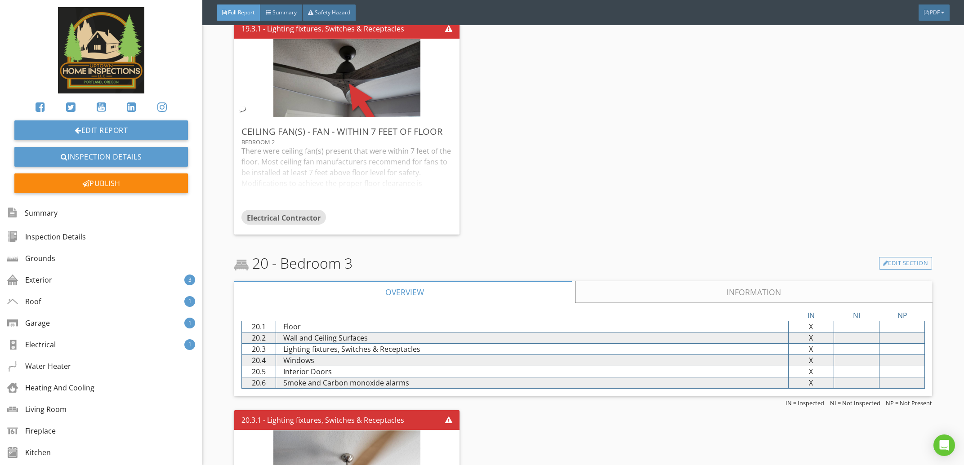
scroll to position [7693, 0]
